Goal: Task Accomplishment & Management: Complete application form

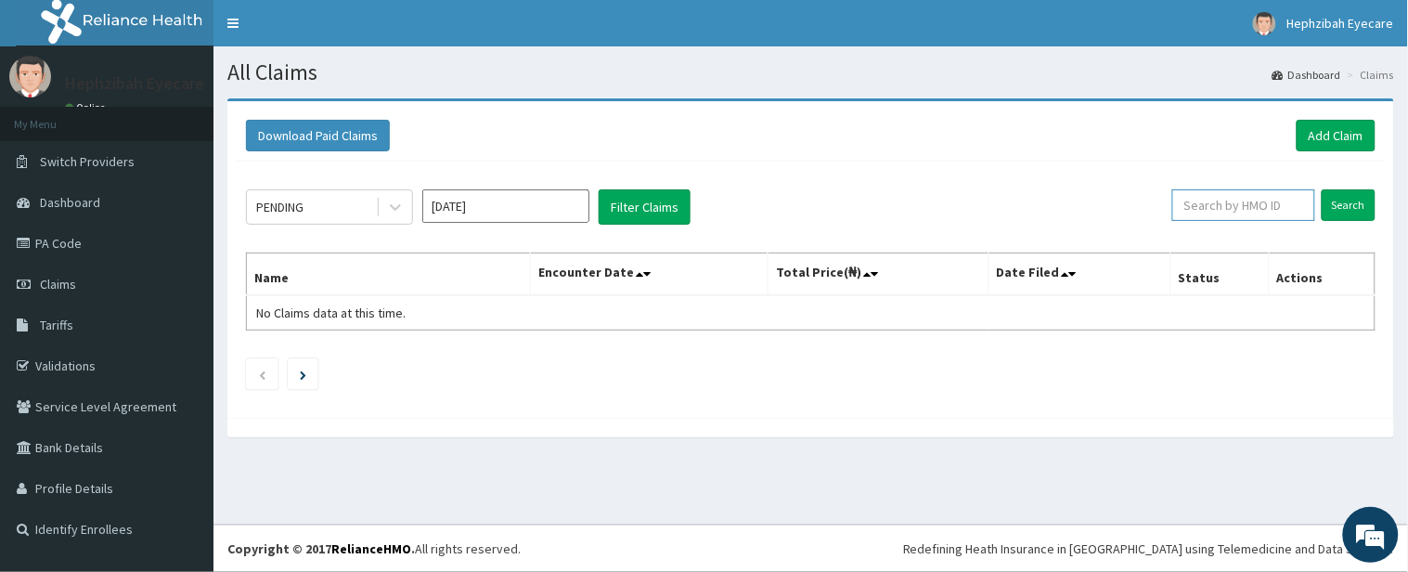
click at [1259, 209] on input "text" at bounding box center [1243, 205] width 143 height 32
click at [1346, 134] on link "Add Claim" at bounding box center [1336, 136] width 79 height 32
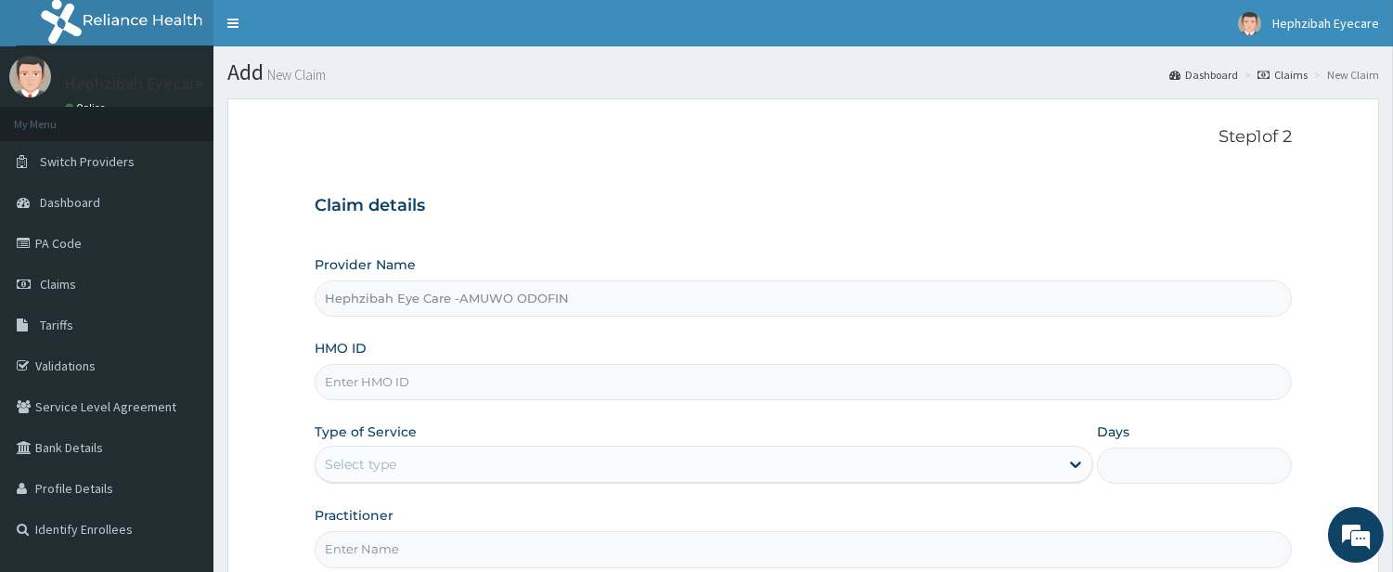
click at [526, 384] on input "HMO ID" at bounding box center [803, 382] width 977 height 36
paste input "DUP/10060/A"
type input "DUP/10060/A"
click at [1018, 466] on div "Select type" at bounding box center [688, 464] width 744 height 30
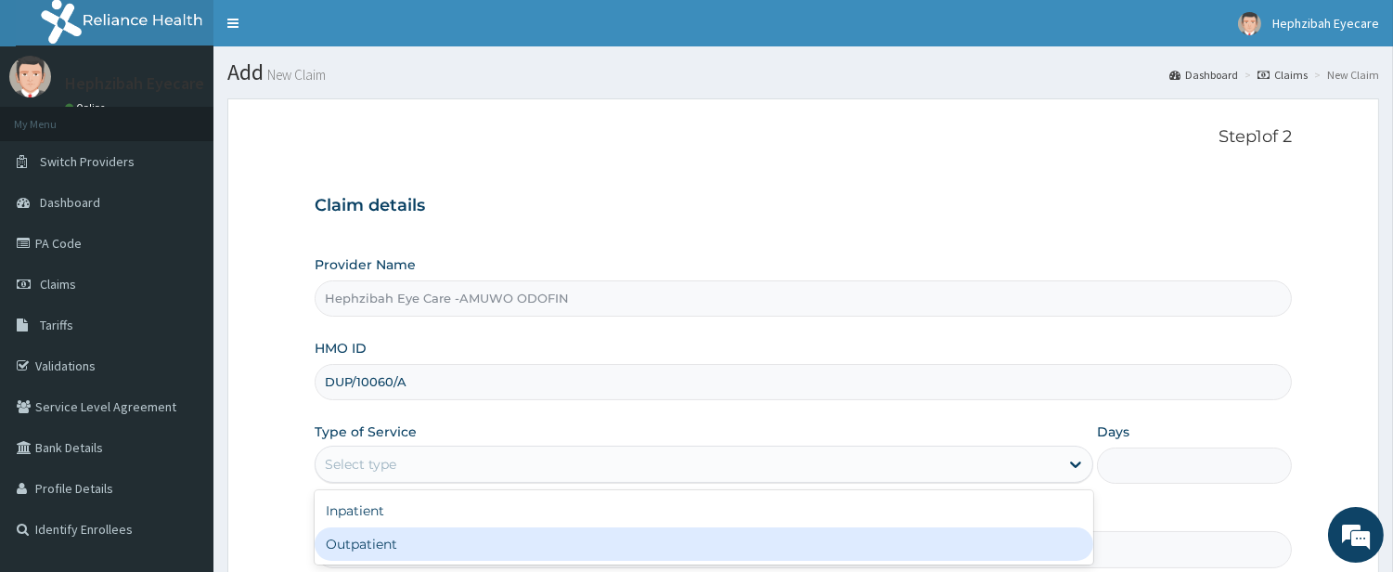
click at [1004, 539] on div "Outpatient" at bounding box center [704, 543] width 779 height 33
type input "1"
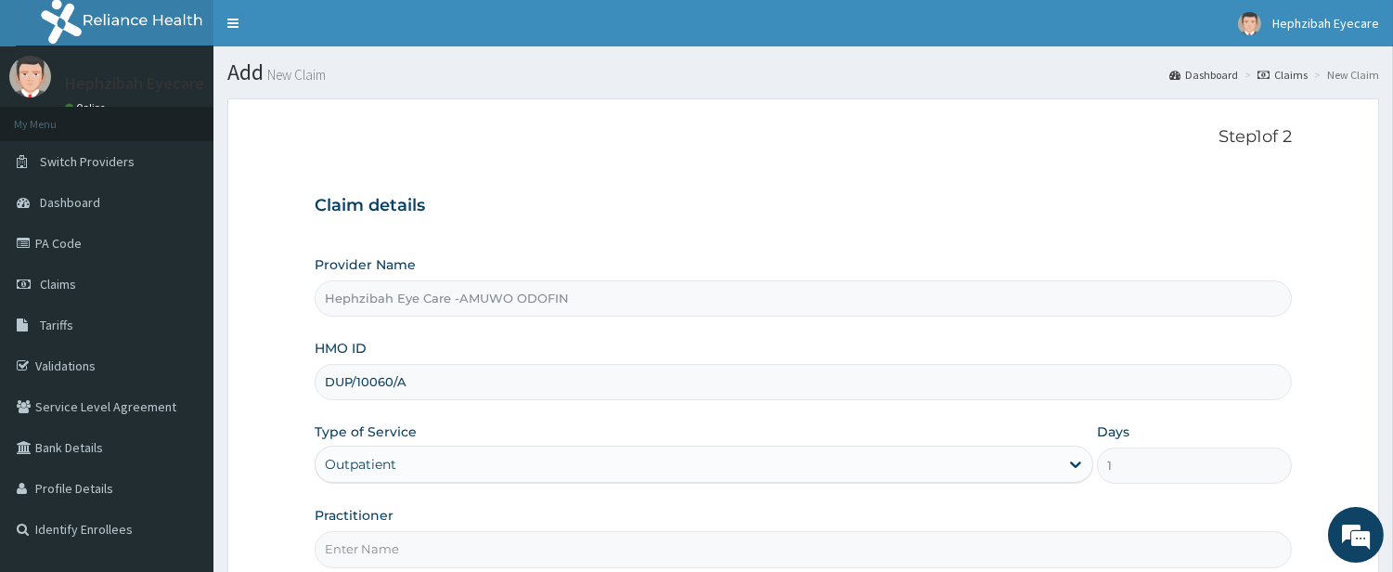
click at [1054, 115] on form "Step 1 of 2 Claim details Provider Name Hephzibah Eye Care -AMUWO ODOFIN HMO ID…" at bounding box center [803, 399] width 1152 height 602
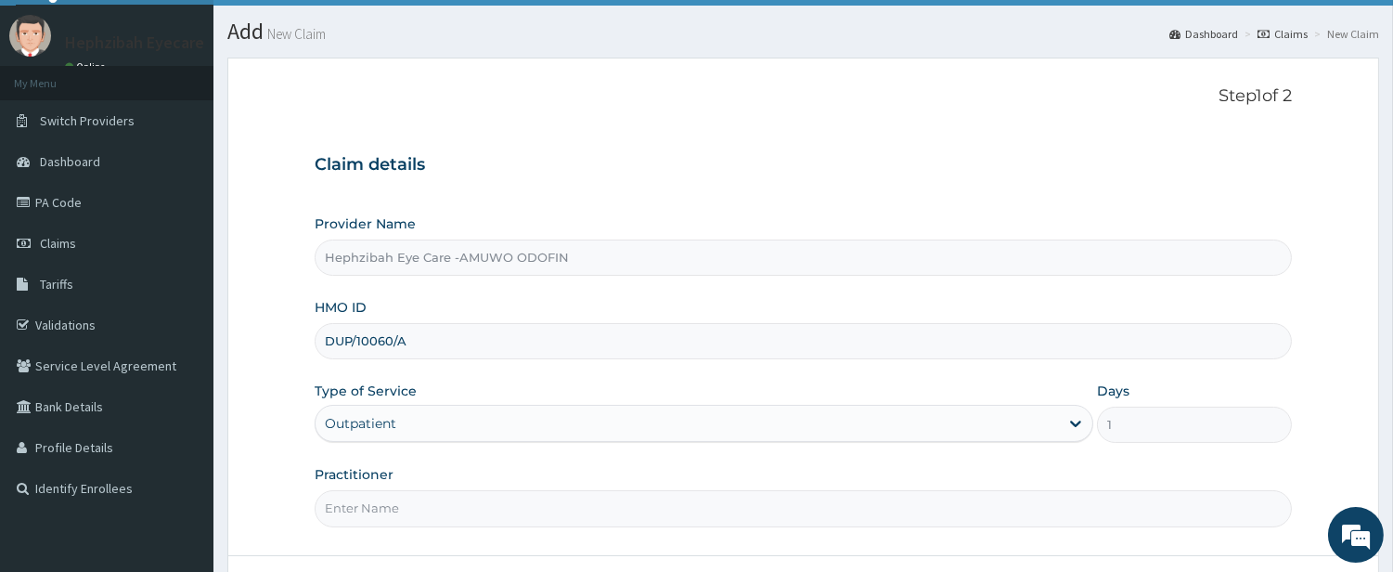
scroll to position [190, 0]
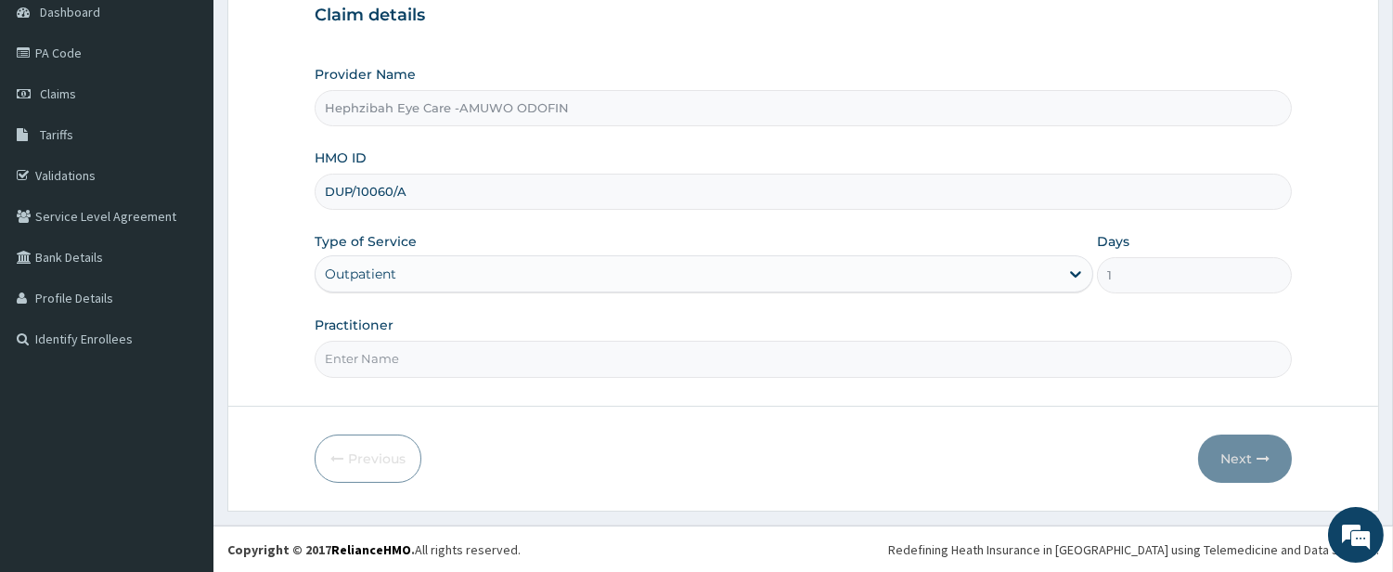
click at [849, 359] on input "Practitioner" at bounding box center [803, 359] width 977 height 36
type input "d"
type input "DR CHIOMA"
click at [1249, 453] on button "Next" at bounding box center [1245, 458] width 94 height 48
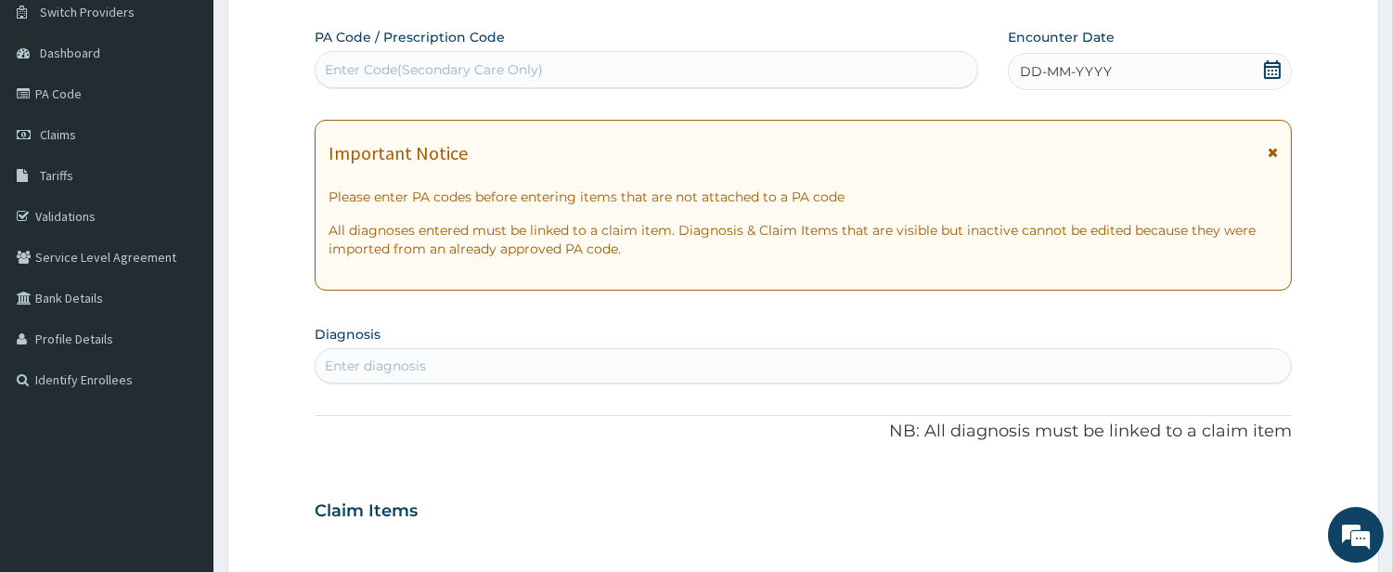
scroll to position [0, 0]
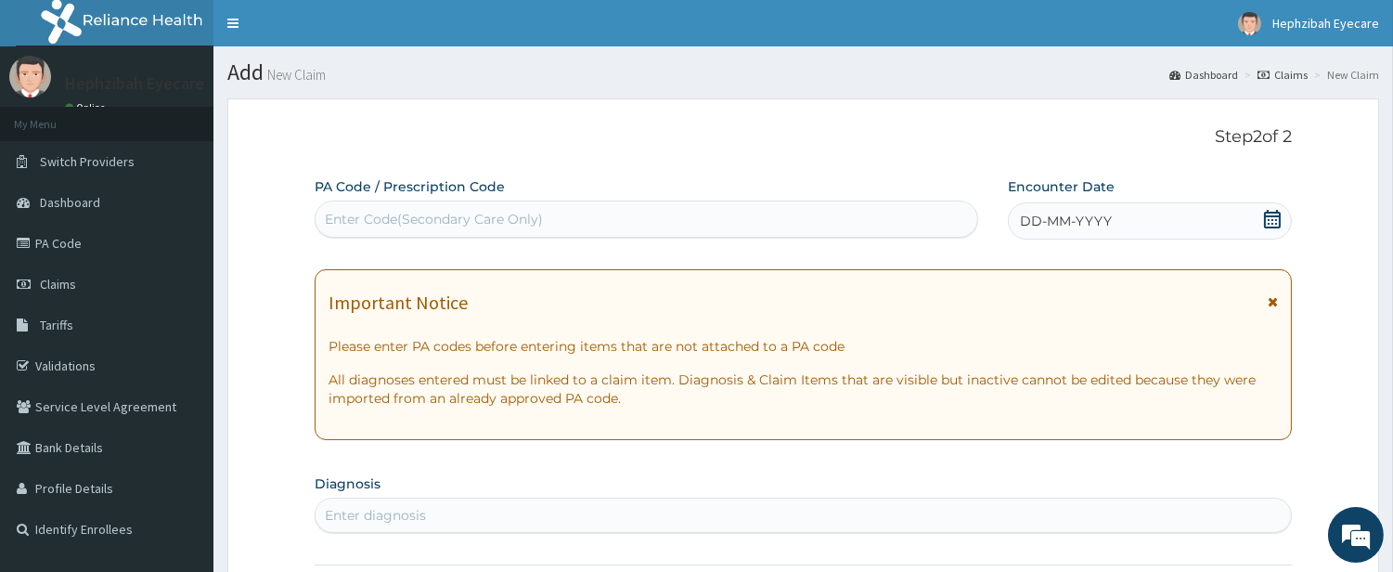
click at [753, 221] on div "Enter Code(Secondary Care Only)" at bounding box center [647, 219] width 662 height 30
type input "PA/6C7313"
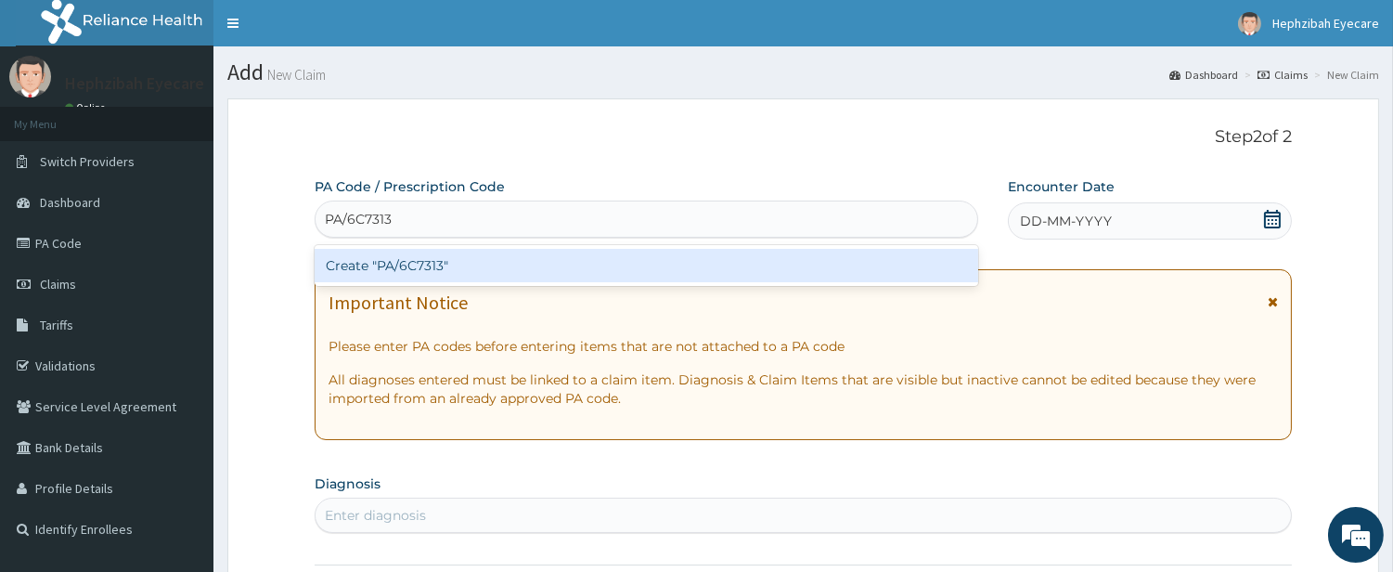
click at [745, 263] on div "Create "PA/6C7313"" at bounding box center [647, 265] width 664 height 33
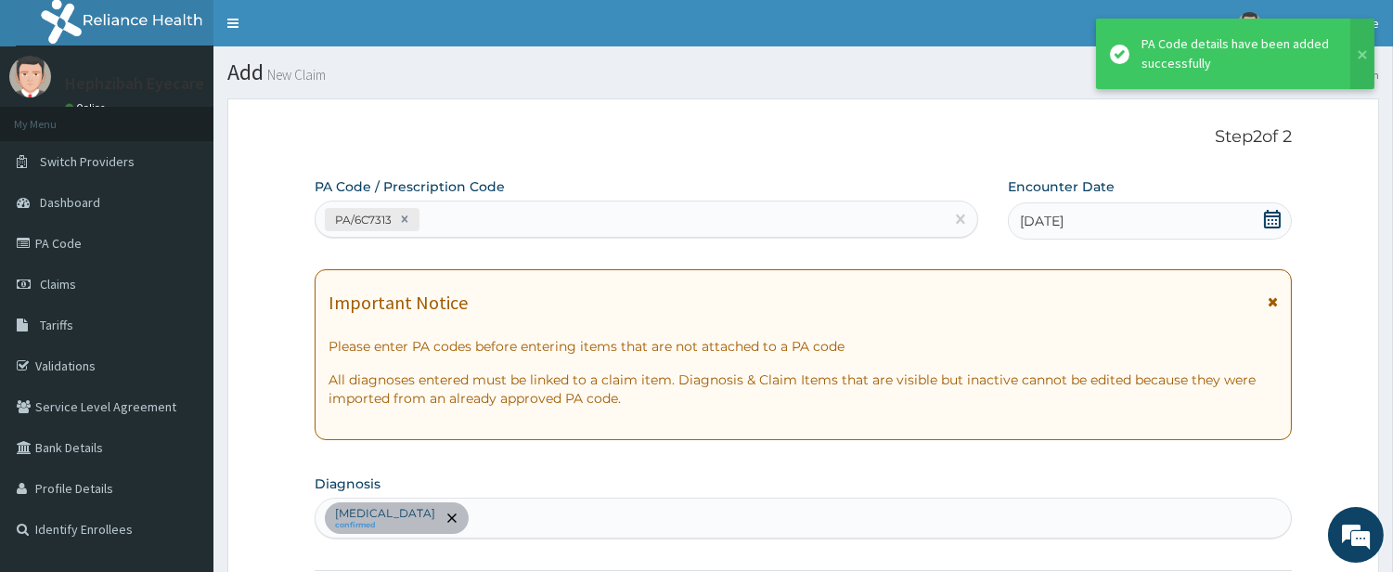
scroll to position [485, 0]
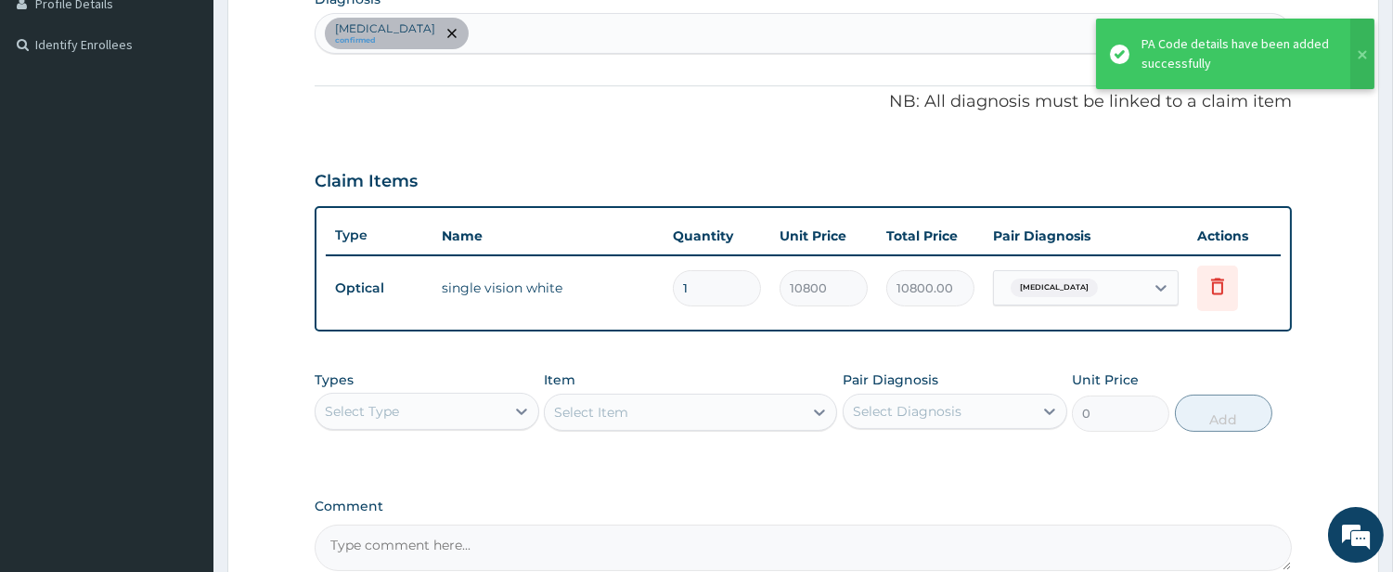
click at [832, 125] on div "PA Code / Prescription Code PA/6C7313 Encounter Date 22-07-2025 Important Notic…" at bounding box center [803, 132] width 977 height 878
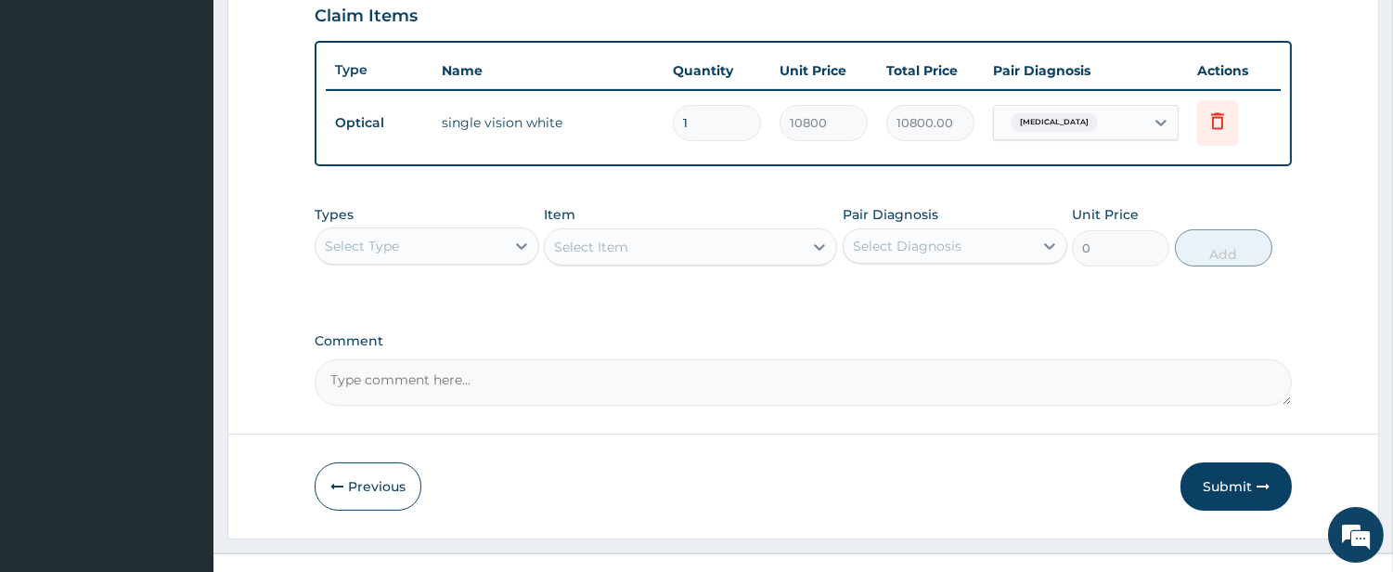
scroll to position [676, 0]
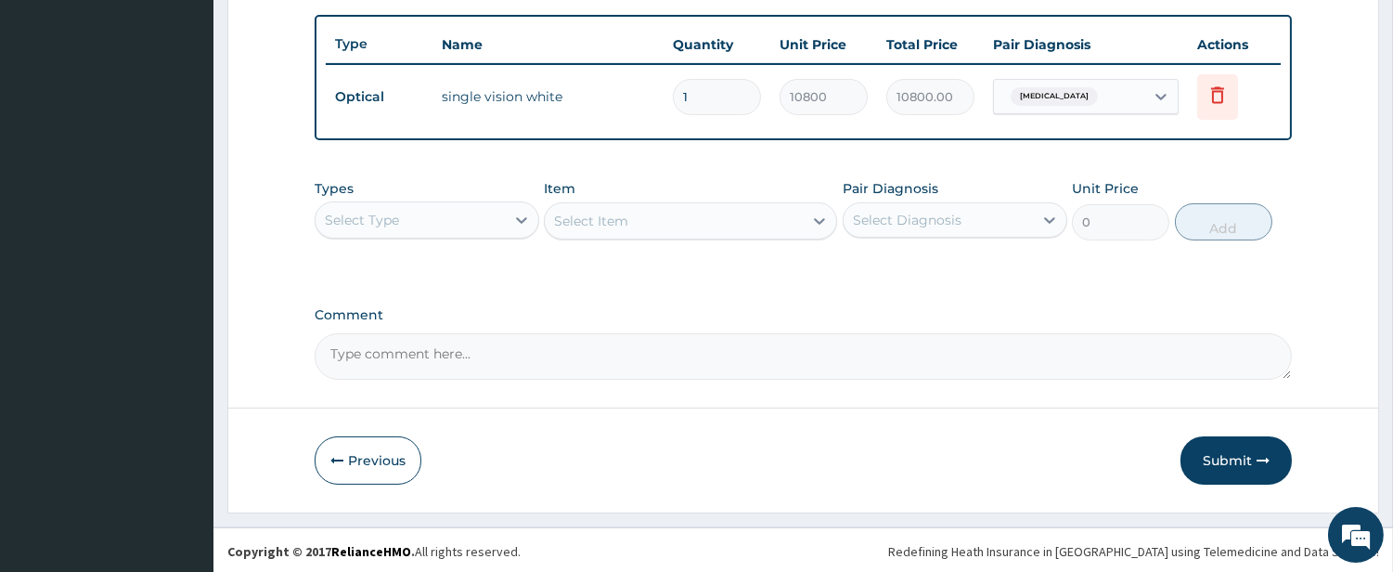
click at [563, 354] on textarea "Comment" at bounding box center [803, 356] width 977 height 46
type textarea "LENS=18,000"
click at [1199, 451] on button "Submit" at bounding box center [1236, 460] width 111 height 48
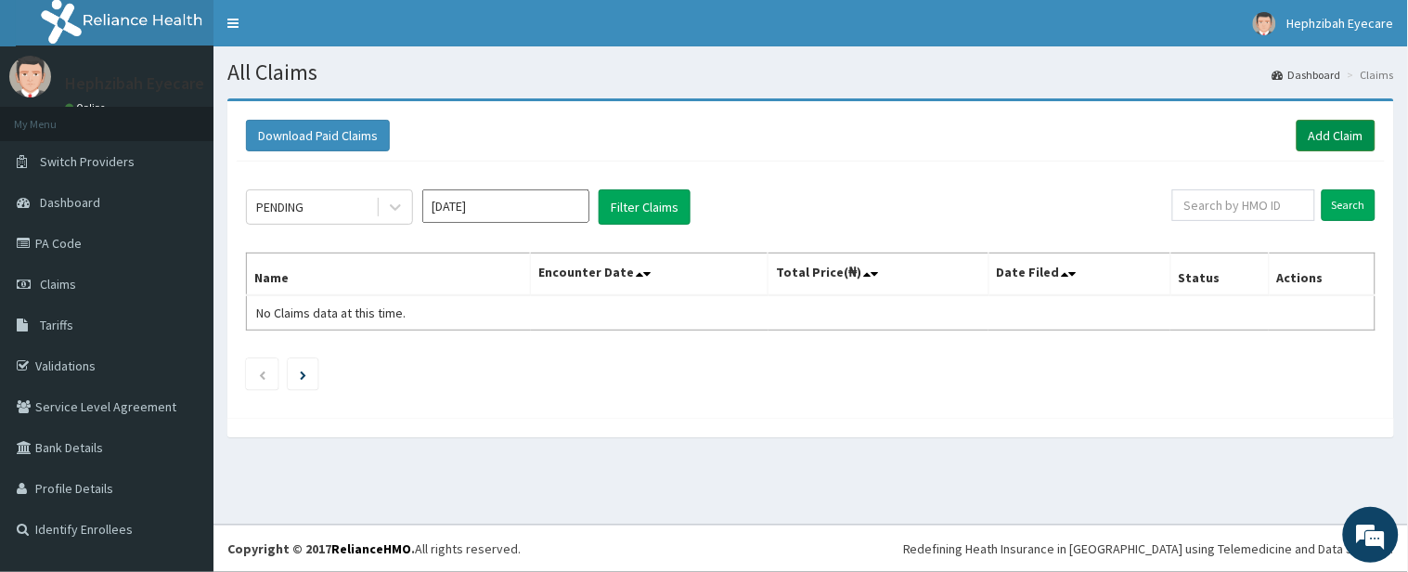
click at [1339, 128] on link "Add Claim" at bounding box center [1336, 136] width 79 height 32
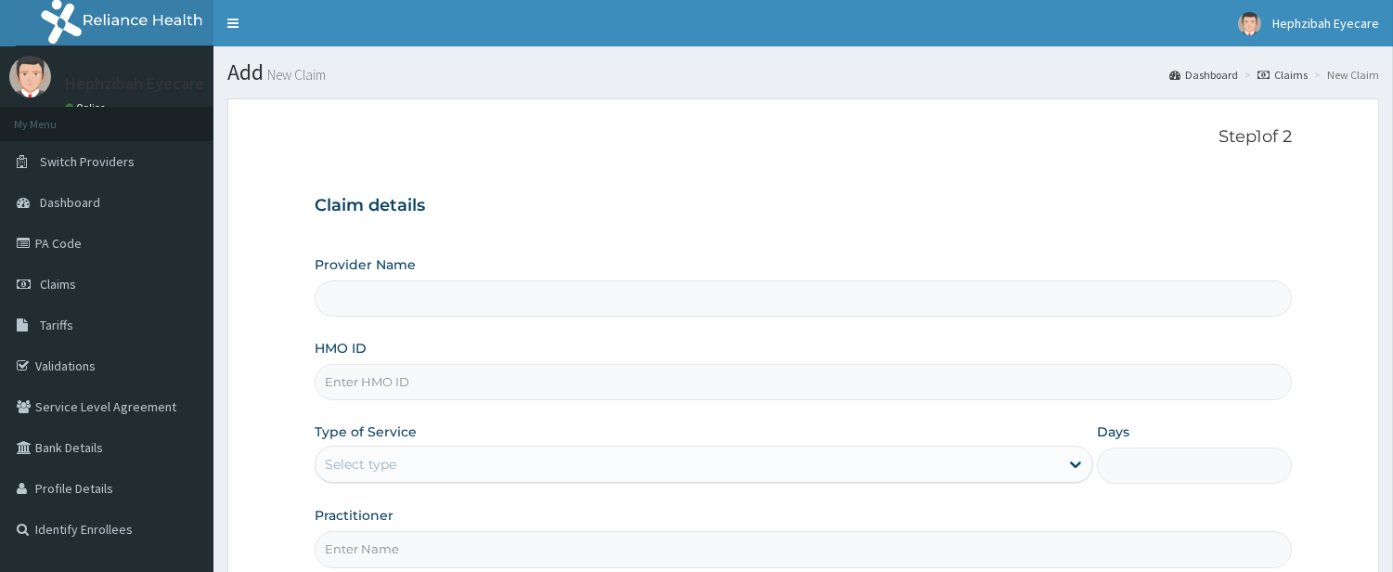
type input "Hephzibah Eye Care -AMUWO ODOFIN"
click at [675, 376] on input "HMO ID" at bounding box center [803, 382] width 977 height 36
type input "ABP/10549/A"
click at [977, 462] on div "Select type" at bounding box center [688, 464] width 744 height 30
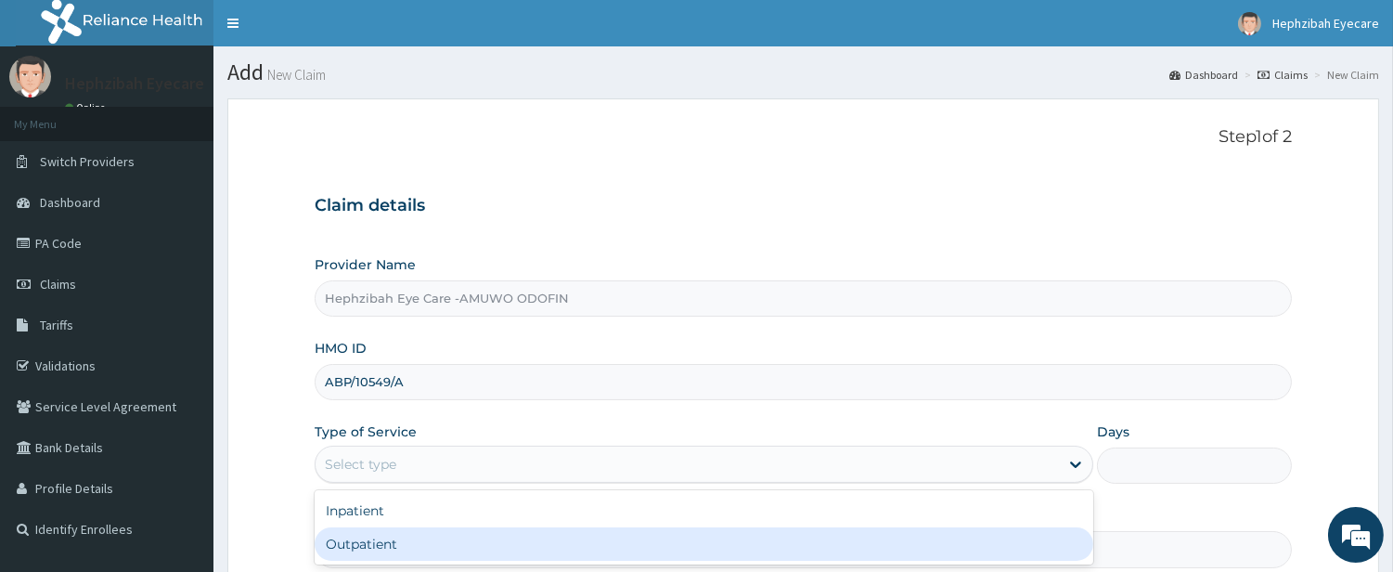
click at [951, 548] on div "Outpatient" at bounding box center [704, 543] width 779 height 33
type input "1"
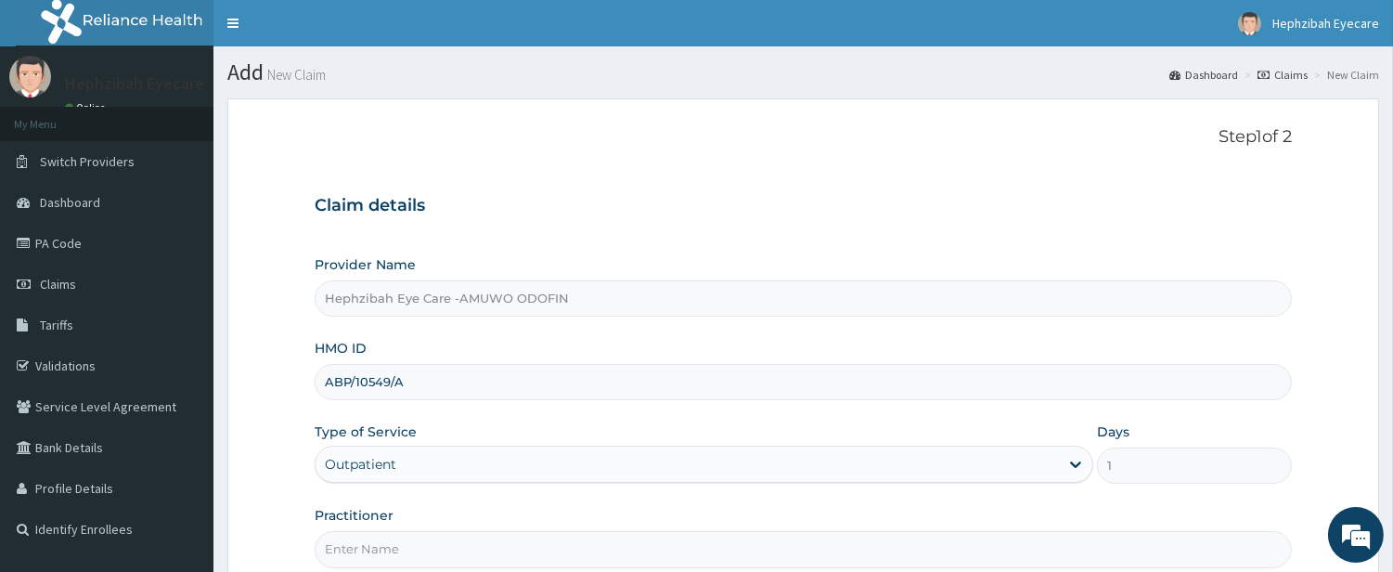
click at [1088, 201] on h3 "Claim details" at bounding box center [803, 206] width 977 height 20
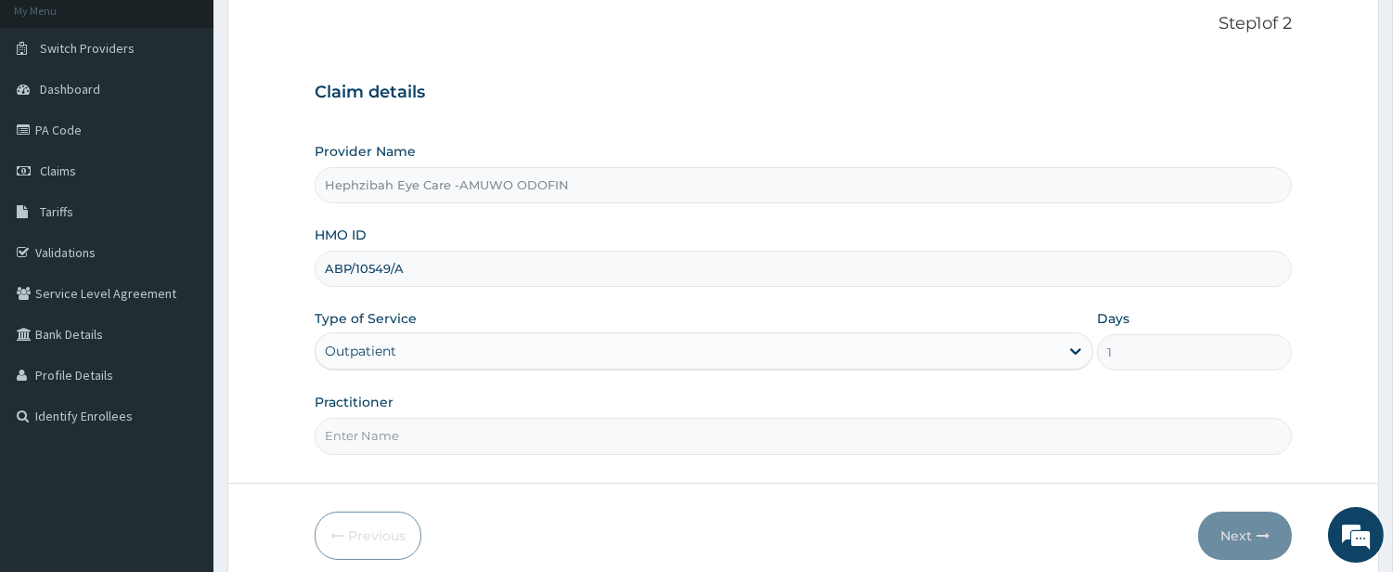
scroll to position [164, 0]
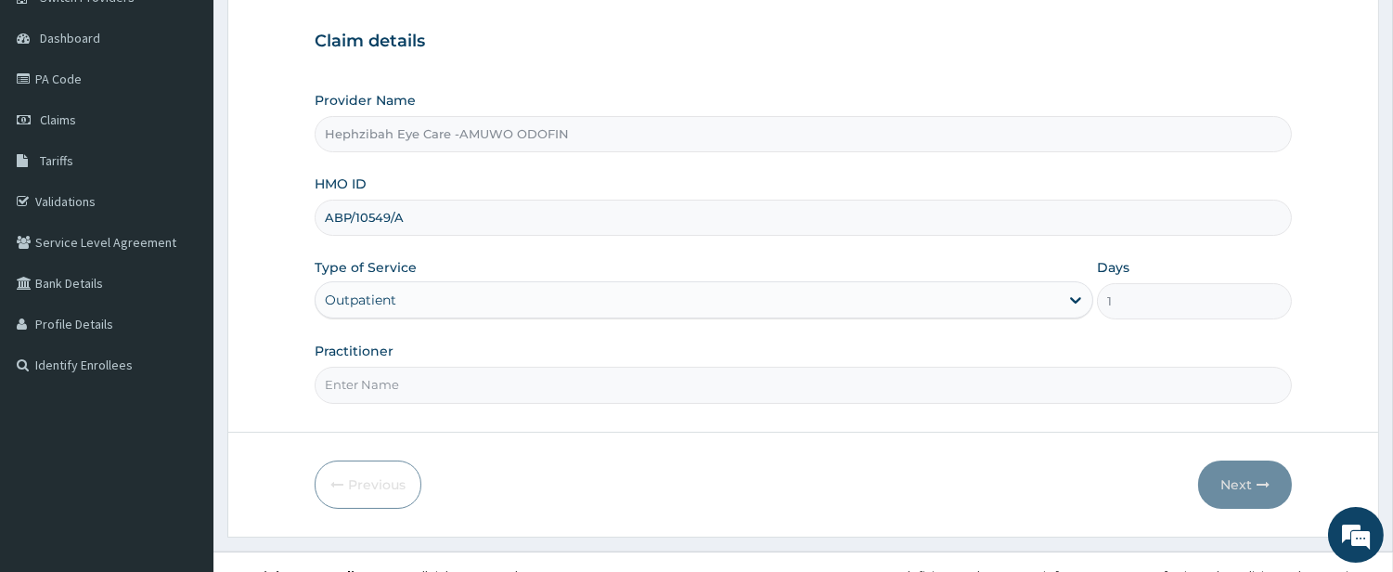
click at [731, 394] on input "Practitioner" at bounding box center [803, 385] width 977 height 36
type input "DR CHIOMA"
click at [1221, 474] on button "Next" at bounding box center [1245, 484] width 94 height 48
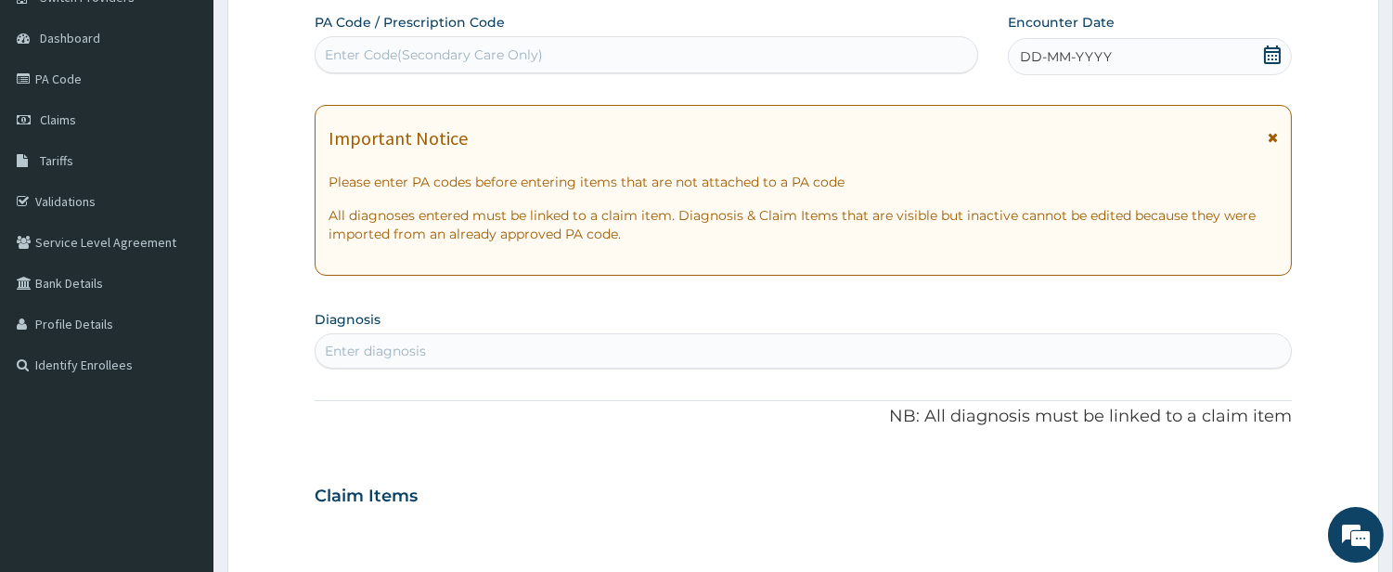
click at [692, 57] on div "Enter Code(Secondary Care Only)" at bounding box center [647, 55] width 662 height 30
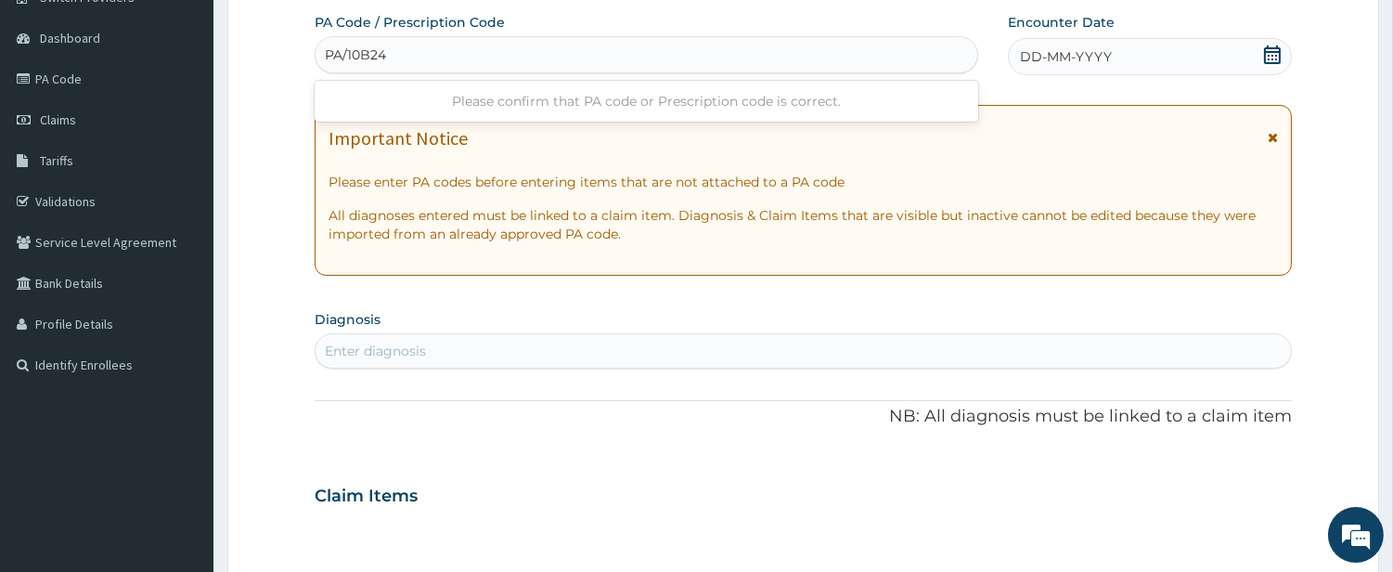
type input "PA/10B242"
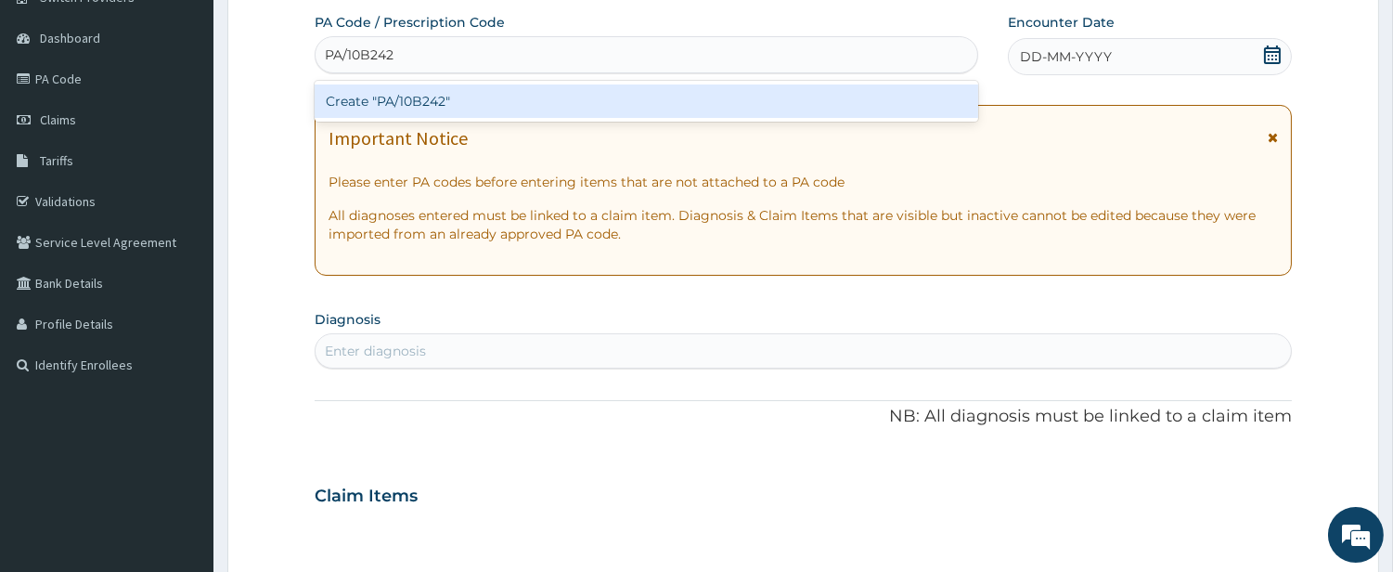
click at [706, 99] on div "Create "PA/10B242"" at bounding box center [647, 100] width 664 height 33
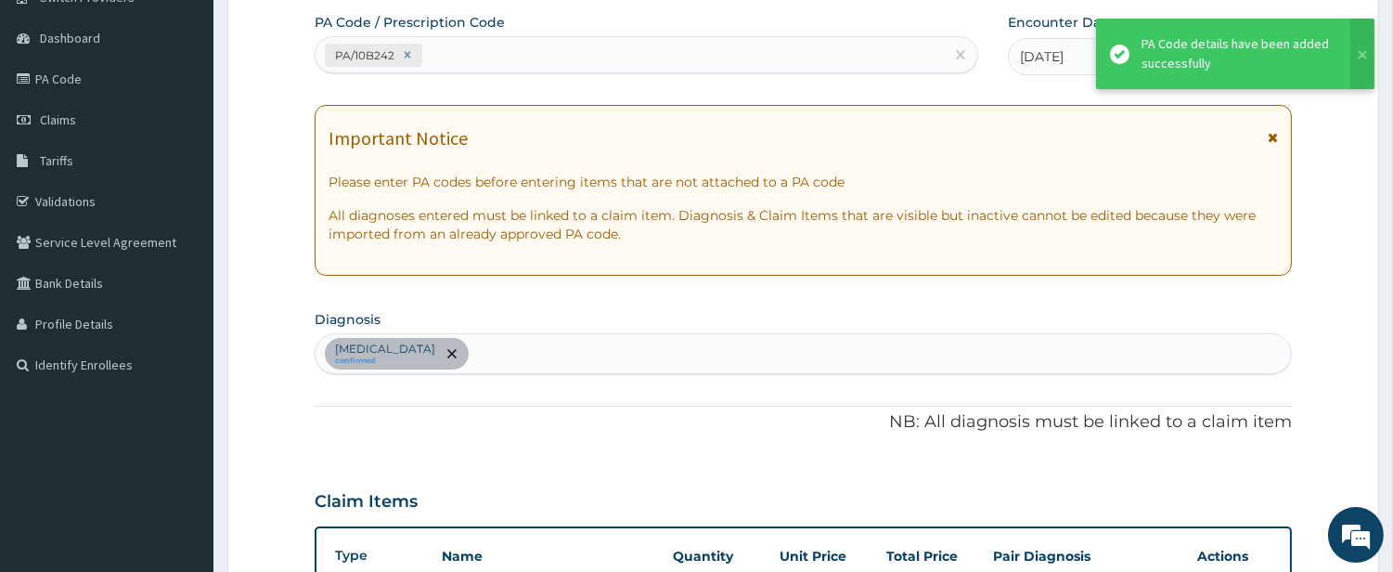
scroll to position [485, 0]
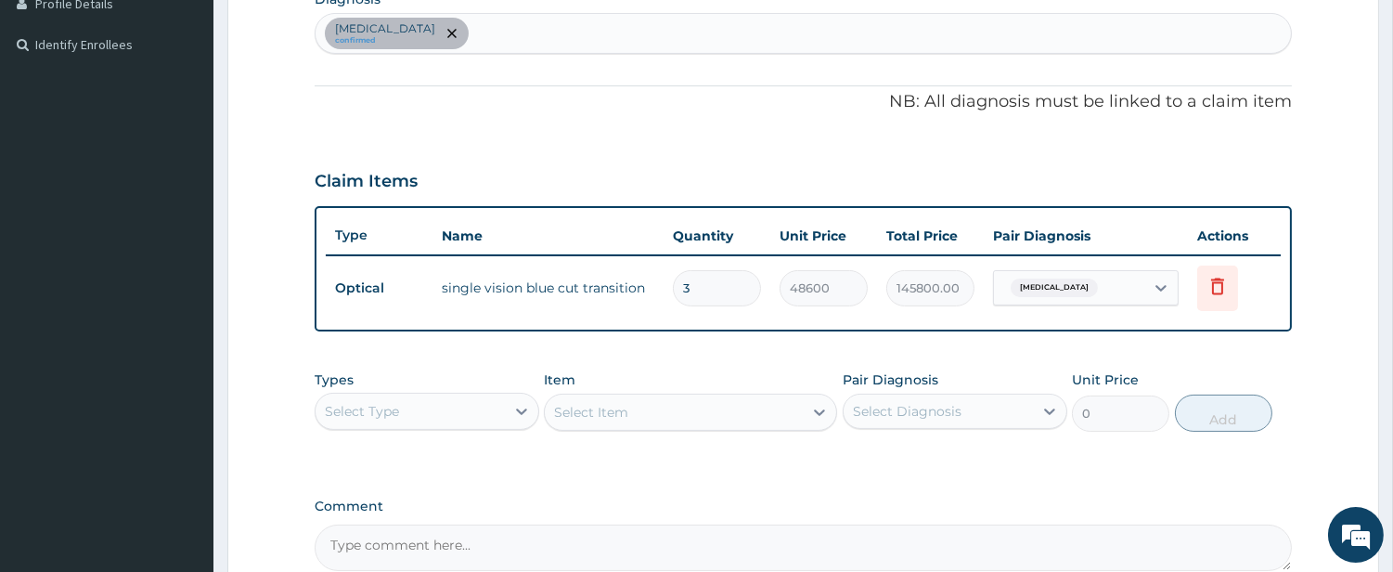
click at [1325, 224] on form "Step 2 of 2 PA Code / Prescription Code PA/10B242 Encounter Date 22-07-2025 Imp…" at bounding box center [803, 159] width 1152 height 1090
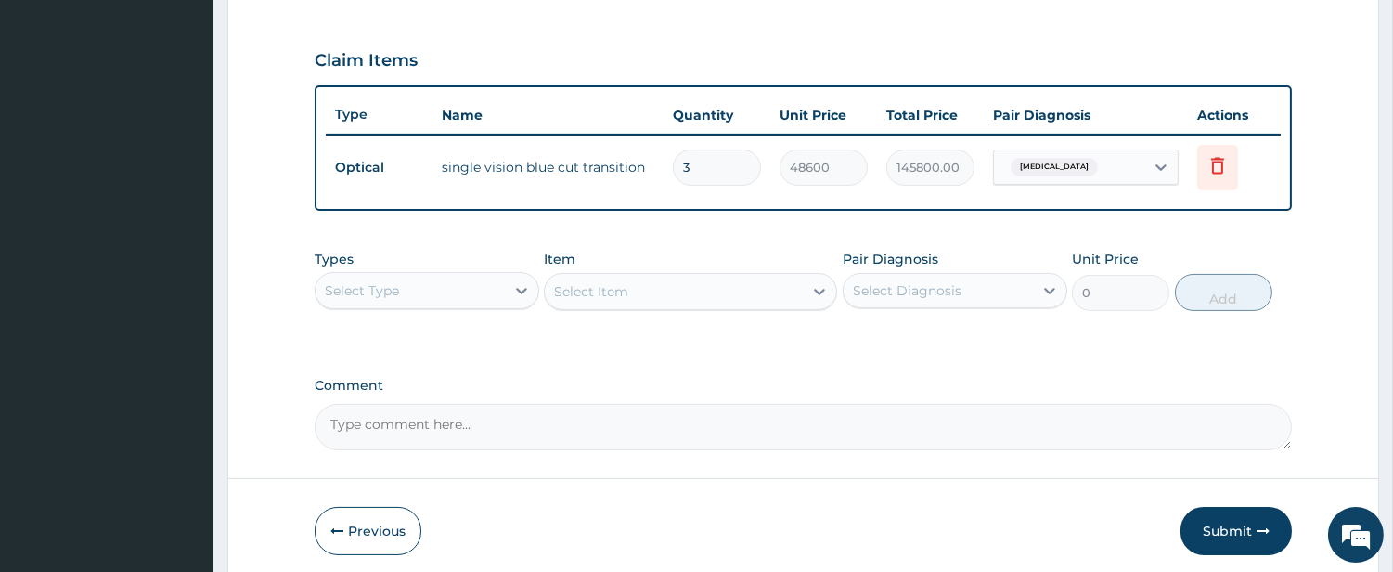
scroll to position [676, 0]
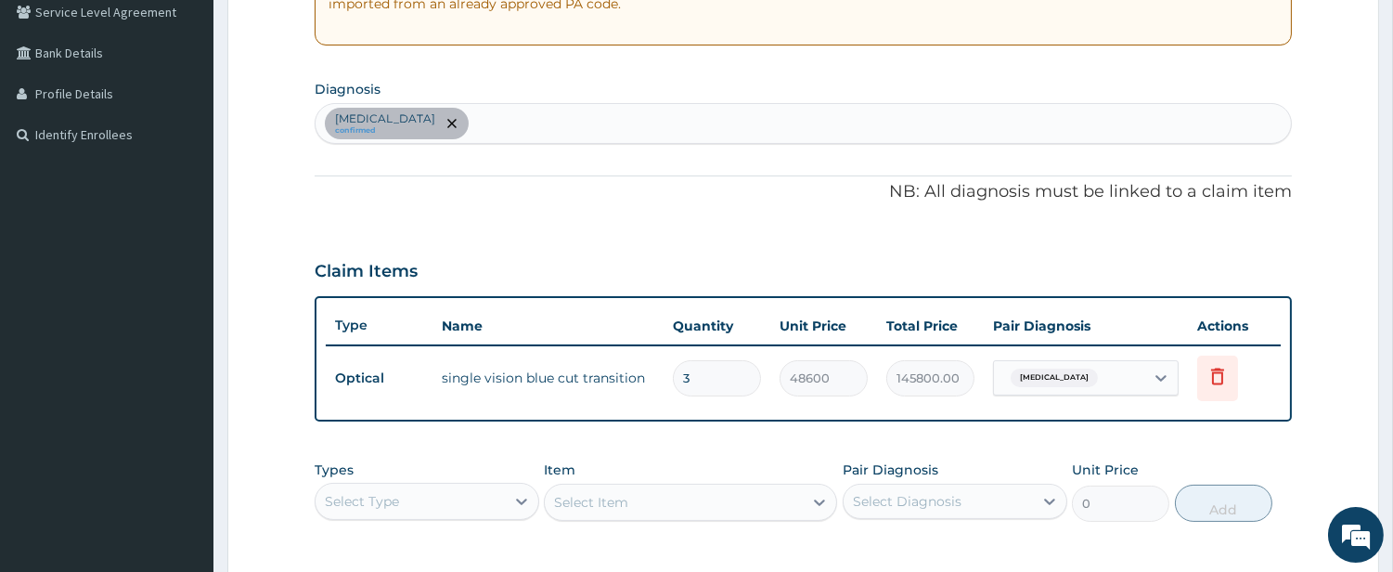
scroll to position [140, 0]
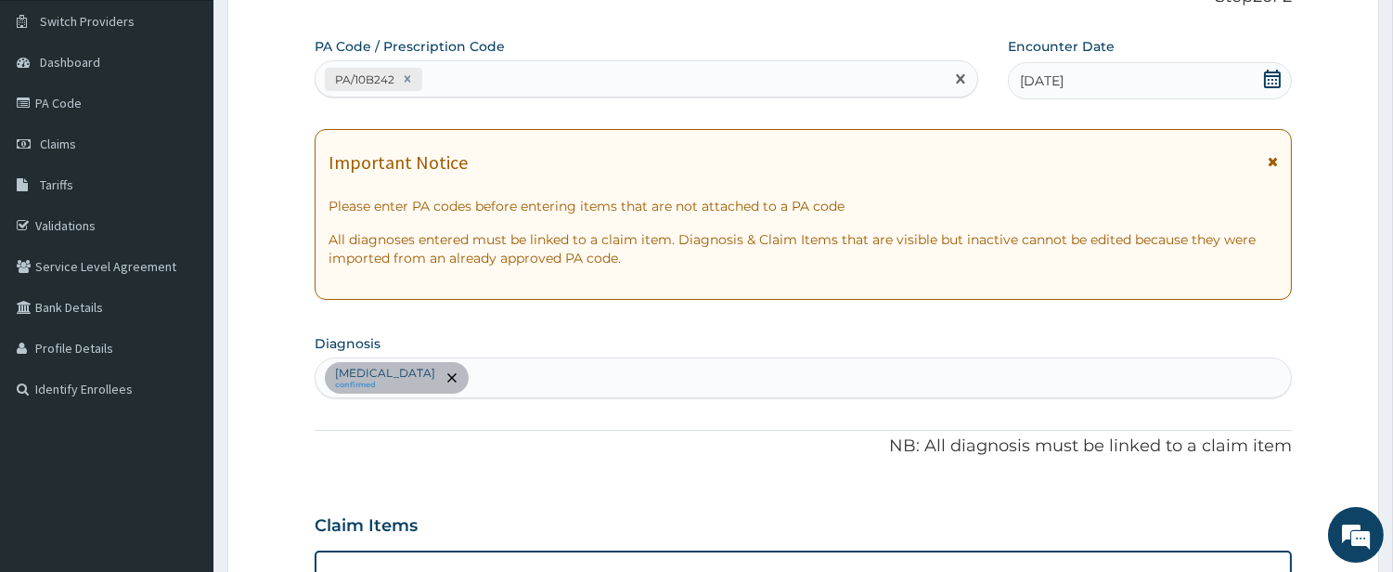
click at [452, 79] on div "PA/10B242" at bounding box center [630, 79] width 628 height 31
type input "PA/52F287"
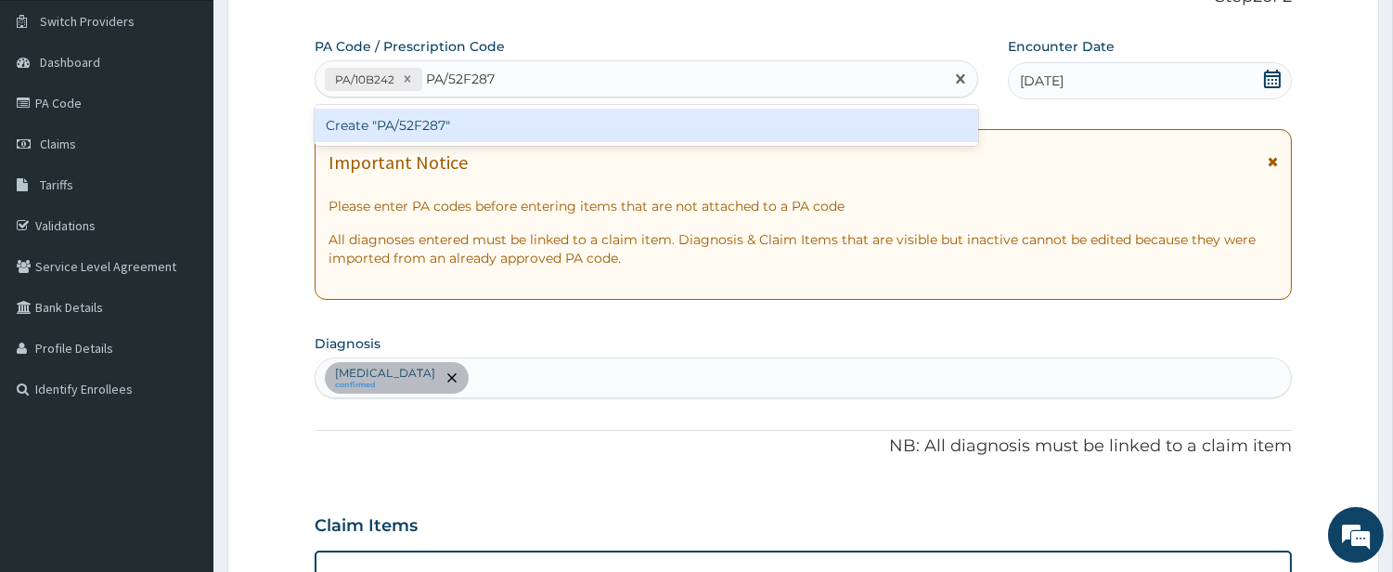
click at [459, 124] on div "Create "PA/52F287"" at bounding box center [647, 125] width 664 height 33
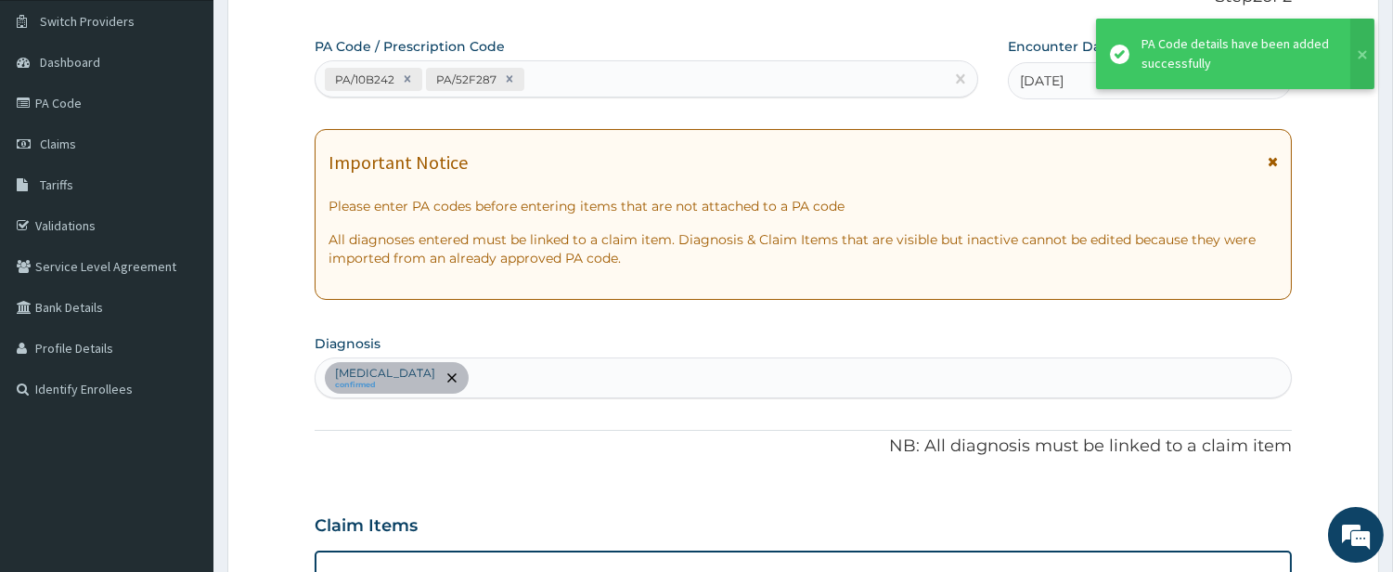
scroll to position [744, 0]
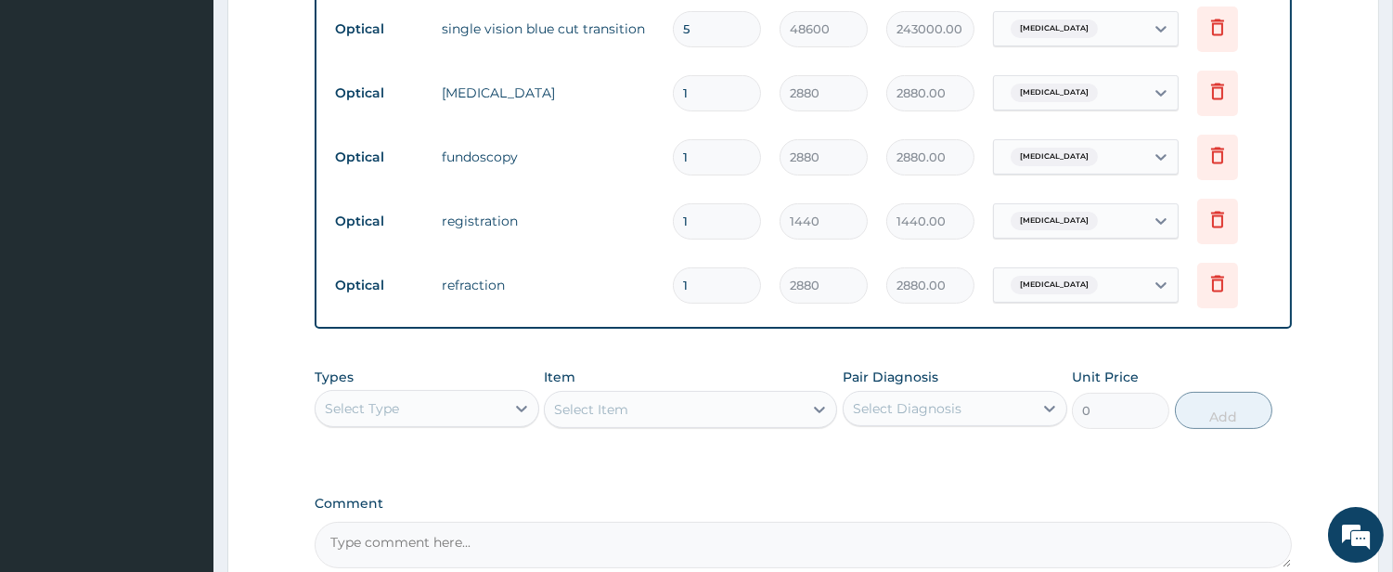
click at [1350, 241] on form "Step 2 of 2 PA Code / Prescription Code PA/10B242 PA/52F287 Encounter Date 22-0…" at bounding box center [803, 28] width 1152 height 1346
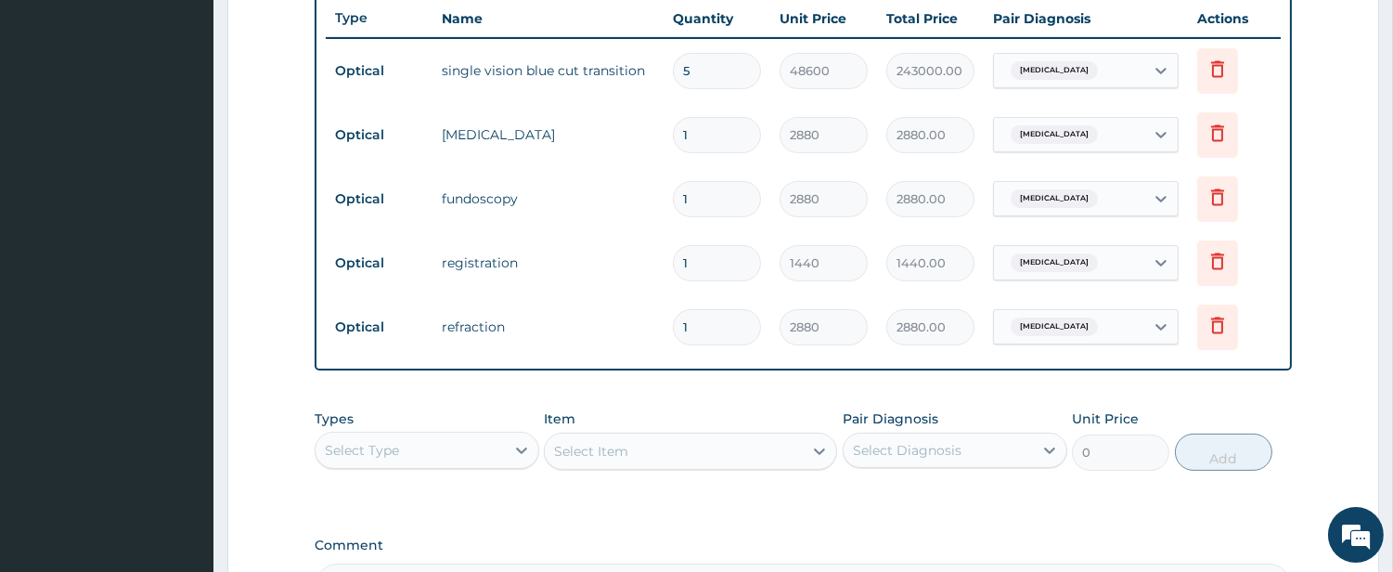
scroll to position [619, 0]
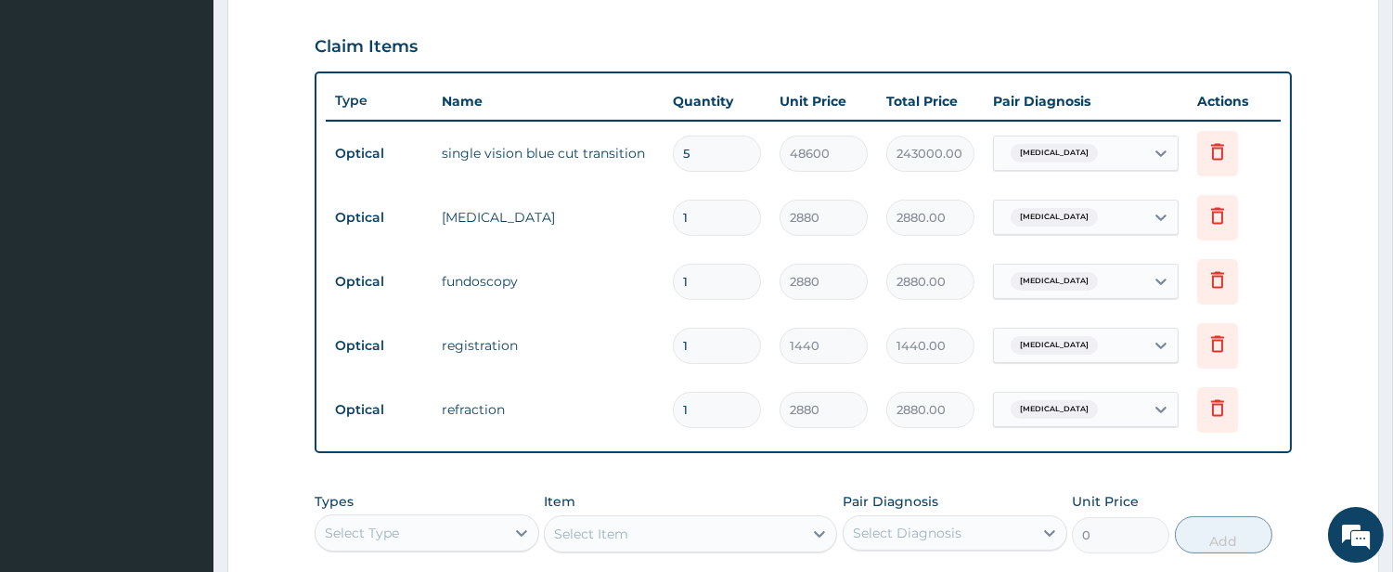
click at [1196, 33] on div "Claim Items" at bounding box center [803, 43] width 977 height 48
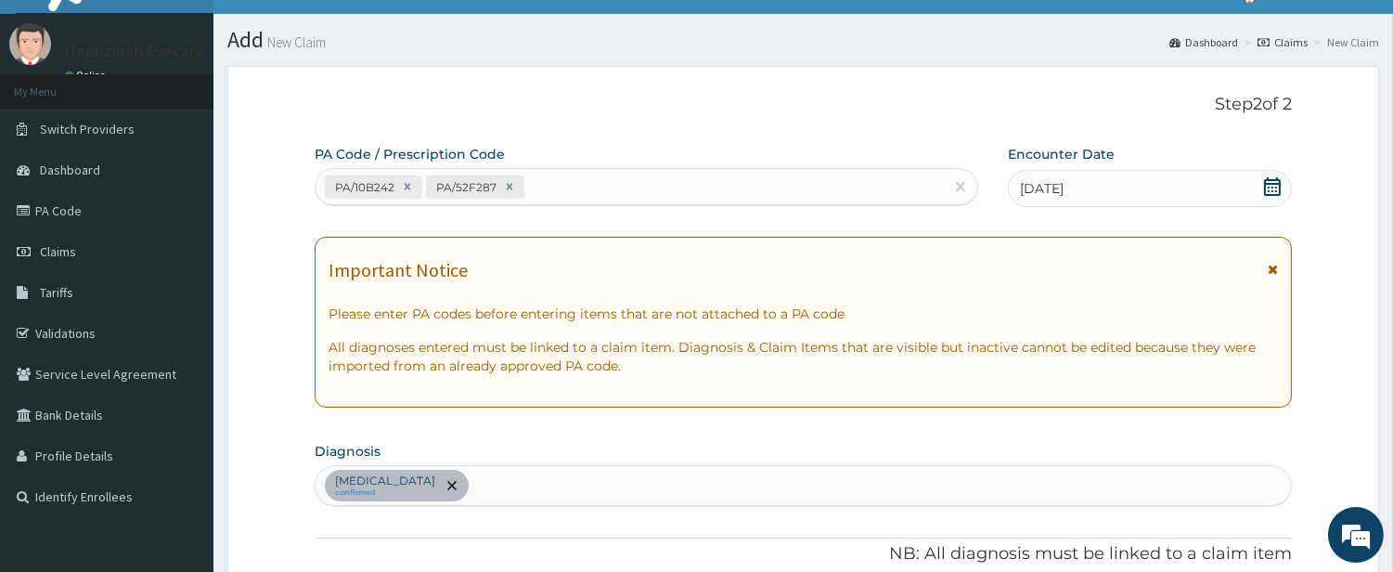
scroll to position [0, 0]
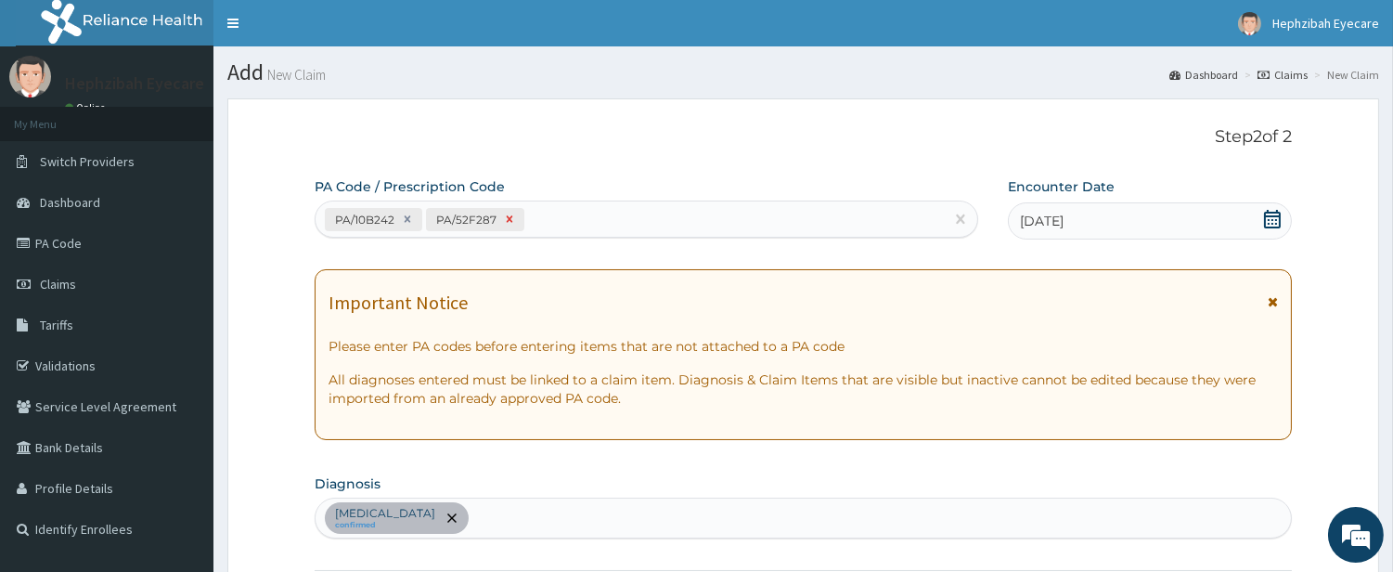
click at [507, 218] on icon at bounding box center [510, 219] width 6 height 6
type input "3"
type input "145800.00"
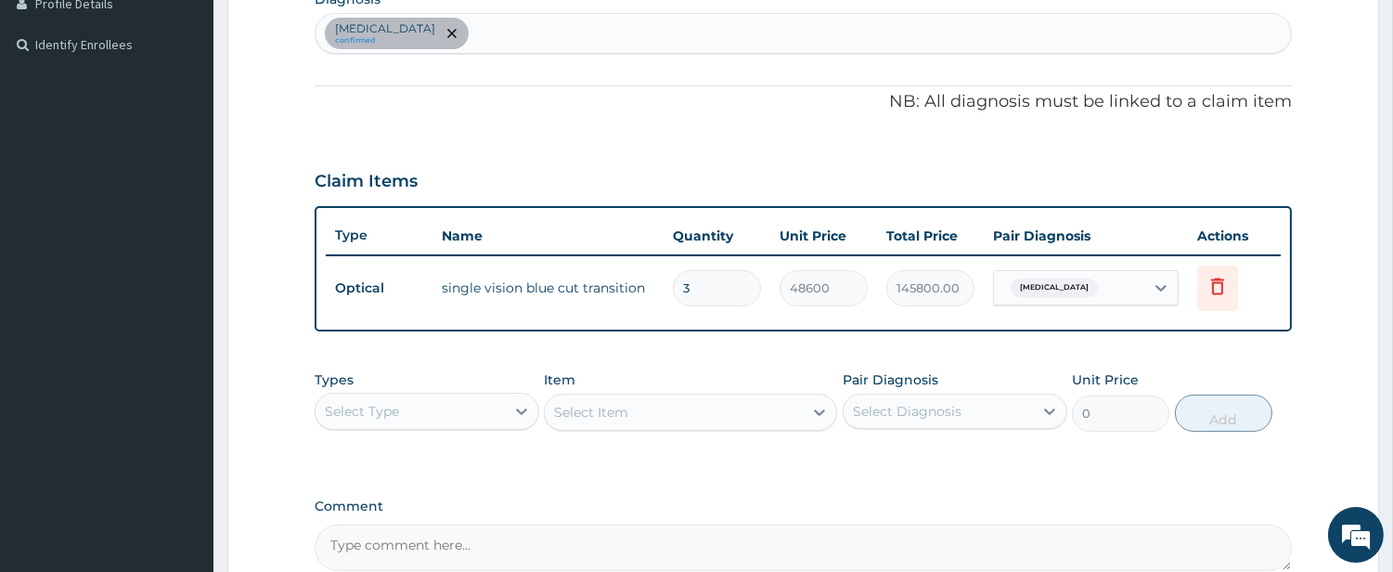
click at [767, 109] on p "NB: All diagnosis must be linked to a claim item" at bounding box center [803, 102] width 977 height 24
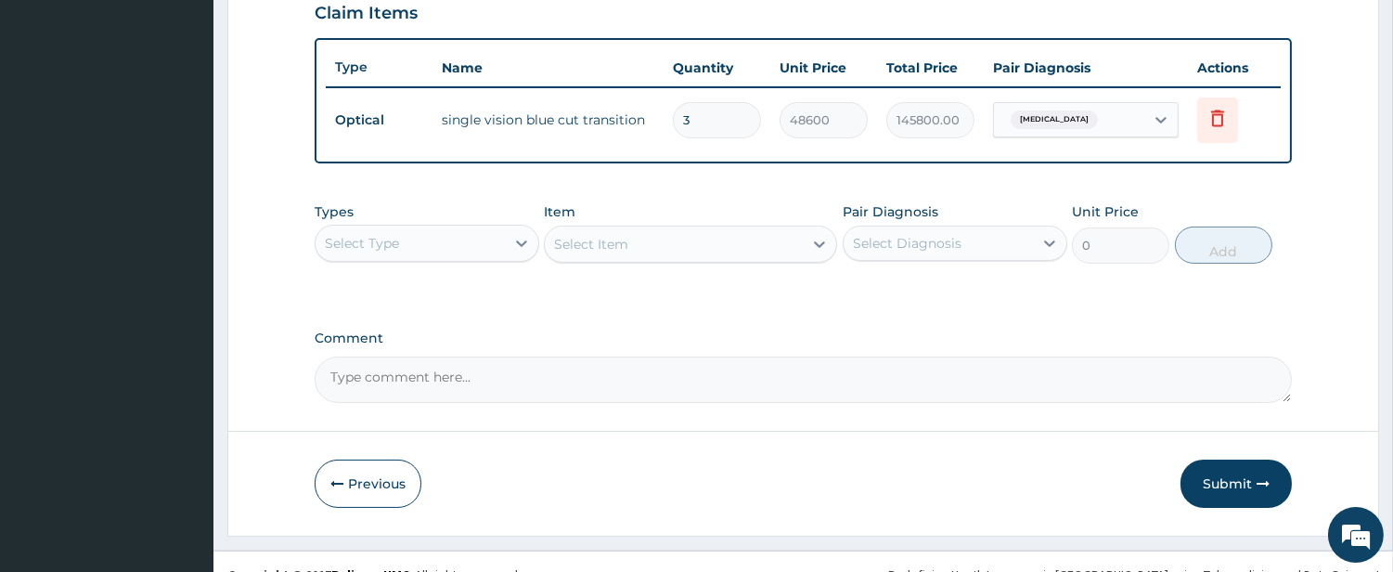
scroll to position [676, 0]
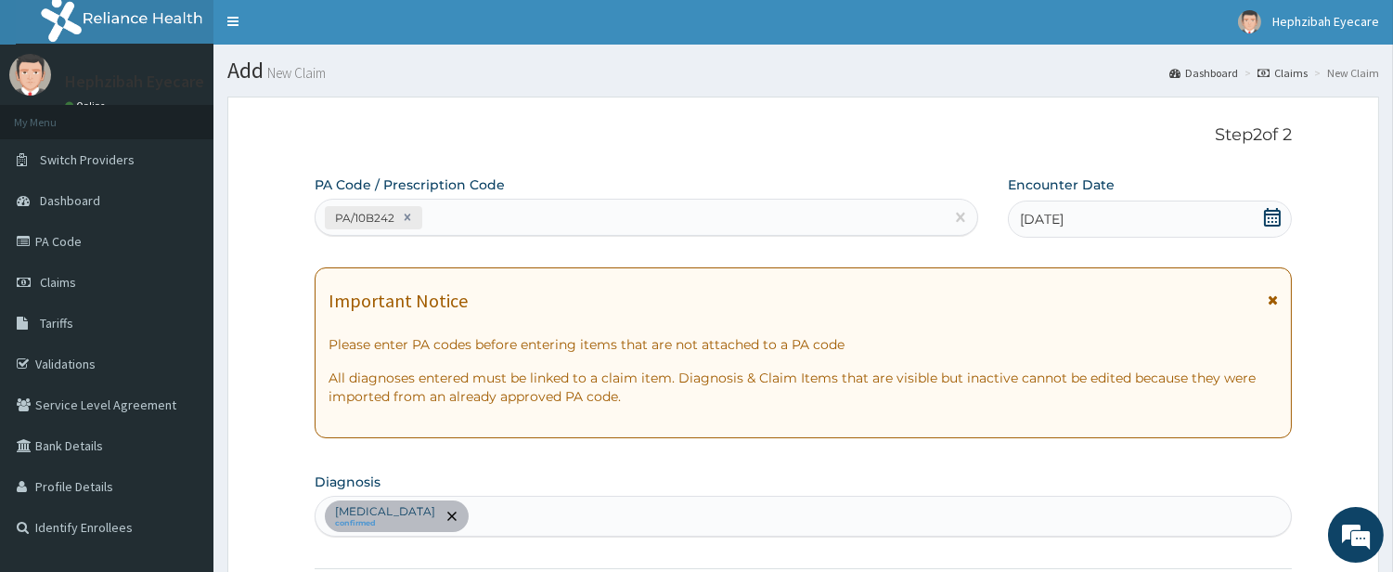
scroll to position [0, 0]
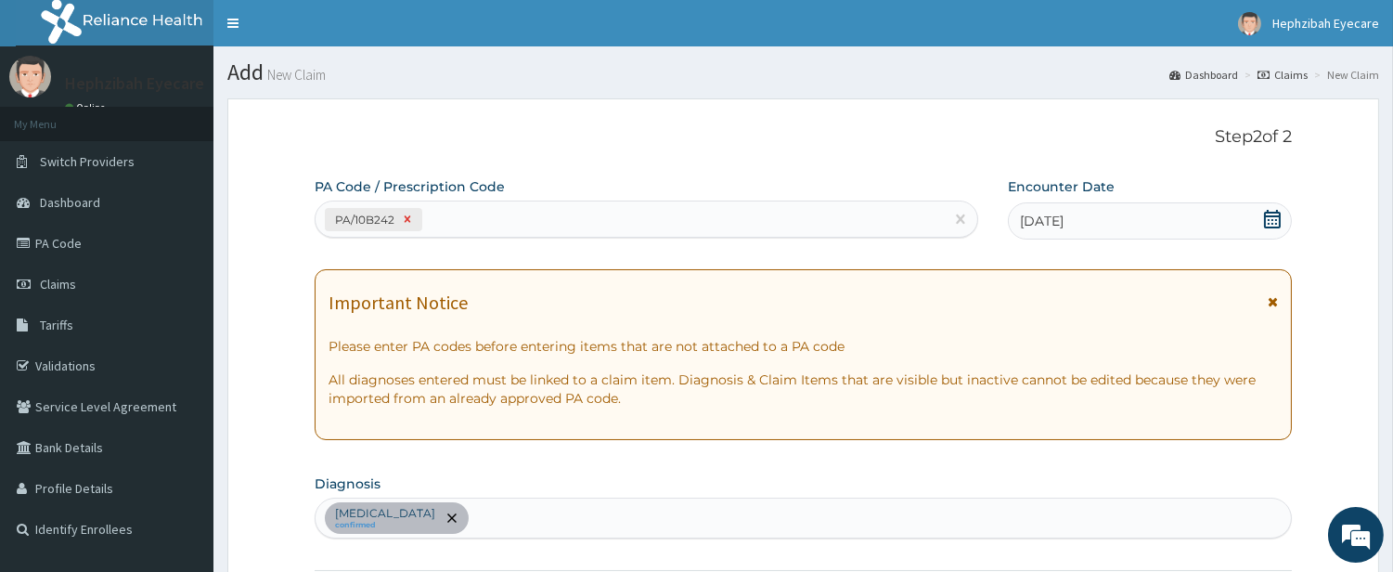
click at [407, 217] on icon at bounding box center [407, 219] width 13 height 13
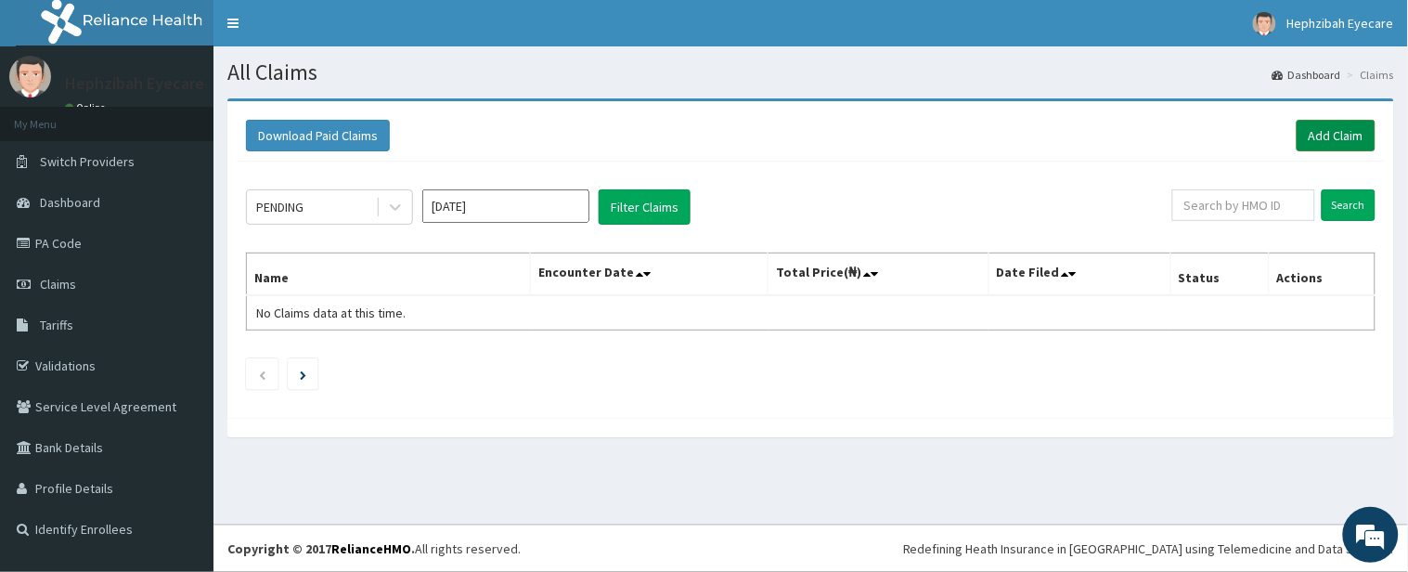
click at [1331, 128] on link "Add Claim" at bounding box center [1336, 136] width 79 height 32
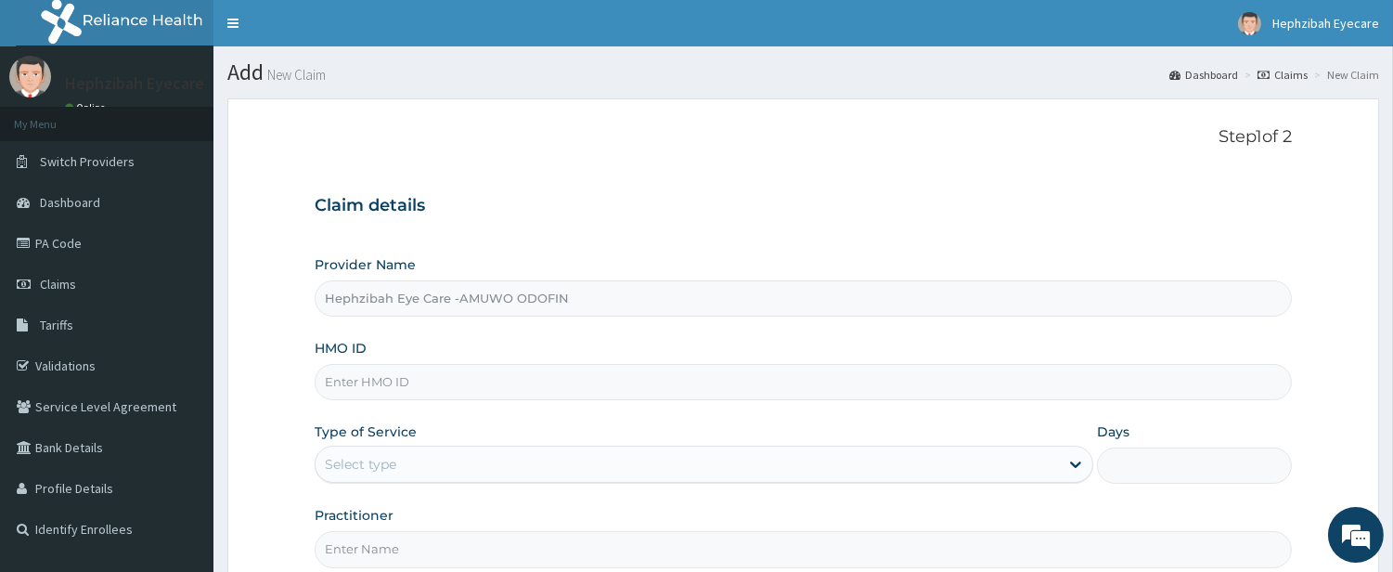
click at [443, 385] on input "HMO ID" at bounding box center [803, 382] width 977 height 36
type input "P"
type input "DUP/10060/A"
click at [716, 475] on div "Select type" at bounding box center [688, 464] width 744 height 30
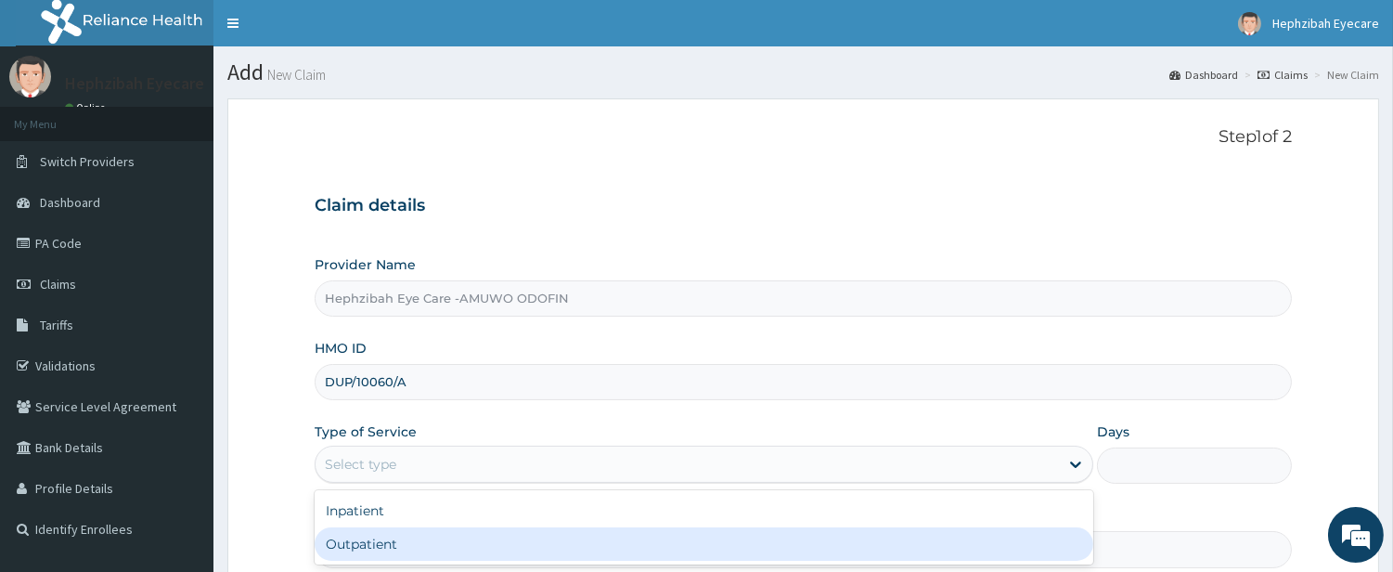
click at [701, 541] on div "Outpatient" at bounding box center [704, 543] width 779 height 33
type input "1"
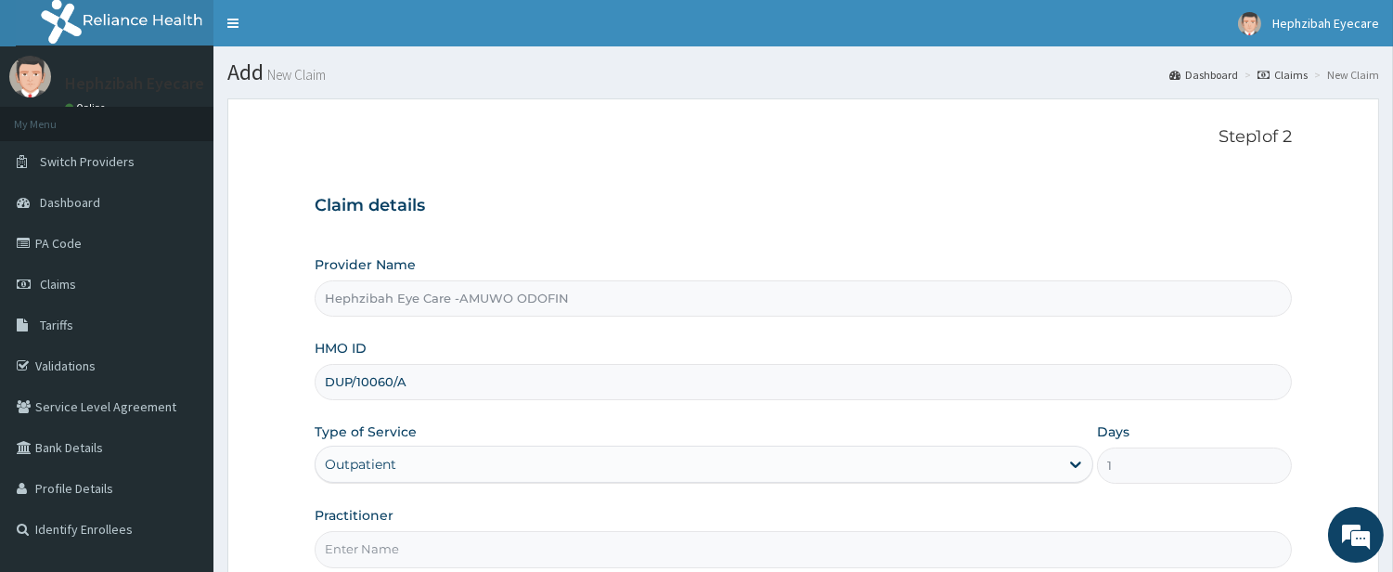
click at [886, 130] on p "Step 1 of 2" at bounding box center [803, 137] width 977 height 20
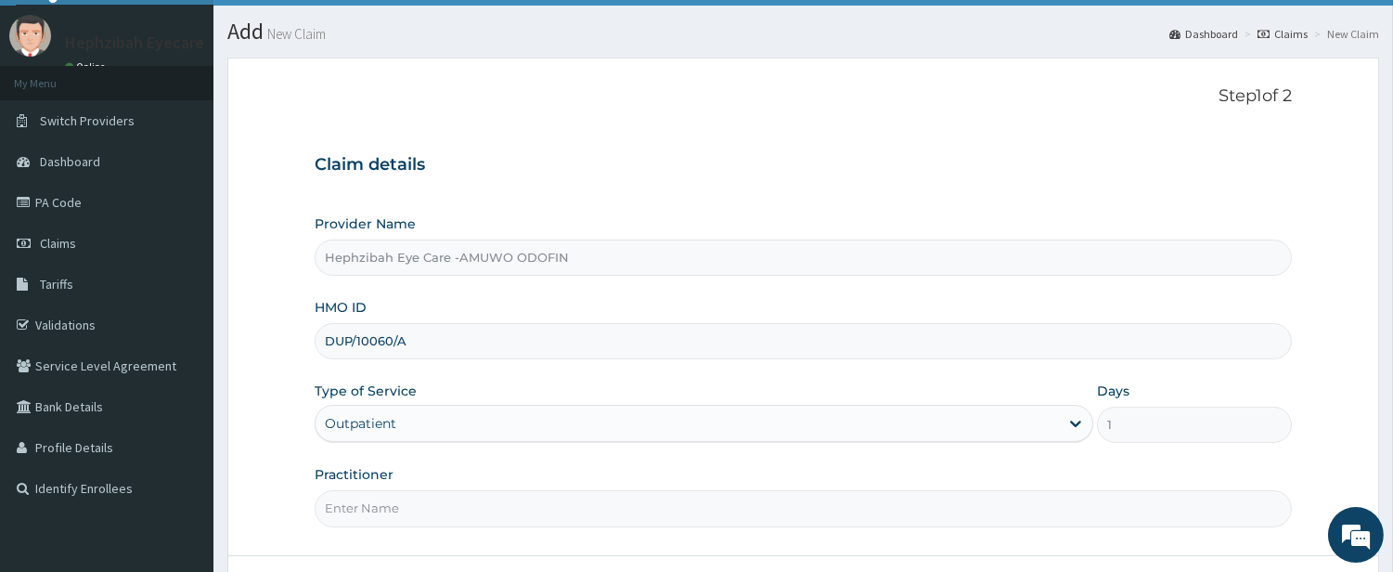
scroll to position [190, 0]
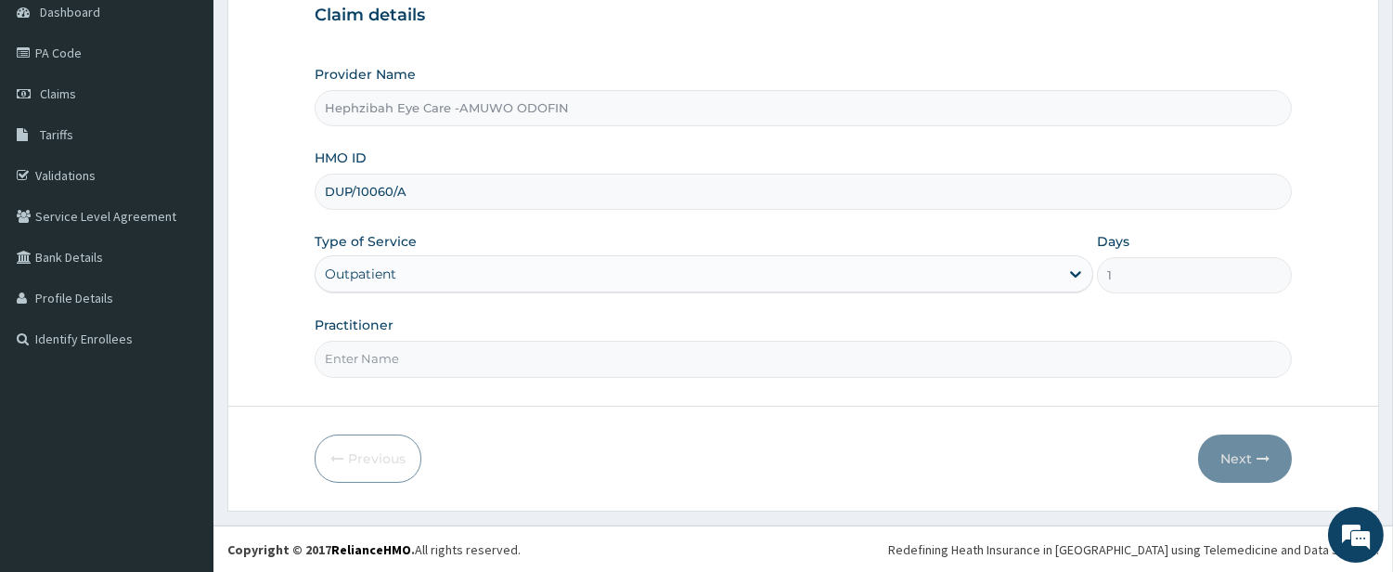
click at [439, 358] on input "Practitioner" at bounding box center [803, 359] width 977 height 36
type input "DR CHIOMA"
click at [1223, 468] on button "Next" at bounding box center [1245, 458] width 94 height 48
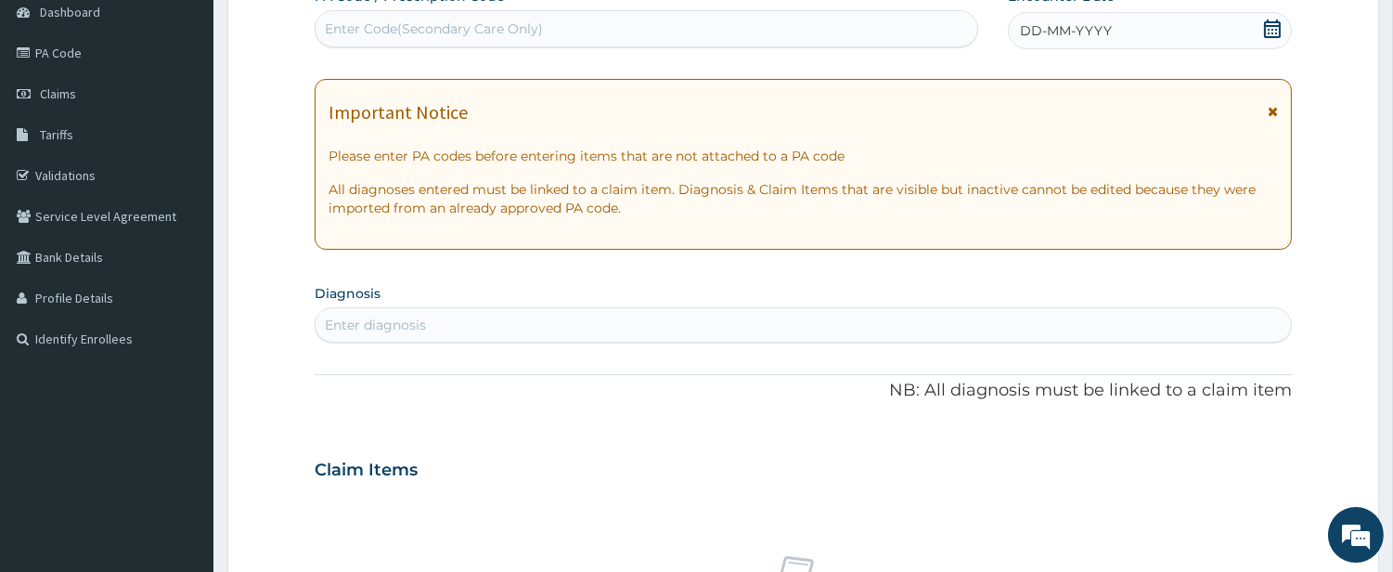
click at [1296, 63] on form "Step 2 of 2 PA Code / Prescription Code Enter Code(Secondary Care Only) Encount…" at bounding box center [803, 494] width 1152 height 1173
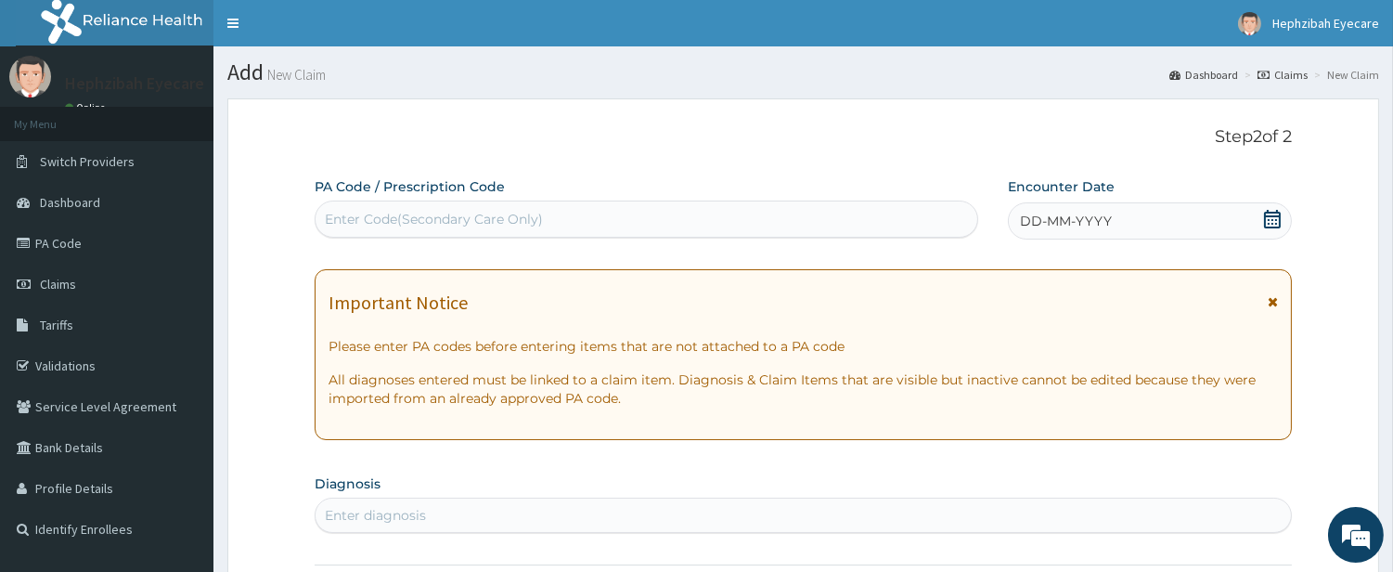
scroll to position [41, 0]
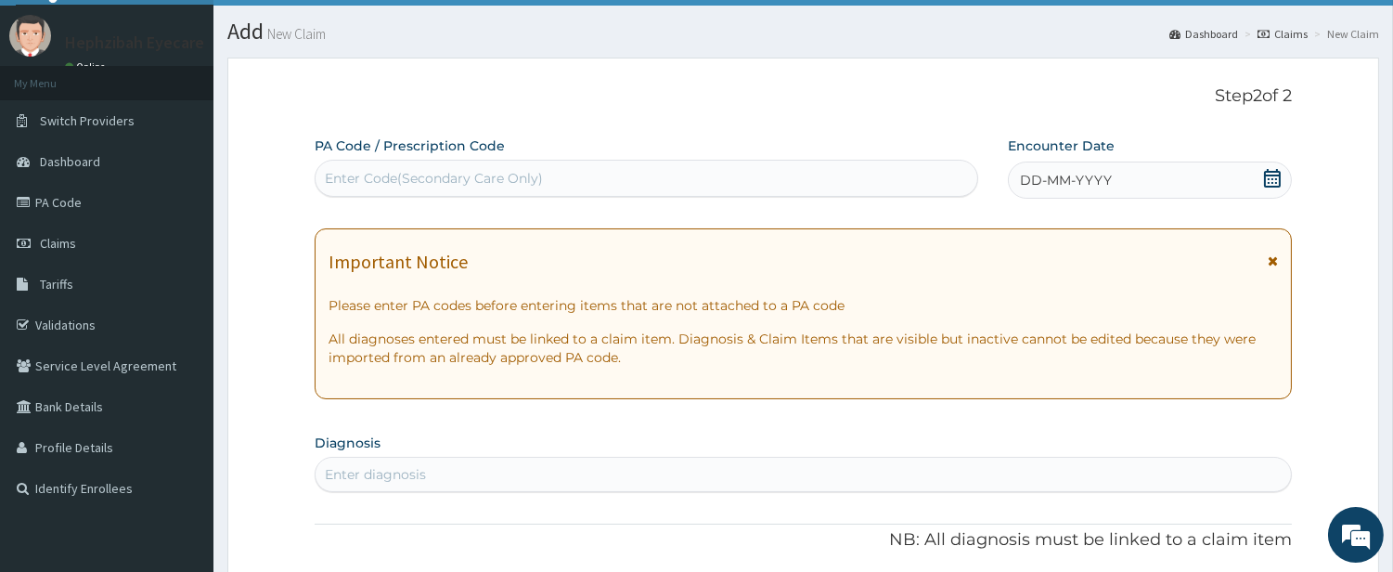
click at [599, 183] on div "Enter Code(Secondary Care Only)" at bounding box center [647, 178] width 662 height 30
type input "PA/BC7313"
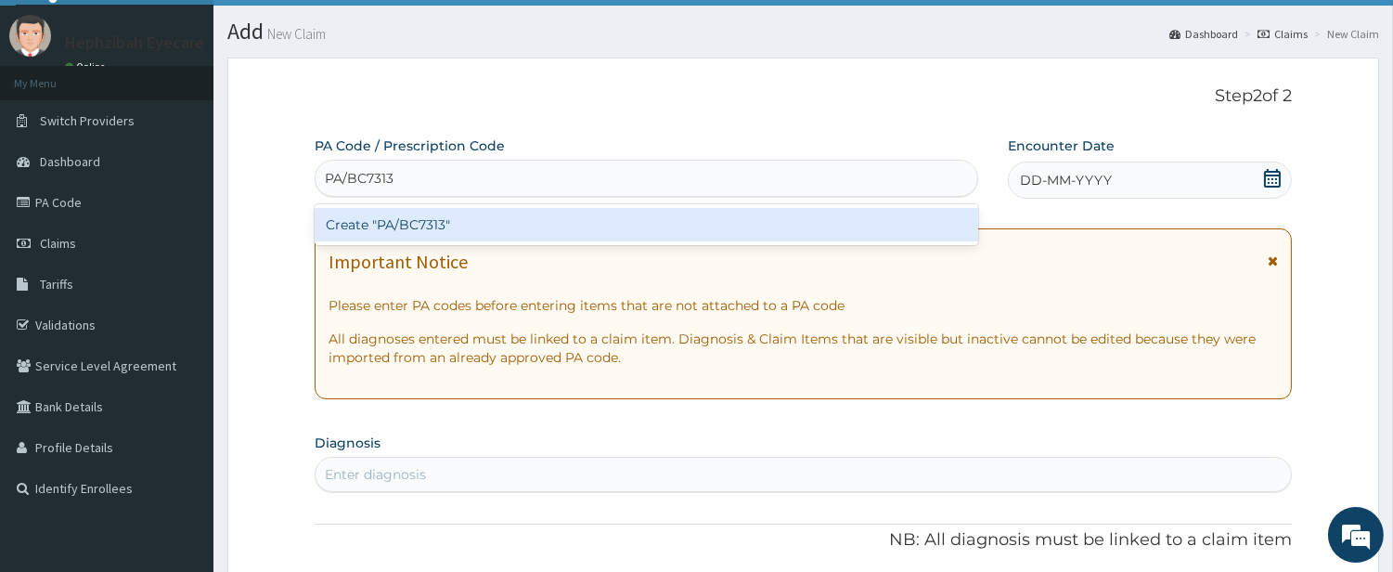
click at [592, 225] on div "Create "PA/BC7313"" at bounding box center [647, 224] width 664 height 33
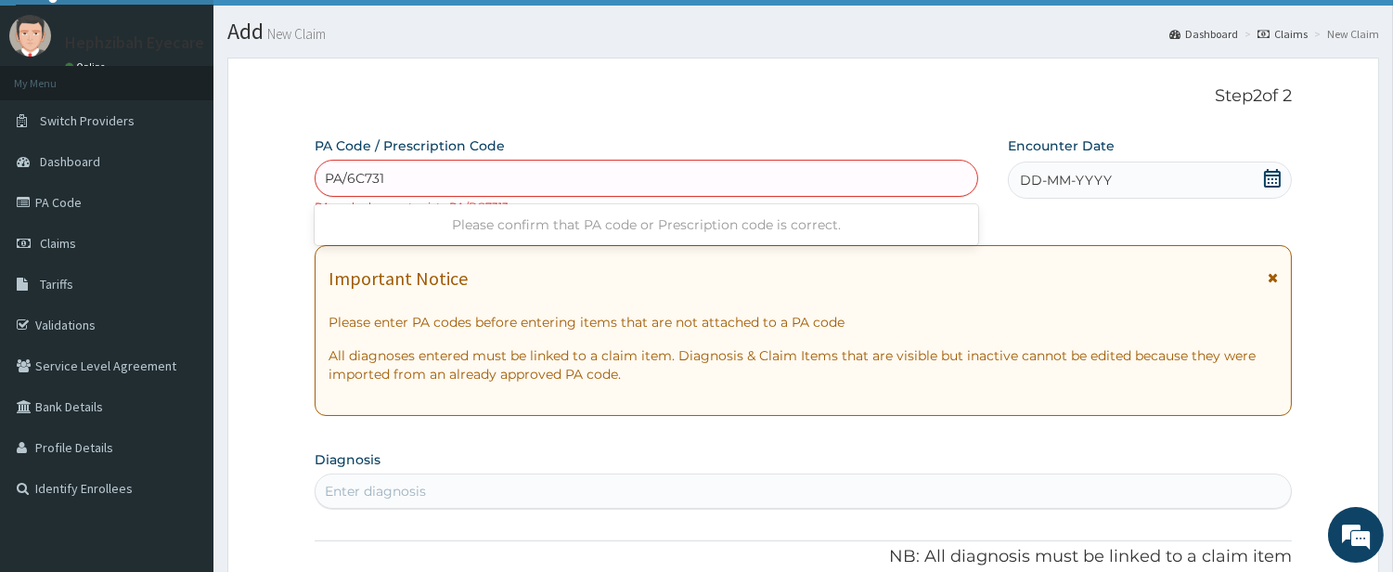
type input "PA/6C7313"
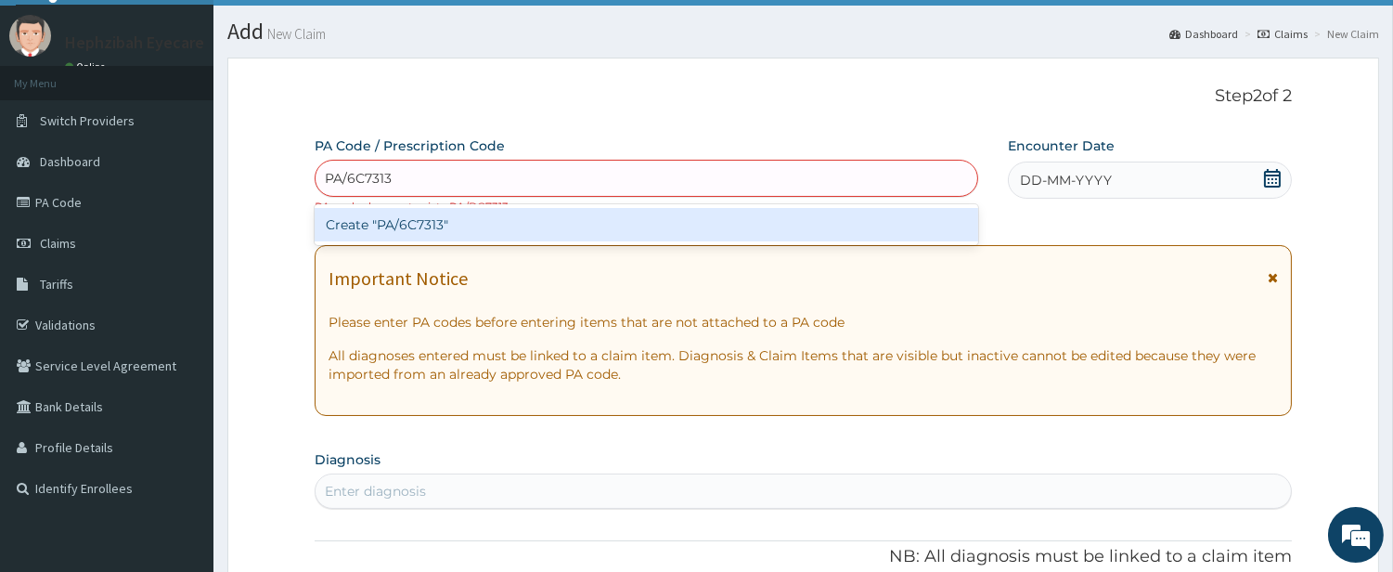
click at [569, 225] on div "Create "PA/6C7313"" at bounding box center [647, 224] width 664 height 33
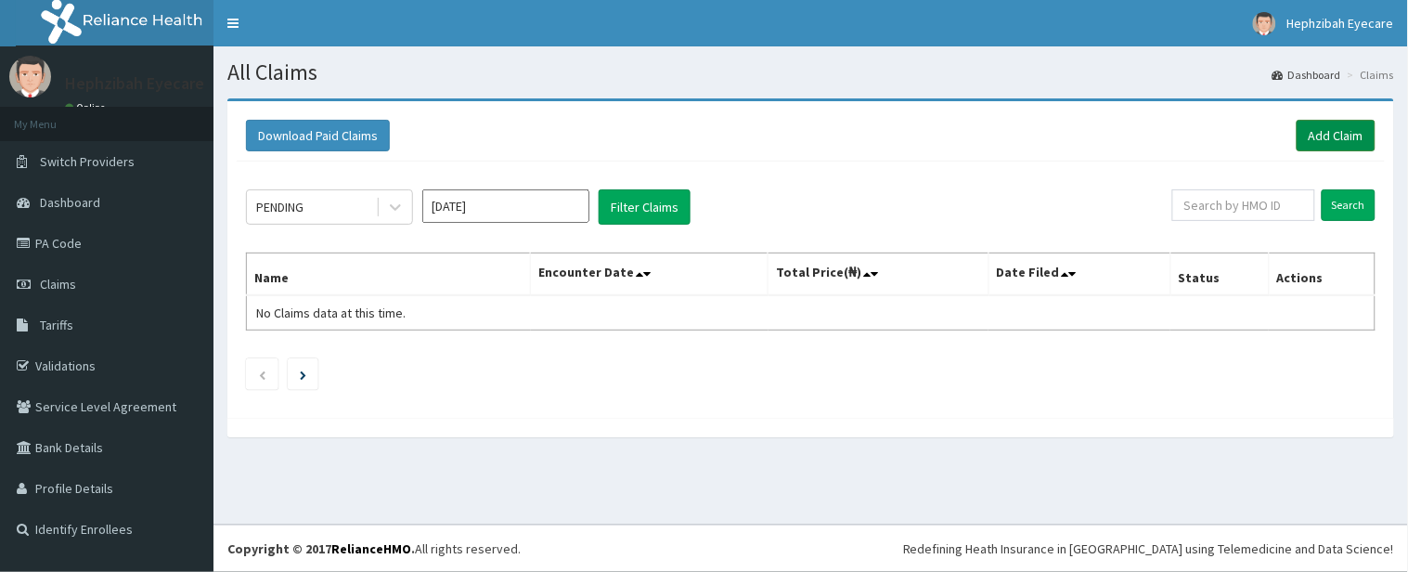
click at [1325, 136] on link "Add Claim" at bounding box center [1336, 136] width 79 height 32
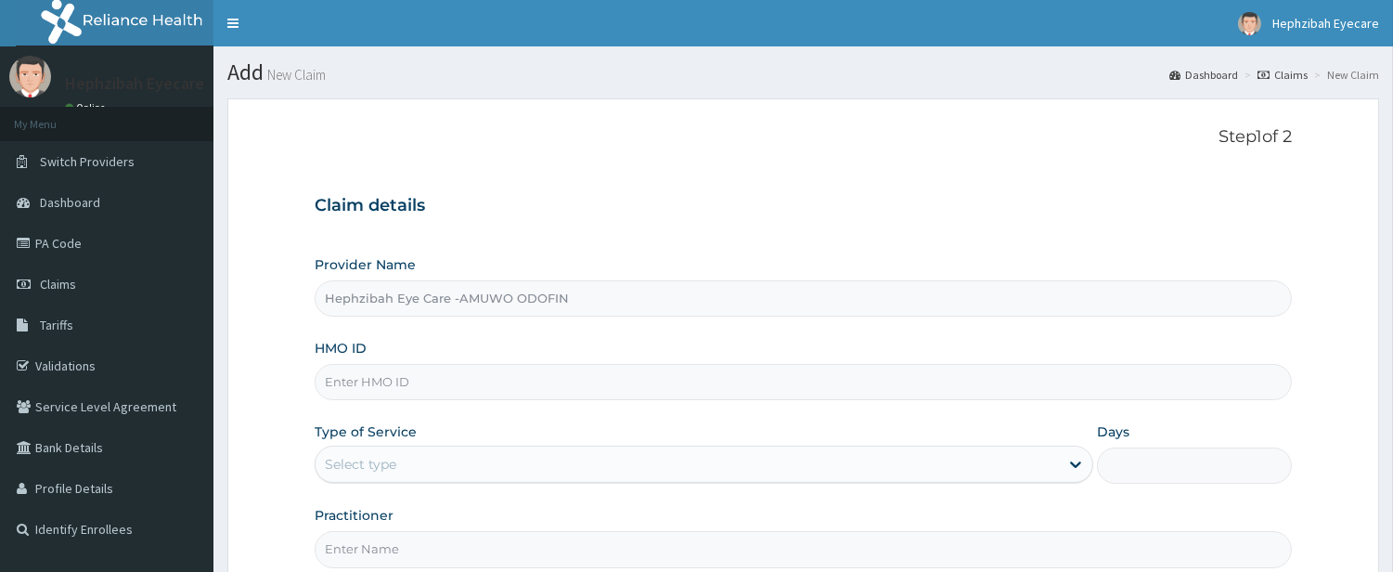
click at [716, 462] on div "Select type" at bounding box center [688, 464] width 744 height 30
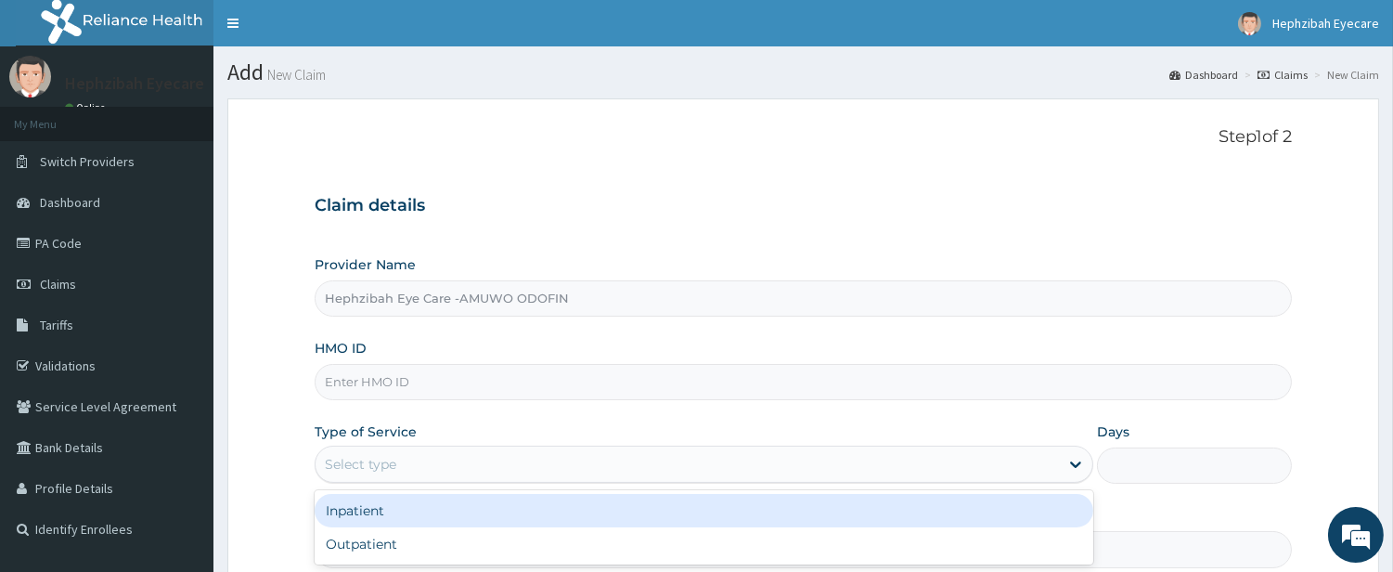
click at [585, 388] on input "HMO ID" at bounding box center [803, 382] width 977 height 36
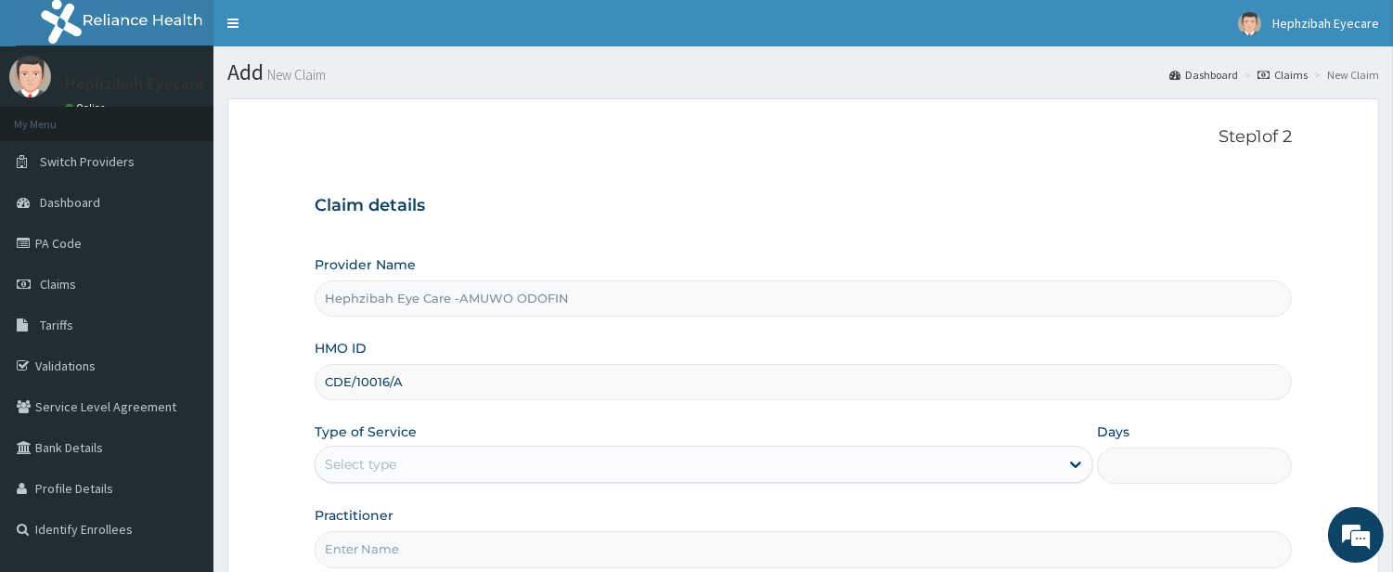
type input "CDE/10016/A"
click at [931, 162] on div "Step 1 of 2 Claim details Provider Name Hephzibah Eye Care -AMUWO ODOFIN HMO ID…" at bounding box center [803, 347] width 977 height 440
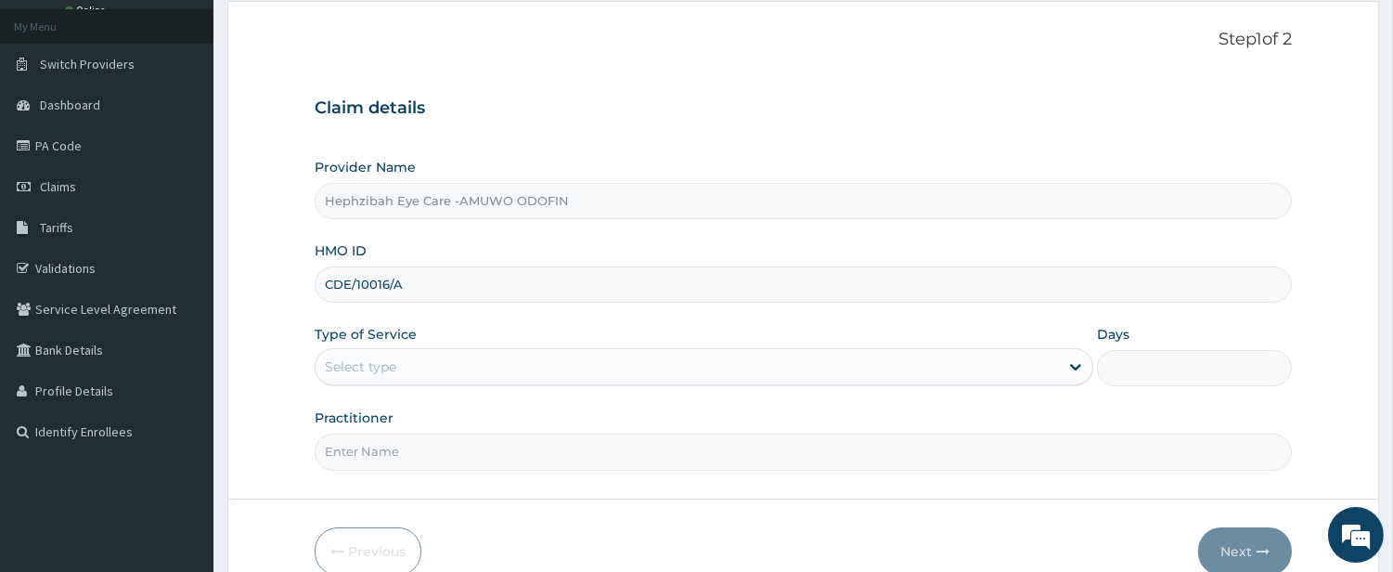
scroll to position [190, 0]
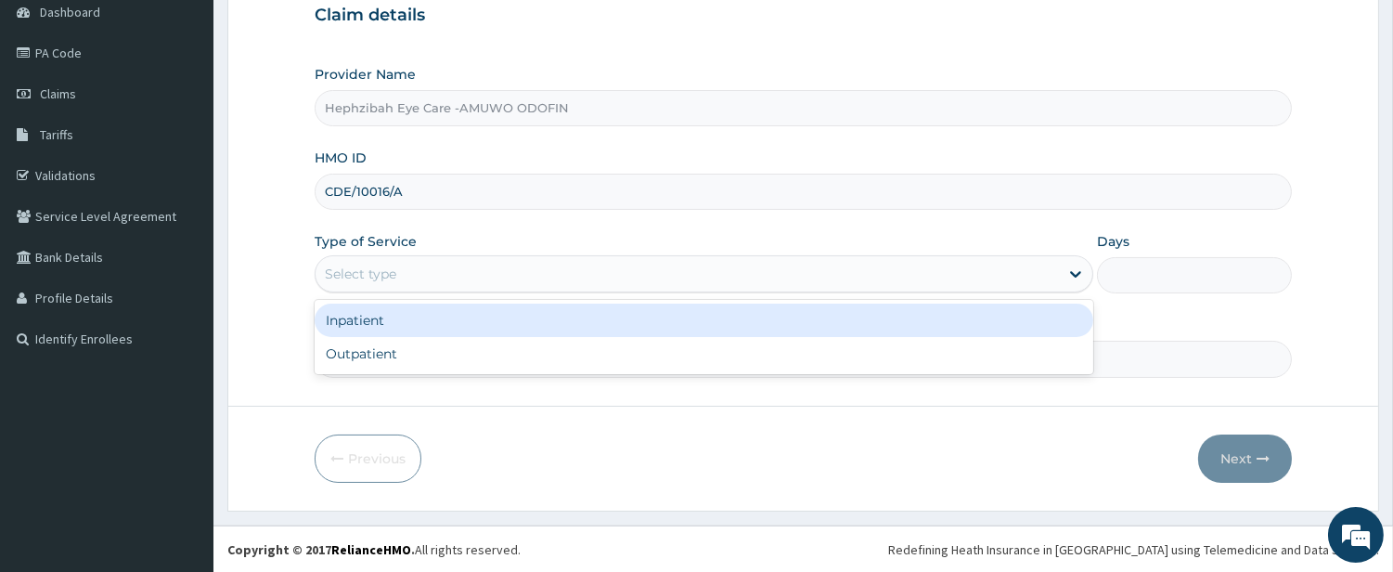
click at [846, 275] on div "Select type" at bounding box center [688, 274] width 744 height 30
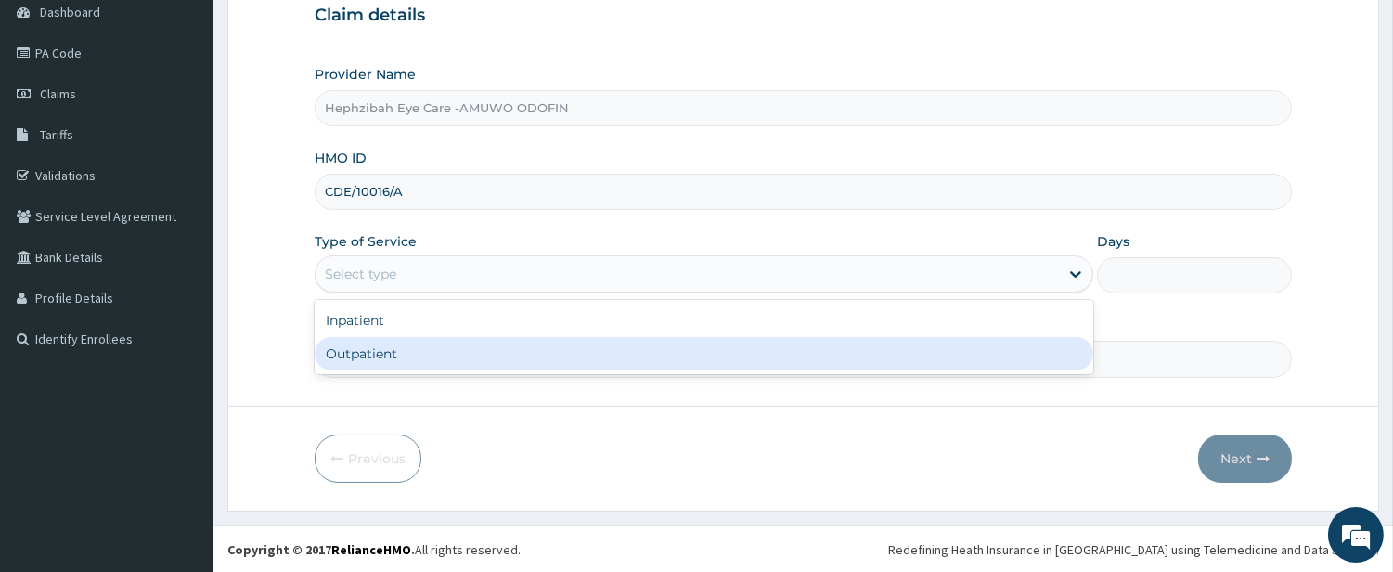
click at [821, 342] on div "Outpatient" at bounding box center [704, 353] width 779 height 33
type input "1"
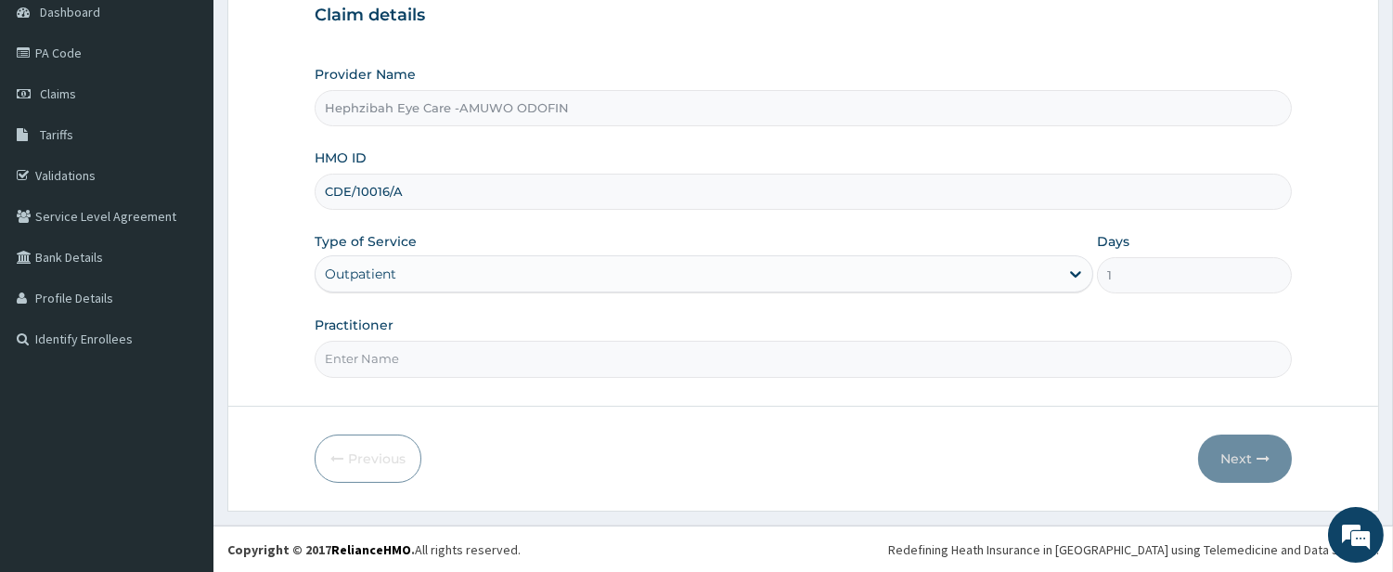
click at [668, 375] on input "Practitioner" at bounding box center [803, 359] width 977 height 36
type input "DR MOSES"
click at [1236, 444] on button "Next" at bounding box center [1245, 458] width 94 height 48
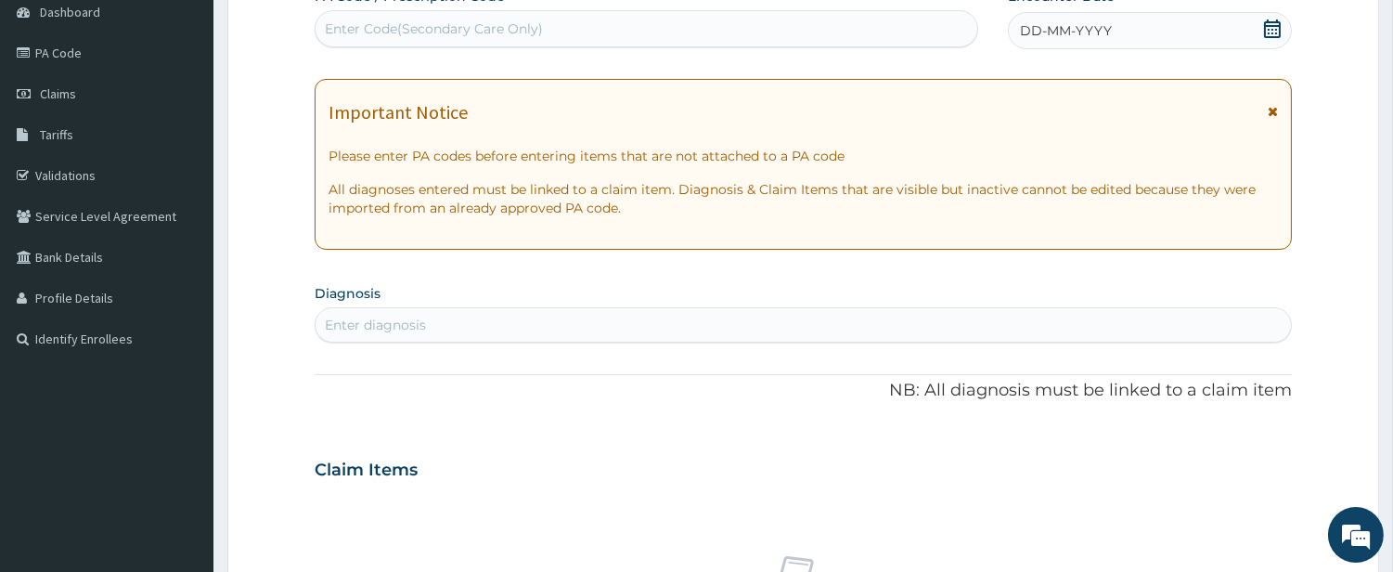
click at [731, 26] on div "Enter Code(Secondary Care Only)" at bounding box center [647, 29] width 662 height 30
type input "PA/3F2BA4"
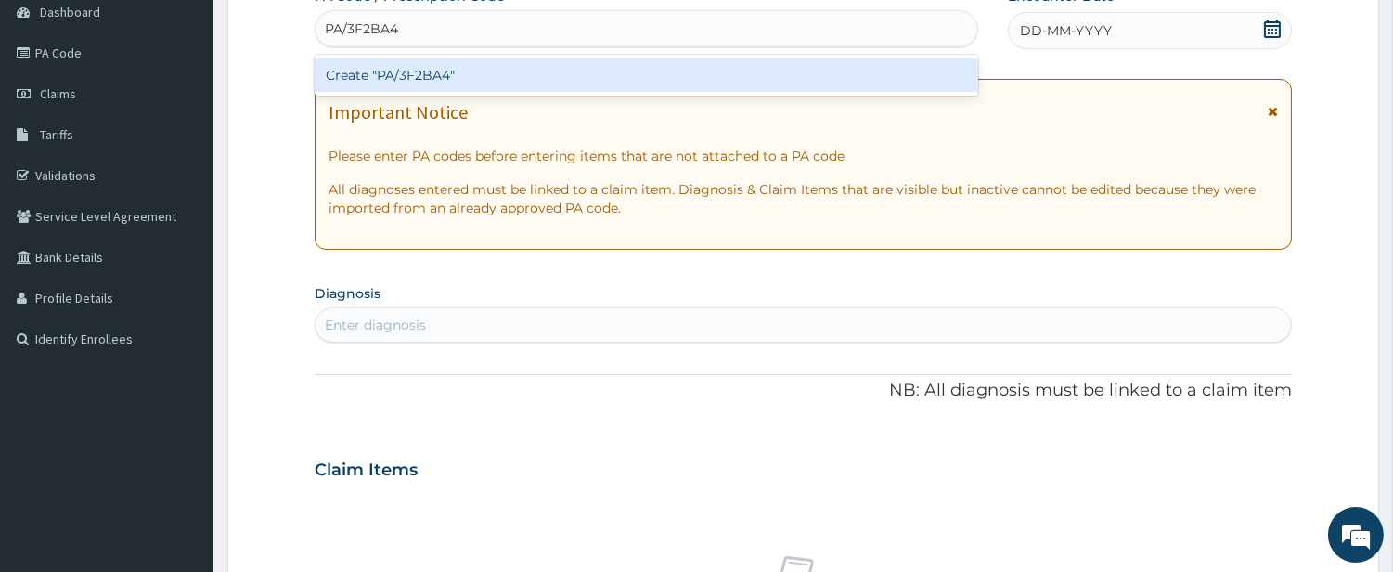
click at [783, 86] on div "Create "PA/3F2BA4"" at bounding box center [647, 74] width 664 height 33
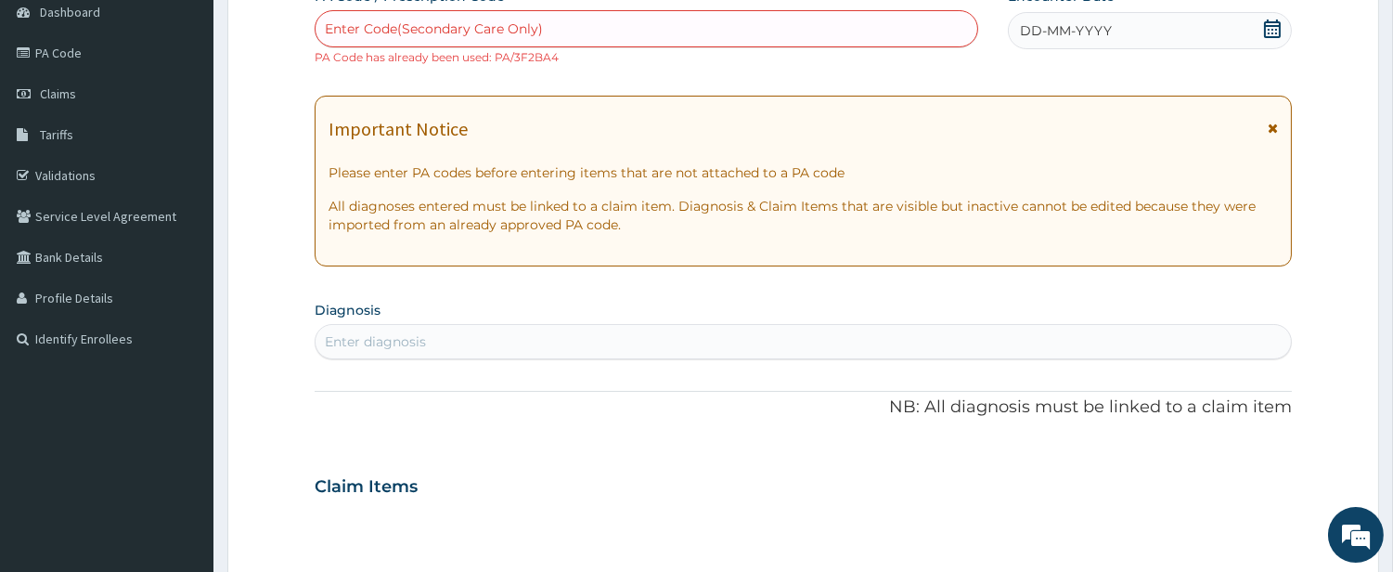
click at [550, 29] on div "Enter Code(Secondary Care Only)" at bounding box center [647, 29] width 662 height 30
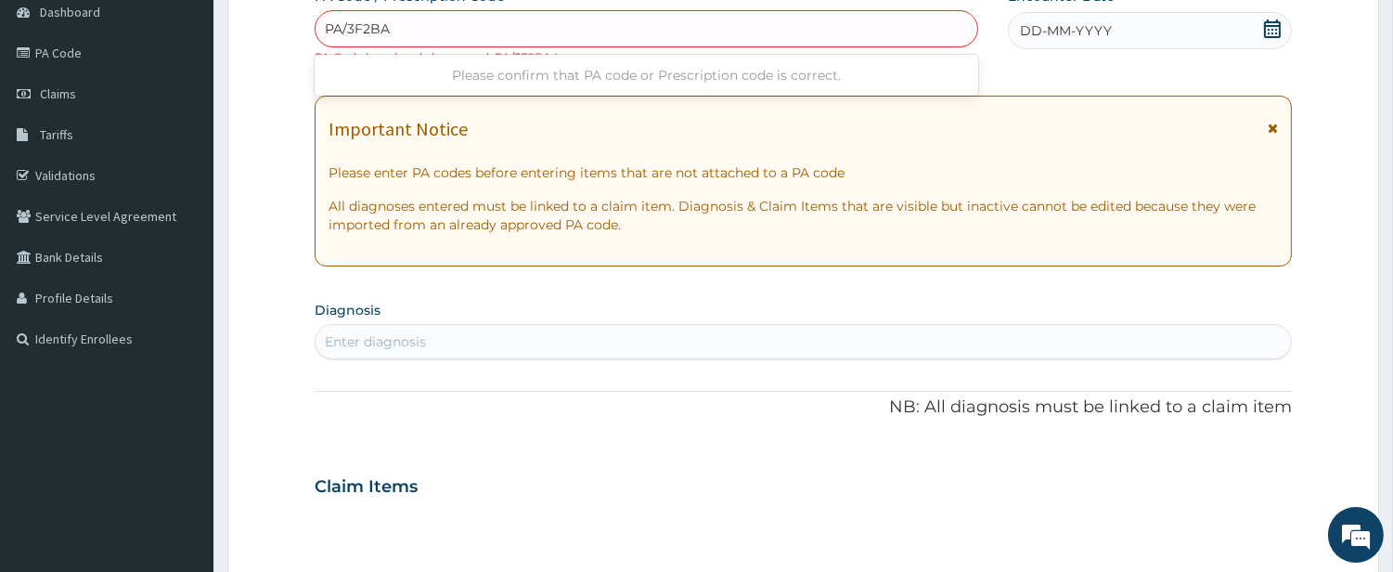
type input "PA/3F2BA4"
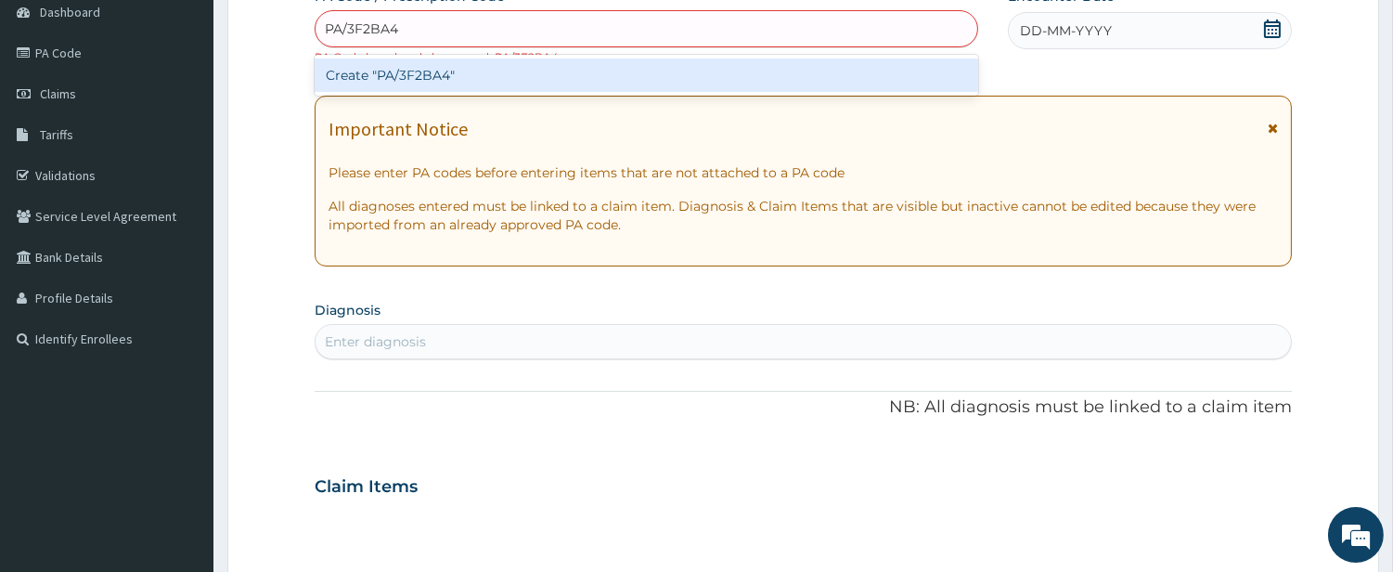
click at [567, 82] on div "Create "PA/3F2BA4"" at bounding box center [647, 74] width 664 height 33
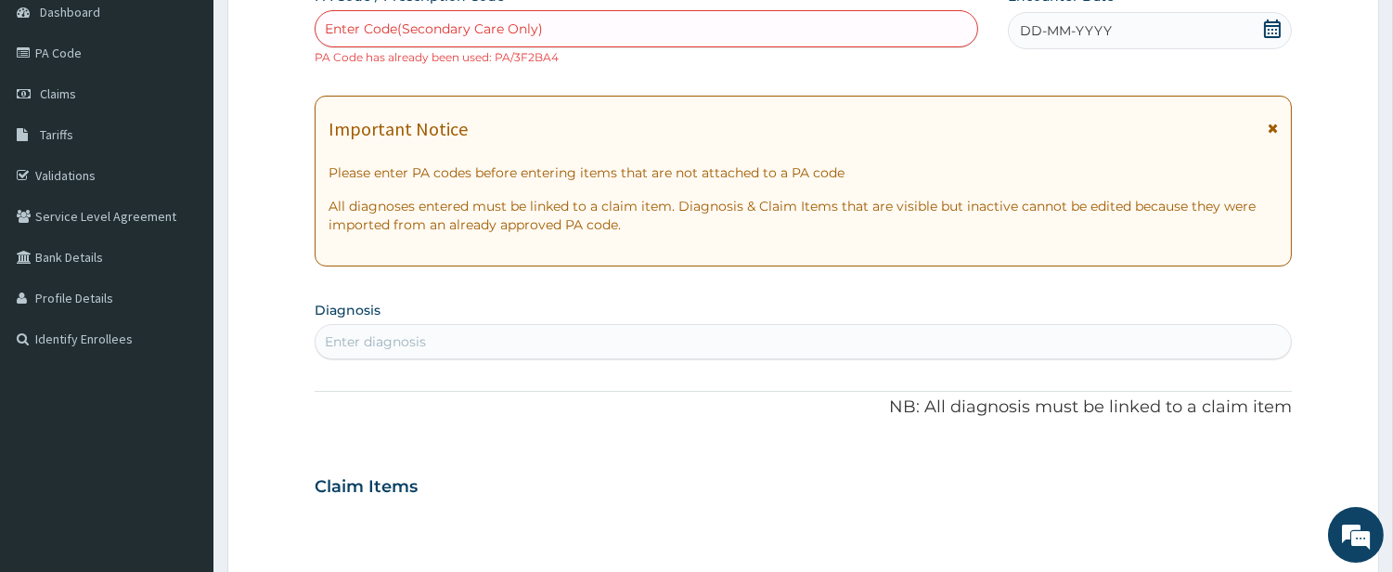
click at [485, 26] on div "Enter Code(Secondary Care Only)" at bounding box center [434, 28] width 218 height 19
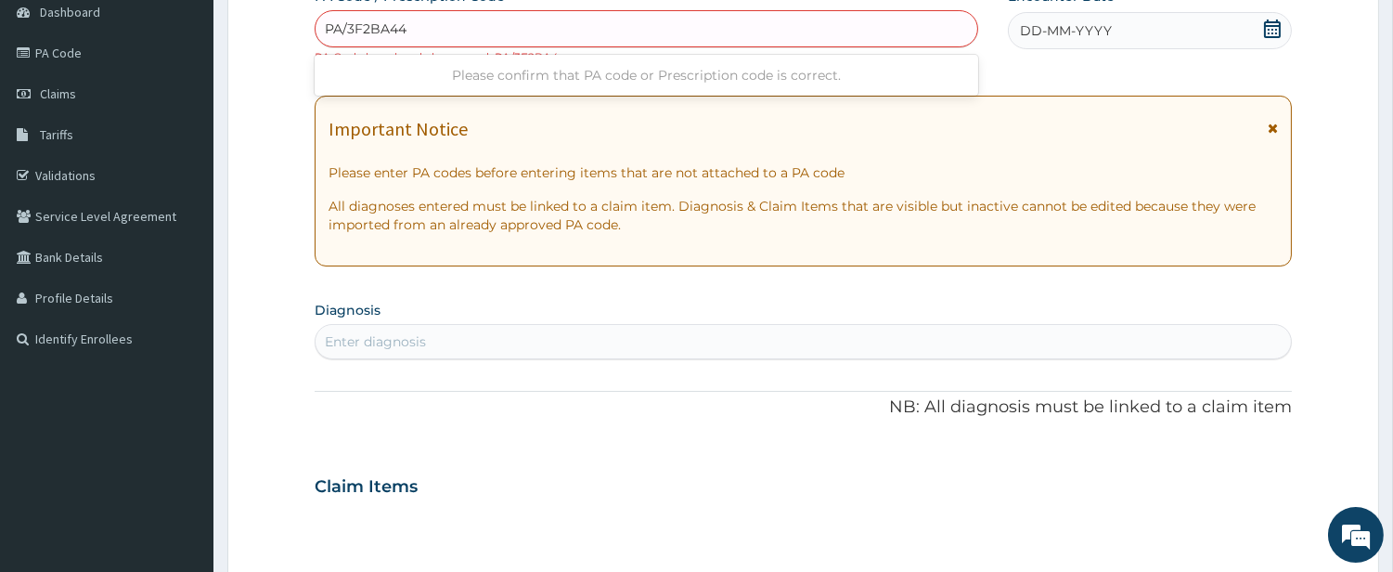
type input "PA/3F2BA44"
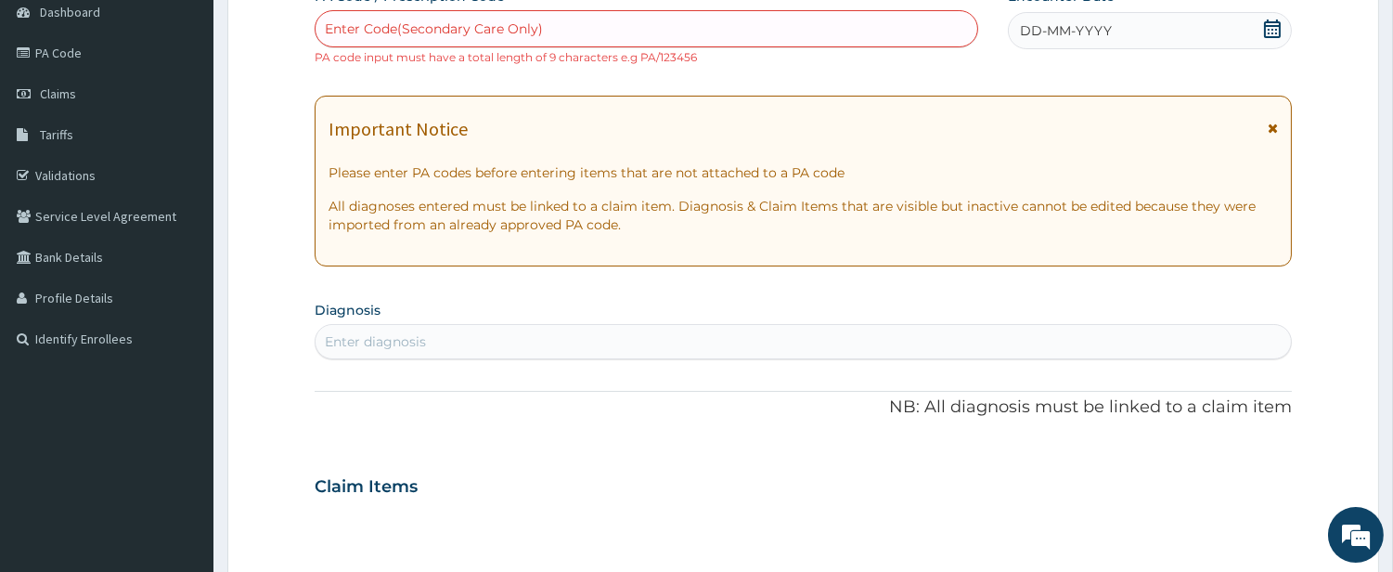
click at [1023, 62] on div "Encounter Date DD-MM-YYYY" at bounding box center [1150, 26] width 284 height 79
click at [652, 21] on div "Enter Code(Secondary Care Only)" at bounding box center [647, 29] width 662 height 30
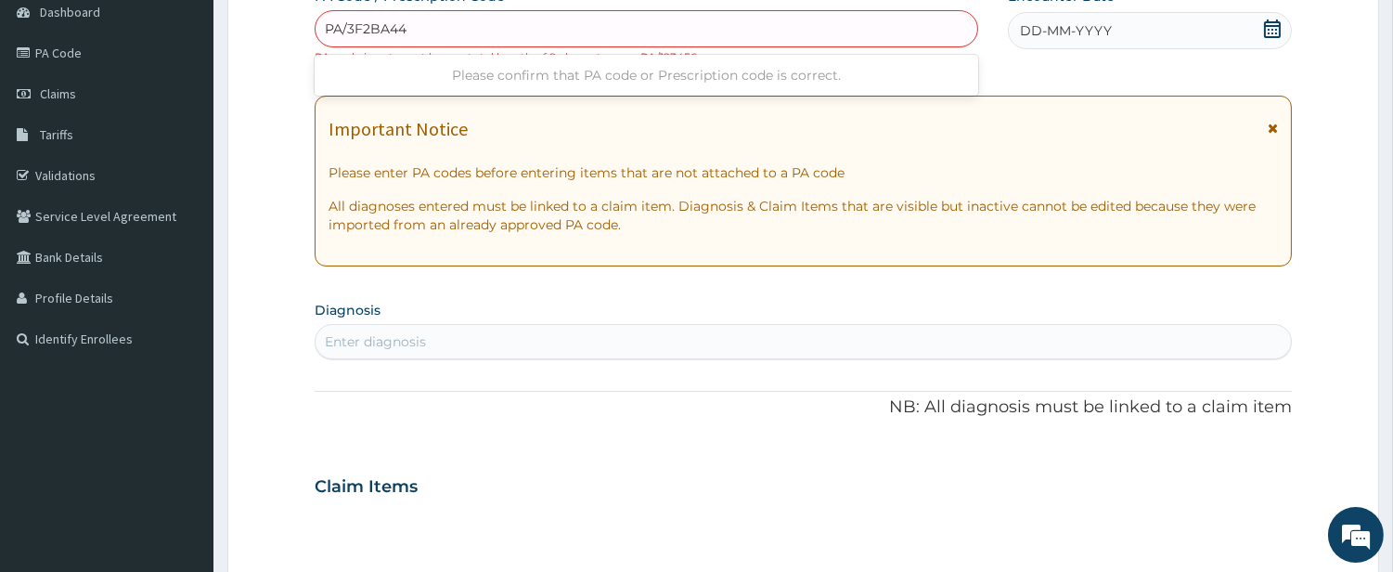
type input "PA/3F2BA4"
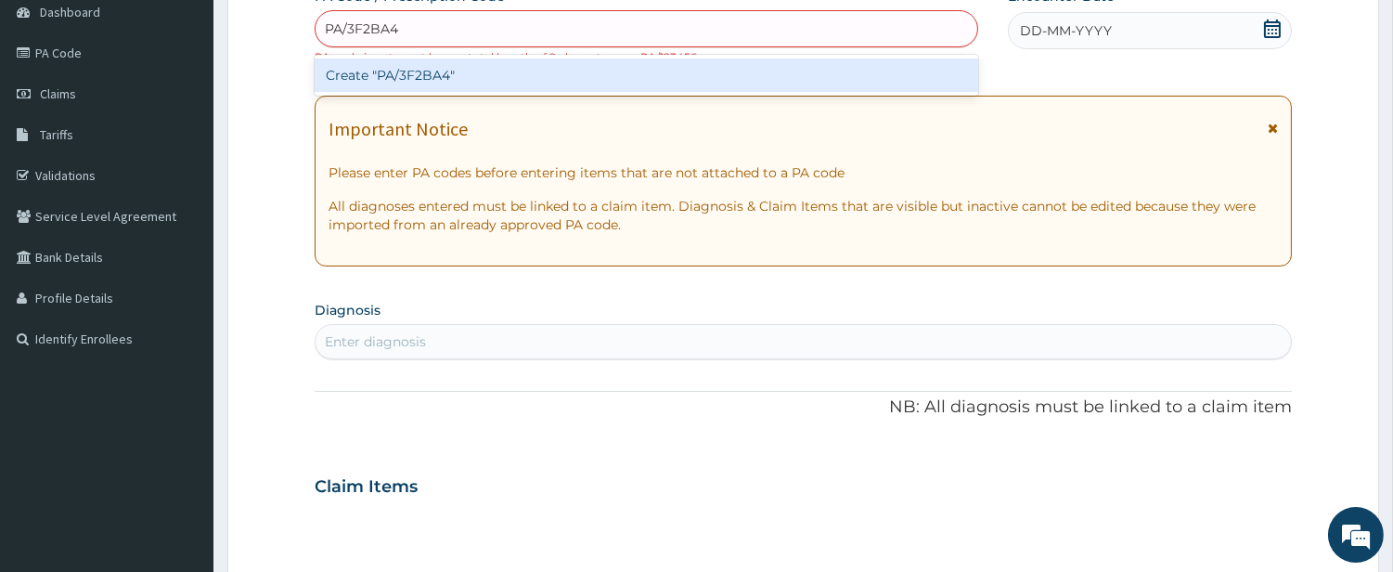
click at [650, 72] on div "Create "PA/3F2BA4"" at bounding box center [647, 74] width 664 height 33
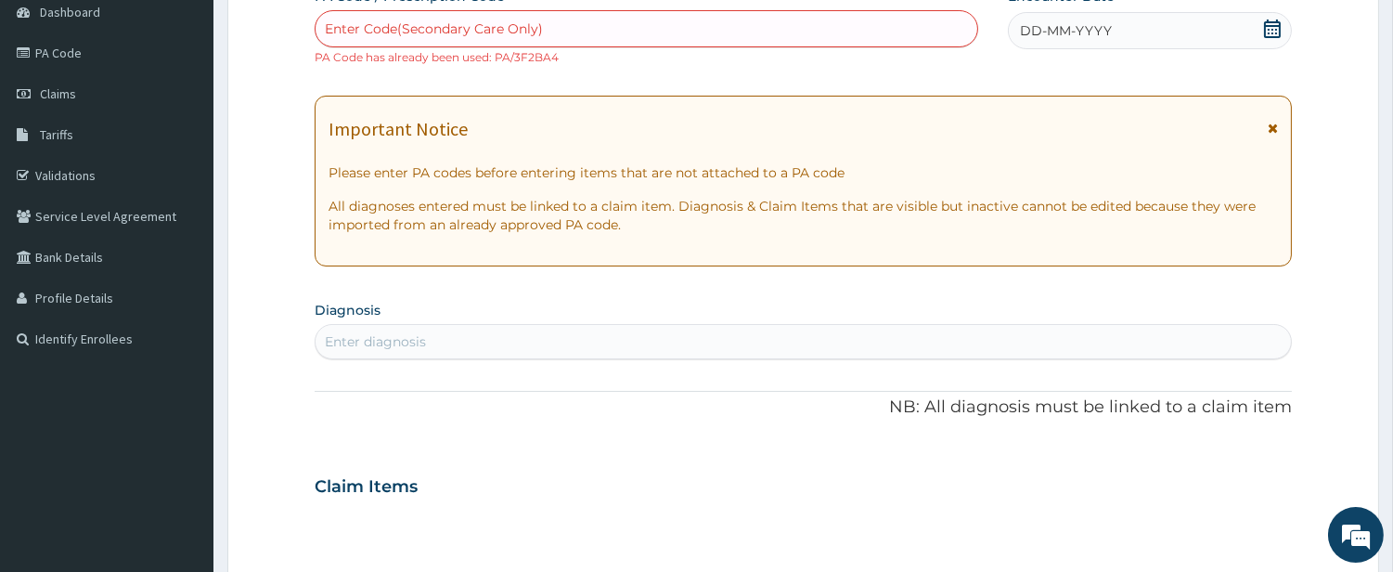
click at [586, 24] on div "Enter Code(Secondary Care Only)" at bounding box center [647, 29] width 662 height 30
type input "P"
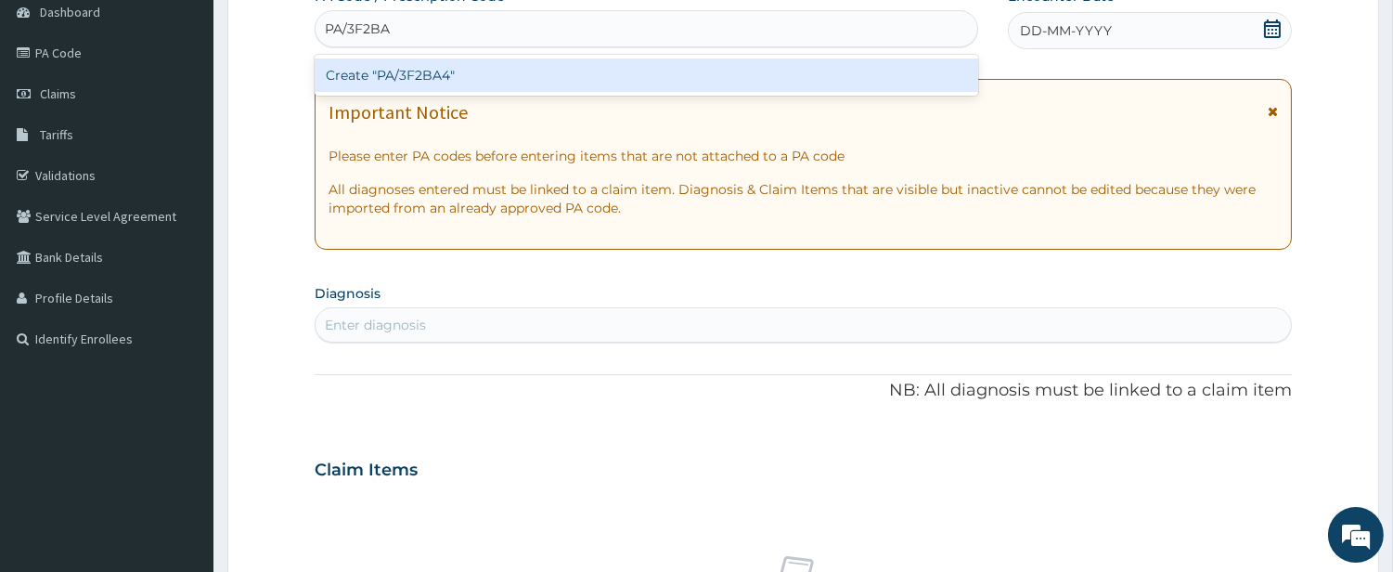
type input "PA/3F2BA4"
click at [587, 81] on div "Create "PA/3F2BA4"" at bounding box center [647, 74] width 664 height 33
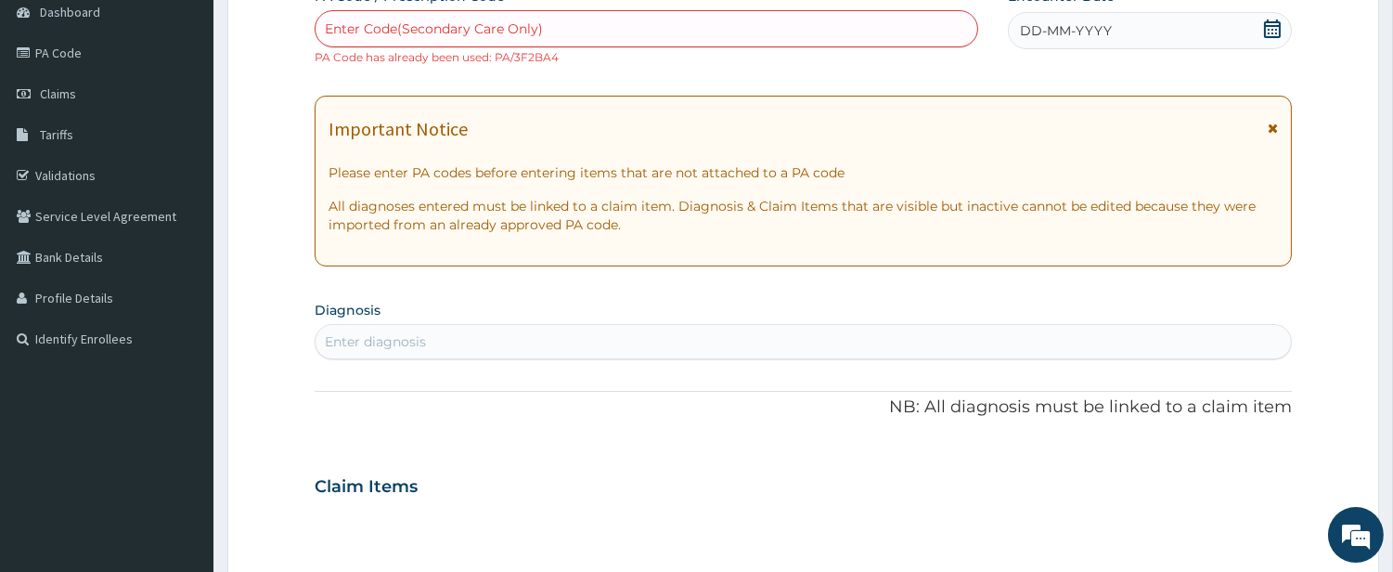
click at [264, 61] on form "Step 2 of 2 PA Code / Prescription Code option Create "PA/3F2BA4", selected. Se…" at bounding box center [803, 503] width 1152 height 1190
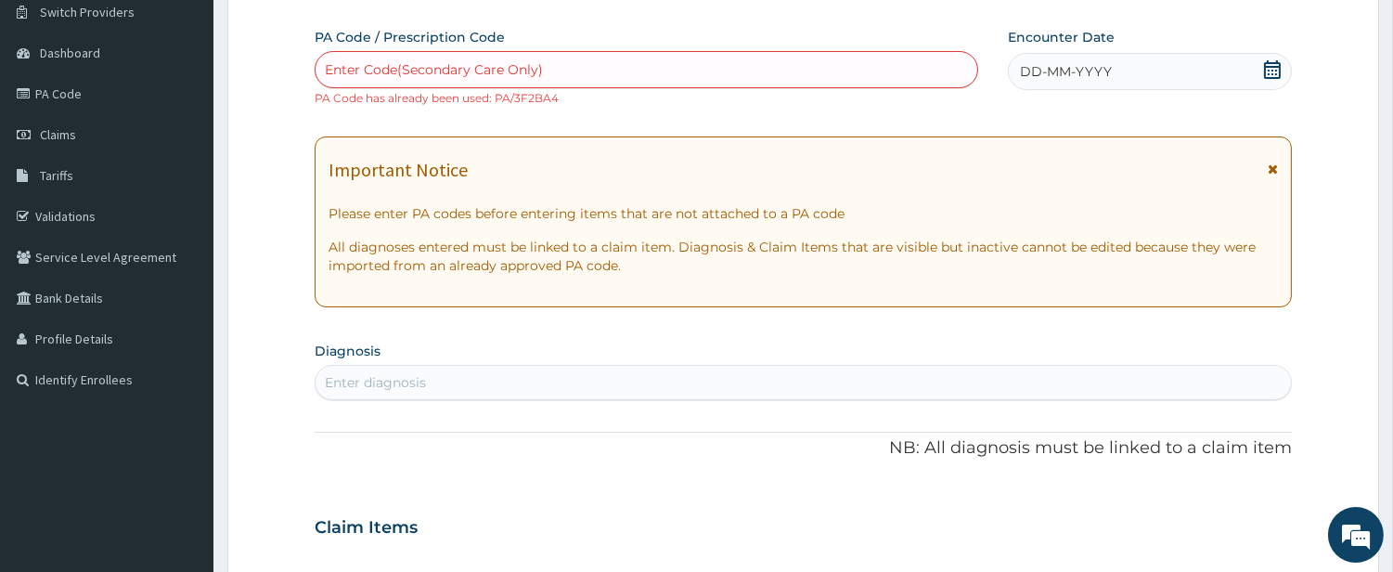
scroll to position [0, 0]
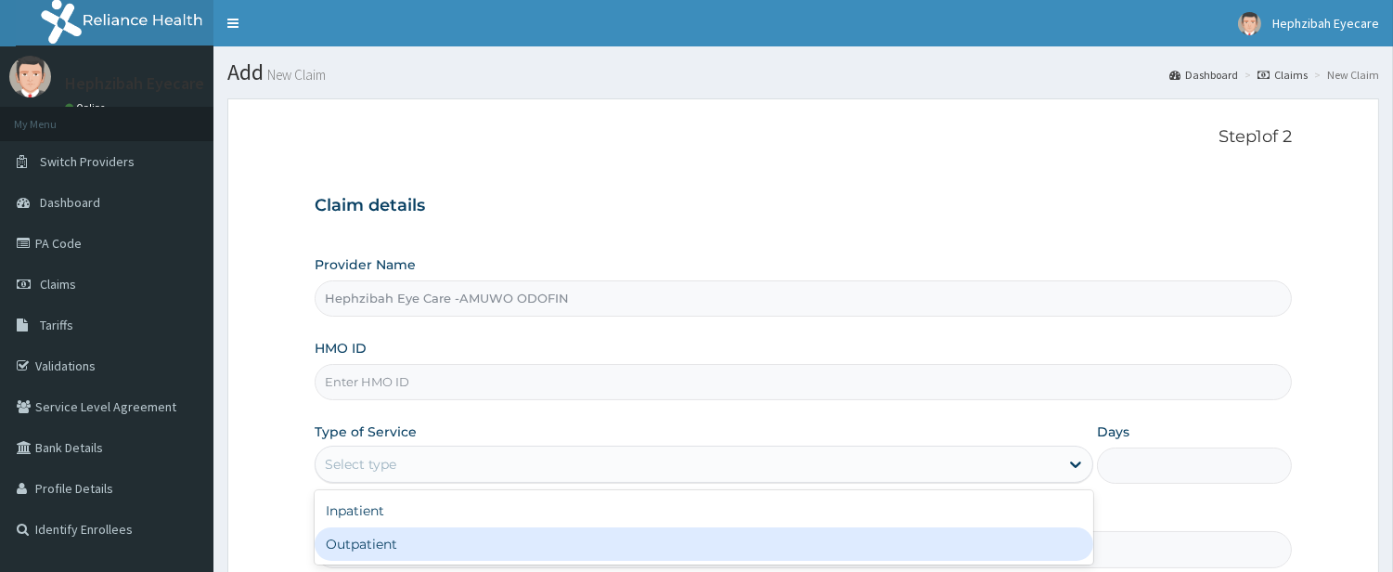
click at [479, 548] on div "Outpatient" at bounding box center [704, 543] width 779 height 33
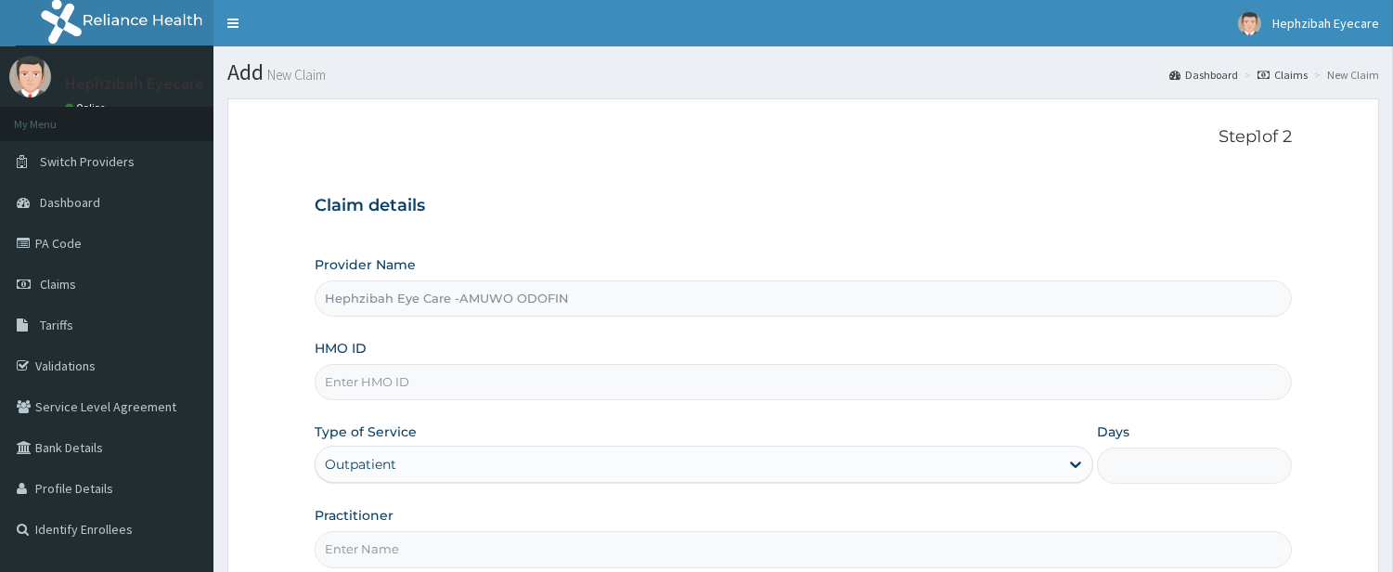
type input "1"
click at [476, 377] on input "HMO ID" at bounding box center [803, 382] width 977 height 36
type input "AGO/10082/B"
click at [795, 174] on div "Step 1 of 2 Claim details Provider Name Hephzibah Eye Care -AMUWO ODOFIN HMO ID…" at bounding box center [803, 347] width 977 height 440
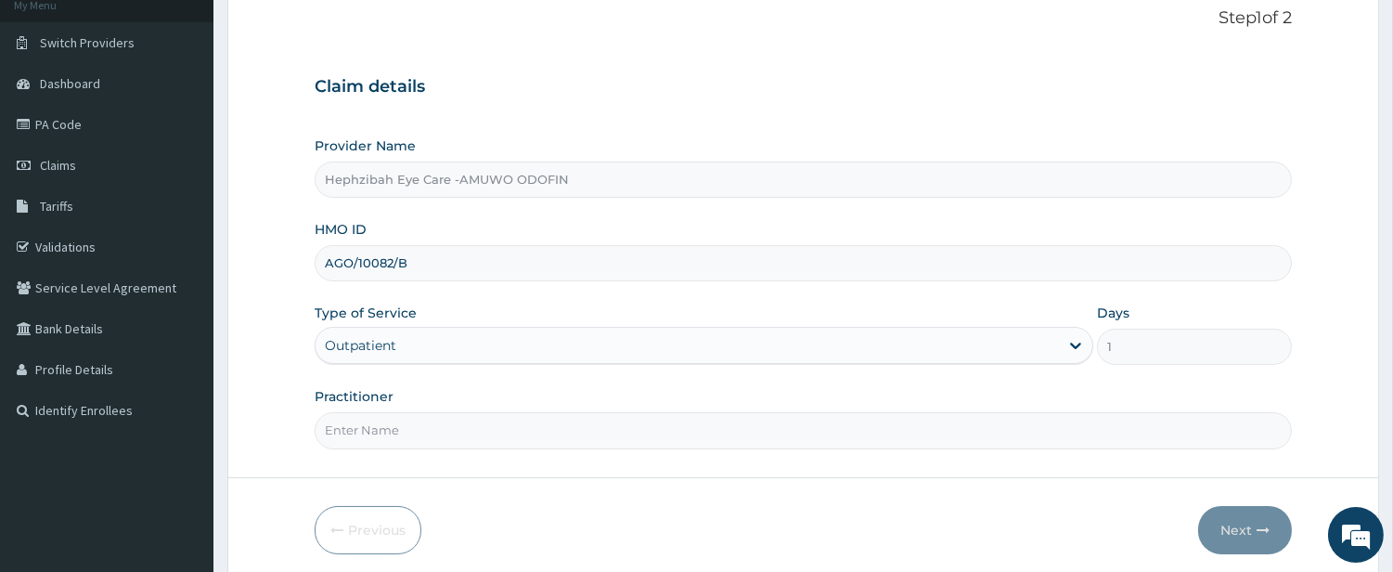
scroll to position [190, 0]
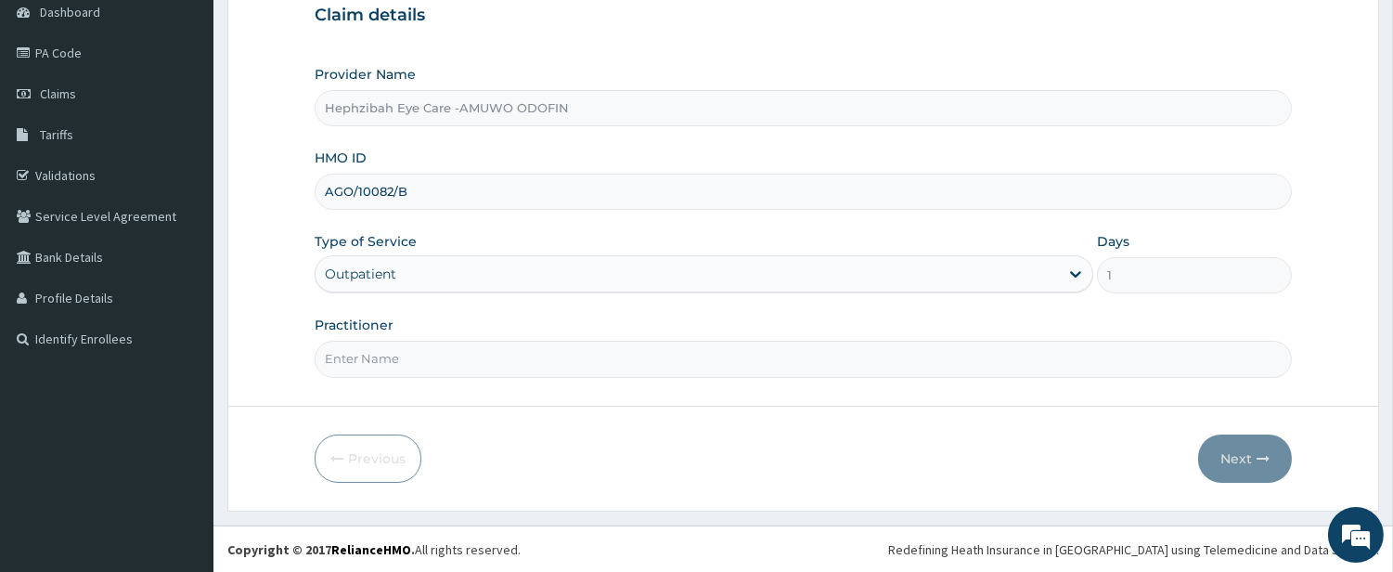
click at [834, 369] on input "Practitioner" at bounding box center [803, 359] width 977 height 36
type input "[PERSON_NAME]"
click at [1247, 449] on button "Next" at bounding box center [1245, 458] width 94 height 48
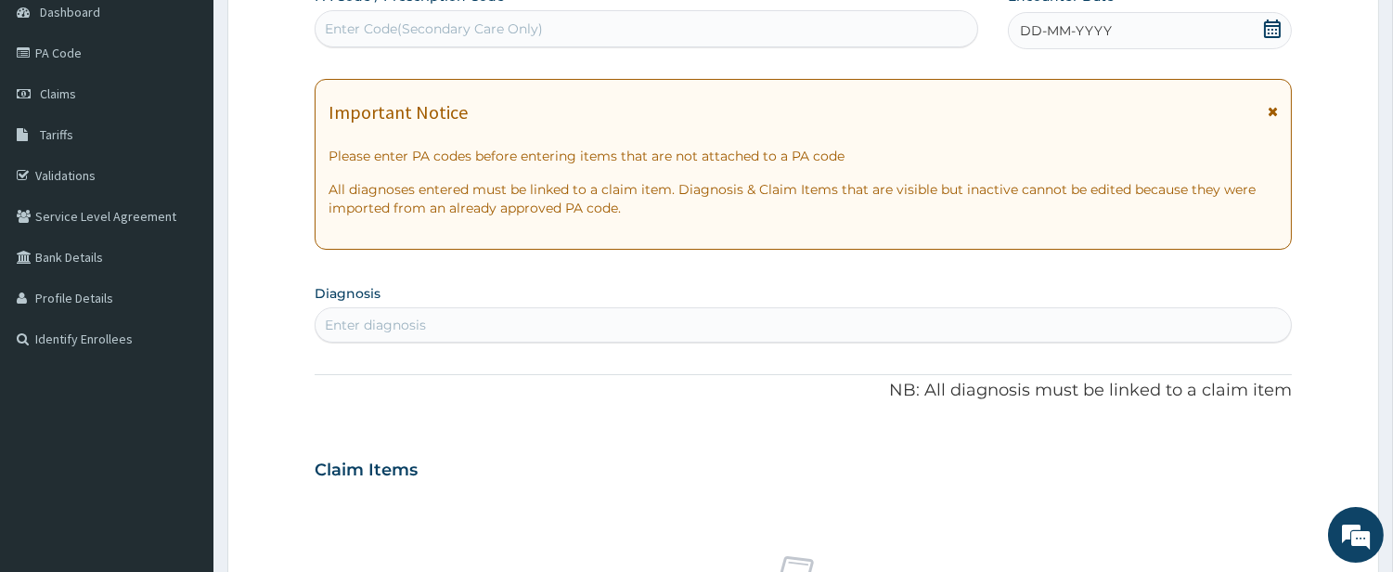
click at [559, 28] on div "Enter Code(Secondary Care Only)" at bounding box center [647, 29] width 662 height 30
type input "PA/46343E"
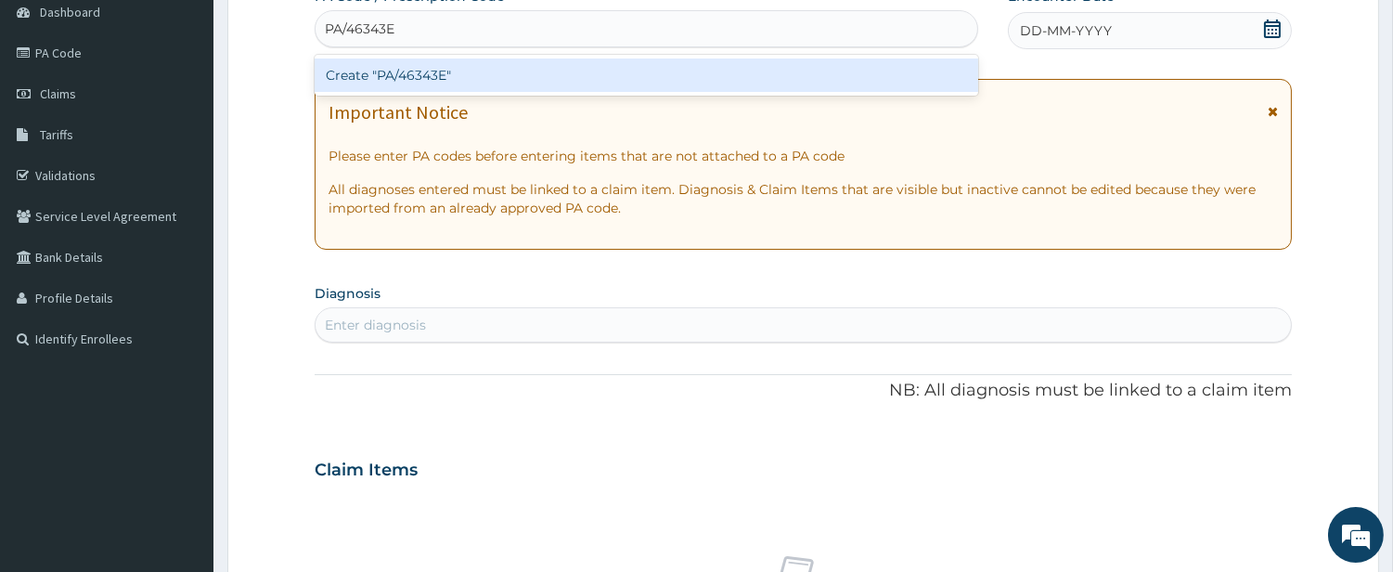
click at [568, 88] on div "Create "PA/46343E"" at bounding box center [647, 74] width 664 height 33
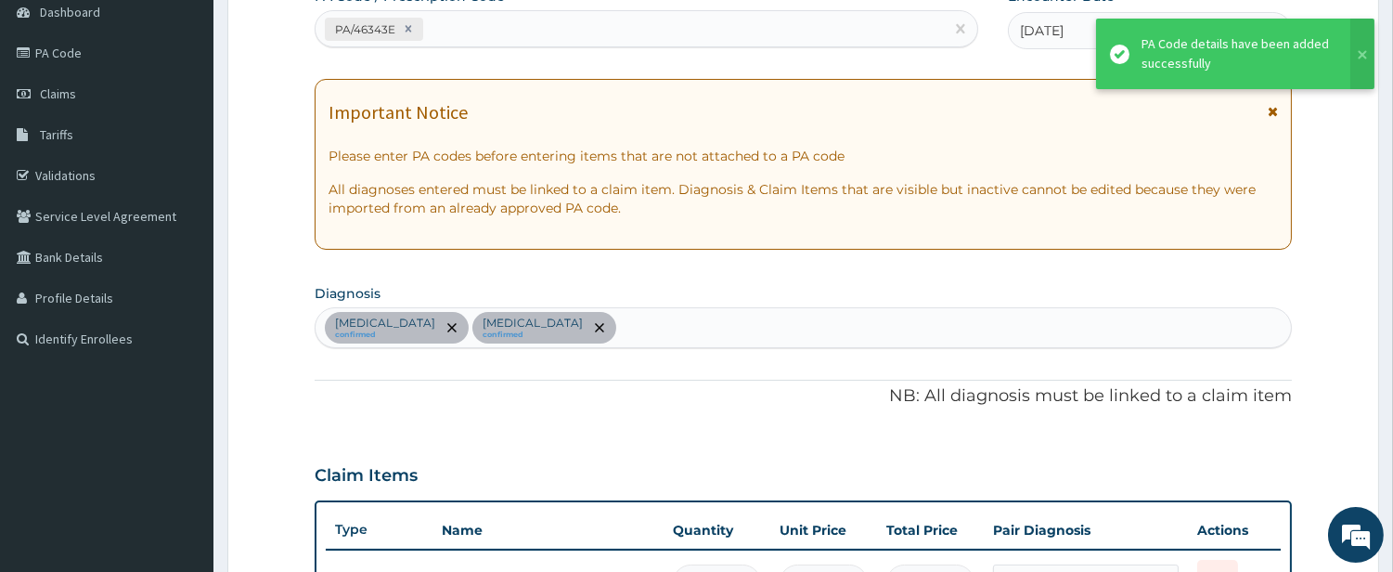
scroll to position [873, 0]
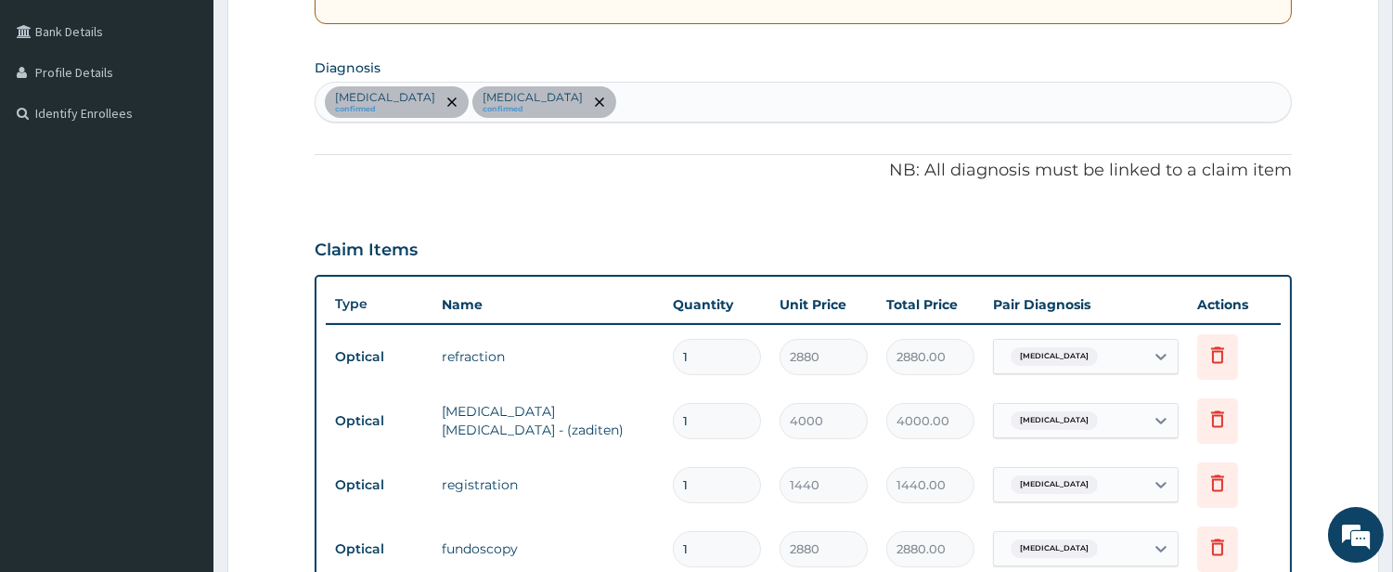
scroll to position [419, 0]
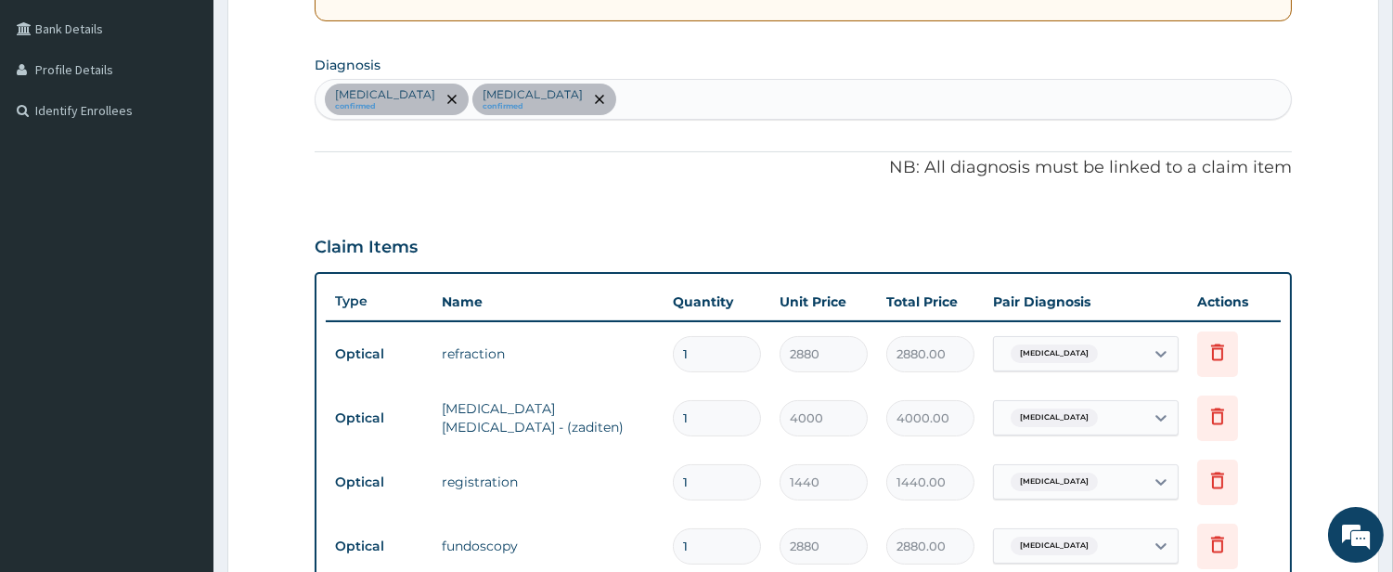
click at [431, 201] on div "PA Code / Prescription Code PA/46343E Encounter Date 21-07-2025 Important Notic…" at bounding box center [803, 390] width 977 height 1262
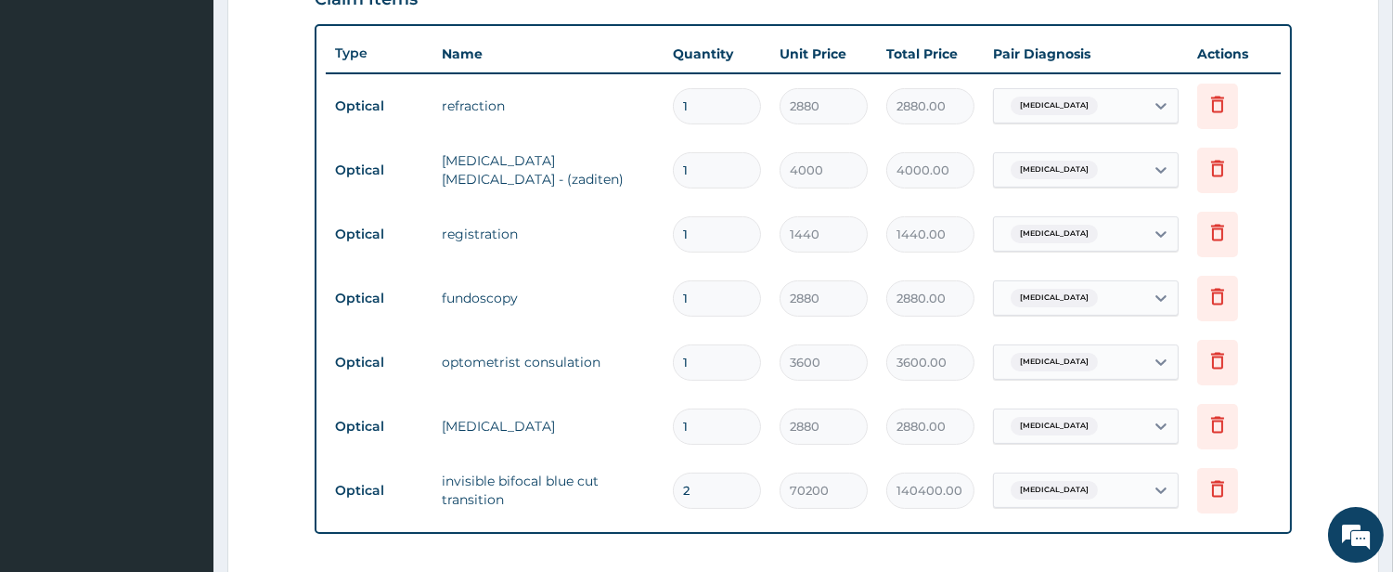
scroll to position [707, 0]
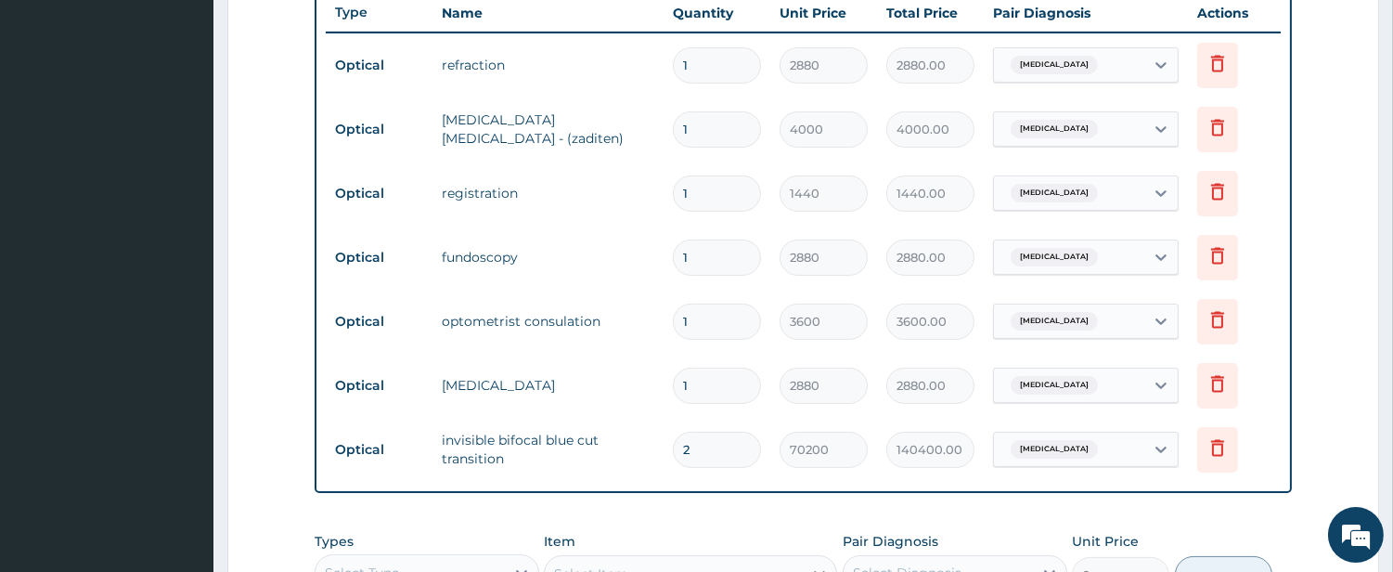
click at [0, 357] on aside "Hephzibah Eyecare Online My Menu Switch Providers Dashboard PA Code Claims Tari…" at bounding box center [106, 110] width 213 height 1635
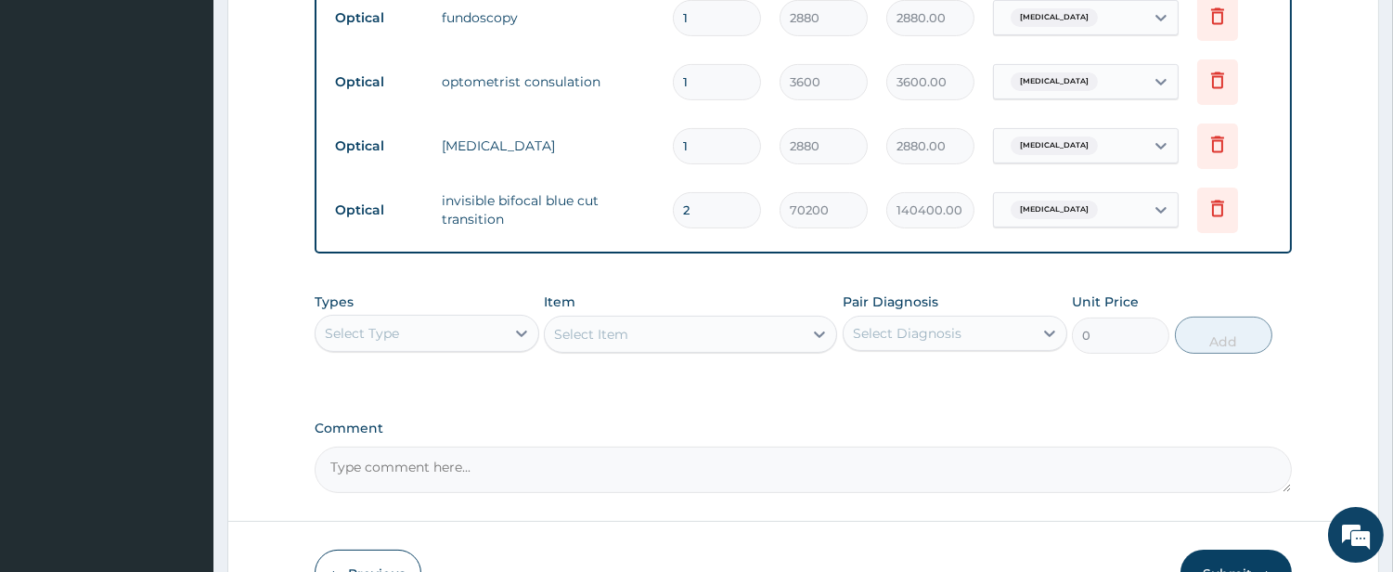
scroll to position [1063, 0]
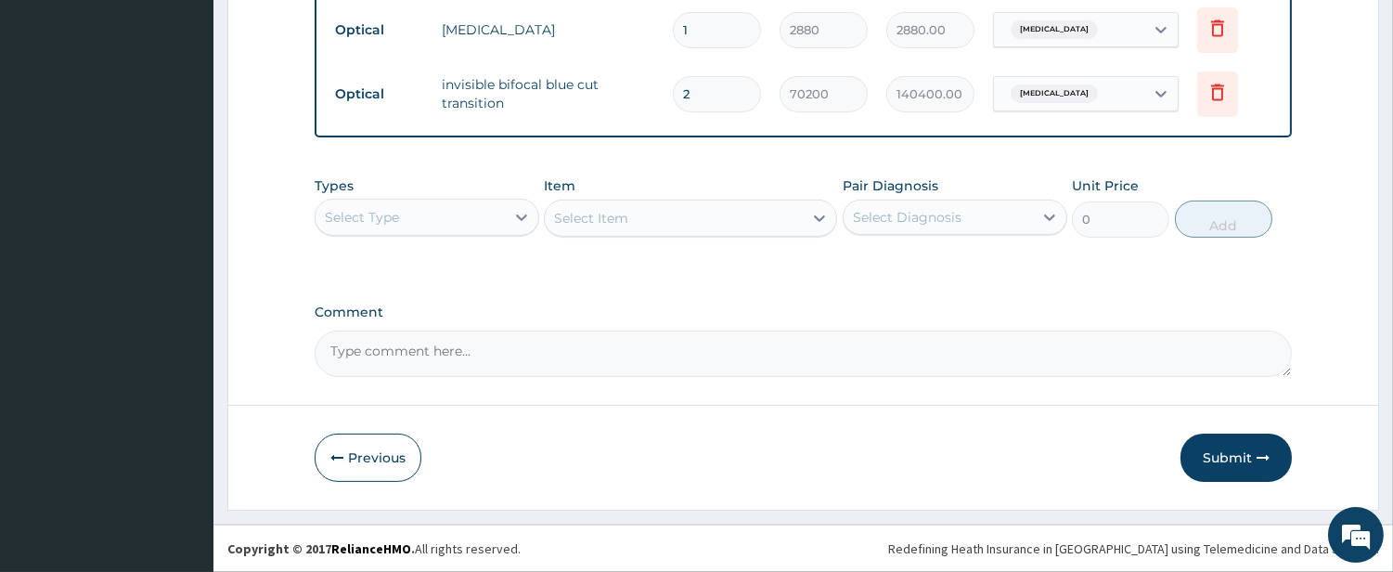
click at [381, 356] on textarea "Comment" at bounding box center [803, 353] width 977 height 46
type textarea "LENS=25000"
click at [613, 258] on div "Types Select Type Item Select Item Pair Diagnosis Select Diagnosis Unit Price 0…" at bounding box center [803, 221] width 977 height 108
click at [1210, 471] on button "Submit" at bounding box center [1236, 457] width 111 height 48
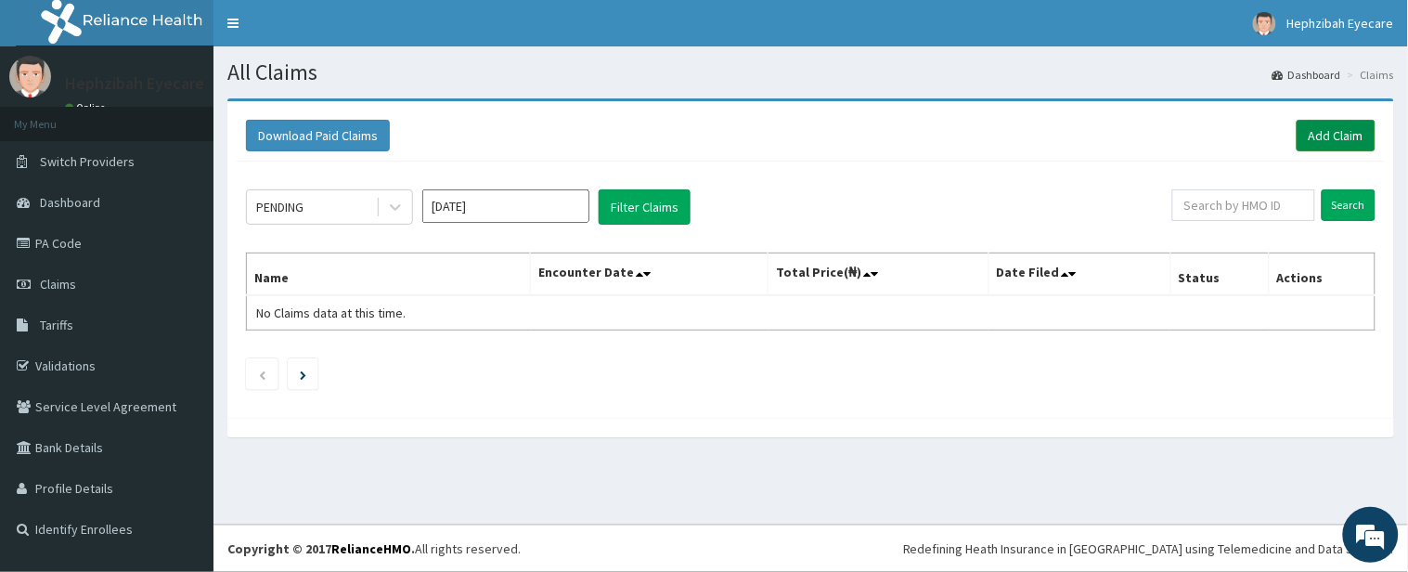
click at [1309, 141] on link "Add Claim" at bounding box center [1336, 136] width 79 height 32
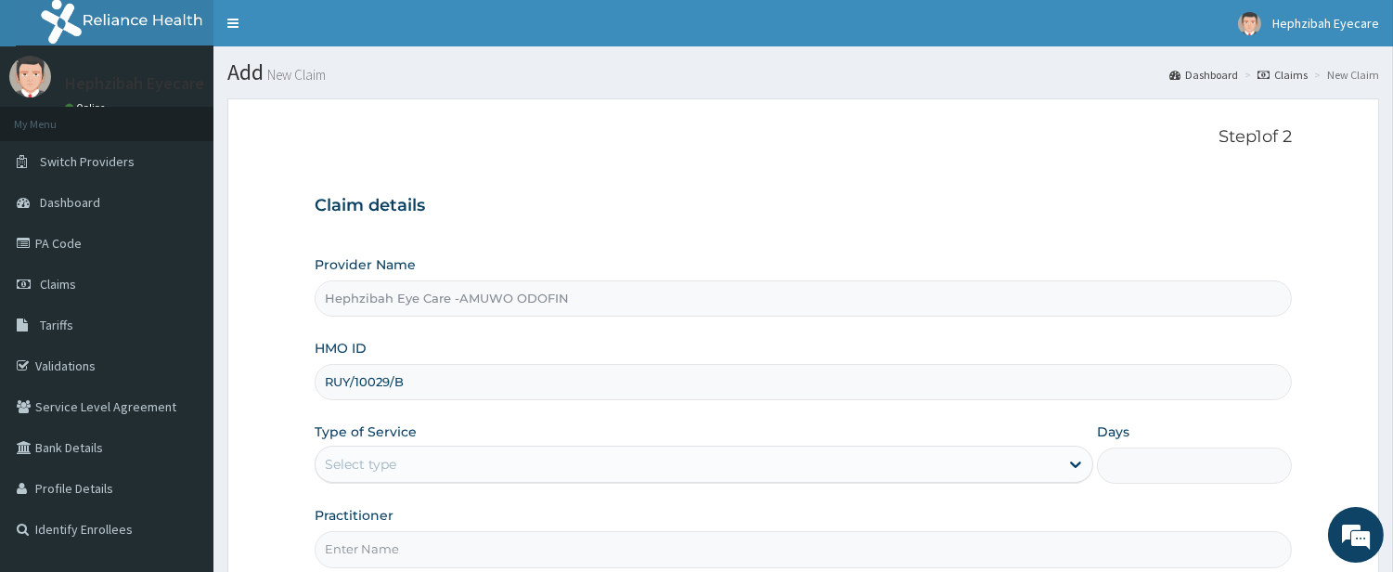
type input "RUY/10029/B"
click at [1032, 465] on div "Select type" at bounding box center [688, 464] width 744 height 30
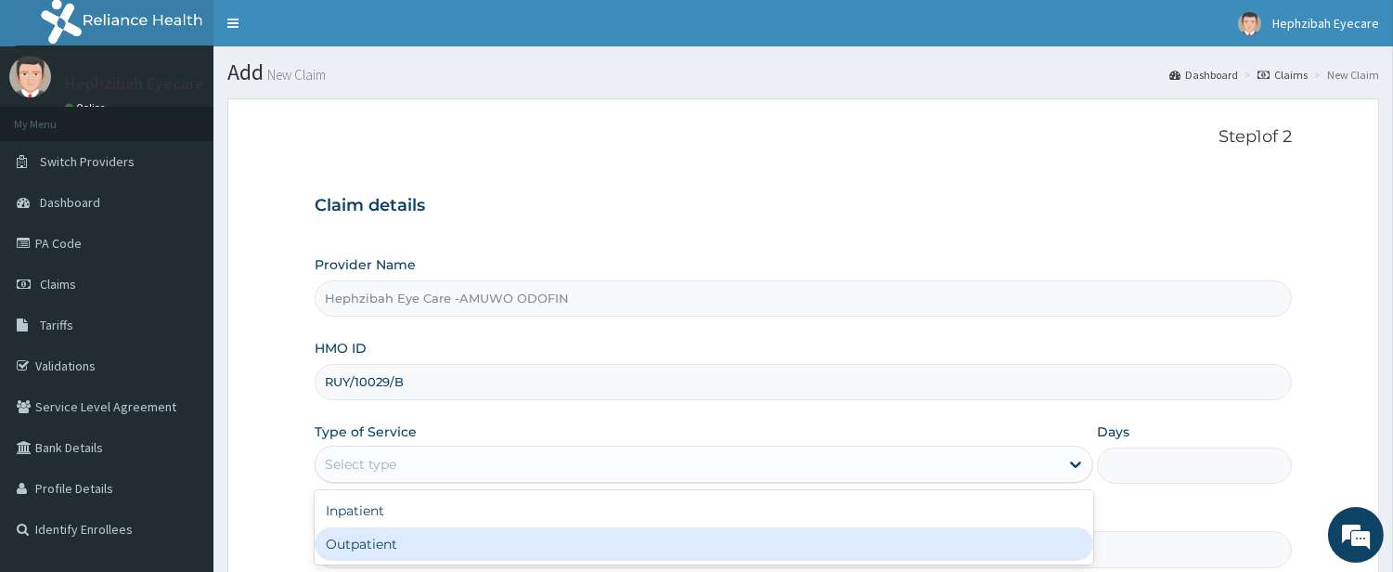
click at [1008, 535] on div "Outpatient" at bounding box center [704, 543] width 779 height 33
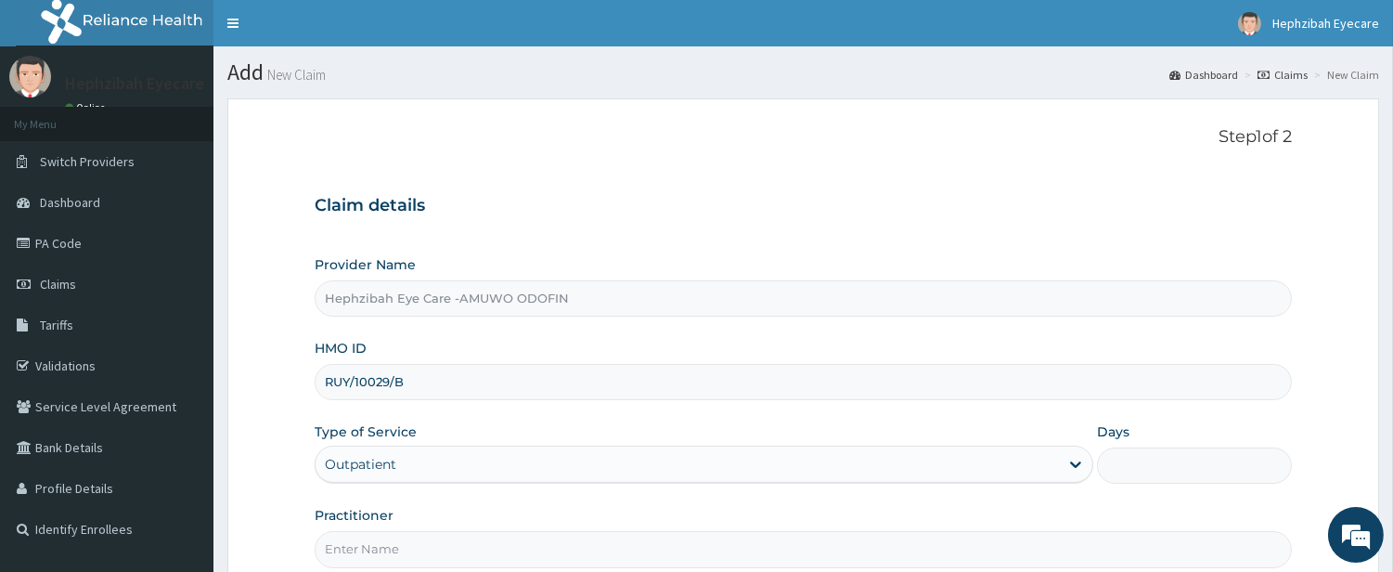
type input "1"
click at [951, 168] on div "Step 1 of 2 Claim details Provider Name Hephzibah Eye Care -AMUWO ODOFIN HMO ID…" at bounding box center [803, 347] width 977 height 440
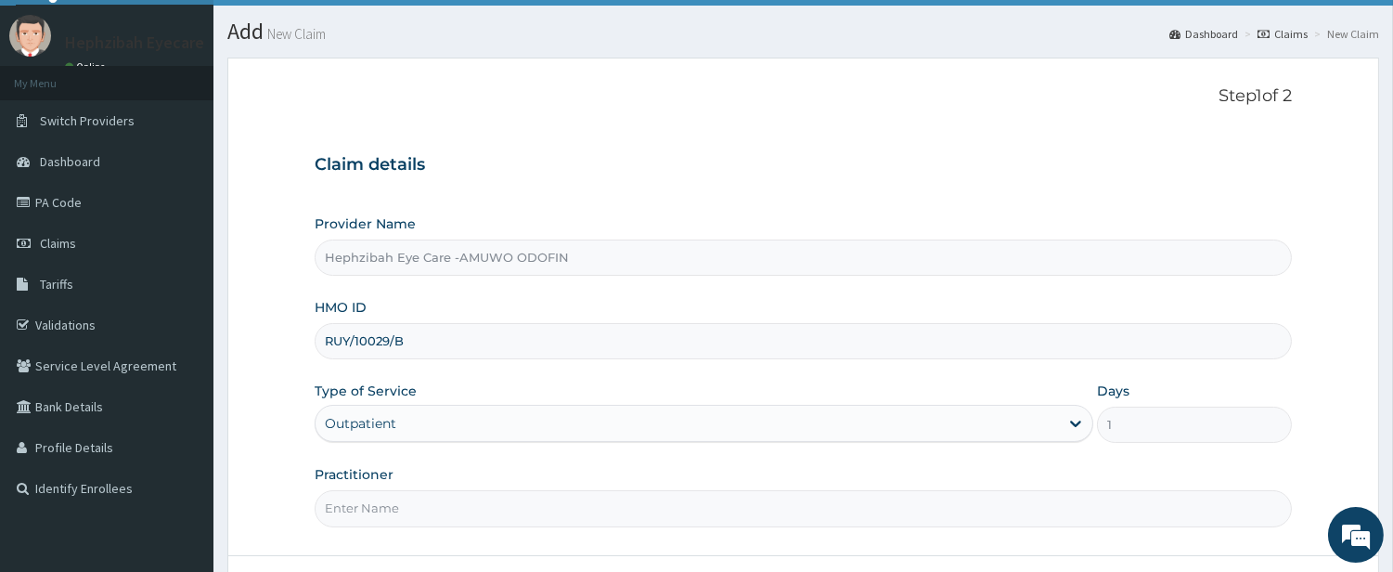
scroll to position [164, 0]
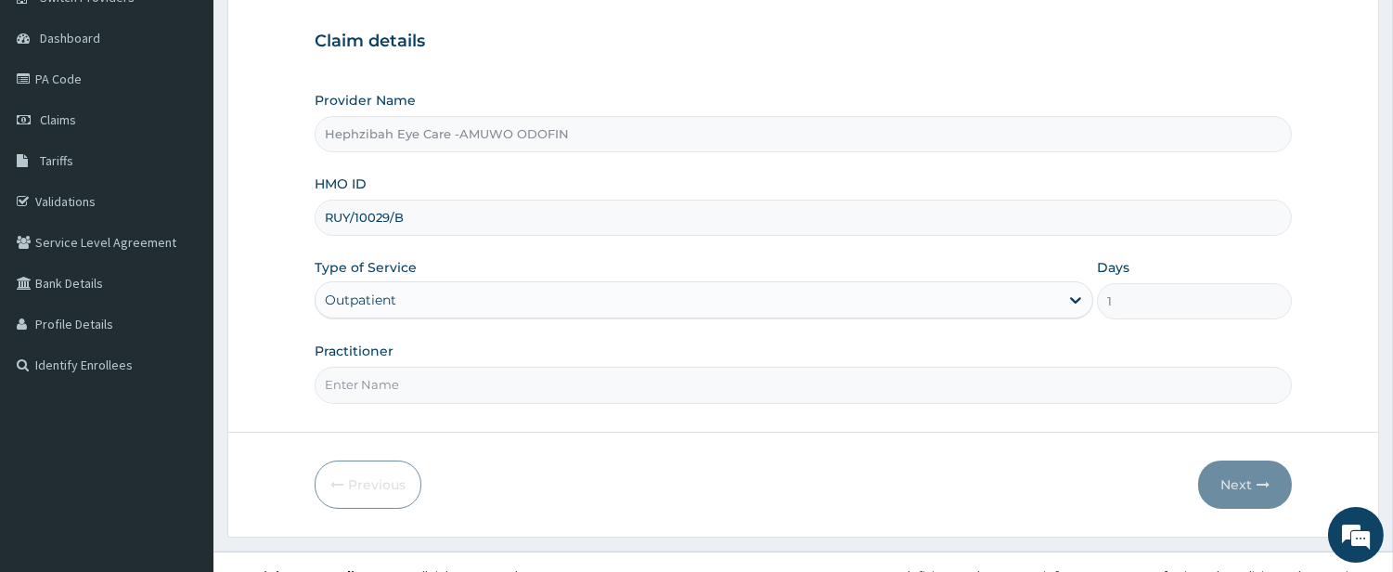
click at [724, 390] on input "Practitioner" at bounding box center [803, 385] width 977 height 36
type input "[PERSON_NAME]"
click at [1263, 492] on button "Next" at bounding box center [1245, 484] width 94 height 48
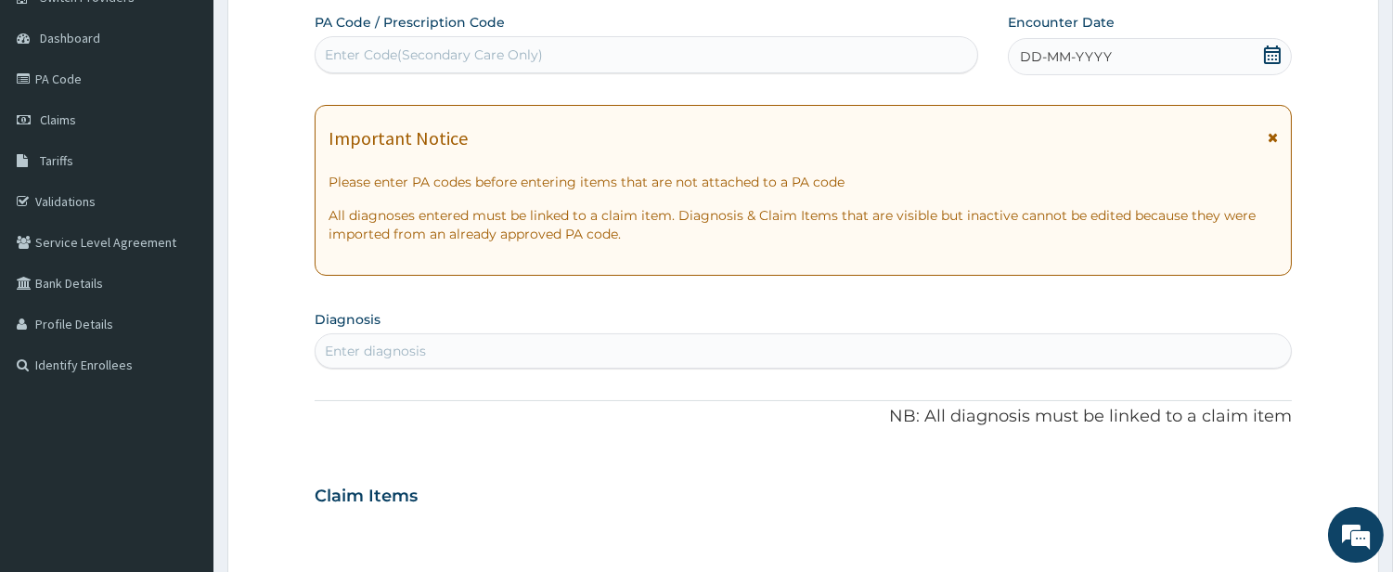
click at [783, 58] on div "Enter Code(Secondary Care Only)" at bounding box center [647, 55] width 662 height 30
type input "PA/42732D"
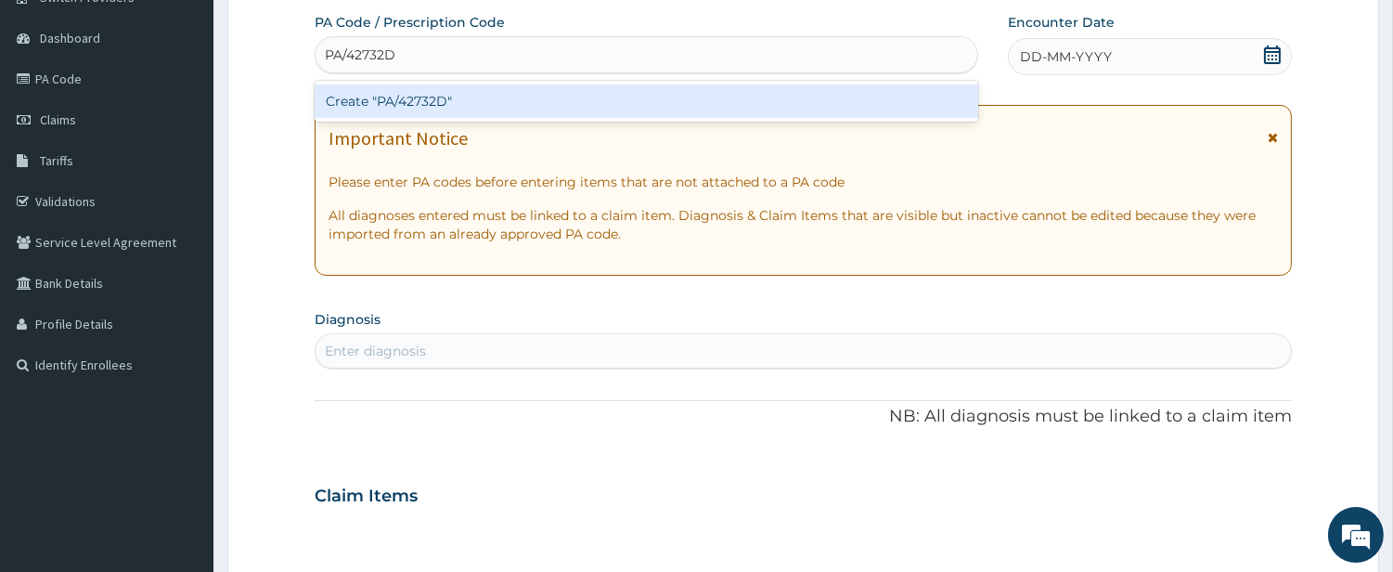
click at [804, 112] on div "Create "PA/42732D"" at bounding box center [647, 100] width 664 height 33
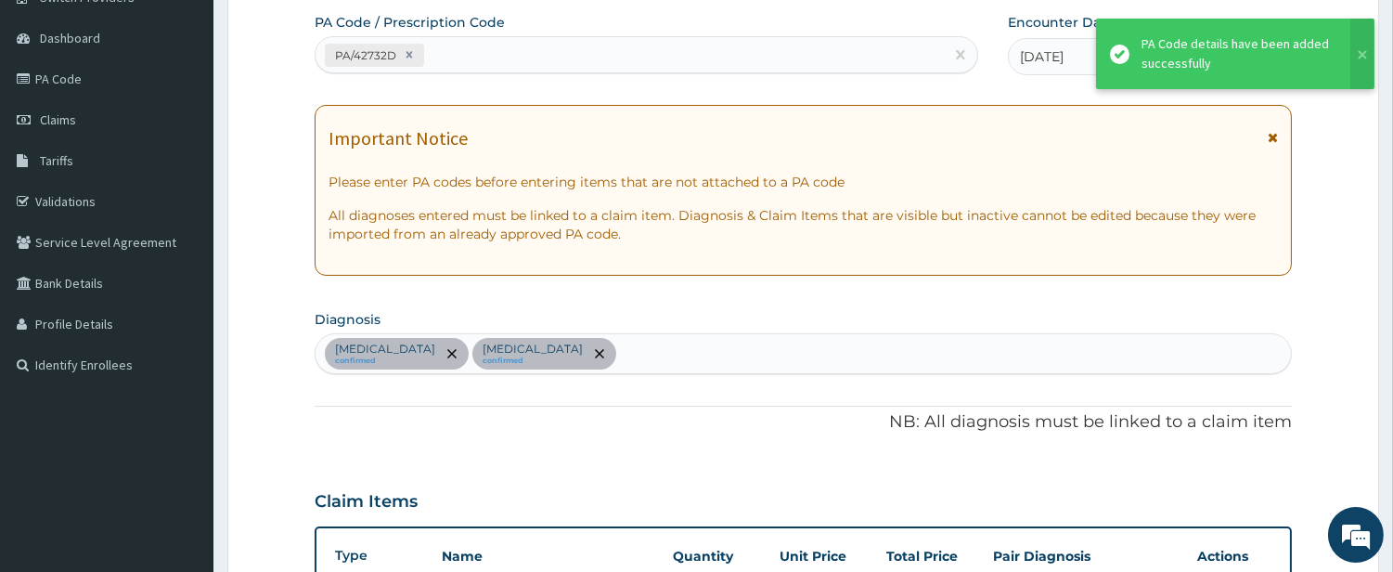
scroll to position [808, 0]
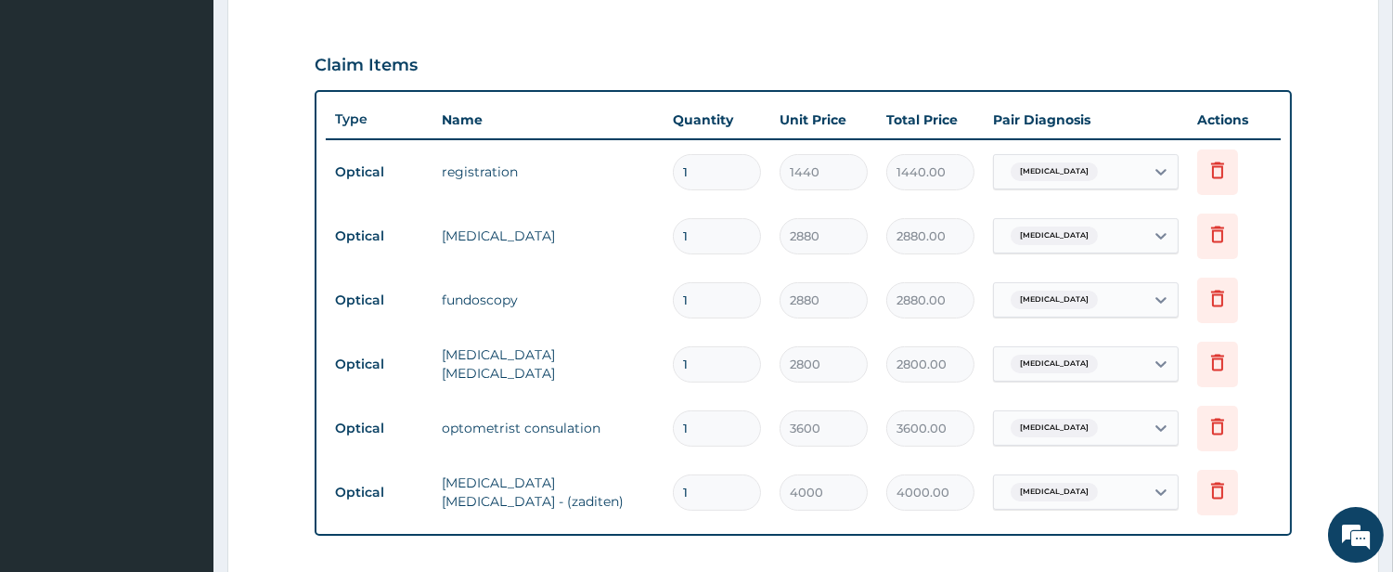
scroll to position [642, 0]
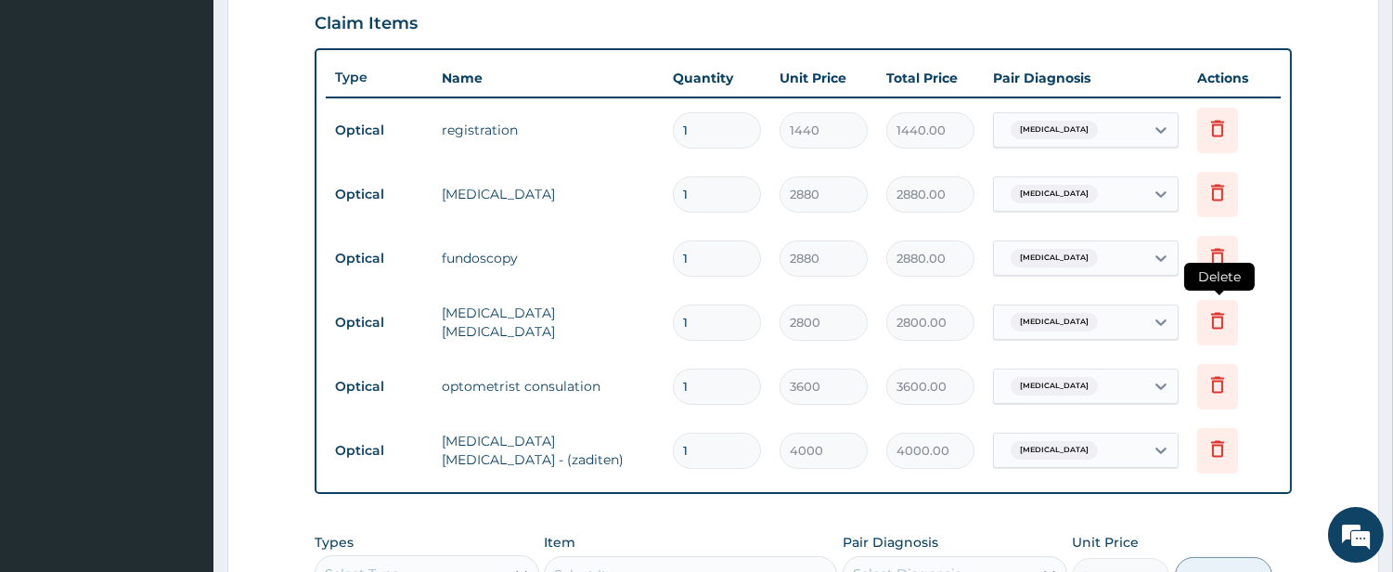
click at [1222, 317] on icon at bounding box center [1217, 320] width 13 height 17
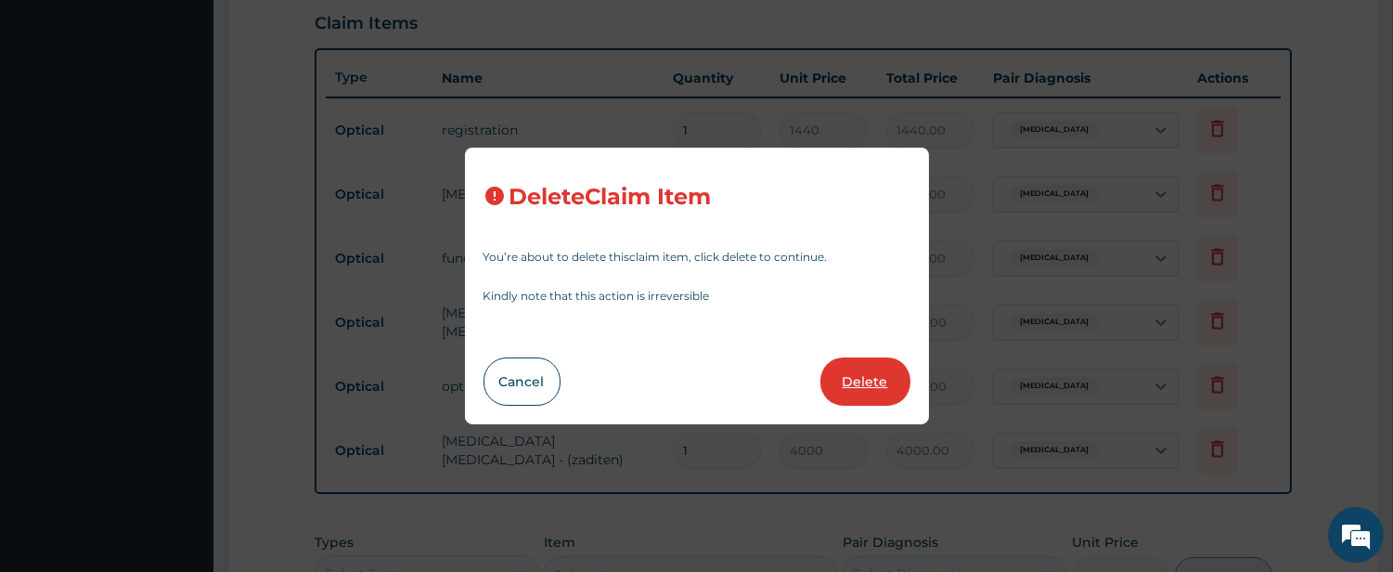
click at [852, 376] on button "Delete" at bounding box center [866, 381] width 90 height 48
type input "3600"
type input "3600.00"
type input "4000"
type input "4000.00"
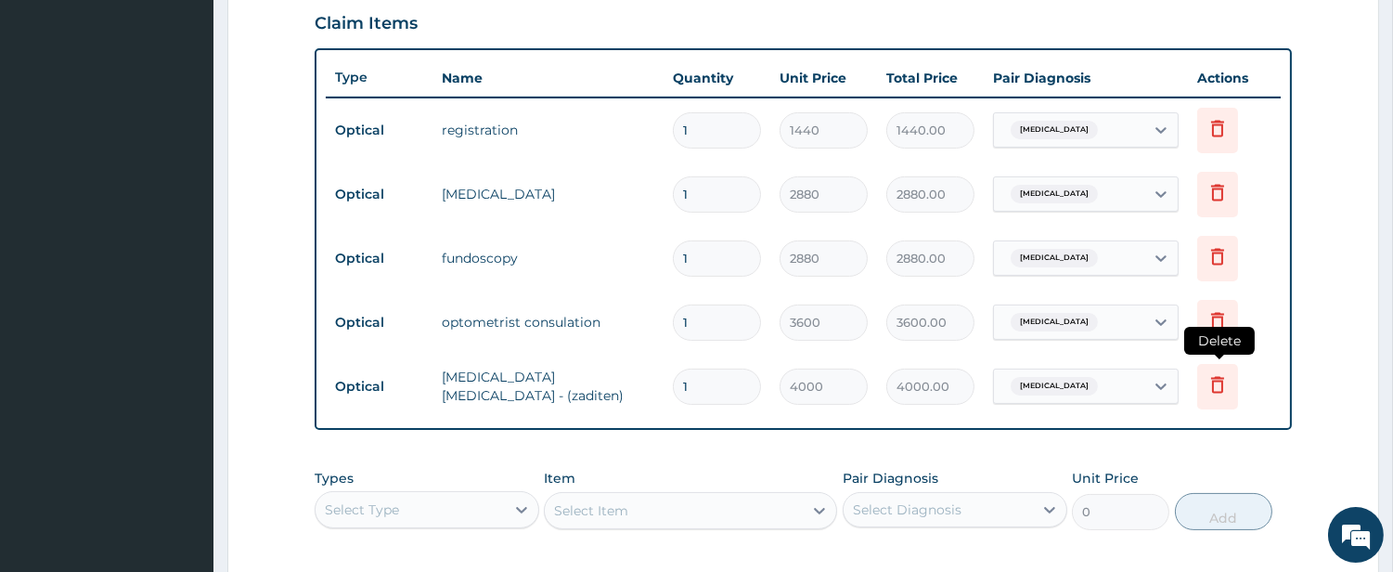
click at [1209, 396] on icon at bounding box center [1217, 386] width 41 height 45
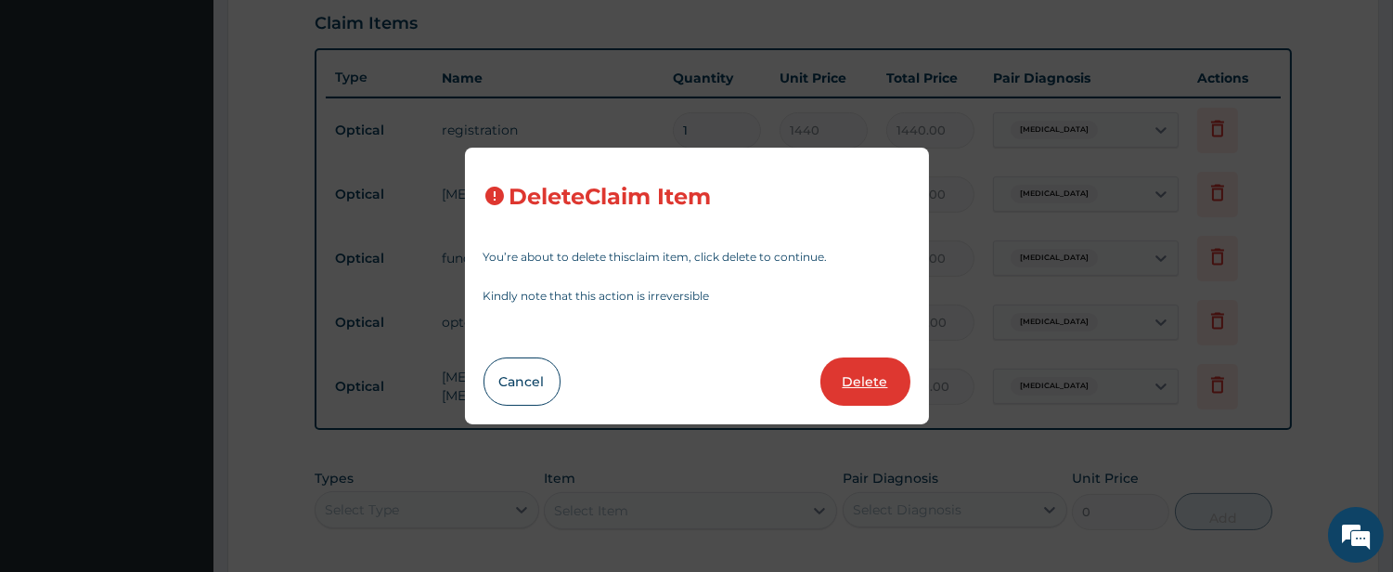
click at [852, 390] on button "Delete" at bounding box center [866, 381] width 90 height 48
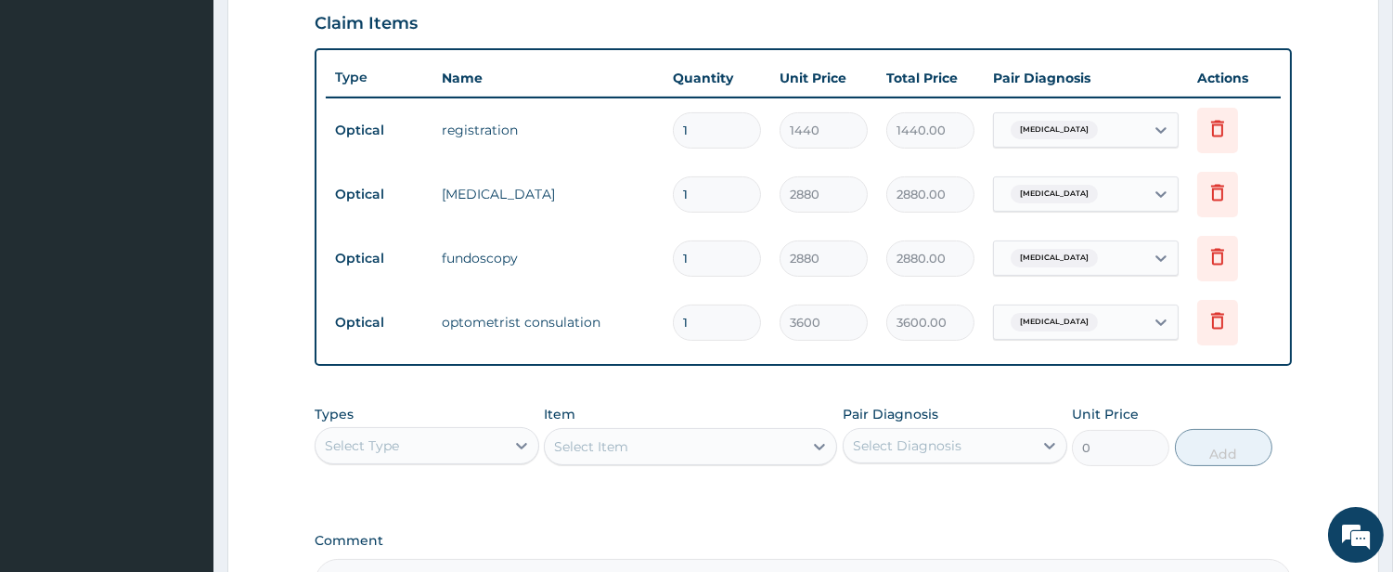
click at [1322, 212] on form "Step 2 of 2 PA Code / Prescription Code PA/42732D Encounter Date [DATE] Importa…" at bounding box center [803, 97] width 1152 height 1282
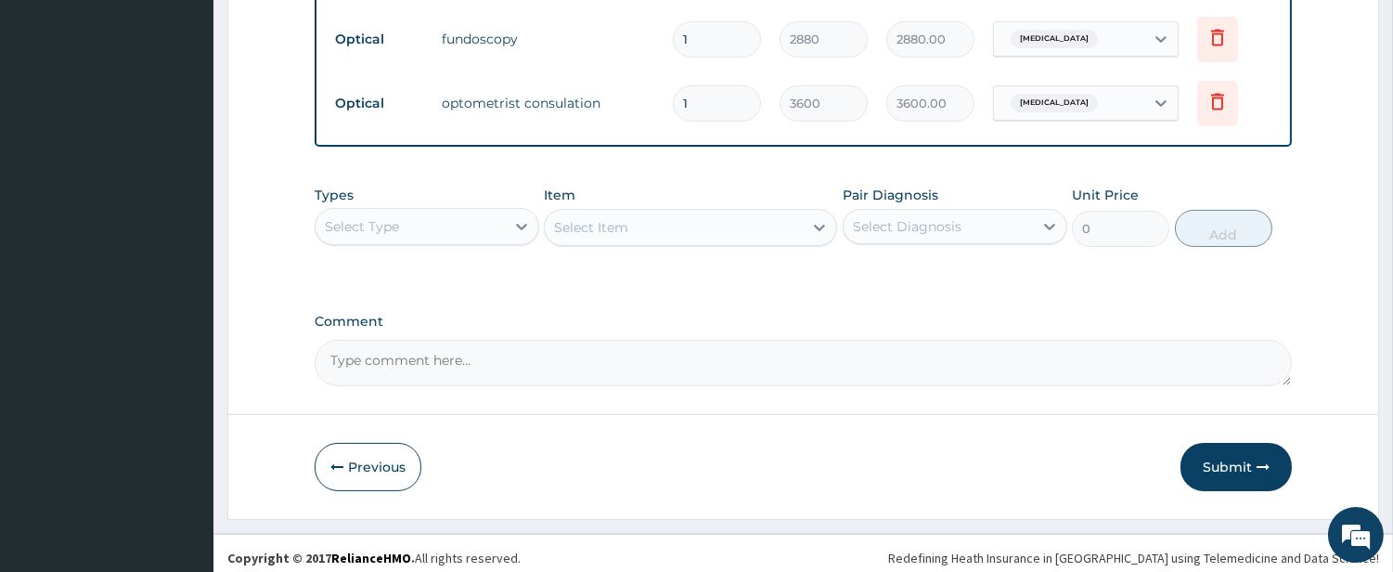
scroll to position [870, 0]
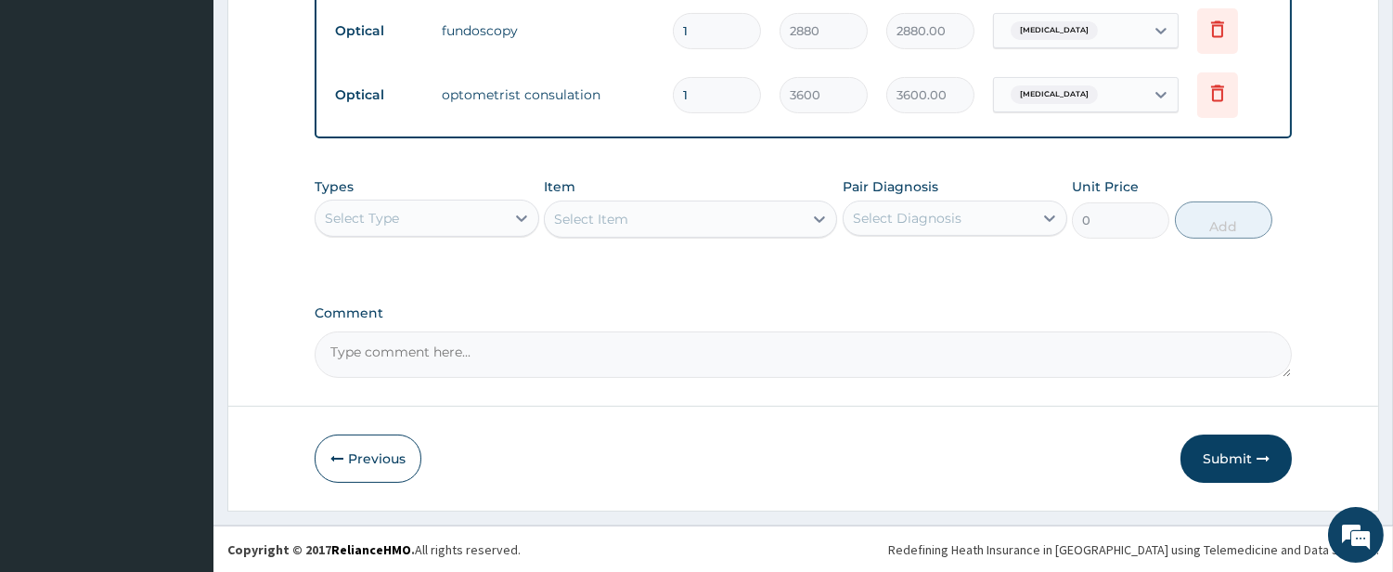
click at [494, 340] on textarea "Comment" at bounding box center [803, 354] width 977 height 46
type textarea "PATIENT OPTICAL LIMIT WAS 10,000"
click at [1222, 461] on button "Submit" at bounding box center [1236, 458] width 111 height 48
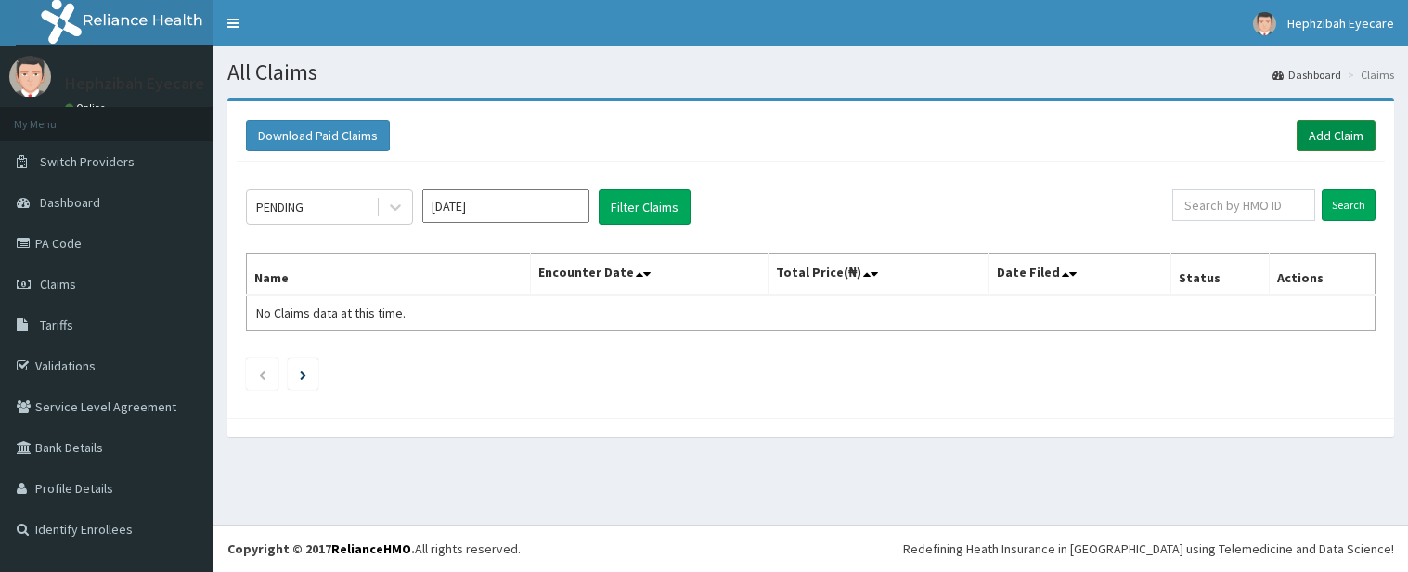
click at [1325, 123] on link "Add Claim" at bounding box center [1336, 136] width 79 height 32
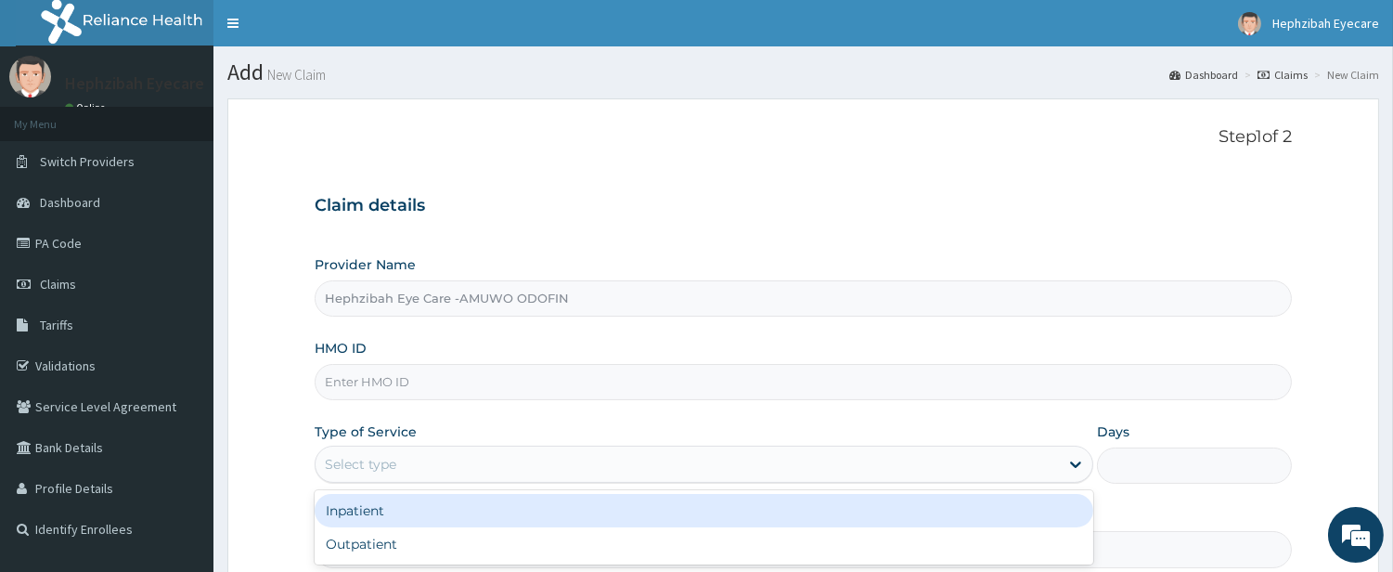
click at [571, 452] on div "Select type" at bounding box center [688, 464] width 744 height 30
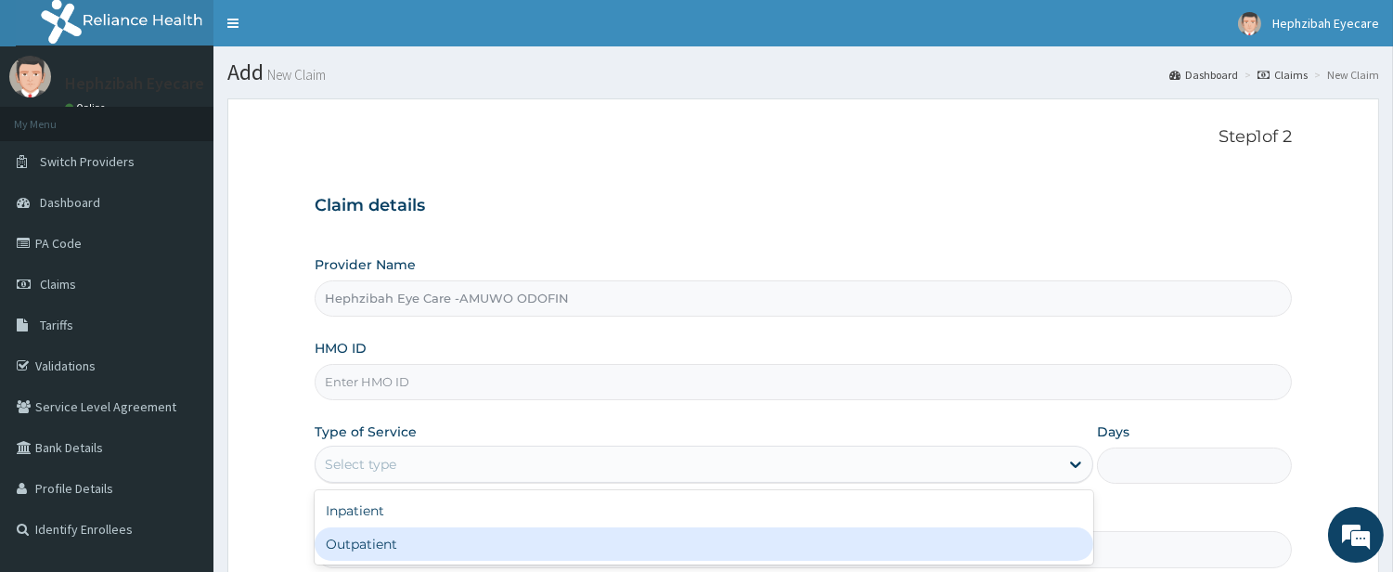
click at [563, 538] on div "Outpatient" at bounding box center [704, 543] width 779 height 33
type input "1"
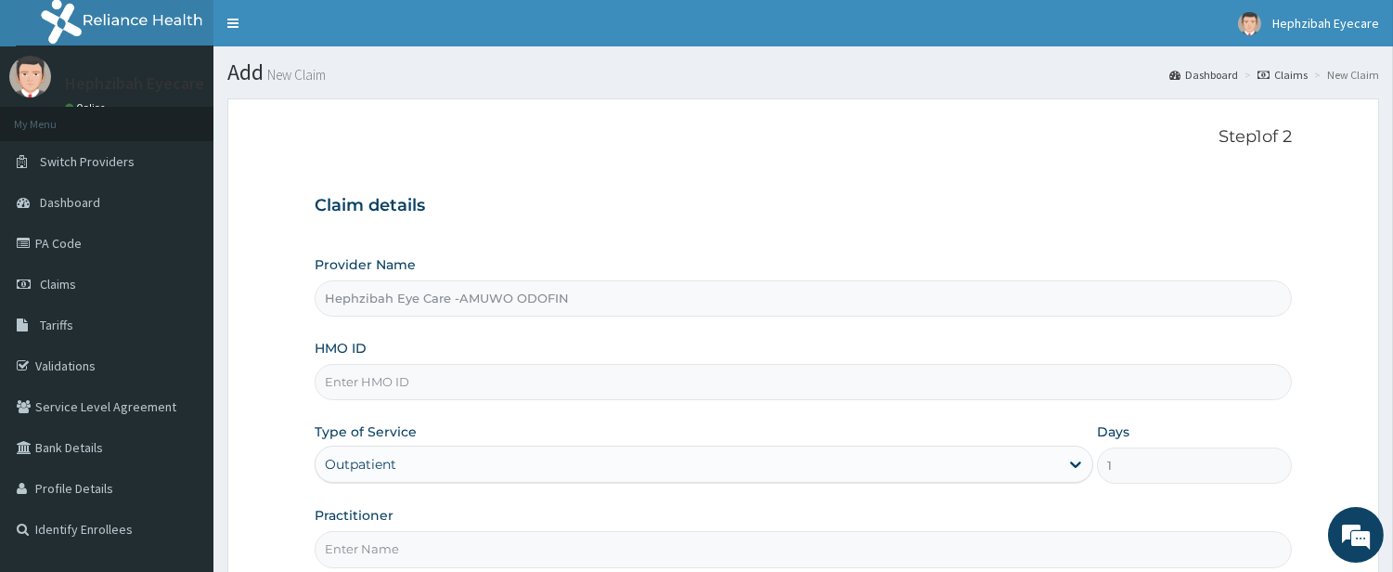
click at [515, 376] on input "HMO ID" at bounding box center [803, 382] width 977 height 36
type input "ENP/10857/A"
click at [880, 176] on div "Step 1 of 2 Claim details Provider Name Hephzibah Eye Care -AMUWO ODOFIN HMO ID…" at bounding box center [803, 347] width 977 height 440
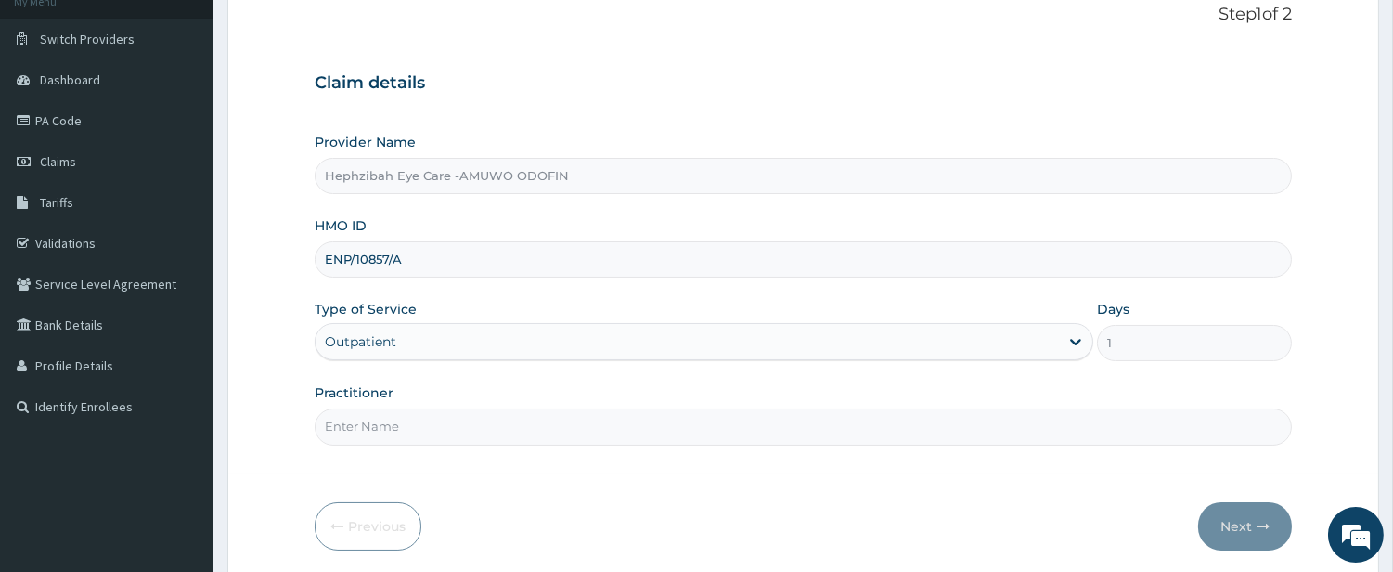
scroll to position [190, 0]
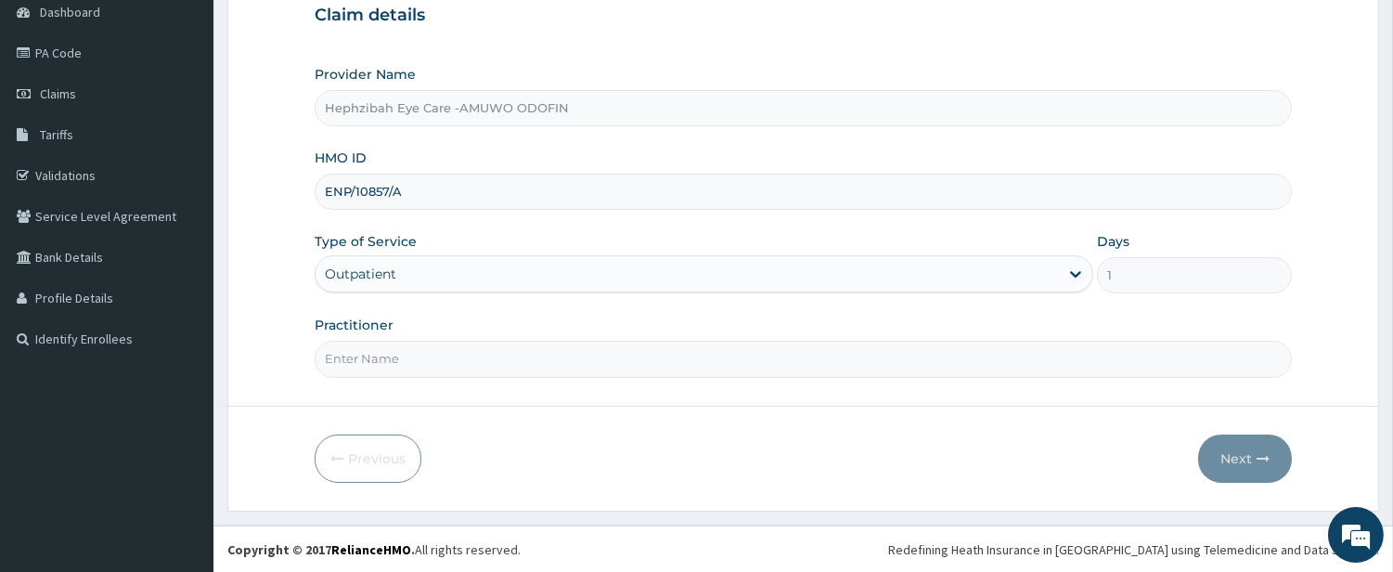
click at [929, 364] on input "Practitioner" at bounding box center [803, 359] width 977 height 36
type input "[PERSON_NAME]"
click at [1240, 460] on button "Next" at bounding box center [1245, 458] width 94 height 48
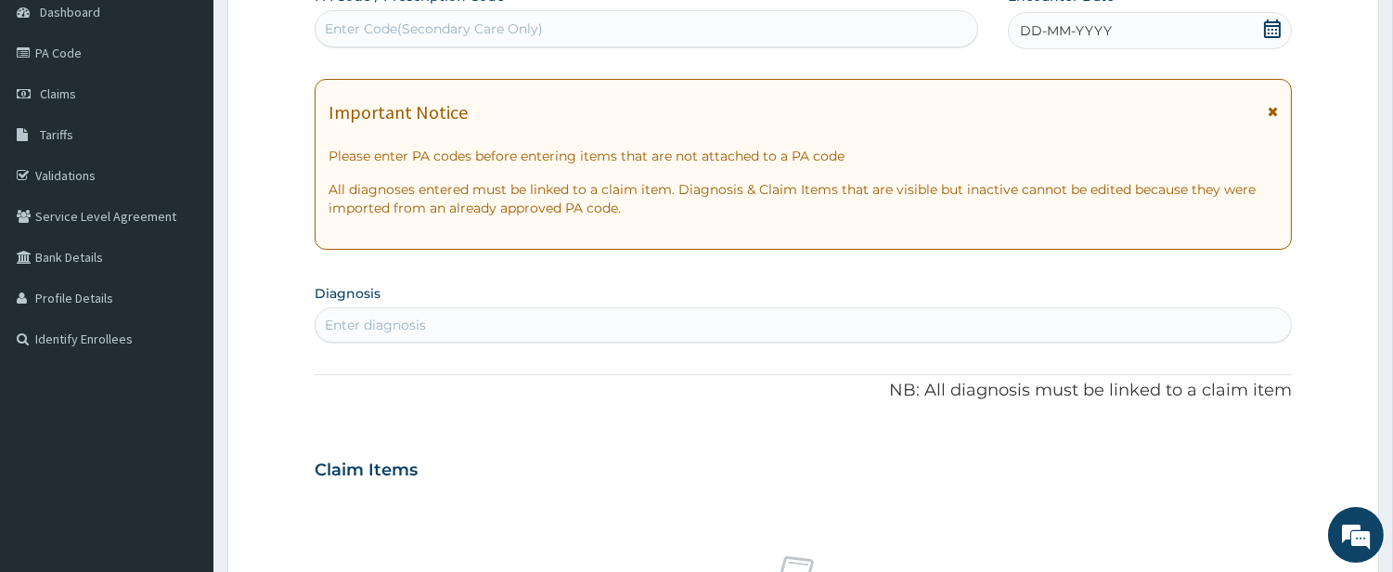
click at [662, 24] on div "Enter Code(Secondary Care Only)" at bounding box center [647, 29] width 662 height 30
type input "PA/4C21E6"
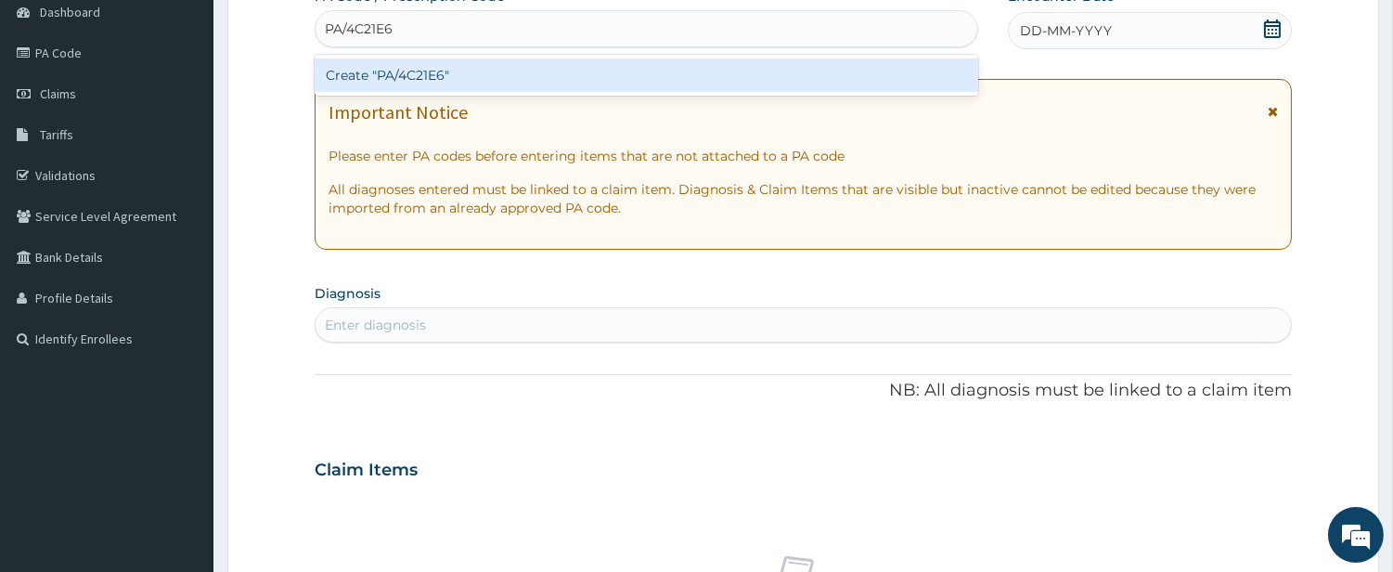
click at [664, 74] on div "Create "PA/4C21E6"" at bounding box center [647, 74] width 664 height 33
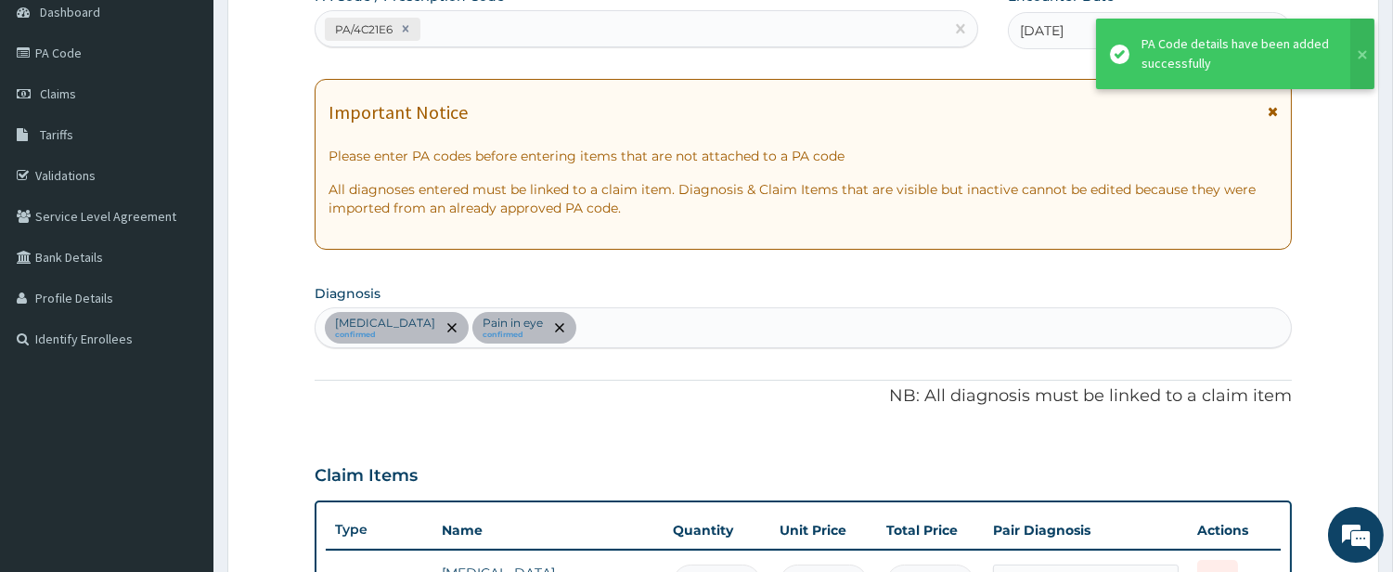
scroll to position [744, 0]
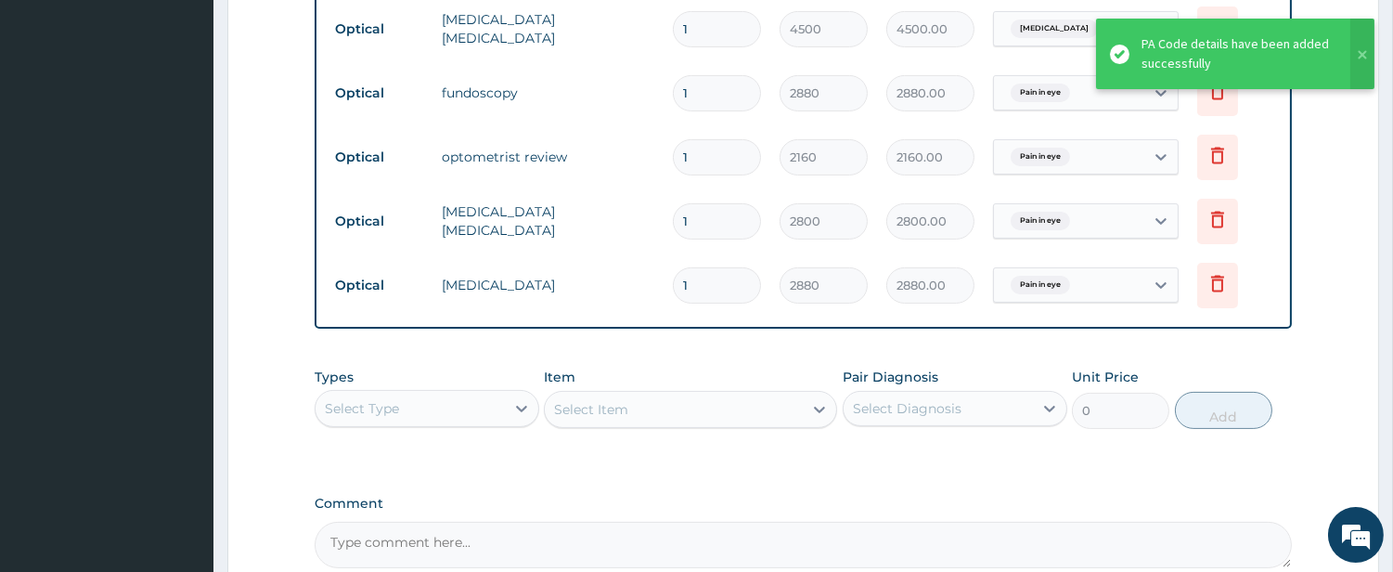
click at [21, 227] on aside "Hephzibah Eyecare Online My Menu Switch Providers Dashboard PA Code Claims Tari…" at bounding box center [106, 9] width 213 height 1507
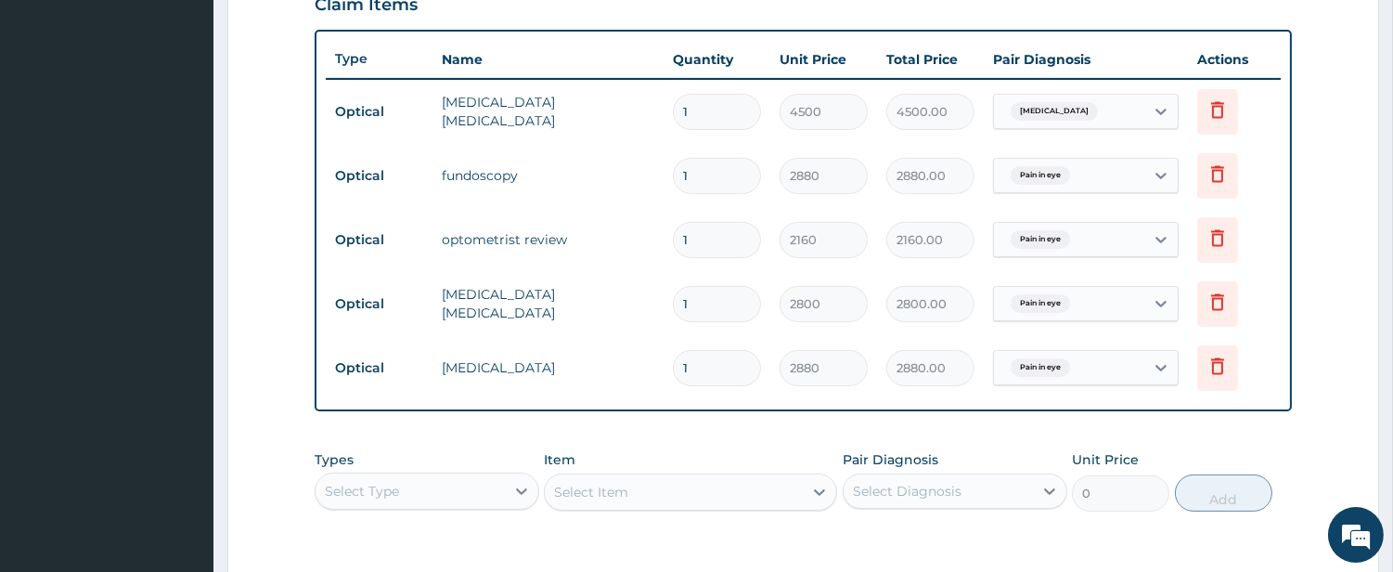
scroll to position [619, 0]
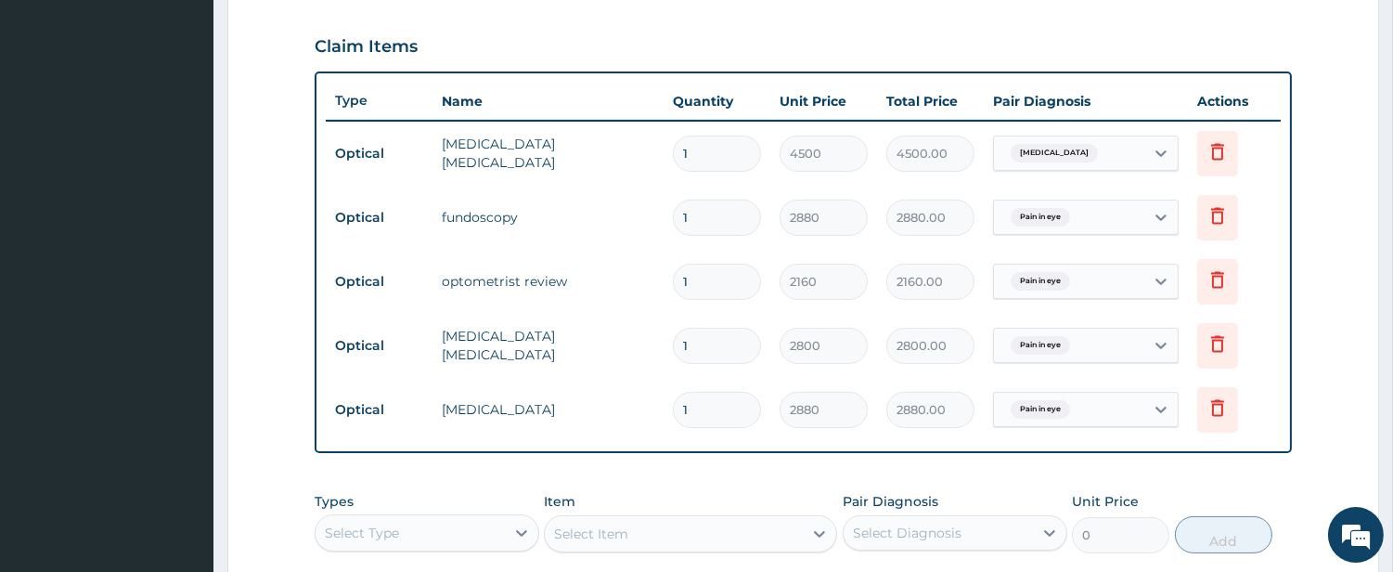
click at [72, 273] on aside "Hephzibah Eyecare Online My Menu Switch Providers Dashboard PA Code Claims Tari…" at bounding box center [106, 134] width 213 height 1507
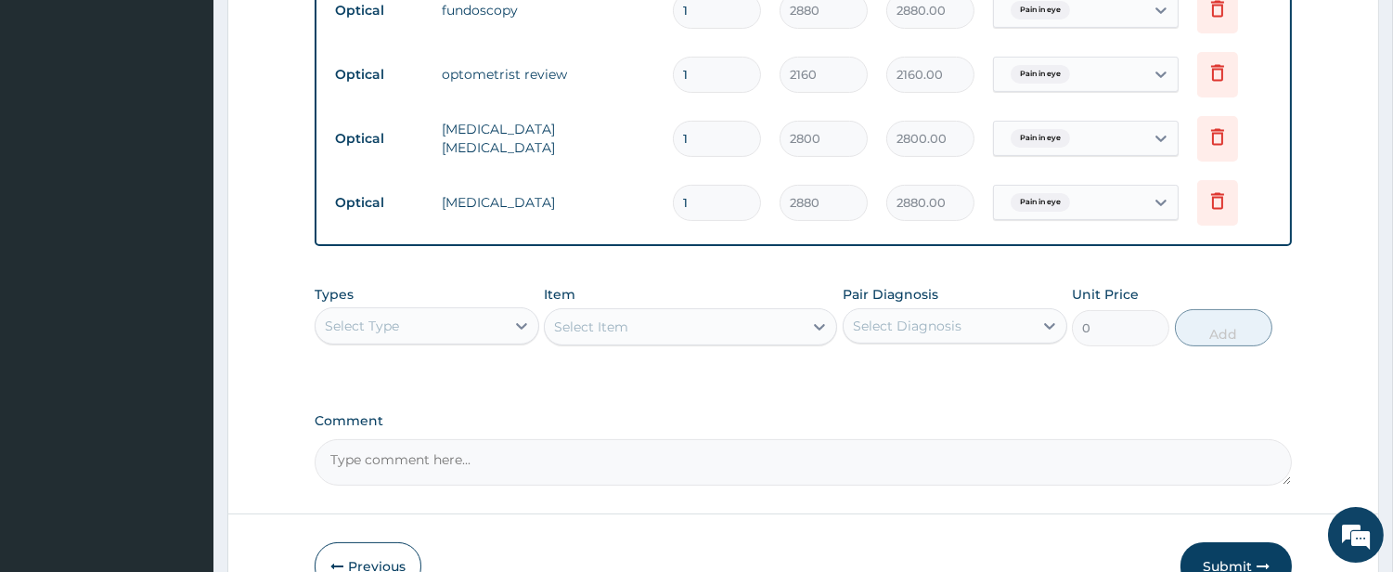
scroll to position [661, 0]
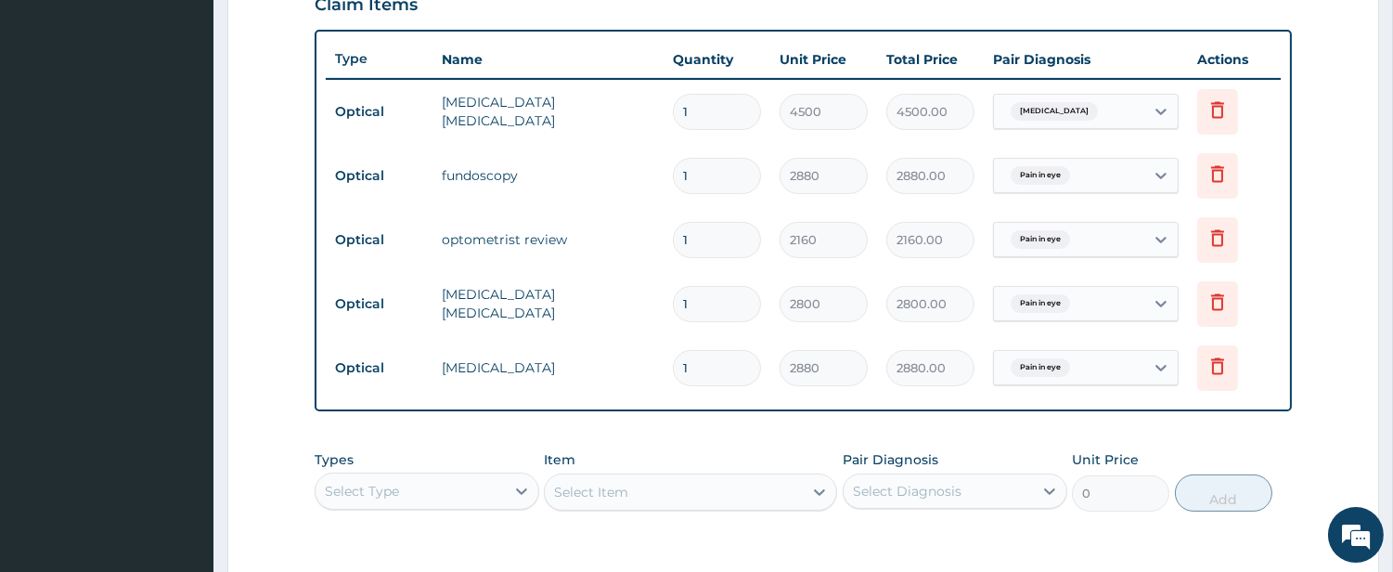
click at [0, 303] on aside "Hephzibah Eyecare Online My Menu Switch Providers Dashboard PA Code Claims Tari…" at bounding box center [106, 92] width 213 height 1507
click at [1322, 360] on form "Step 2 of 2 PA Code / Prescription Code PA/4C21E6 Encounter Date 26-07-2025 Imp…" at bounding box center [803, 110] width 1152 height 1346
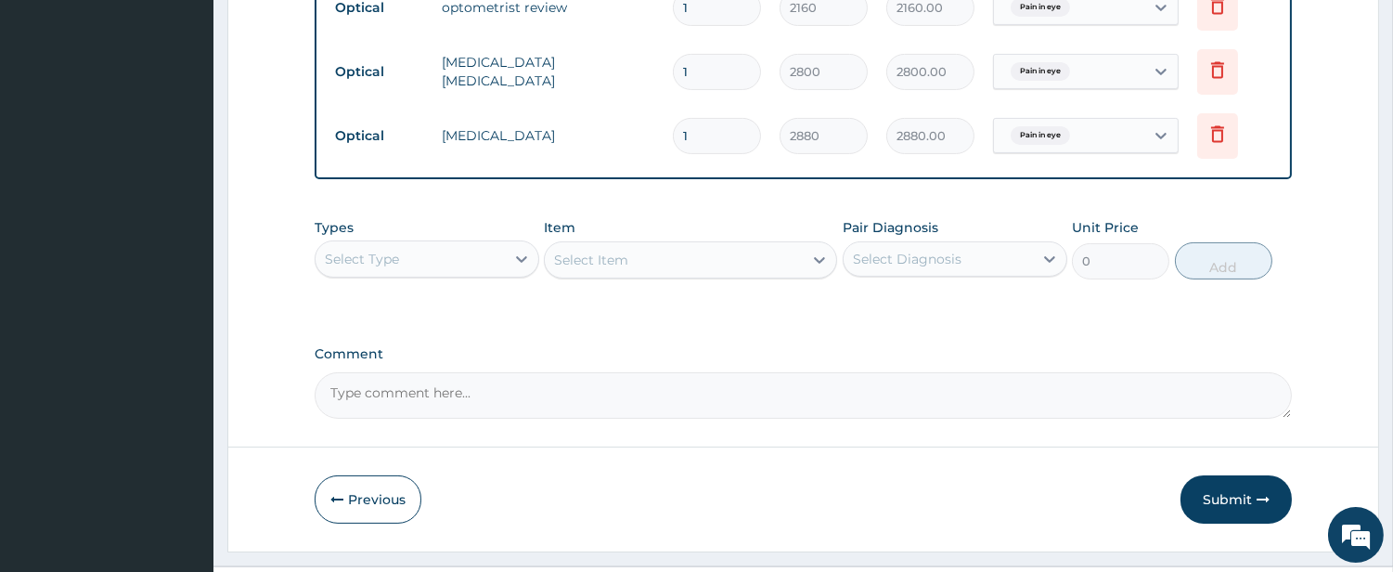
scroll to position [934, 0]
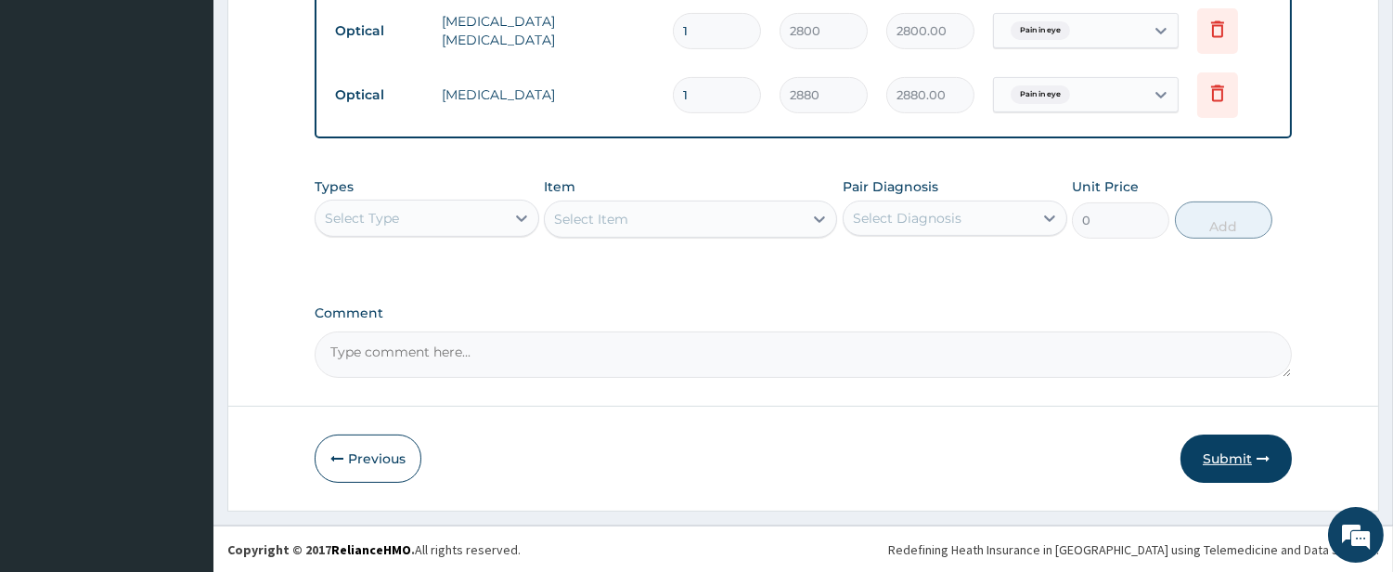
click at [1204, 457] on button "Submit" at bounding box center [1236, 458] width 111 height 48
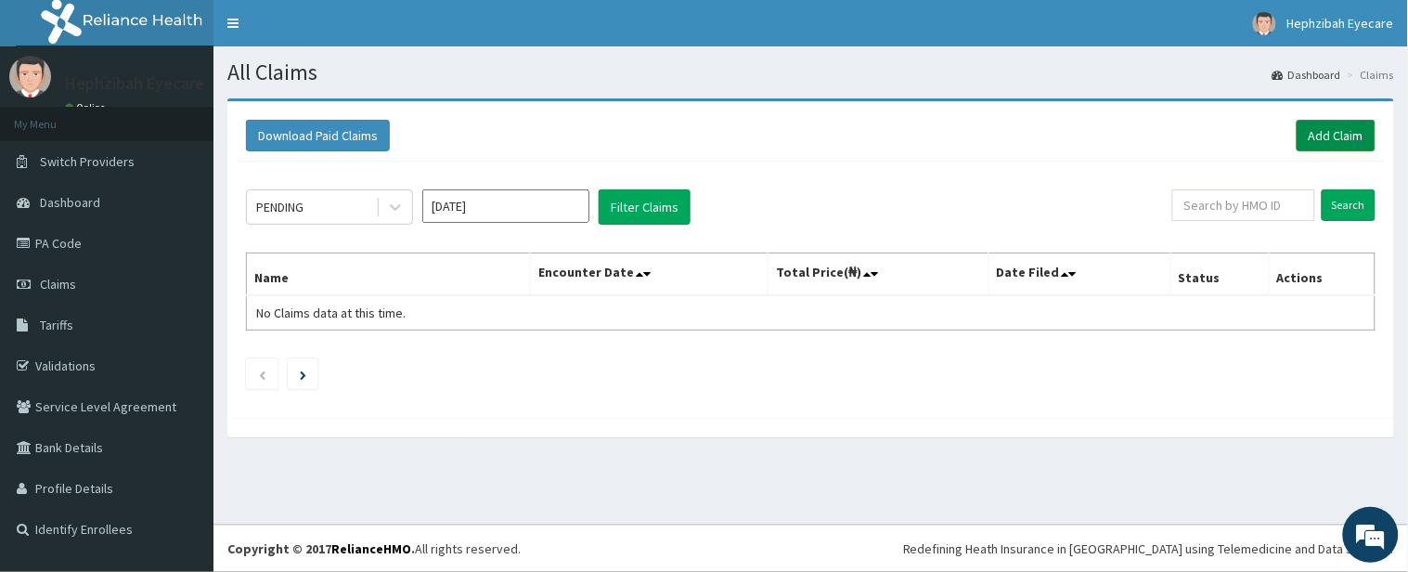
click at [1314, 134] on link "Add Claim" at bounding box center [1336, 136] width 79 height 32
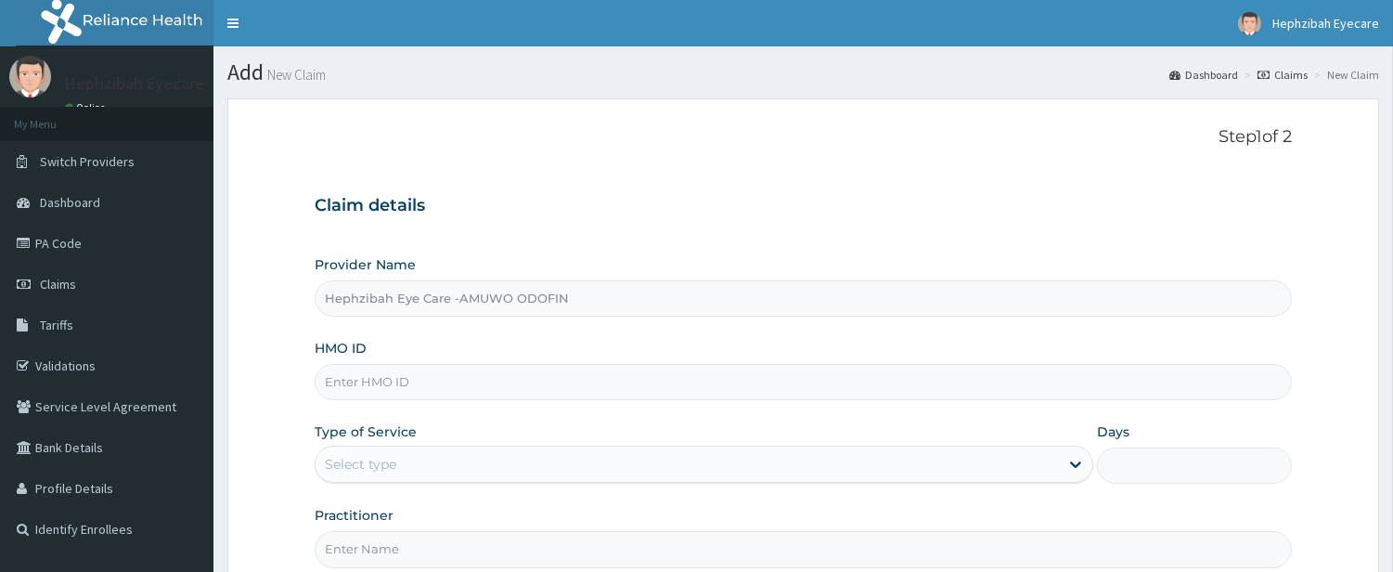
type input "Hephzibah Eye Care -AMUWO ODOFIN"
click at [916, 133] on p "Step 1 of 2" at bounding box center [803, 137] width 977 height 20
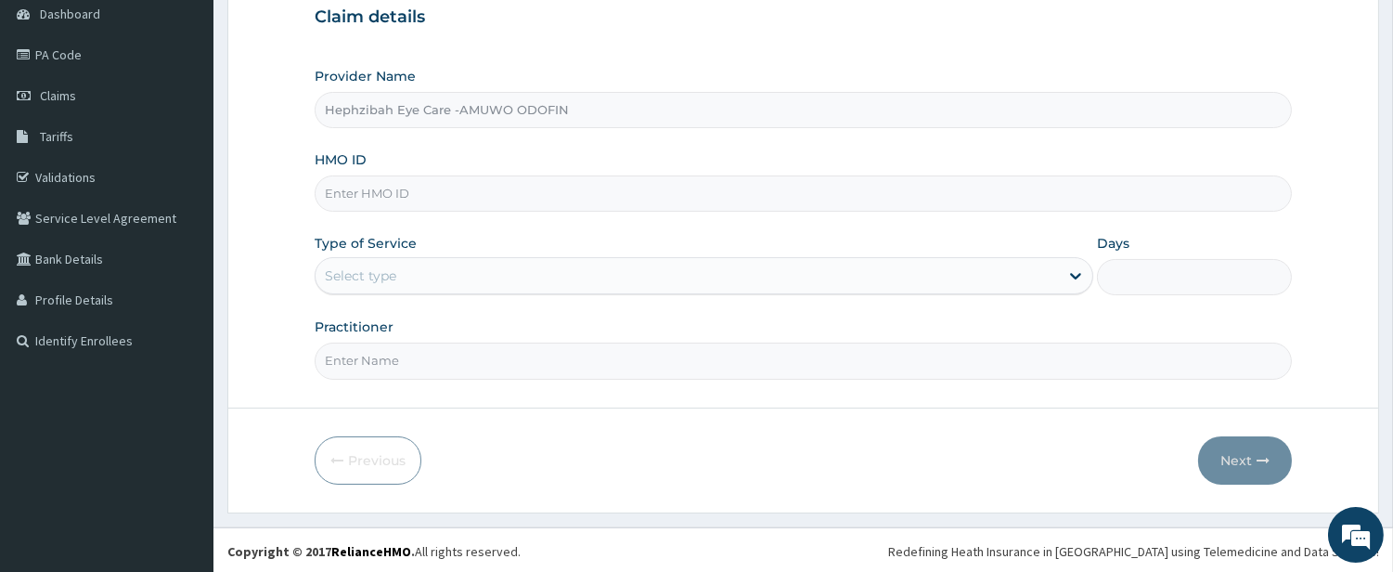
scroll to position [190, 0]
click at [1008, 277] on div "Select type" at bounding box center [688, 274] width 744 height 30
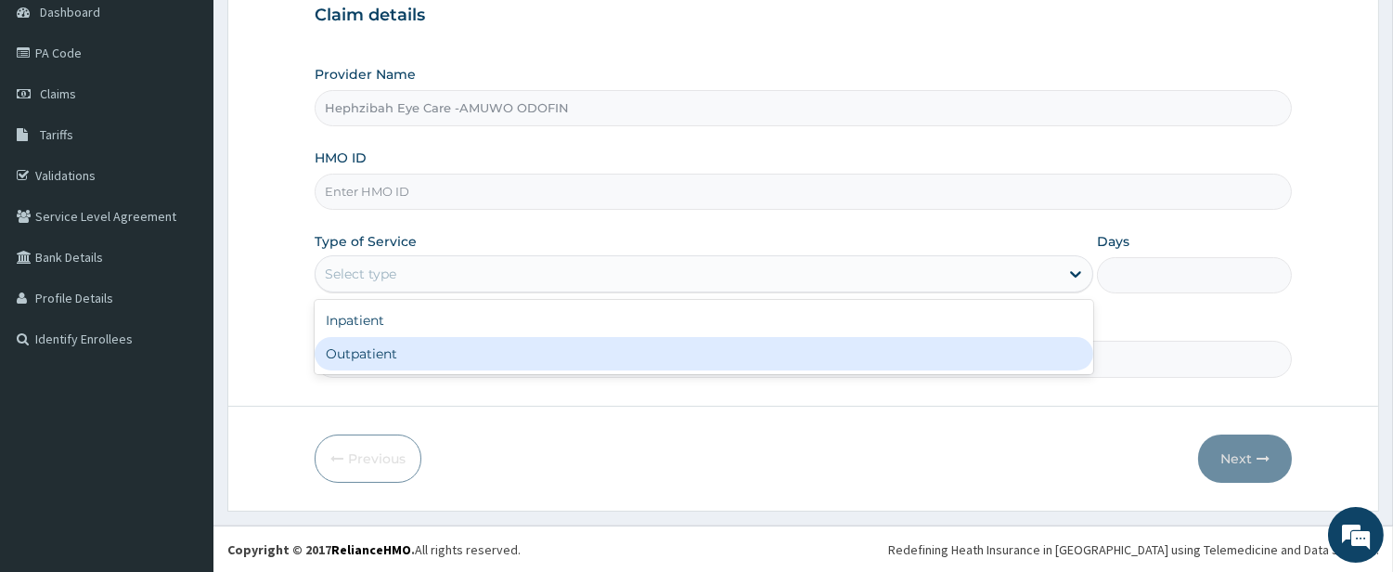
click at [988, 356] on div "Outpatient" at bounding box center [704, 353] width 779 height 33
type input "1"
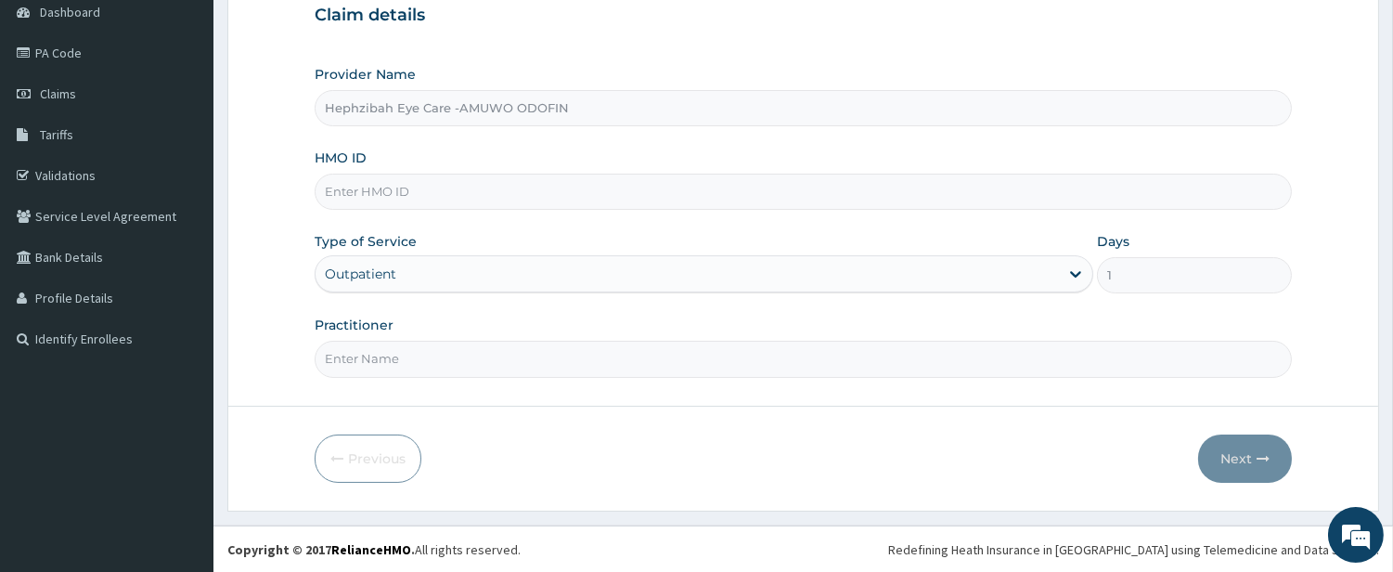
click at [701, 188] on input "HMO ID" at bounding box center [803, 192] width 977 height 36
type input "ENP/11550/A"
click at [957, 366] on input "Practitioner" at bounding box center [803, 359] width 977 height 36
type input "DR CHIOMA"
click at [1227, 459] on button "Next" at bounding box center [1245, 458] width 94 height 48
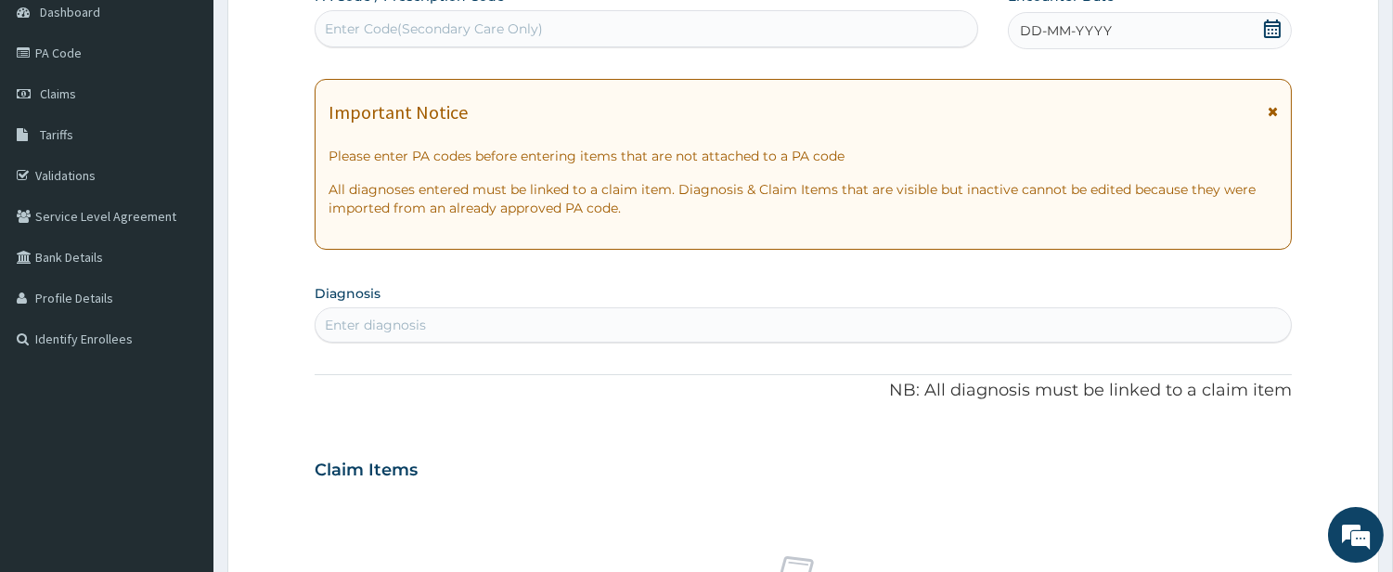
click at [812, 30] on div "Enter Code(Secondary Care Only)" at bounding box center [647, 29] width 662 height 30
type input "PA/9BA947"
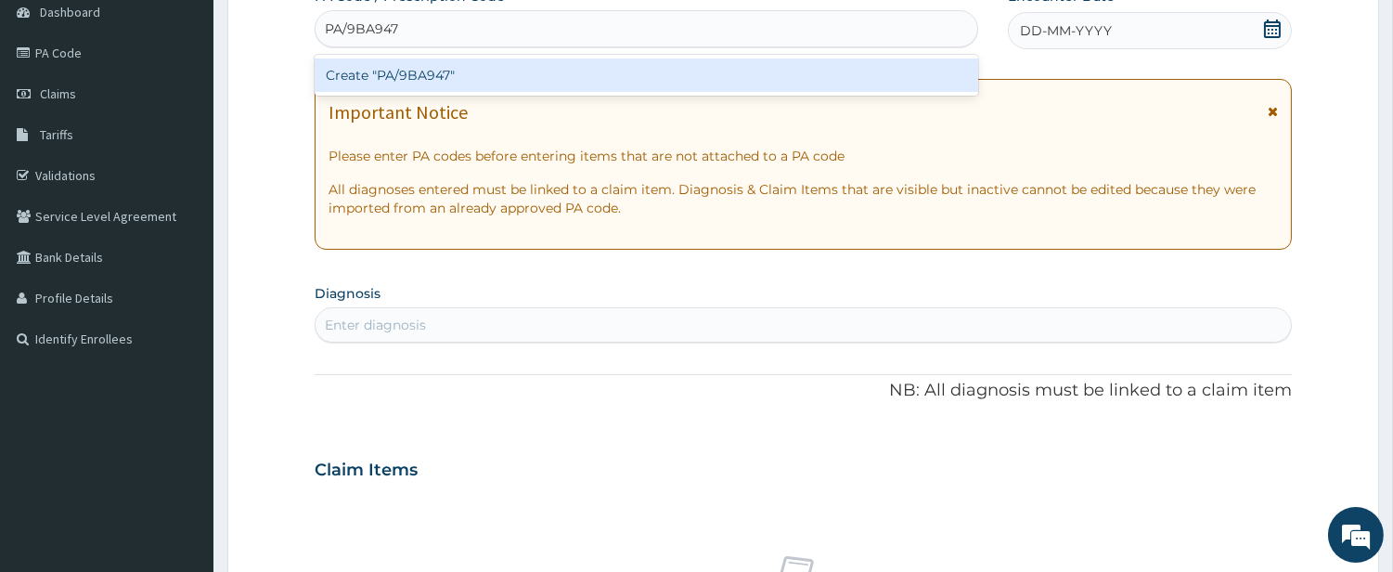
click at [815, 86] on div "Create "PA/9BA947"" at bounding box center [647, 74] width 664 height 33
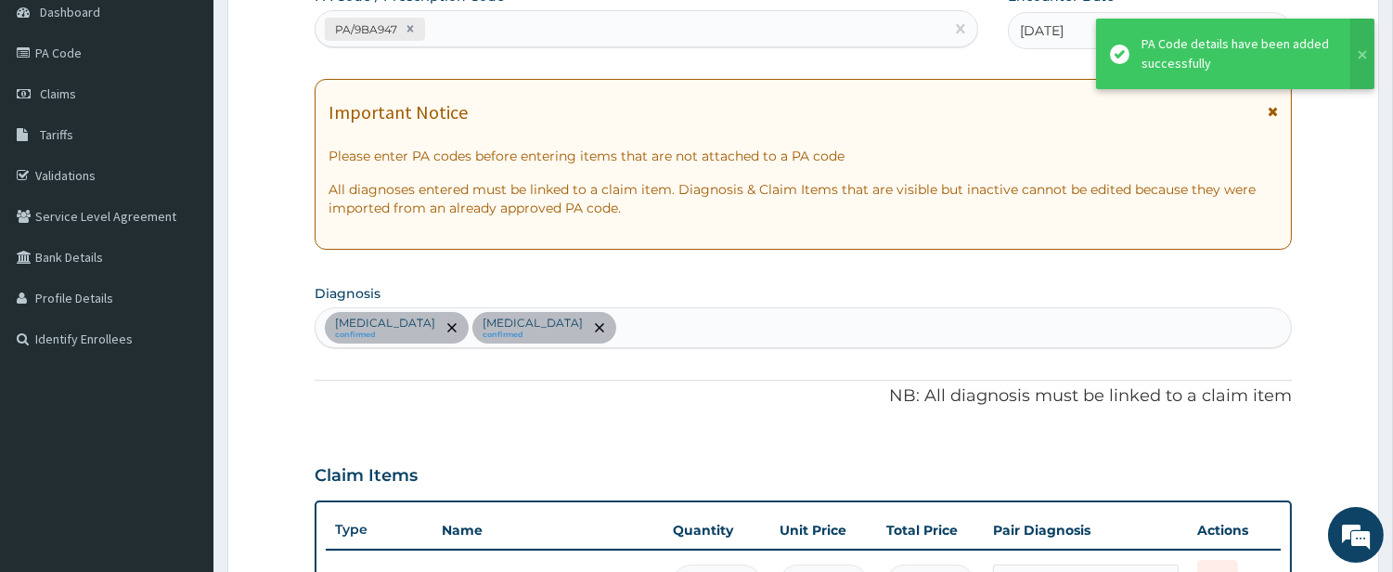
scroll to position [744, 0]
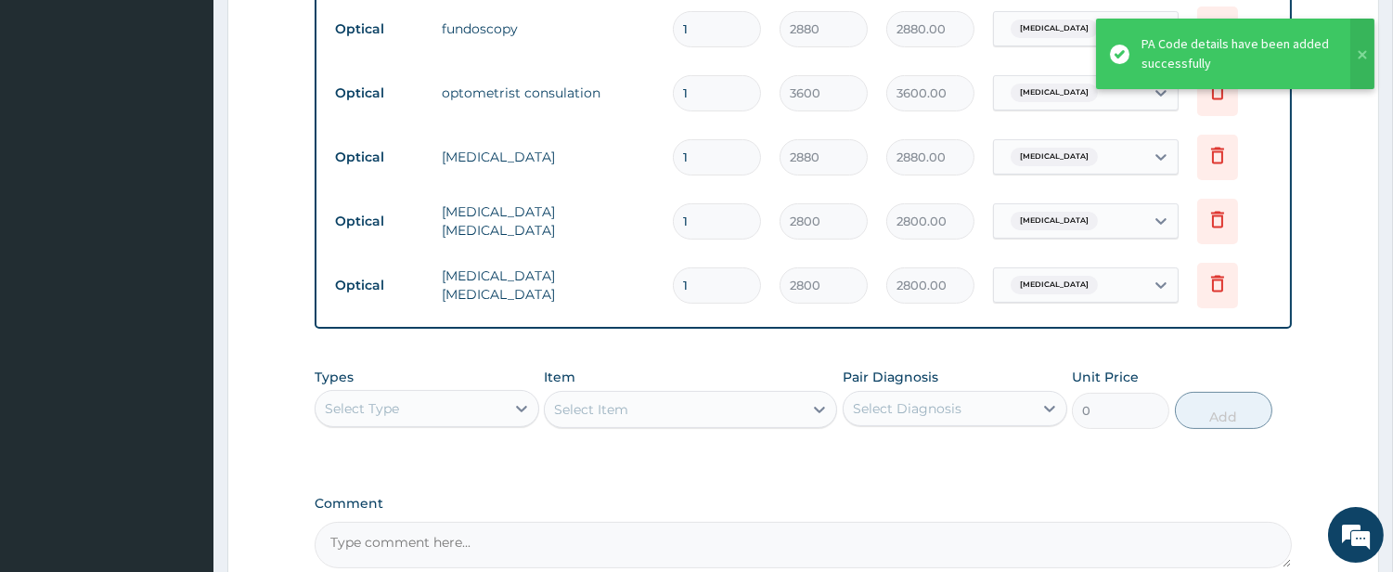
click at [50, 265] on aside "Hephzibah Eyecare Online My Menu Switch Providers Dashboard PA Code Claims Tari…" at bounding box center [106, 9] width 213 height 1507
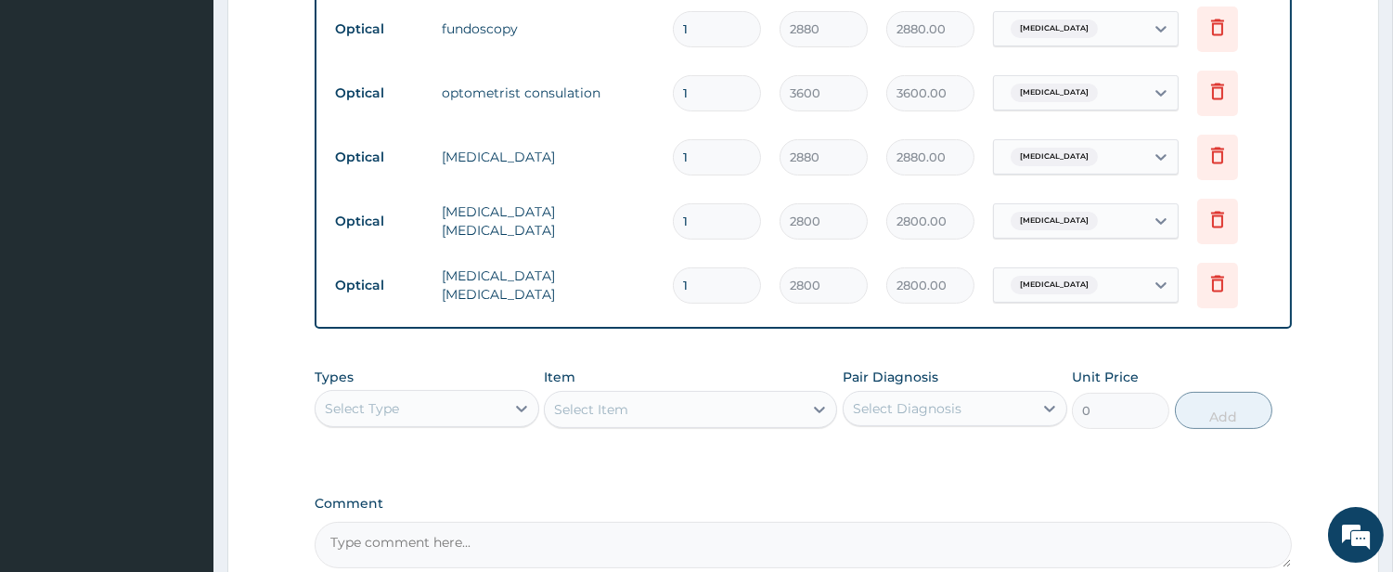
click at [766, 118] on td "1" at bounding box center [717, 93] width 107 height 55
click at [0, 226] on aside "Hephzibah Eyecare Online My Menu Switch Providers Dashboard PA Code Claims Tari…" at bounding box center [106, 9] width 213 height 1507
click at [1340, 302] on form "Step 2 of 2 PA Code / Prescription Code PA/9BA947 Encounter Date 26-07-2025 Imp…" at bounding box center [803, 28] width 1152 height 1346
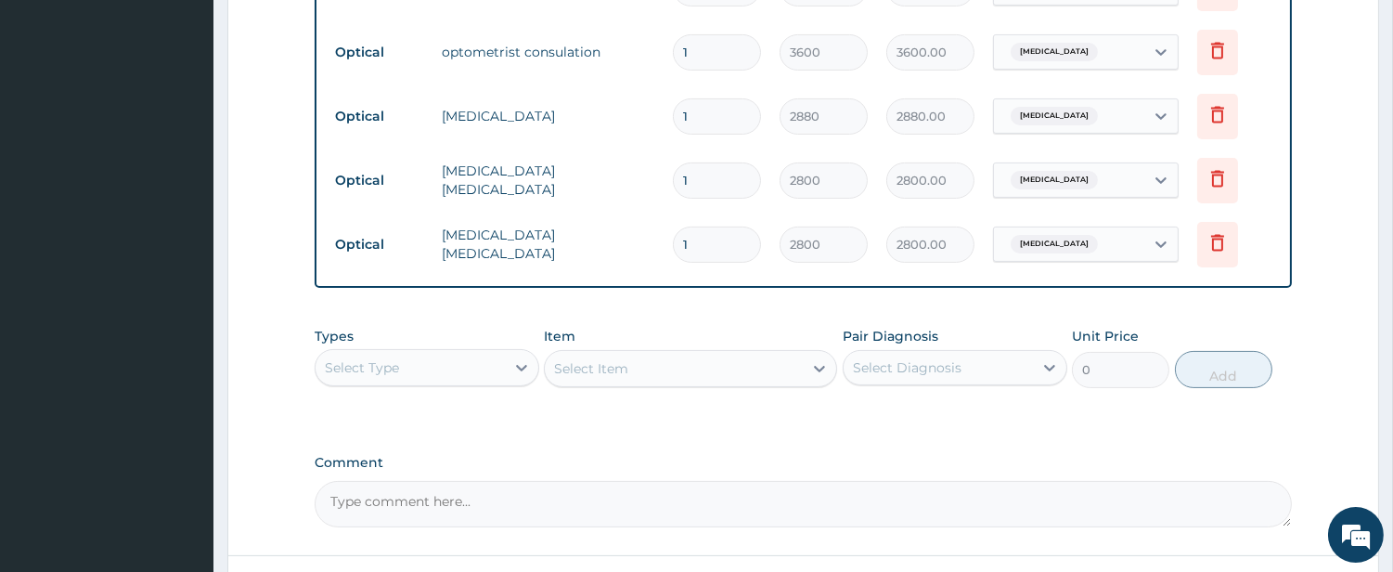
scroll to position [934, 0]
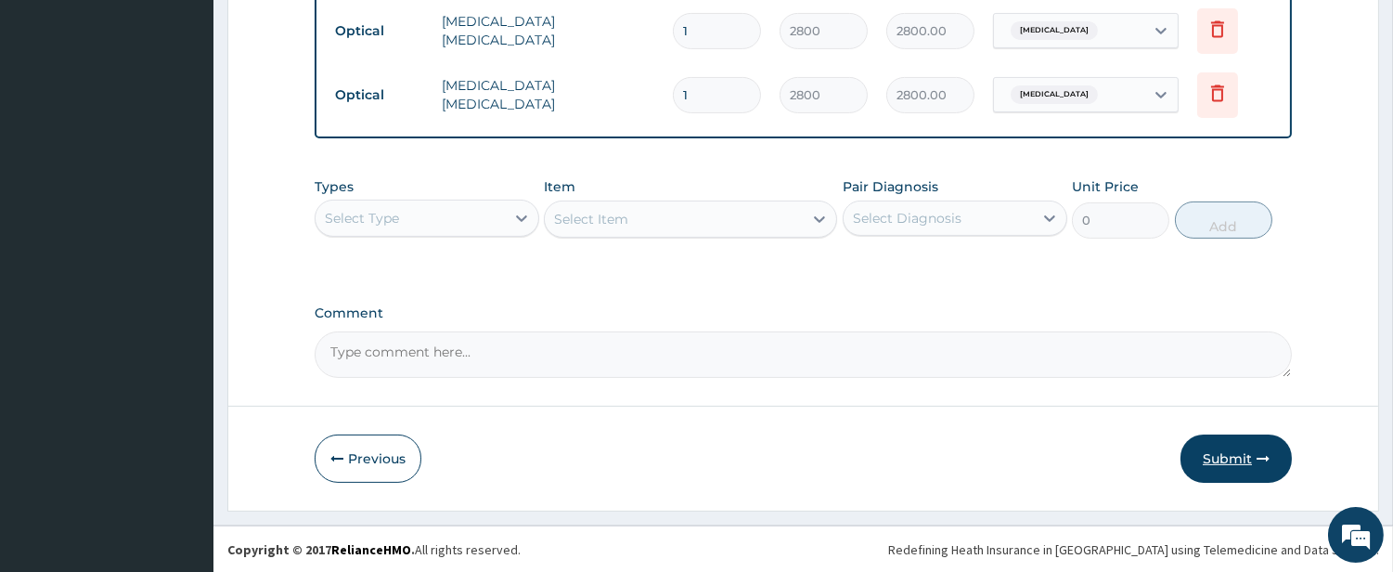
click at [1203, 461] on button "Submit" at bounding box center [1236, 458] width 111 height 48
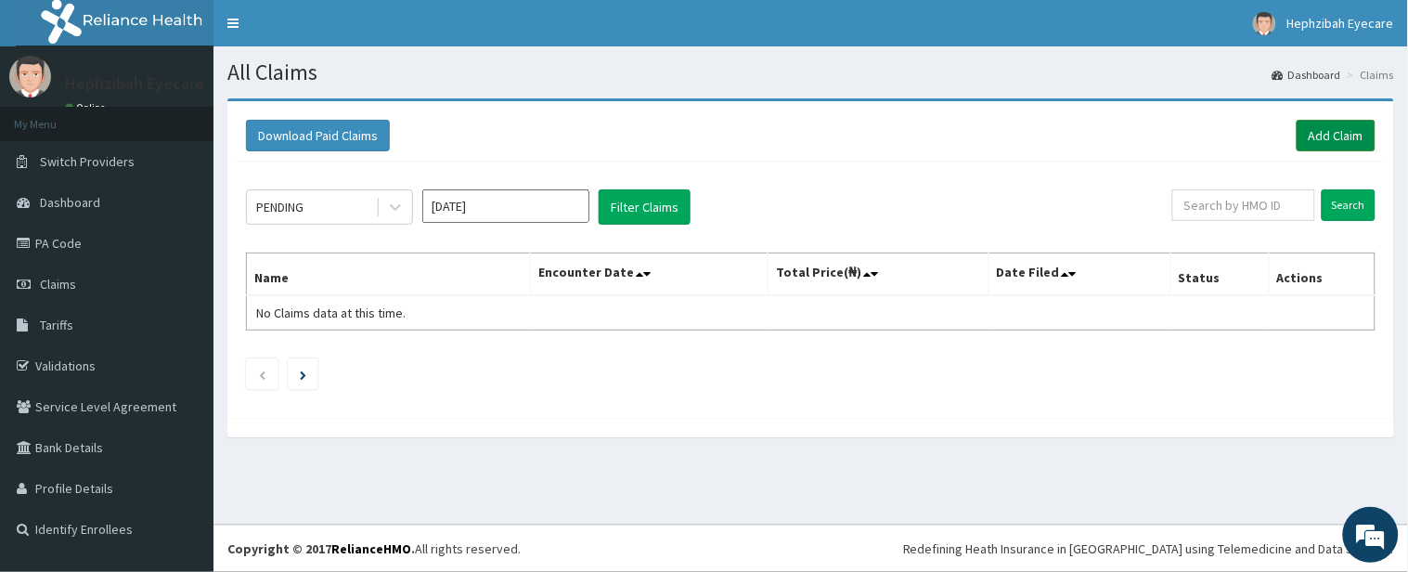
click at [1304, 126] on link "Add Claim" at bounding box center [1336, 136] width 79 height 32
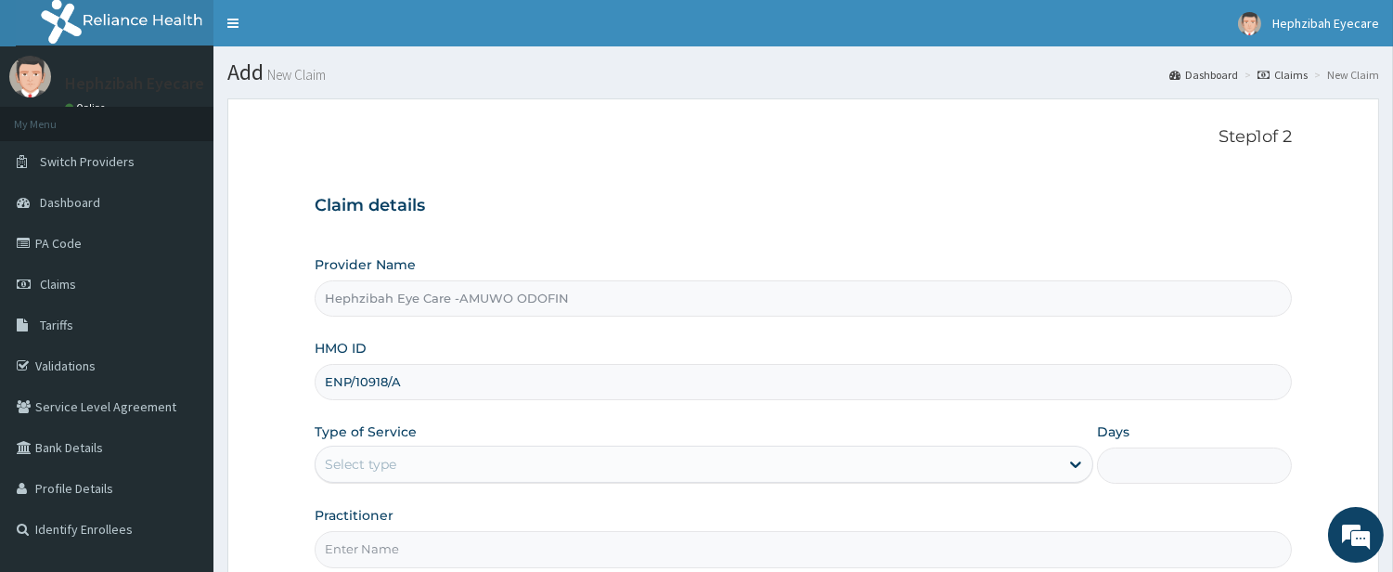
type input "ENP/10918/A"
click at [561, 472] on div "Select type" at bounding box center [688, 464] width 744 height 30
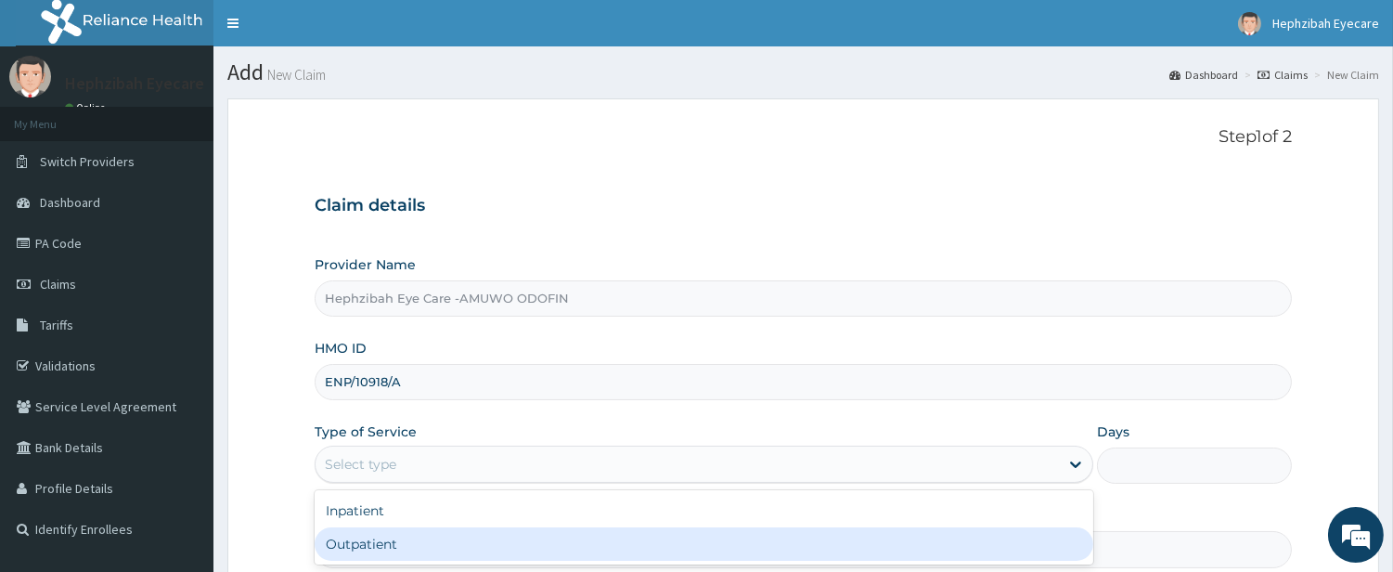
click at [561, 541] on div "Outpatient" at bounding box center [704, 543] width 779 height 33
type input "1"
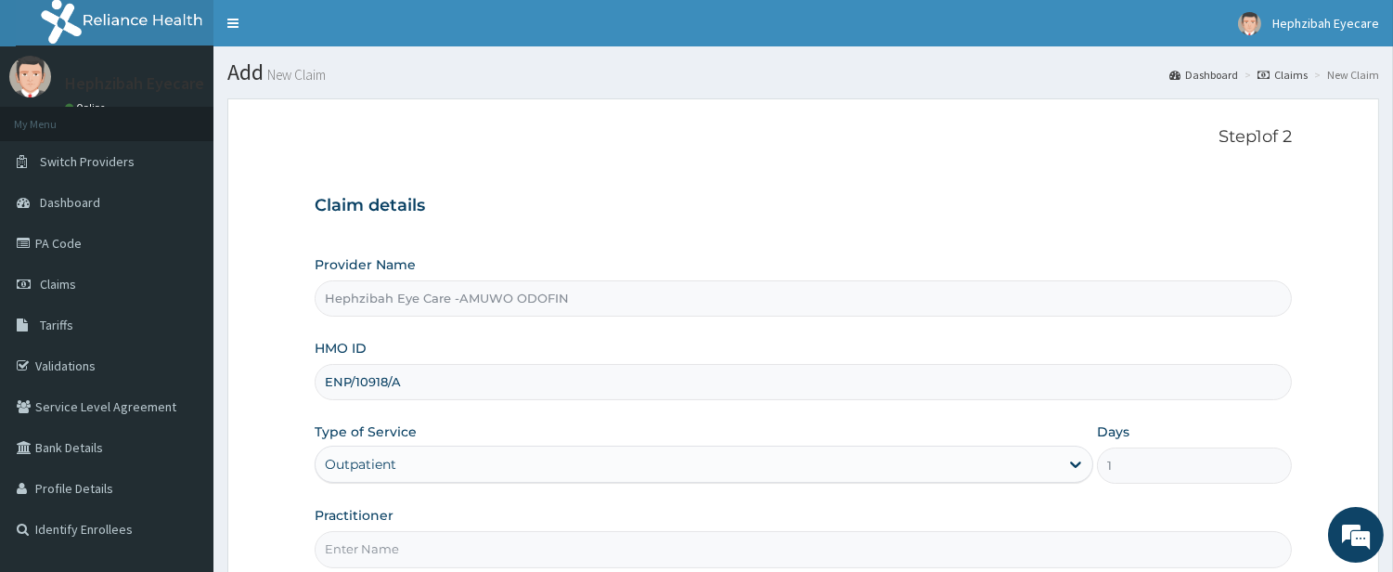
click at [801, 180] on div "Claim details Provider Name Hephzibah Eye Care -AMUWO ODOFIN HMO ID ENP/10918/A…" at bounding box center [803, 372] width 977 height 390
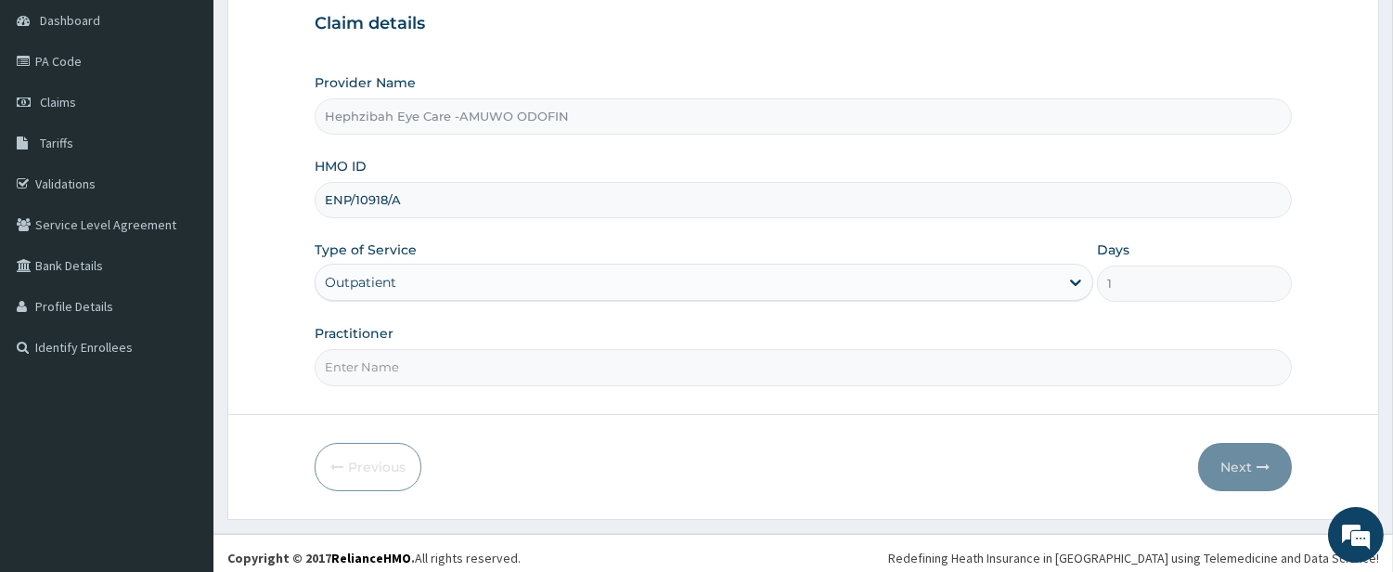
scroll to position [190, 0]
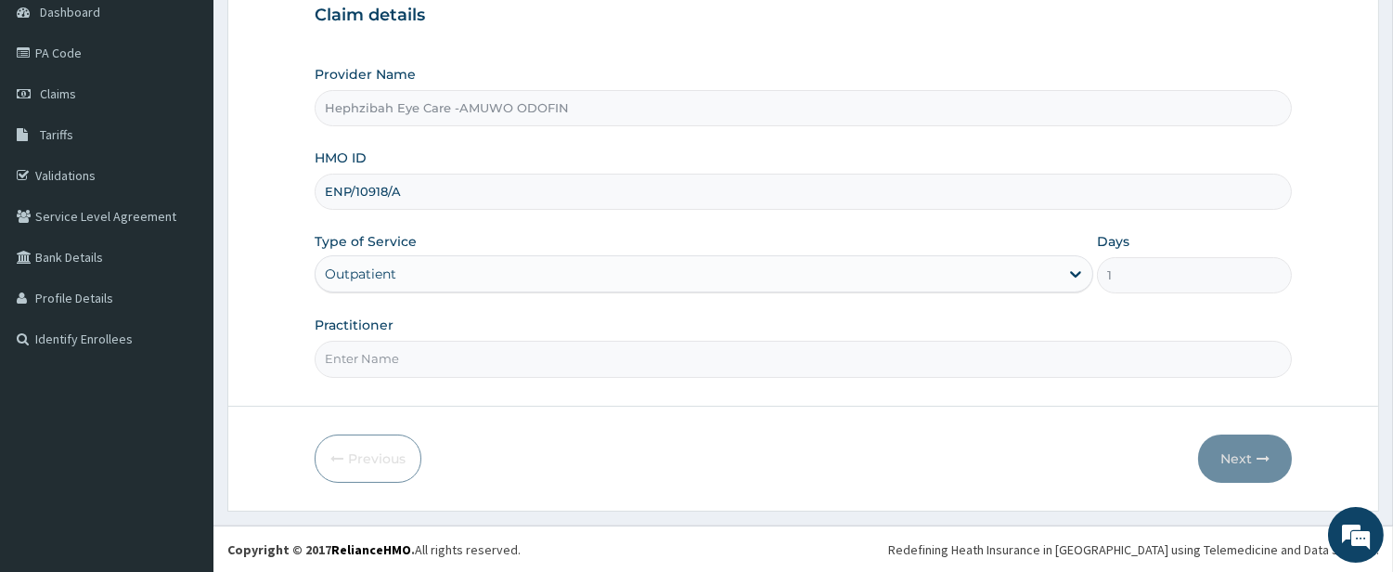
click at [764, 354] on input "Practitioner" at bounding box center [803, 359] width 977 height 36
type input "[PERSON_NAME]"
click at [1236, 447] on button "Next" at bounding box center [1245, 458] width 94 height 48
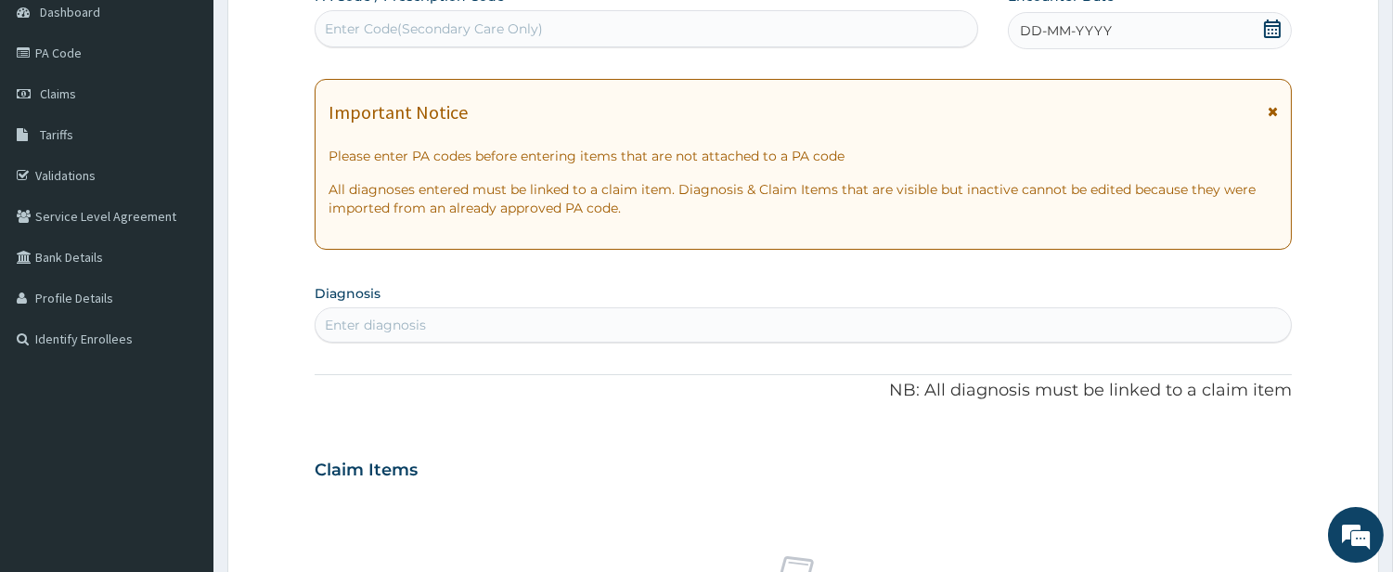
click at [569, 20] on div "Enter Code(Secondary Care Only)" at bounding box center [647, 29] width 662 height 30
type input "PA/9A669B"
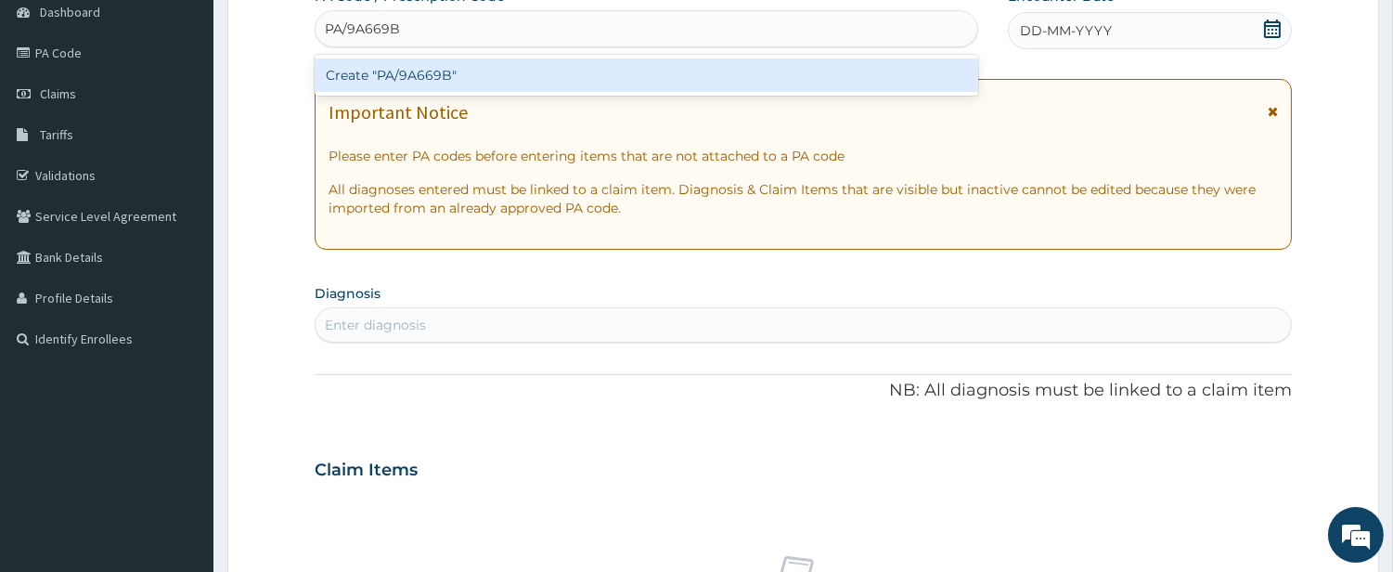
click at [585, 76] on div "Create "PA/9A669B"" at bounding box center [647, 74] width 664 height 33
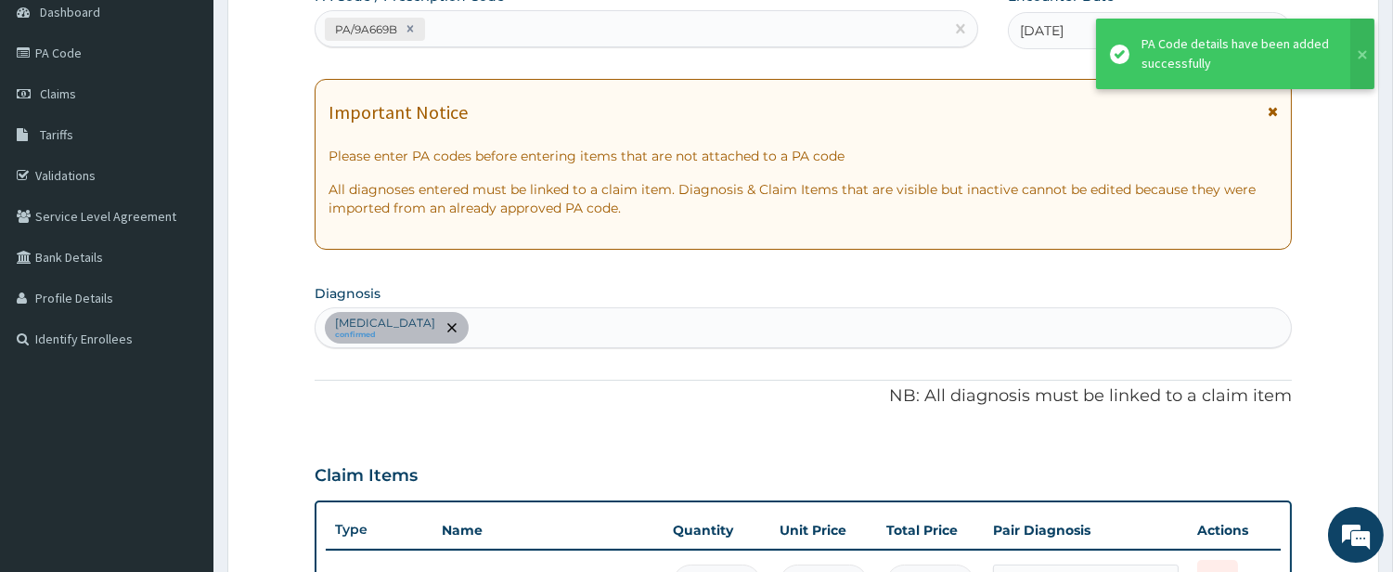
scroll to position [679, 0]
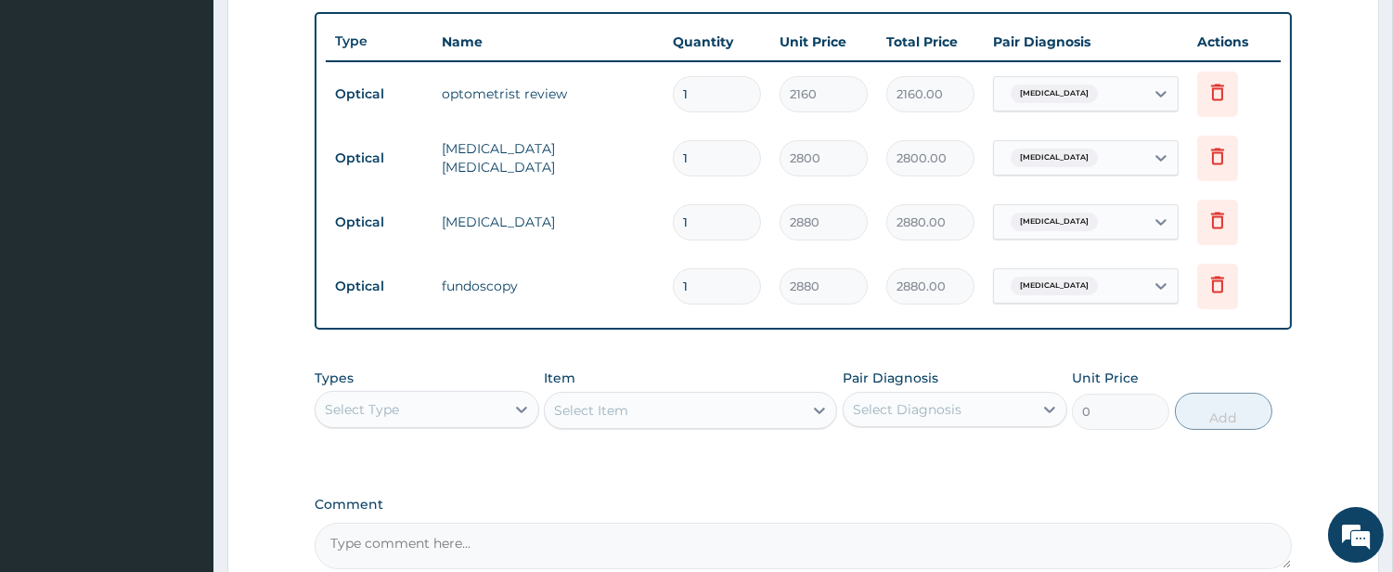
click at [10, 262] on aside "Hephzibah Eyecare Online My Menu Switch Providers Dashboard PA Code Claims Tari…" at bounding box center [106, 42] width 213 height 1442
click at [48, 280] on aside "Hephzibah Eyecare Online My Menu Switch Providers Dashboard PA Code Claims Tari…" at bounding box center [106, 42] width 213 height 1442
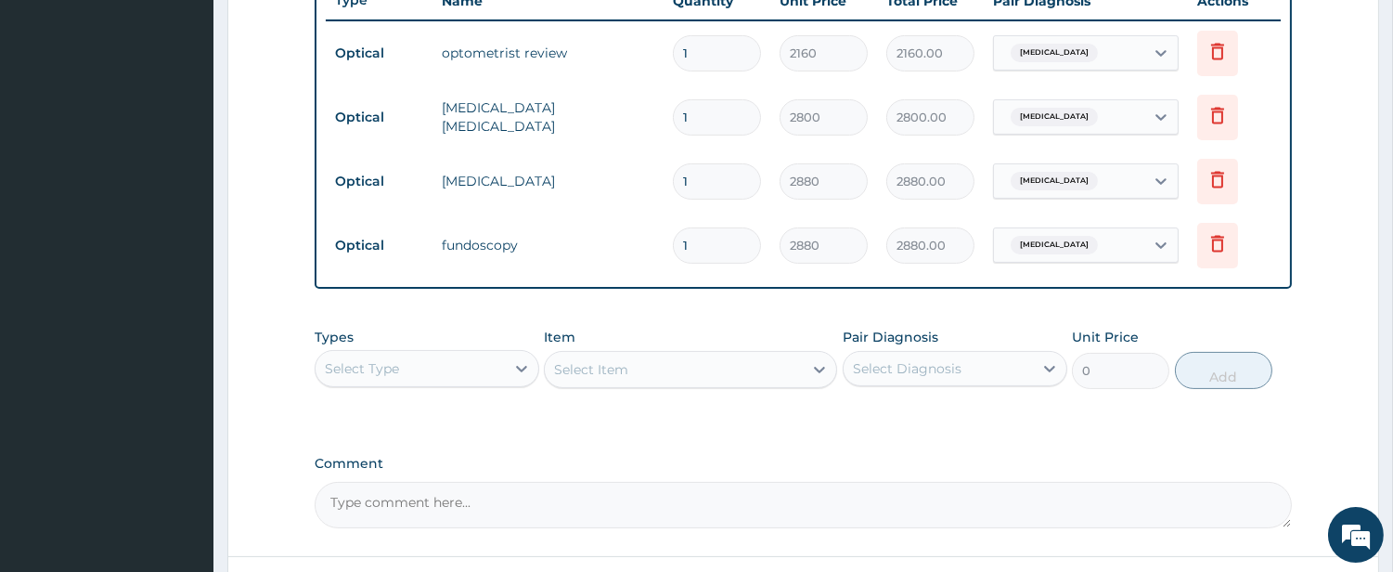
scroll to position [870, 0]
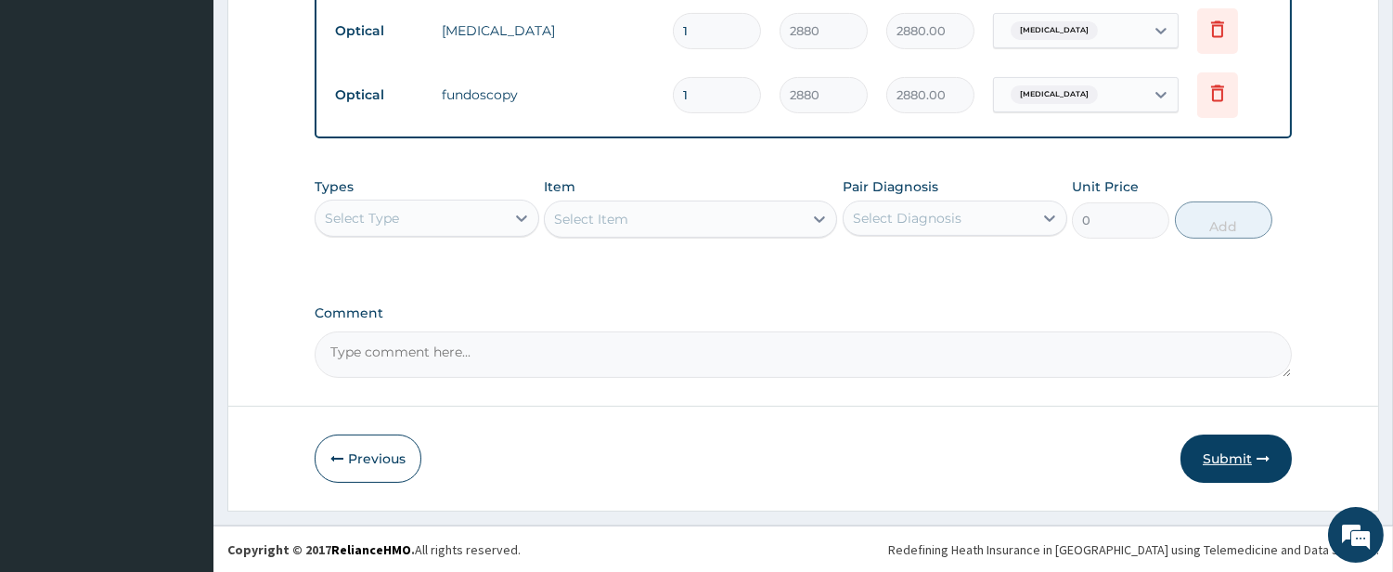
click at [1232, 459] on button "Submit" at bounding box center [1236, 458] width 111 height 48
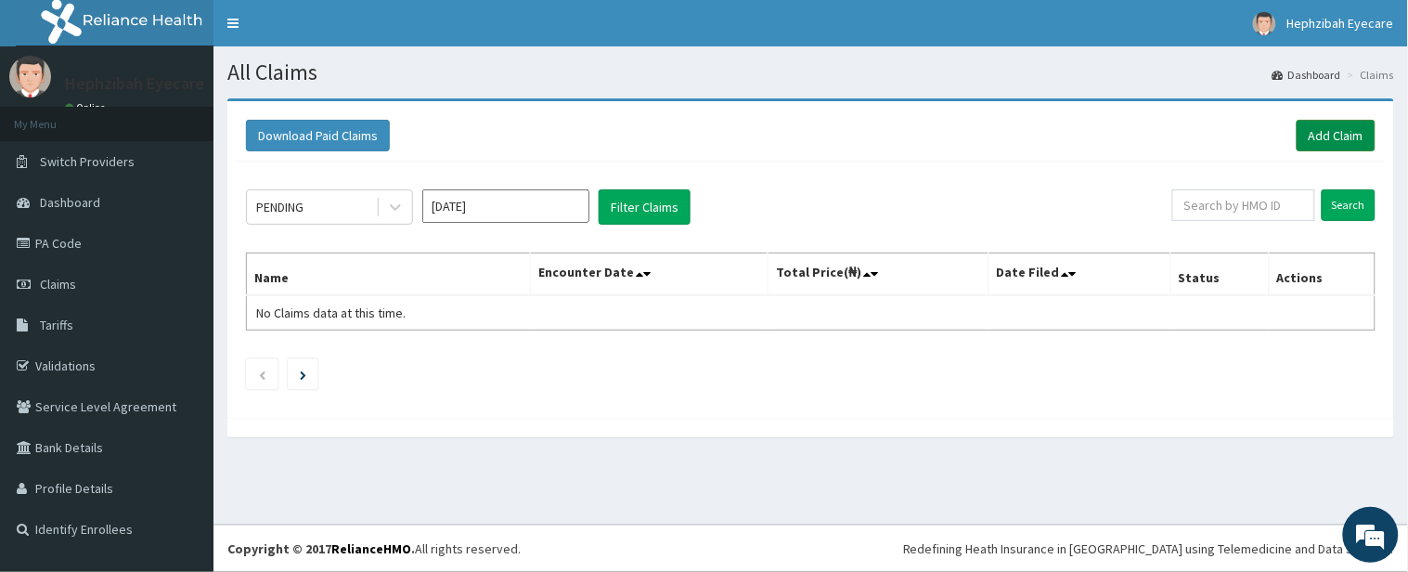
click at [1319, 133] on link "Add Claim" at bounding box center [1336, 136] width 79 height 32
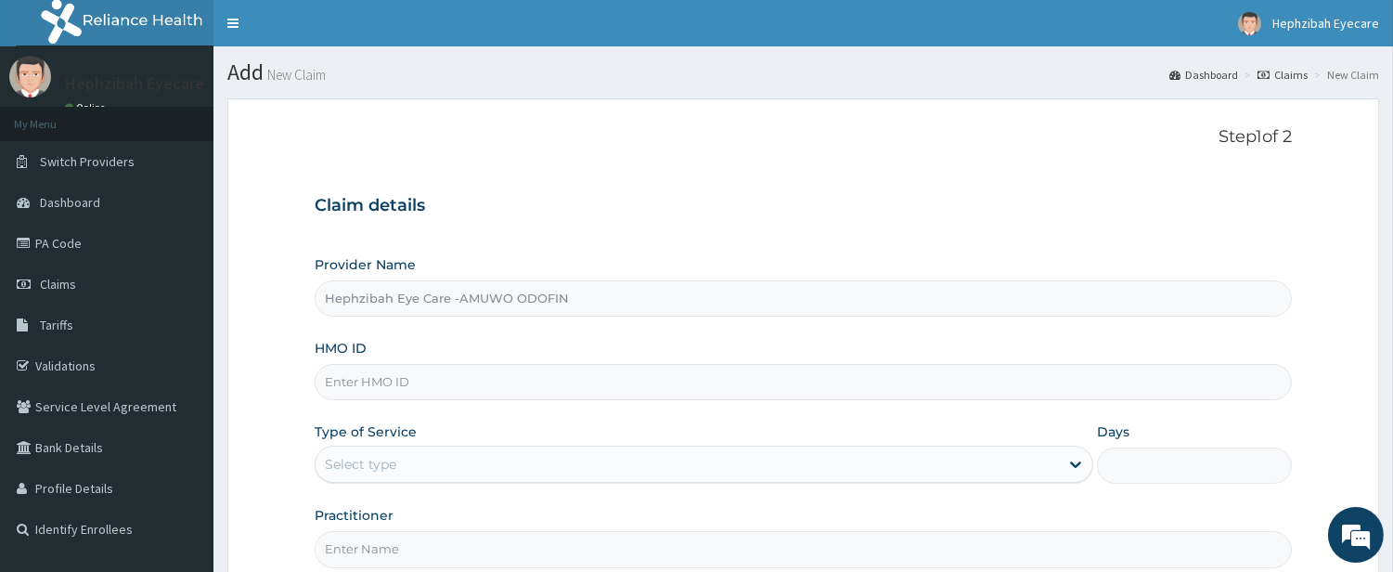
click at [582, 469] on div "Select type" at bounding box center [688, 464] width 744 height 30
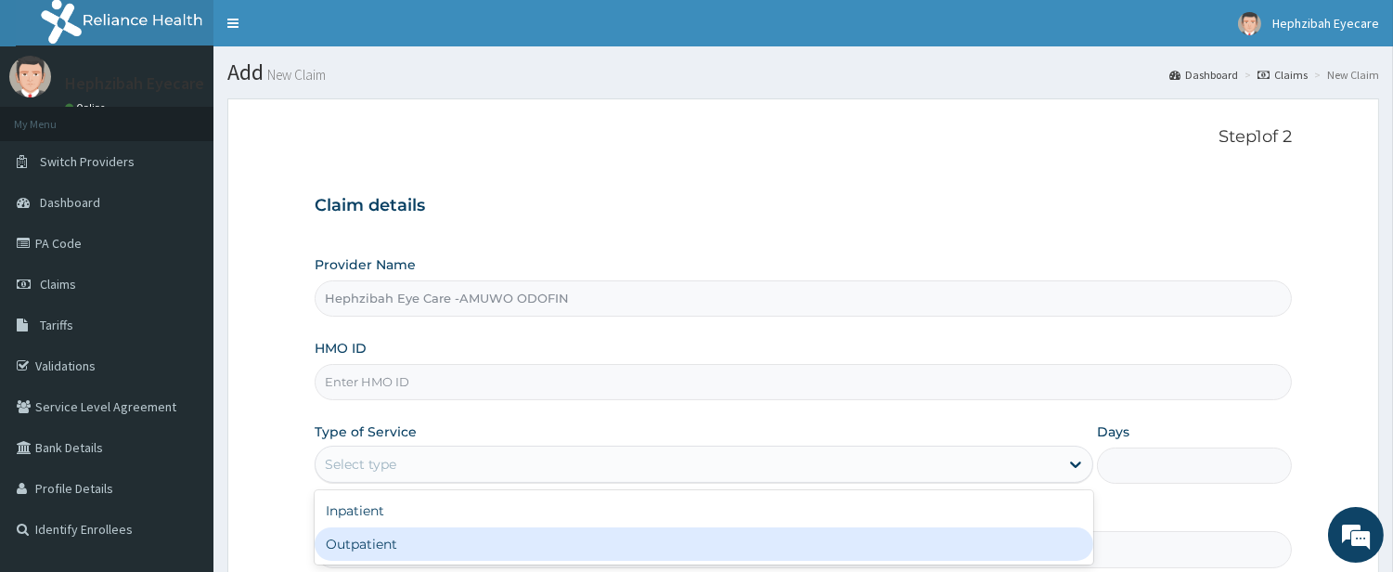
click at [576, 539] on div "Outpatient" at bounding box center [704, 543] width 779 height 33
type input "1"
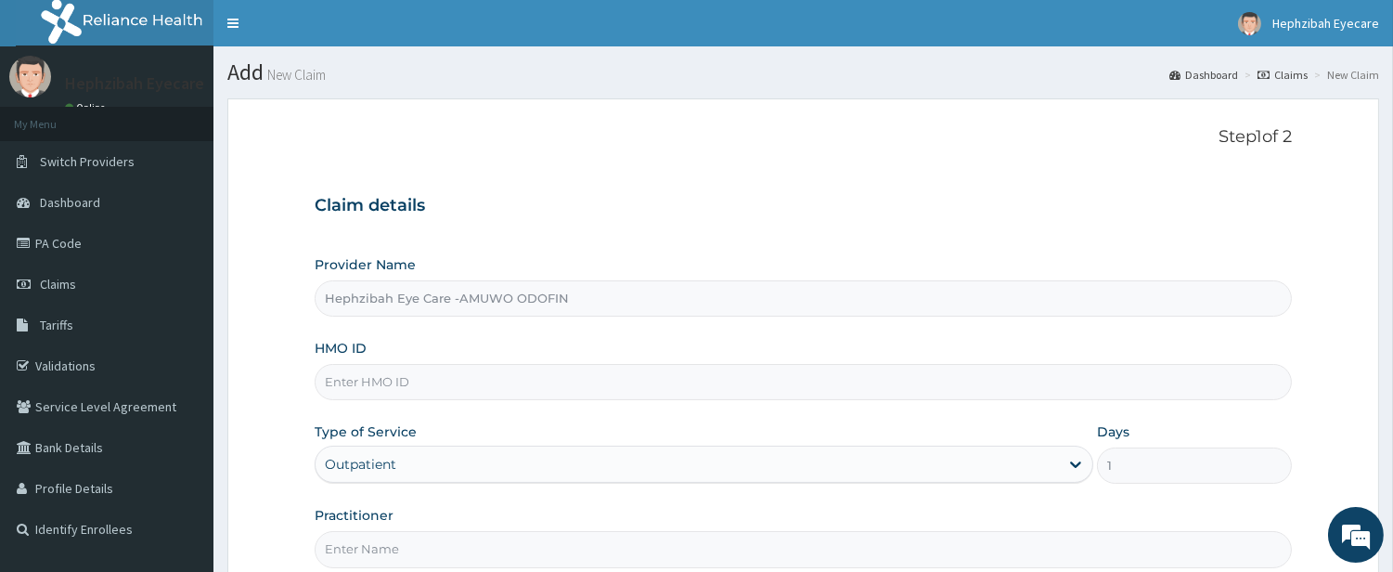
click at [564, 388] on input "HMO ID" at bounding box center [803, 382] width 977 height 36
type input "REL/10233/B"
click at [940, 154] on div "Step 1 of 2 Claim details Provider Name Hephzibah Eye Care -AMUWO ODOFIN HMO ID…" at bounding box center [803, 347] width 977 height 440
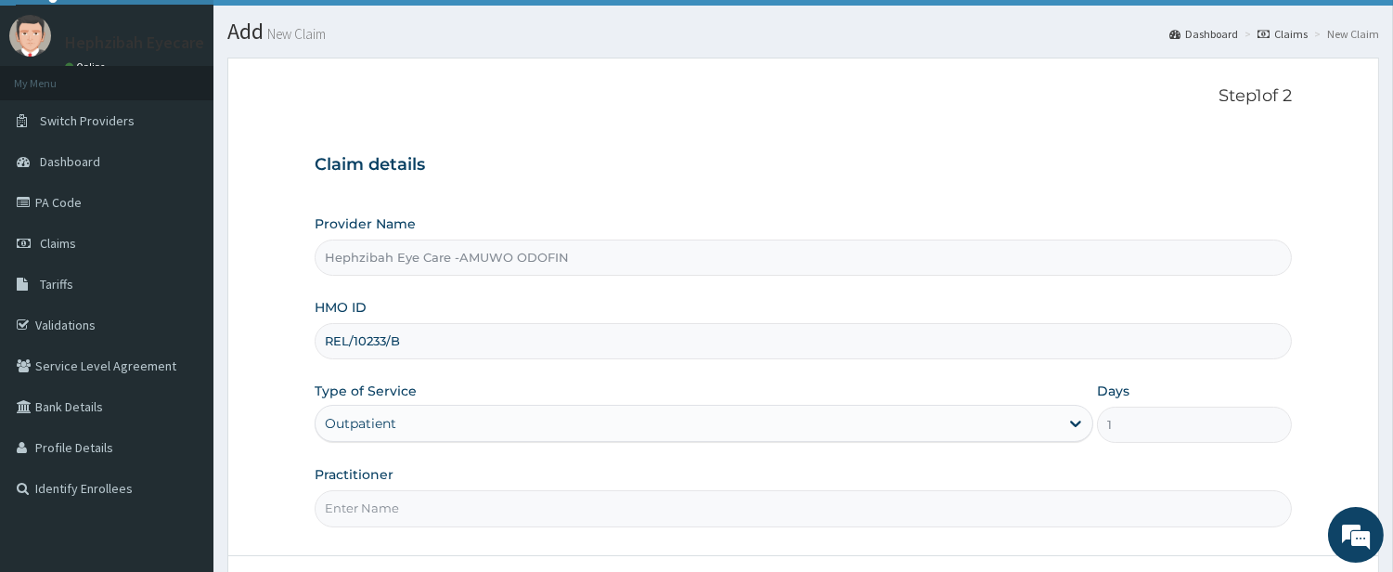
scroll to position [190, 0]
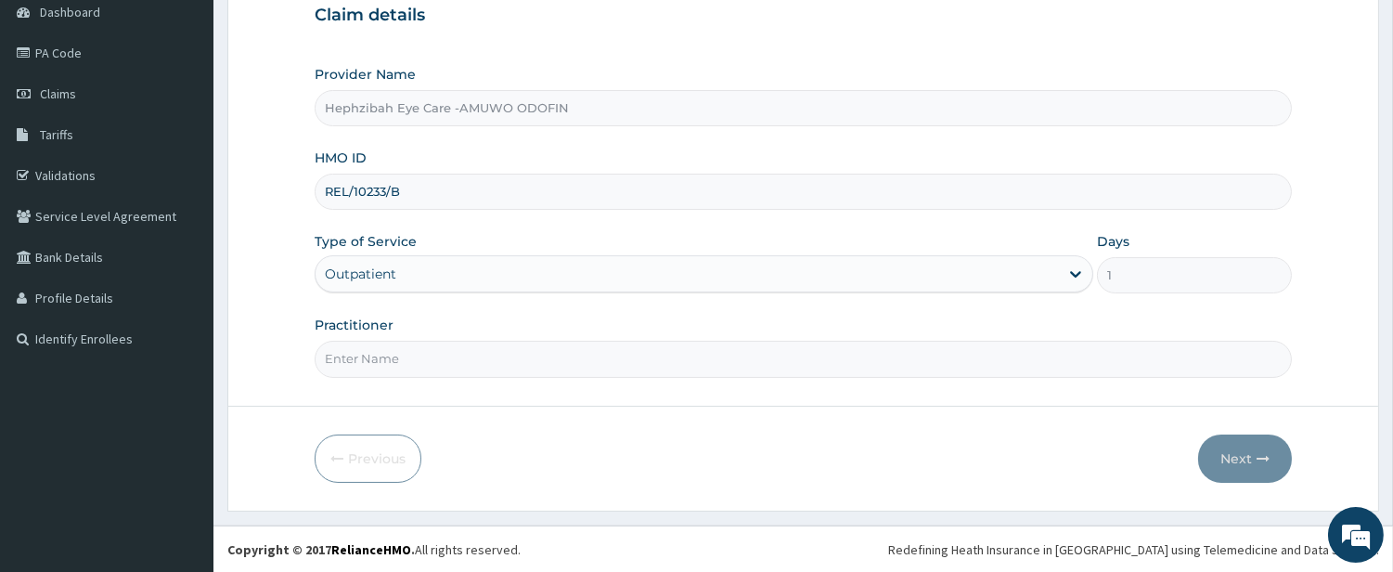
click at [901, 356] on input "Practitioner" at bounding box center [803, 359] width 977 height 36
type input "[PERSON_NAME]"
click at [1245, 458] on button "Next" at bounding box center [1245, 458] width 94 height 48
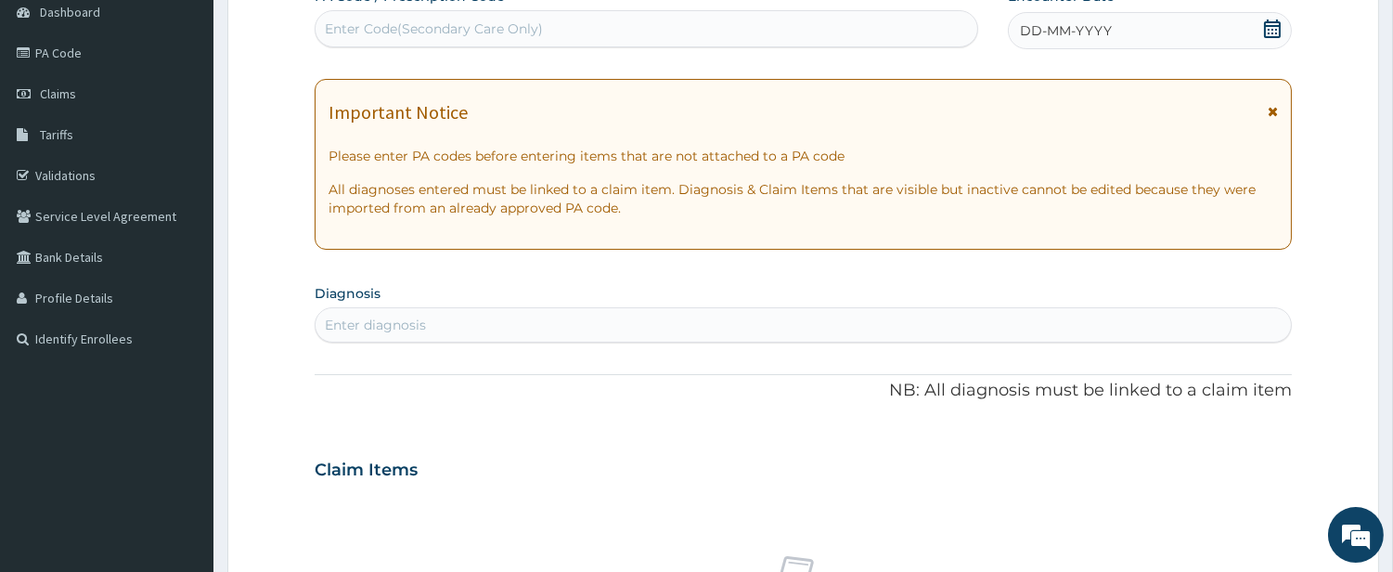
click at [781, 31] on div "Enter Code(Secondary Care Only)" at bounding box center [647, 29] width 662 height 30
type input "PA/7829AE"
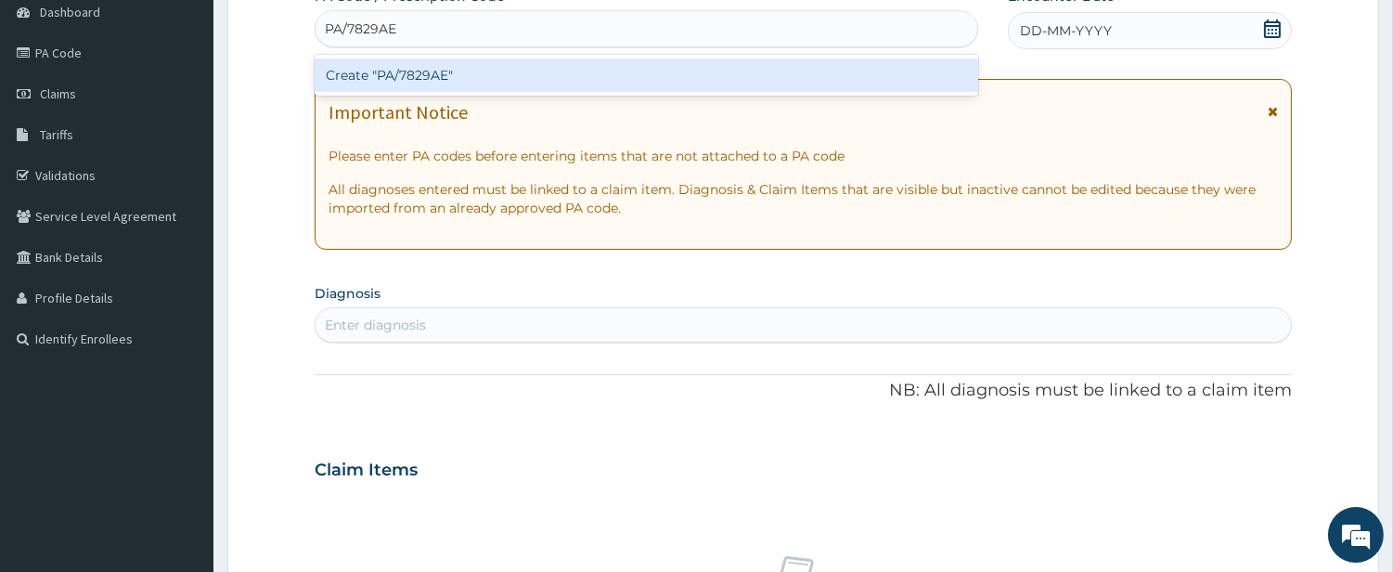
click at [784, 77] on div "Create "PA/7829AE"" at bounding box center [647, 74] width 664 height 33
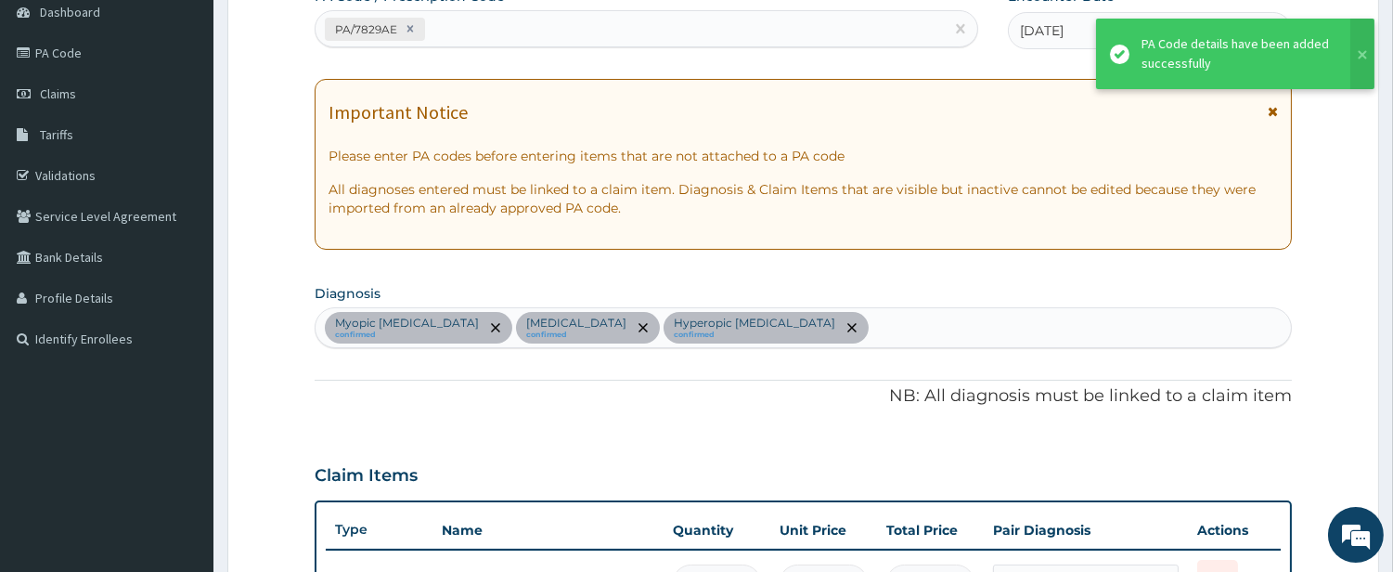
scroll to position [808, 0]
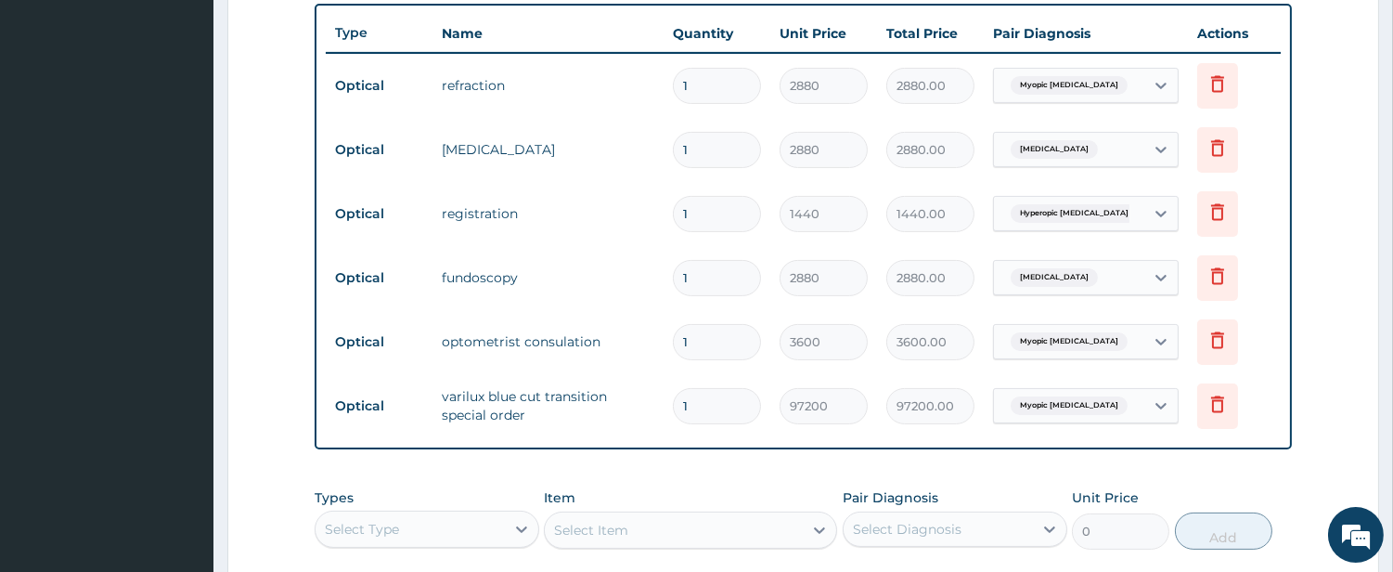
scroll to position [683, 0]
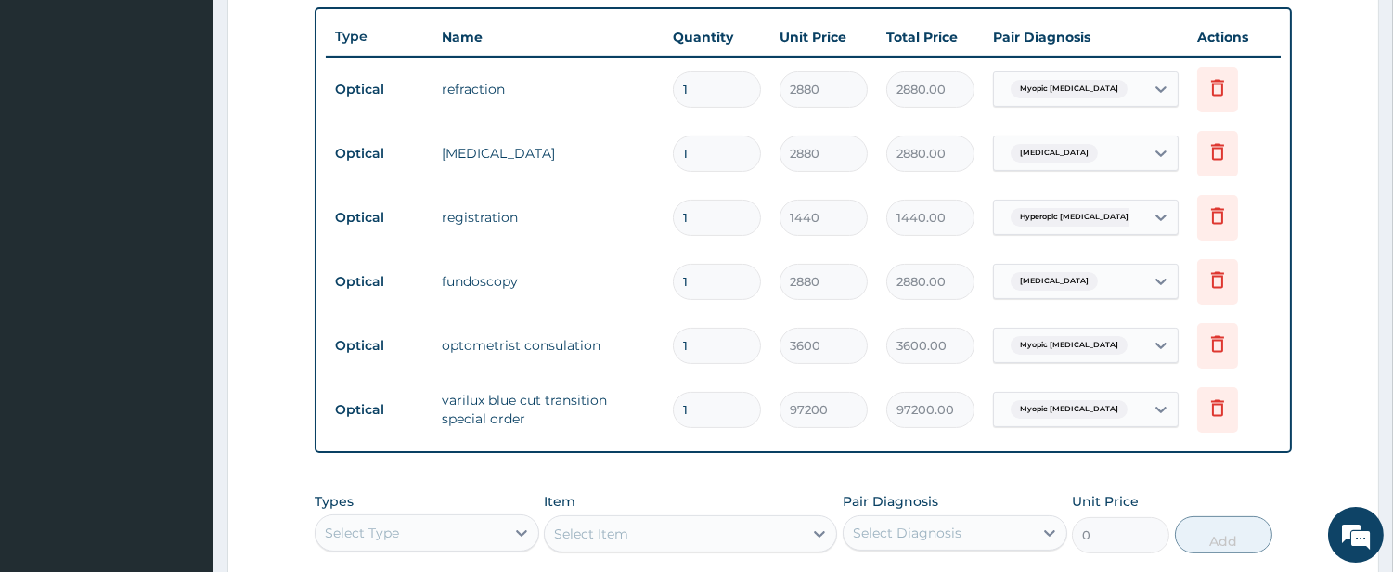
click at [1341, 242] on form "Step 2 of 2 PA Code / Prescription Code PA/7829AE Encounter Date 26-07-2025 Imp…" at bounding box center [803, 120] width 1152 height 1410
click at [0, 326] on aside "Hephzibah Eyecare Online My Menu Switch Providers Dashboard PA Code Claims Tari…" at bounding box center [106, 102] width 213 height 1571
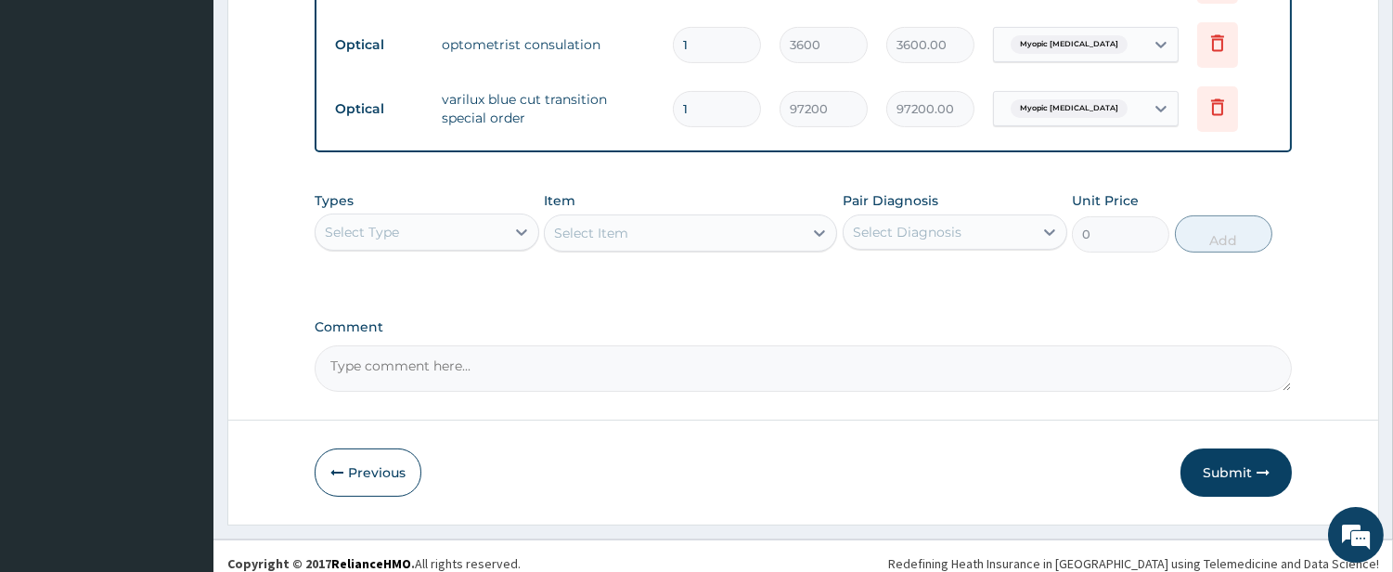
scroll to position [999, 0]
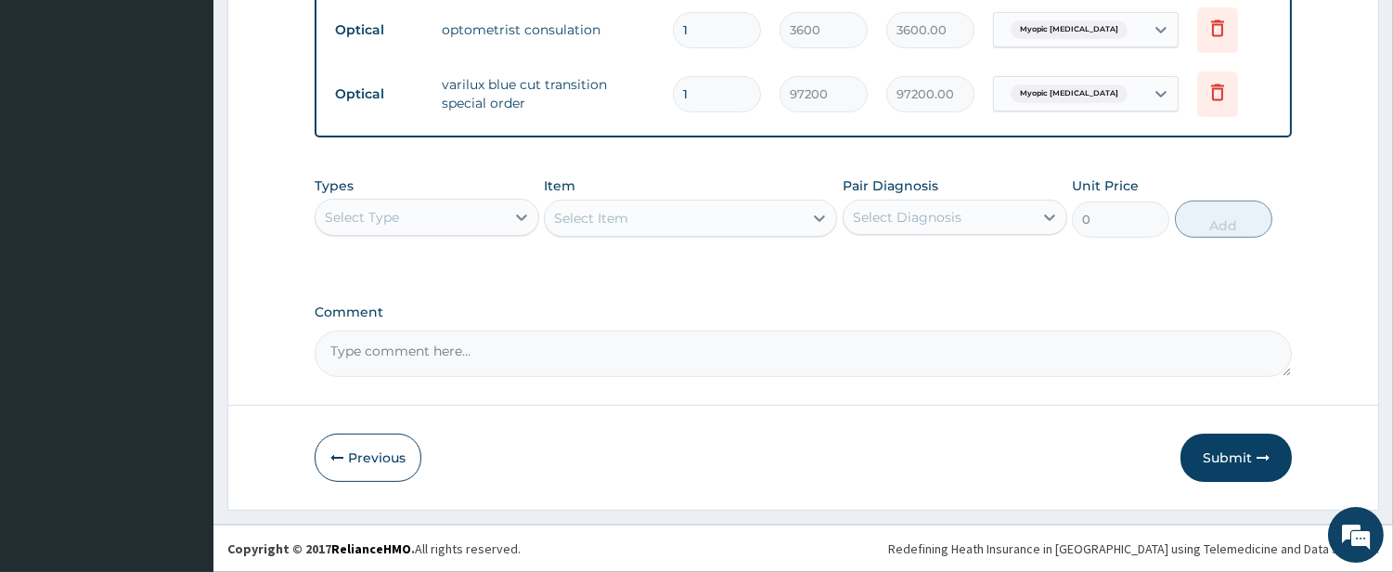
click at [377, 355] on textarea "Comment" at bounding box center [803, 353] width 977 height 46
type textarea "LENS=30,000"
click at [1220, 448] on button "Submit" at bounding box center [1236, 457] width 111 height 48
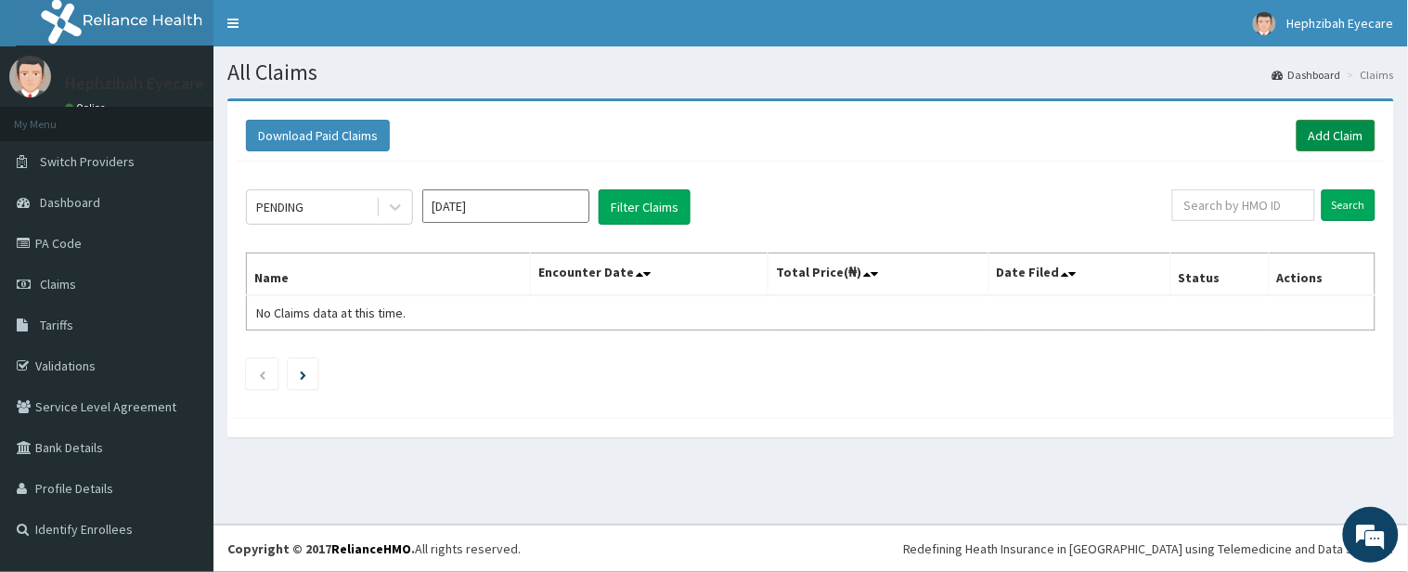
click at [1301, 136] on link "Add Claim" at bounding box center [1336, 136] width 79 height 32
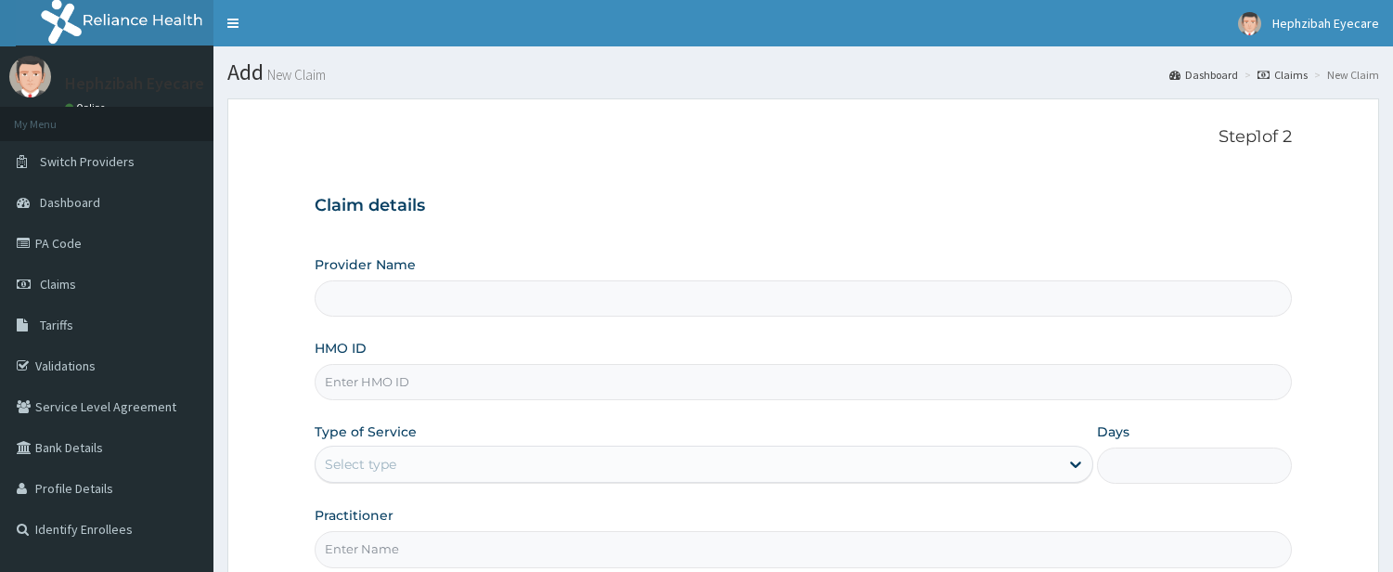
type input "Hephzibah Eye Care -AMUWO ODOFIN"
click at [459, 375] on input "HMO ID" at bounding box center [803, 382] width 977 height 36
type input "P"
click at [489, 373] on input "HMO ID" at bounding box center [803, 382] width 977 height 36
paste input "SRS/10195/A"
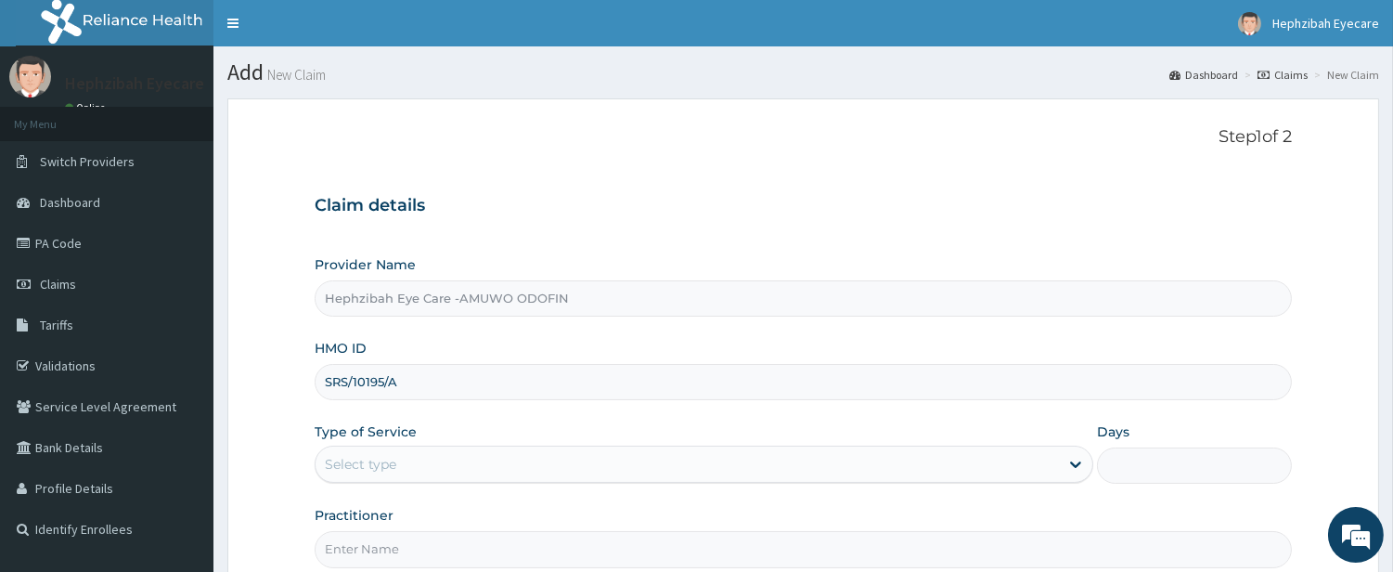
type input "SRS/10195/A"
click at [744, 188] on div "Claim details Provider Name Hephzibah Eye Care -AMUWO ODOFIN HMO ID SRS/10195/A…" at bounding box center [803, 372] width 977 height 390
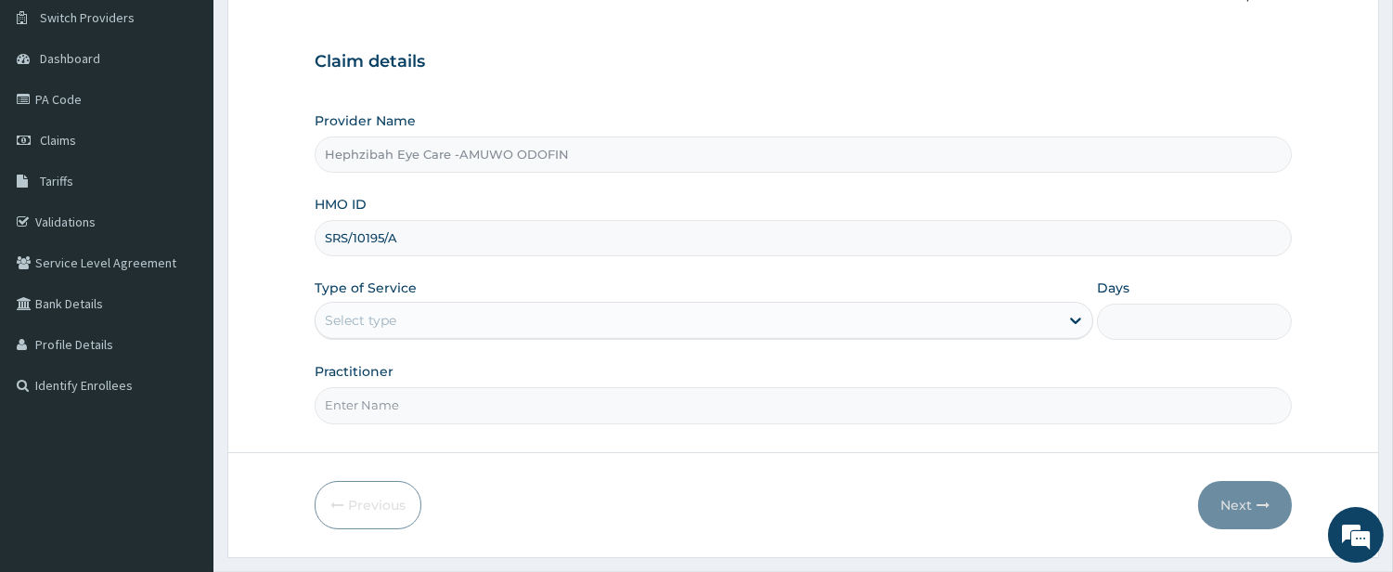
scroll to position [190, 0]
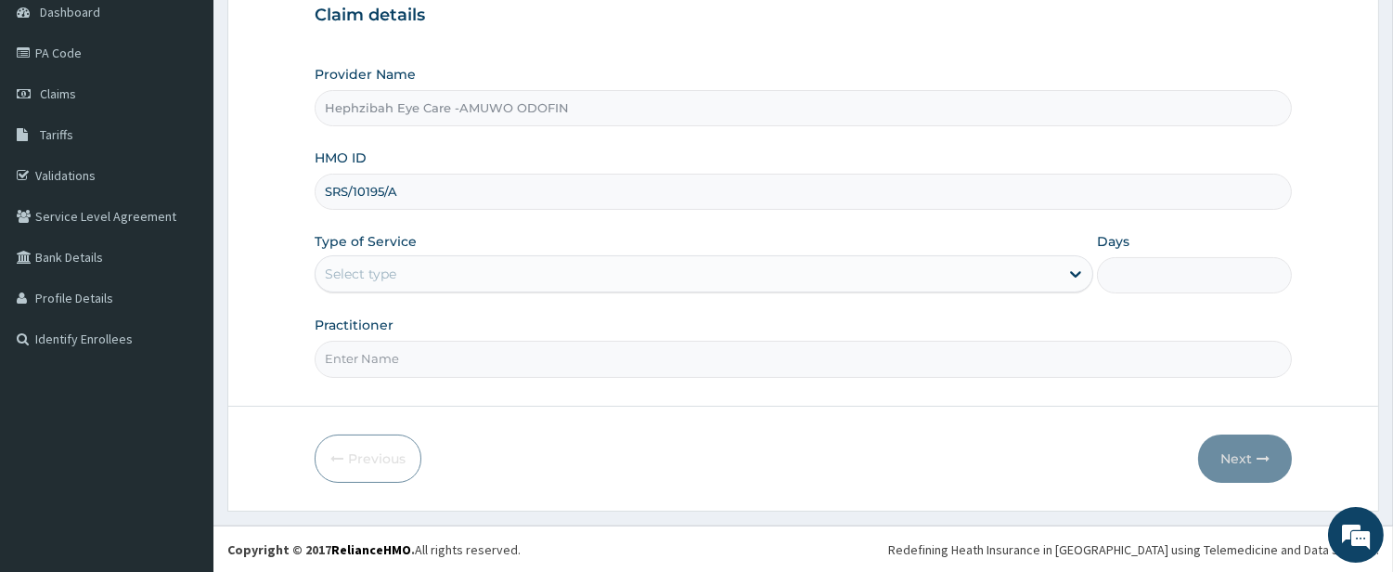
click at [948, 282] on div "Select type" at bounding box center [688, 274] width 744 height 30
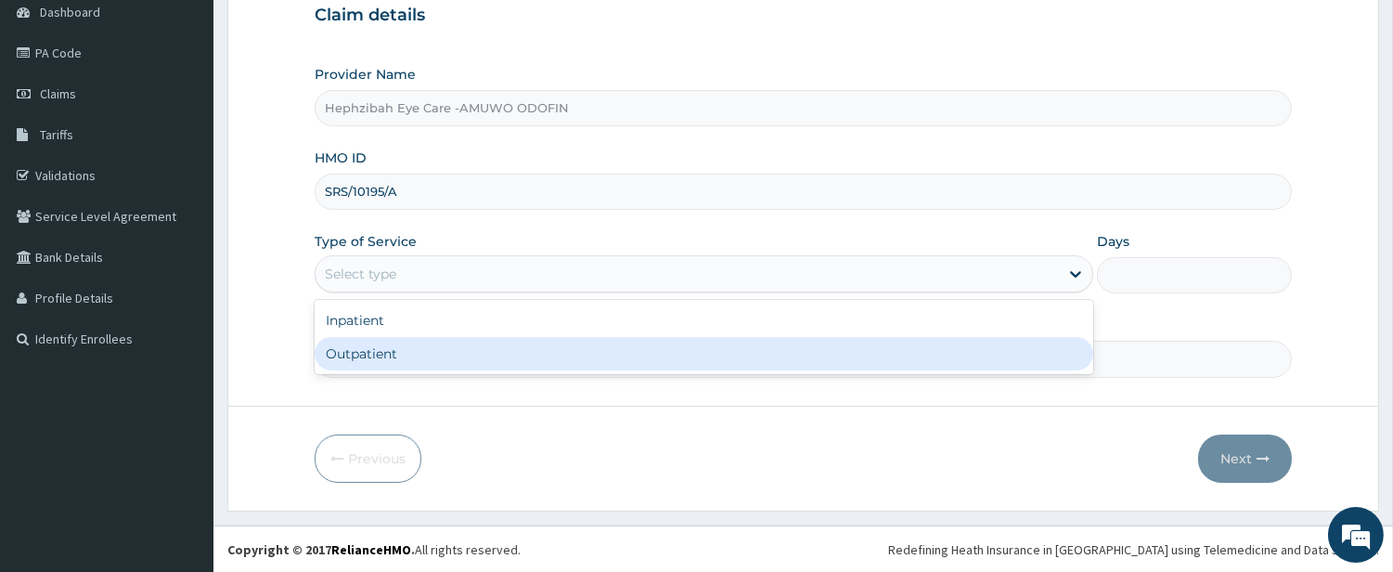
click at [929, 349] on div "Outpatient" at bounding box center [704, 353] width 779 height 33
type input "1"
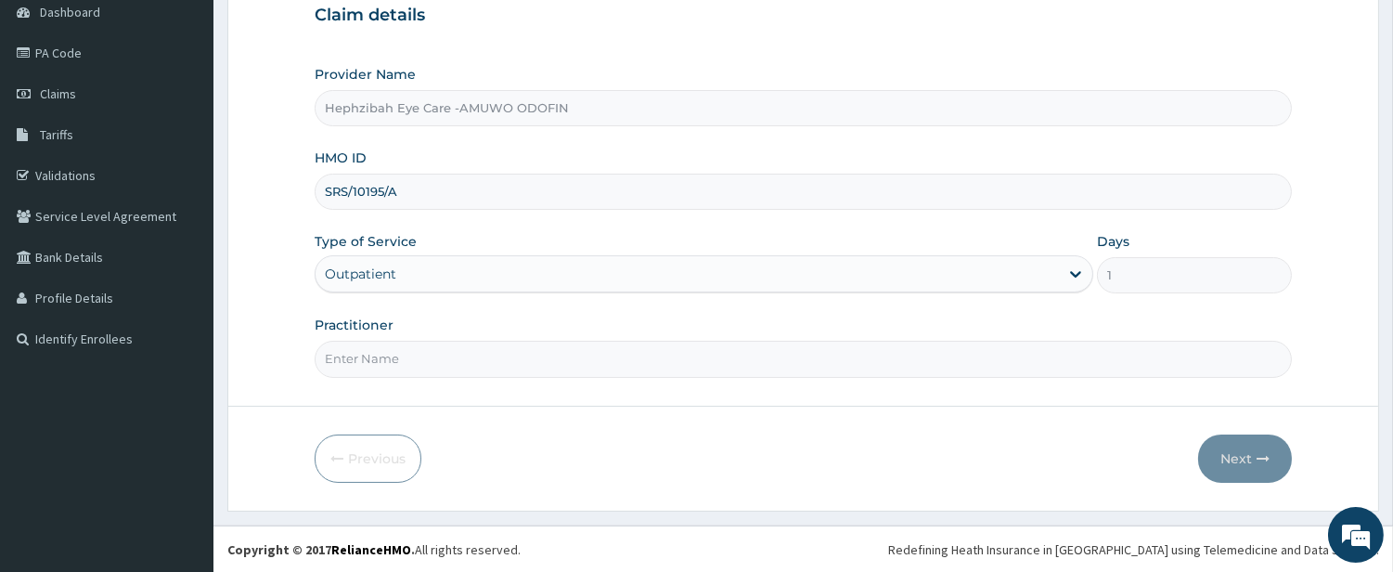
click at [811, 364] on input "Practitioner" at bounding box center [803, 359] width 977 height 36
type input "[PERSON_NAME]"
click at [1222, 465] on button "Next" at bounding box center [1245, 458] width 94 height 48
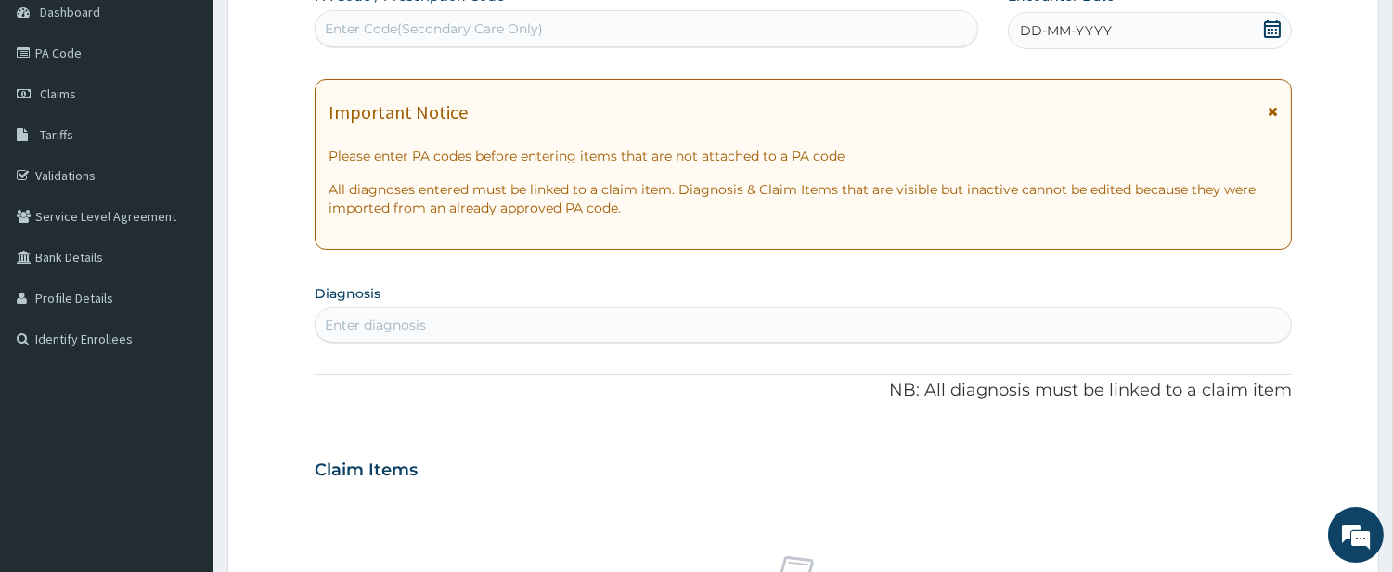
click at [812, 31] on div "Enter Code(Secondary Care Only)" at bounding box center [647, 29] width 662 height 30
type input "PA67757B"
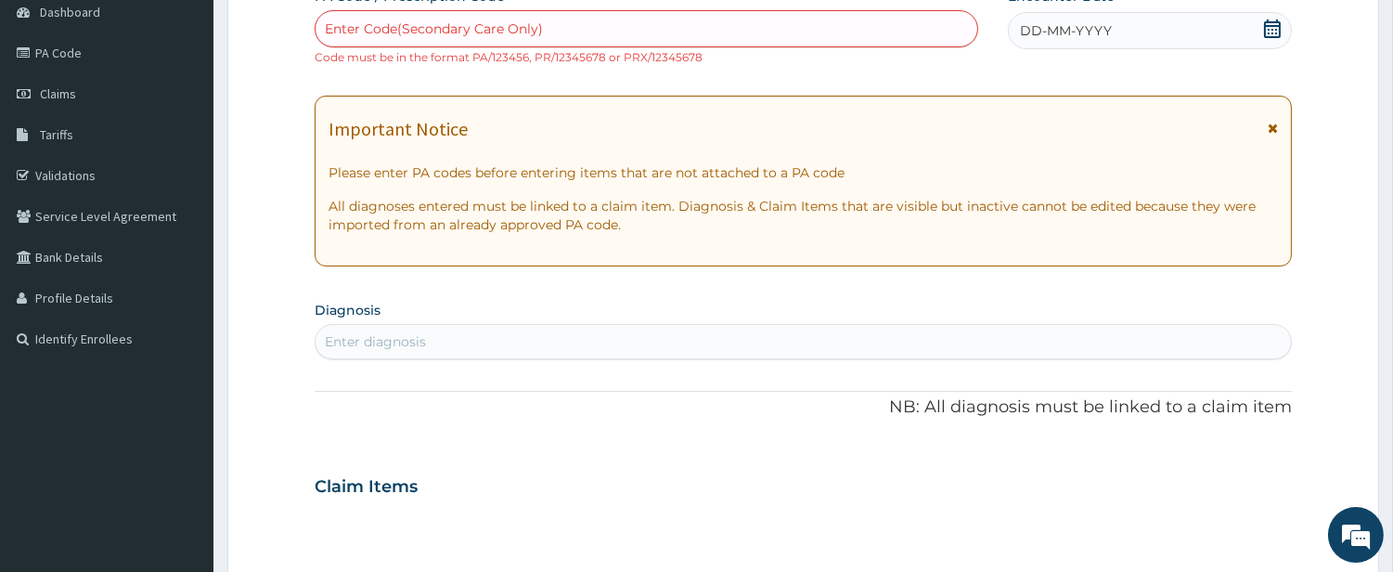
click at [998, 58] on div "PA Code / Prescription Code Enter Code(Secondary Care Only) Code must be in the…" at bounding box center [803, 475] width 977 height 977
click at [566, 26] on div "Enter Code(Secondary Care Only)" at bounding box center [647, 29] width 662 height 30
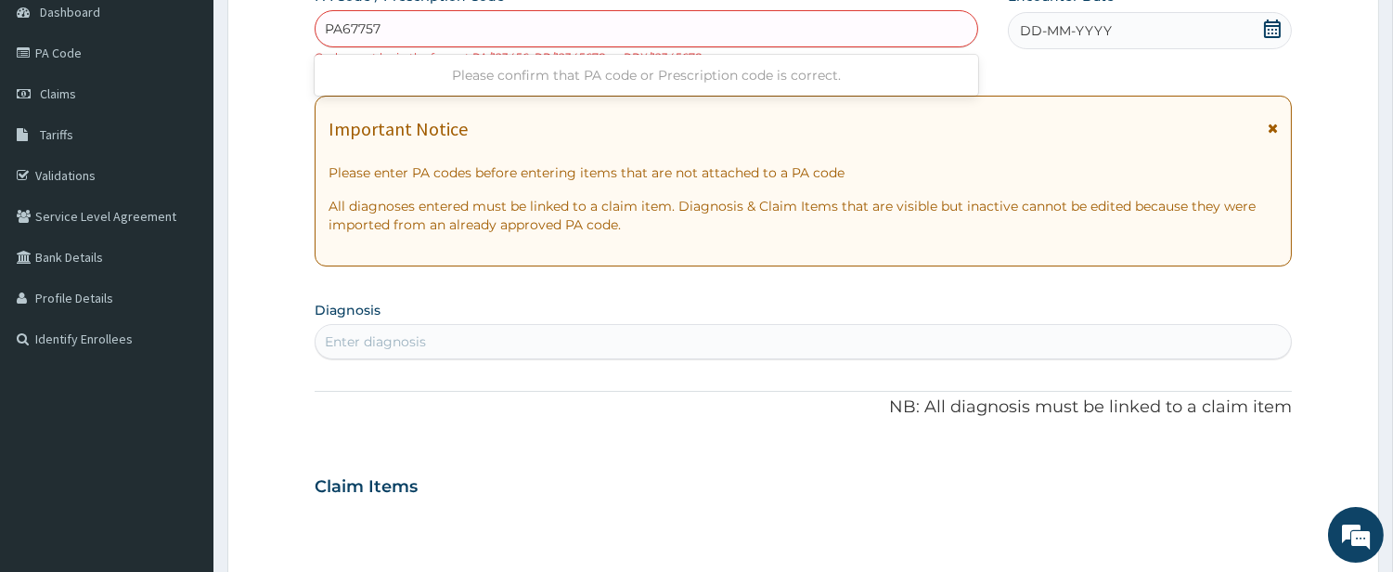
type input "PA67757B"
click at [521, 45] on div "PA67757B" at bounding box center [647, 28] width 664 height 37
type input "PA/67757B"
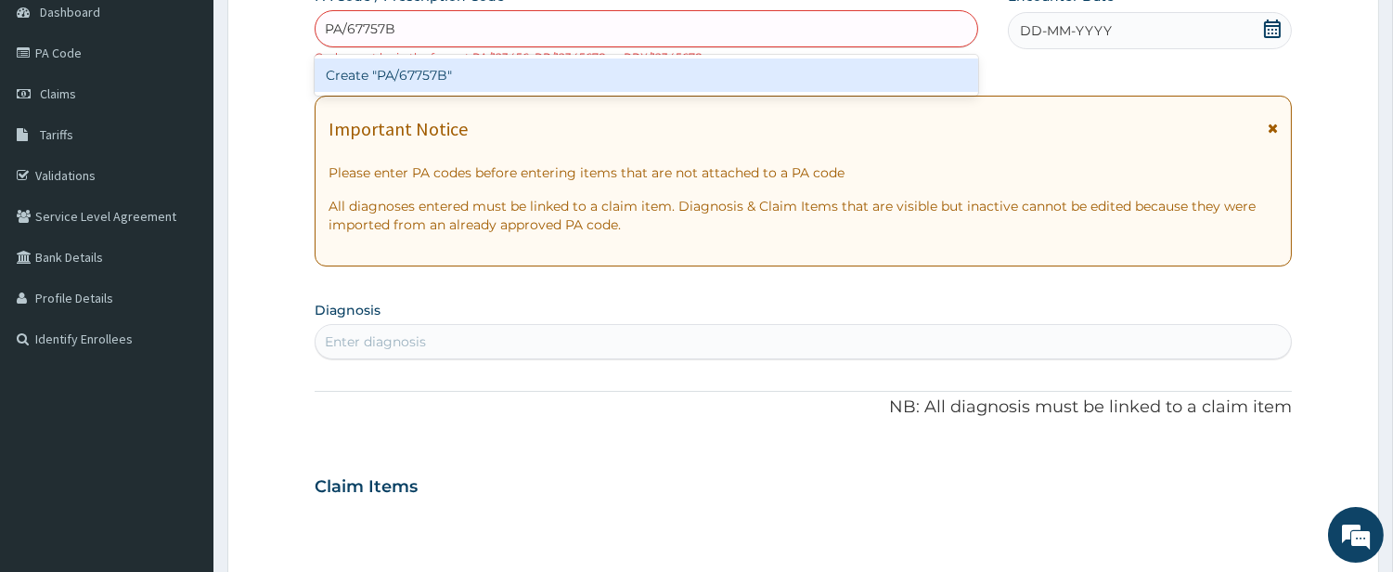
click at [524, 69] on div "Create "PA/67757B"" at bounding box center [647, 74] width 664 height 33
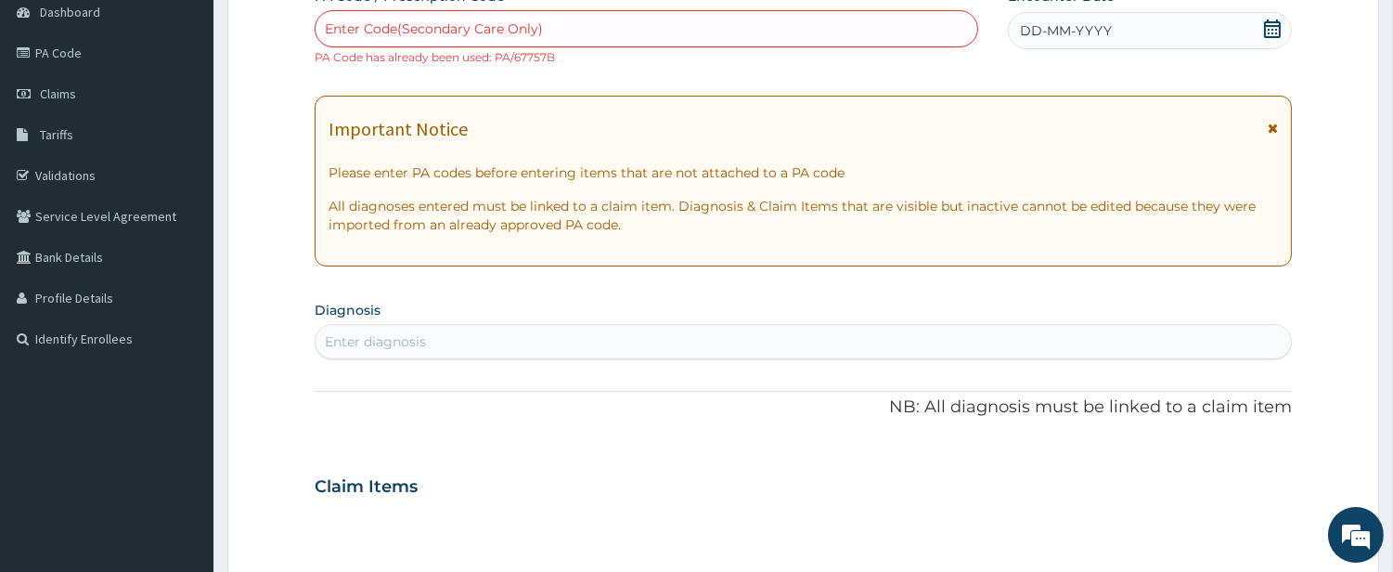
click at [82, 487] on aside "Hephzibah Eyecare Online My Menu Switch Providers Dashboard PA Code Claims Tari…" at bounding box center [106, 485] width 213 height 1350
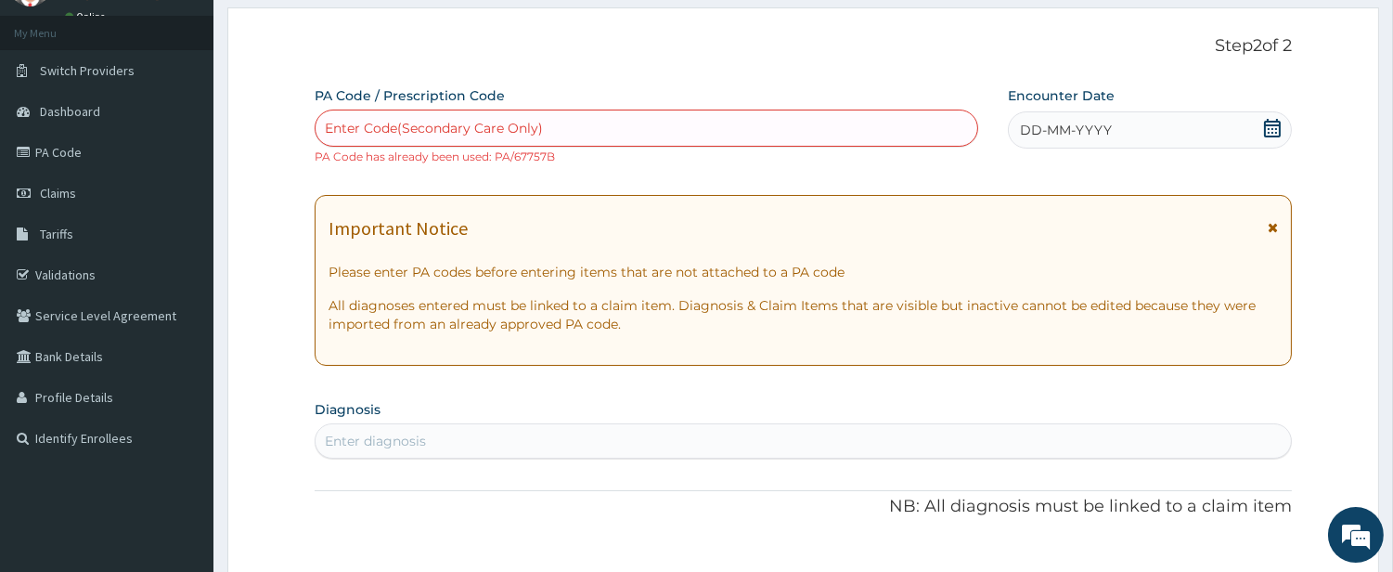
scroll to position [0, 0]
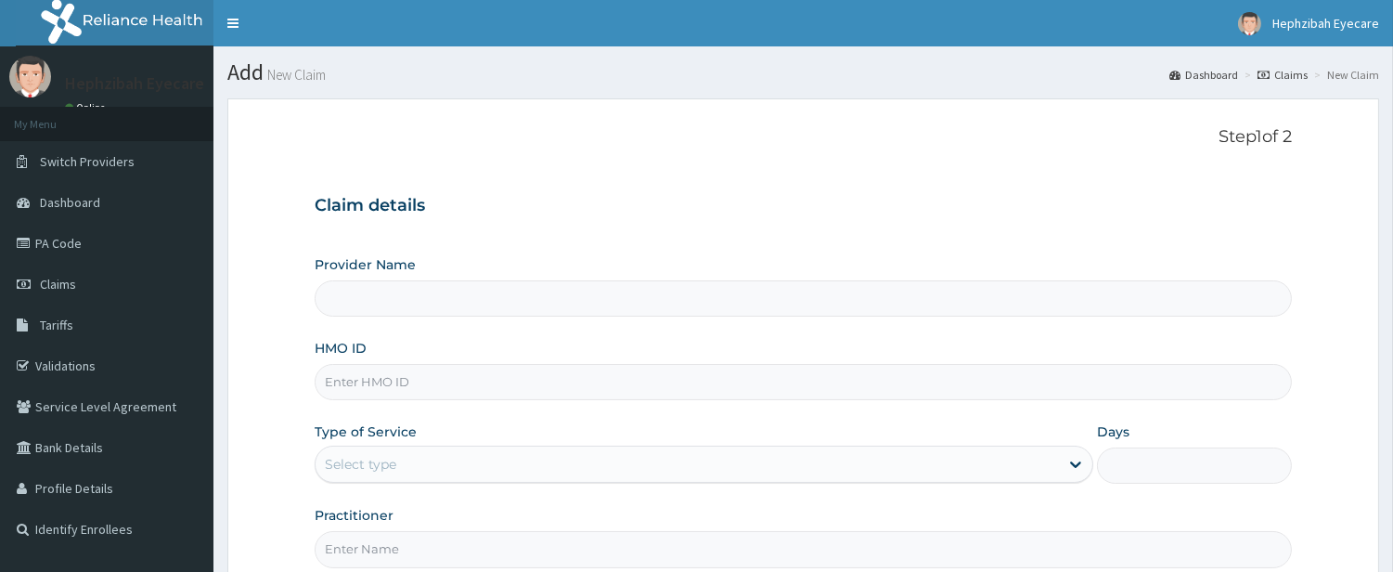
type input "Hephzibah Eye Care -AMUWO ODOFIN"
click at [412, 375] on input "HMO ID" at bounding box center [803, 382] width 977 height 36
type input "RPO/10222/D"
click at [1000, 149] on div "Step 1 of 2 Claim details Provider Name Hephzibah Eye Care -AMUWO ODOFIN HMO ID…" at bounding box center [803, 347] width 977 height 440
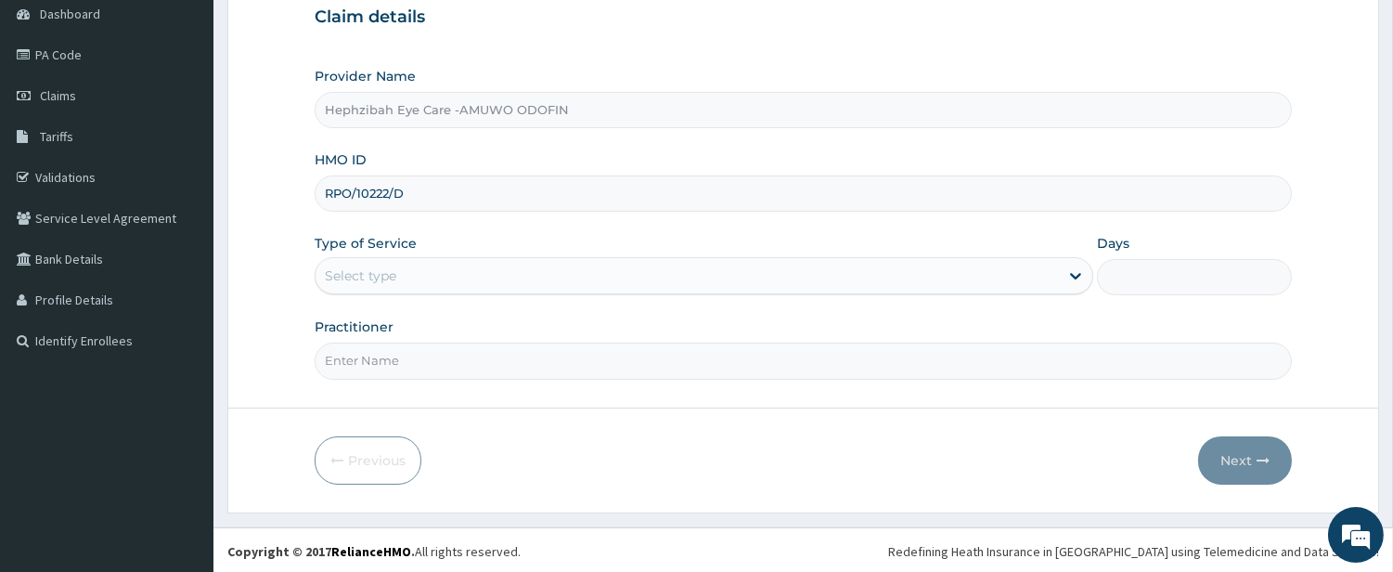
scroll to position [190, 0]
click at [1049, 270] on div "Select type" at bounding box center [688, 274] width 744 height 30
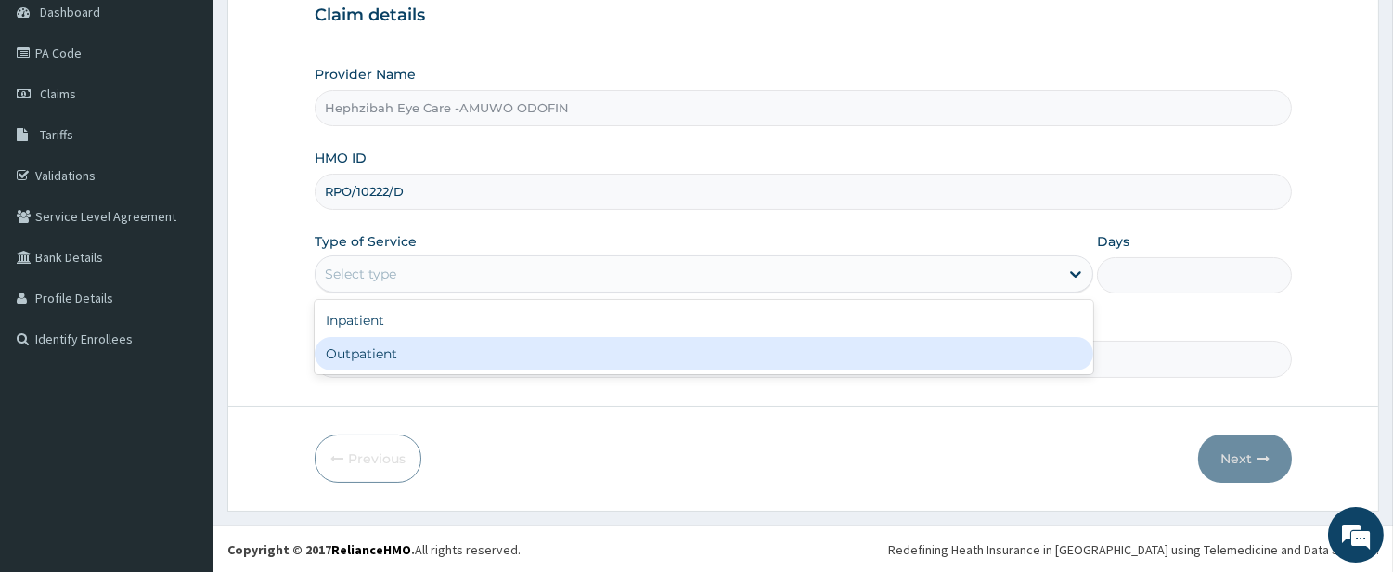
click at [1016, 357] on div "Outpatient" at bounding box center [704, 353] width 779 height 33
type input "1"
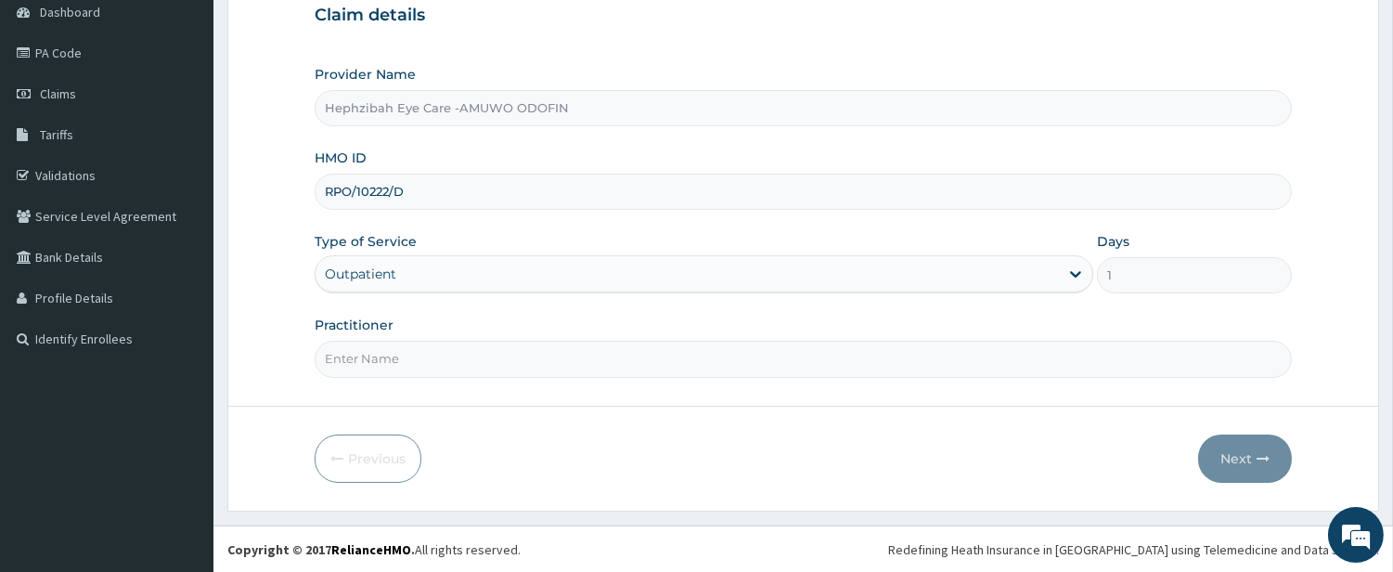
click at [1052, 358] on input "Practitioner" at bounding box center [803, 359] width 977 height 36
type input "[PERSON_NAME]"
click at [1237, 452] on button "Next" at bounding box center [1245, 458] width 94 height 48
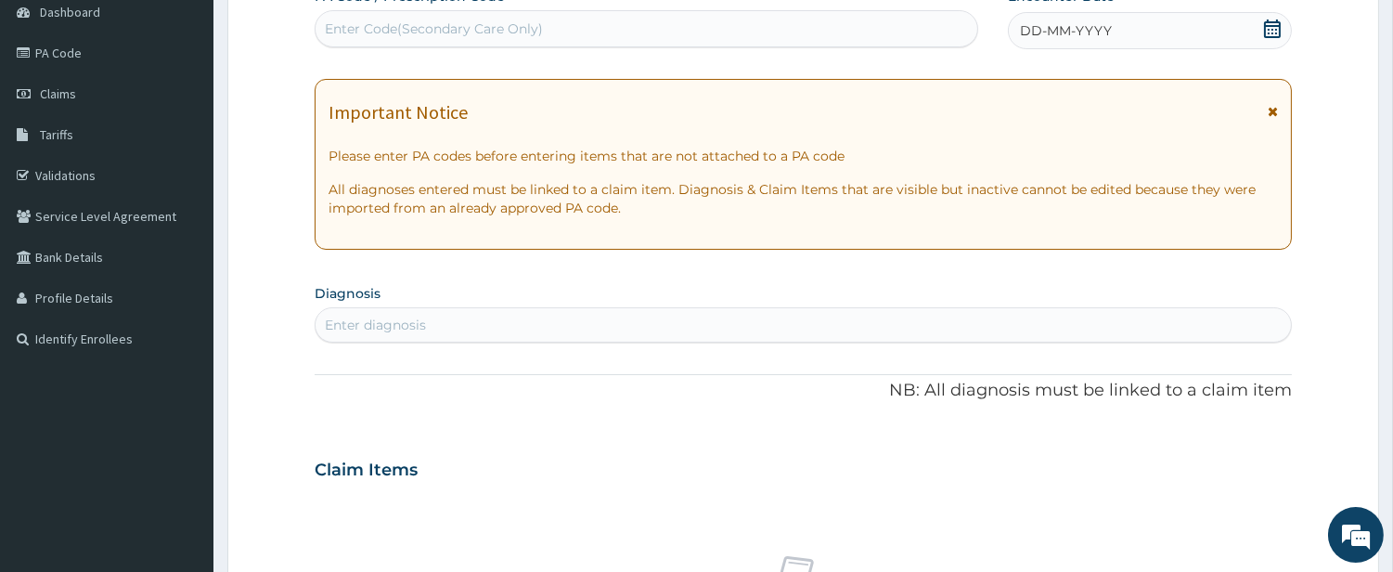
click at [693, 25] on div "Enter Code(Secondary Care Only)" at bounding box center [647, 29] width 662 height 30
type input "PA/EDAB5B"
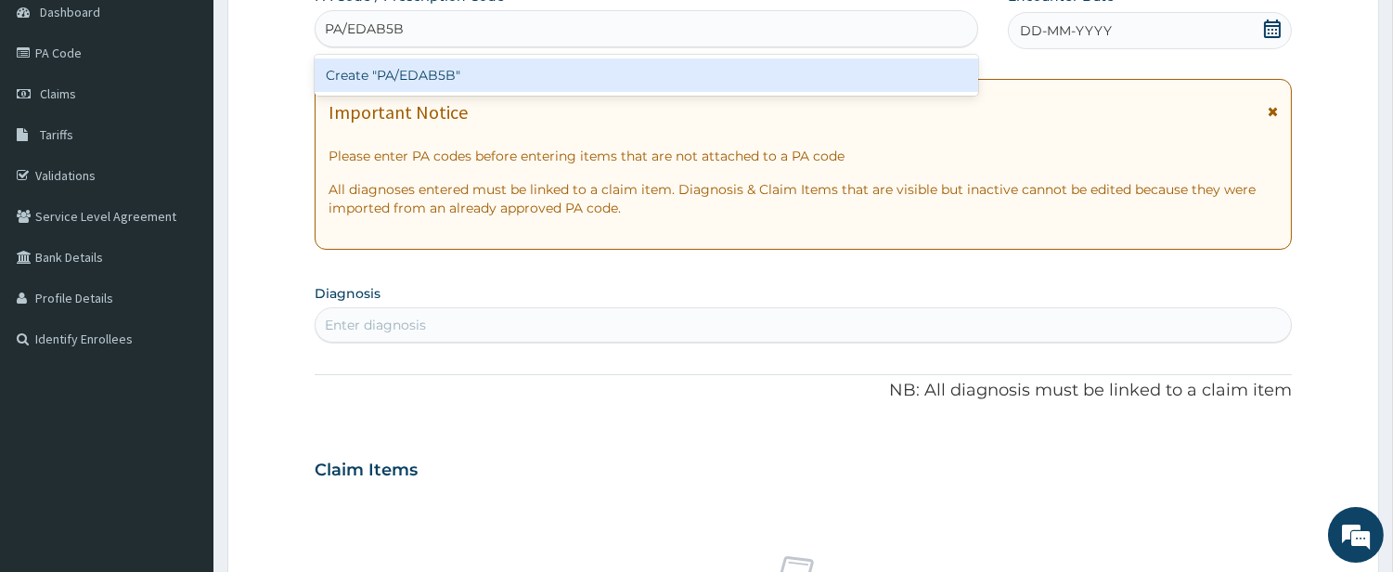
click at [692, 88] on div "Create "PA/EDAB5B"" at bounding box center [647, 74] width 664 height 33
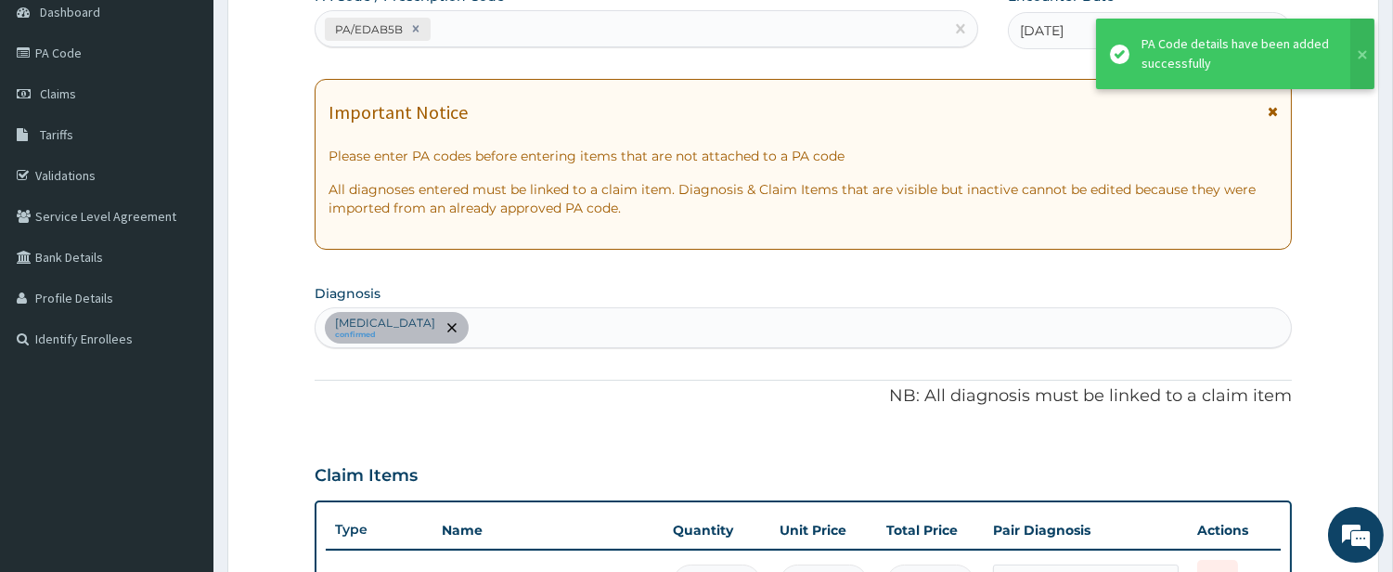
scroll to position [744, 0]
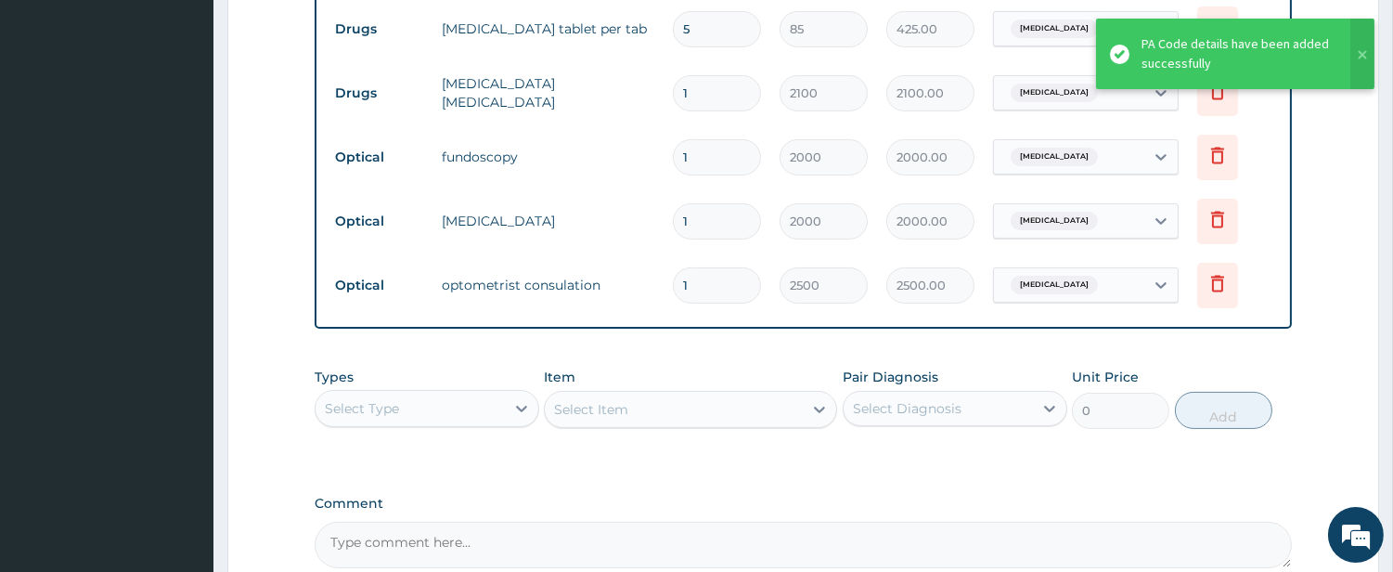
click at [0, 300] on aside "Hephzibah Eyecare Online My Menu Switch Providers Dashboard PA Code Claims Tari…" at bounding box center [106, 9] width 213 height 1507
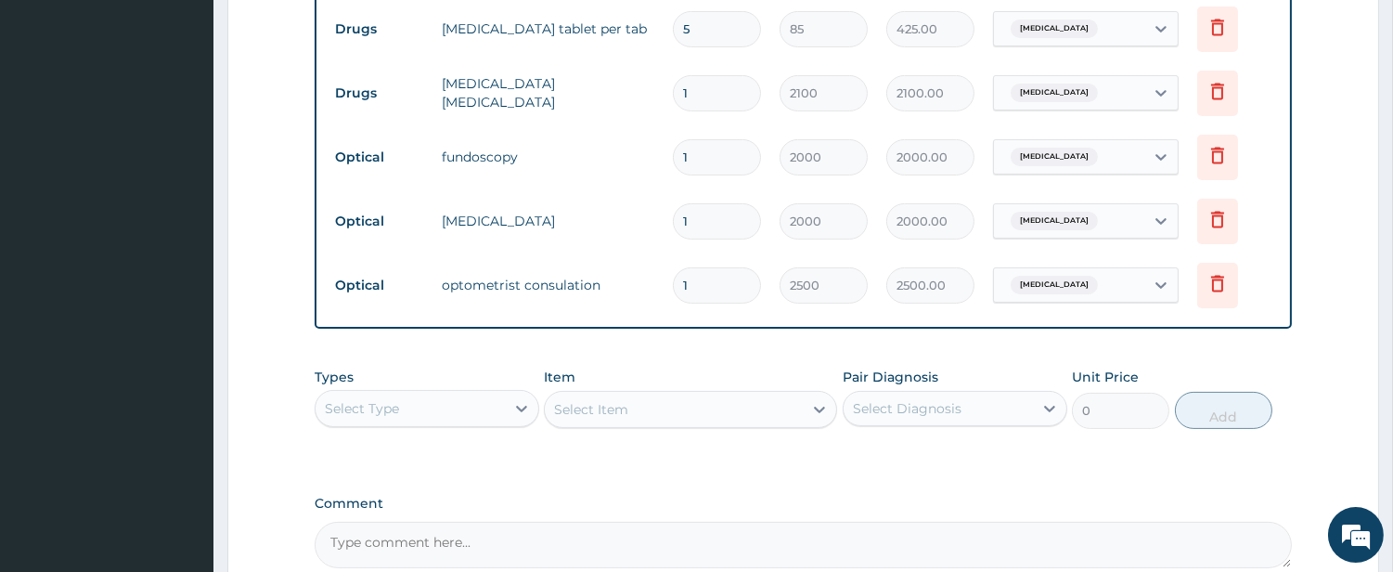
click at [28, 234] on aside "Hephzibah Eyecare Online My Menu Switch Providers Dashboard PA Code Claims Tari…" at bounding box center [106, 9] width 213 height 1507
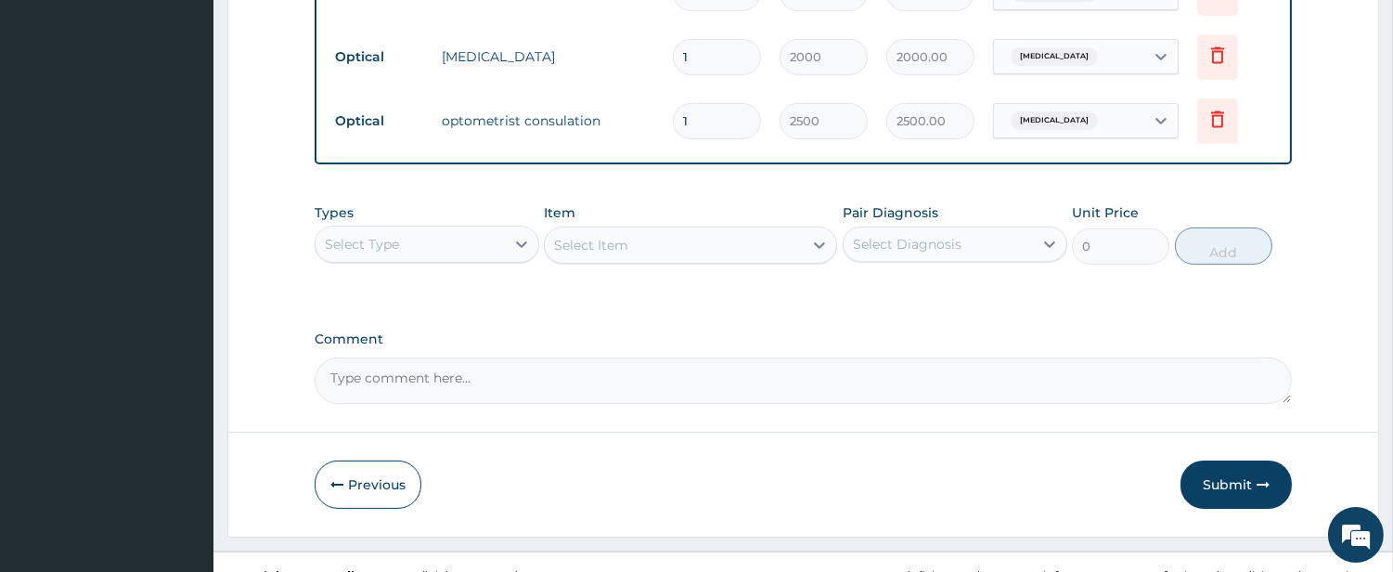
scroll to position [934, 0]
